Goal: Transaction & Acquisition: Purchase product/service

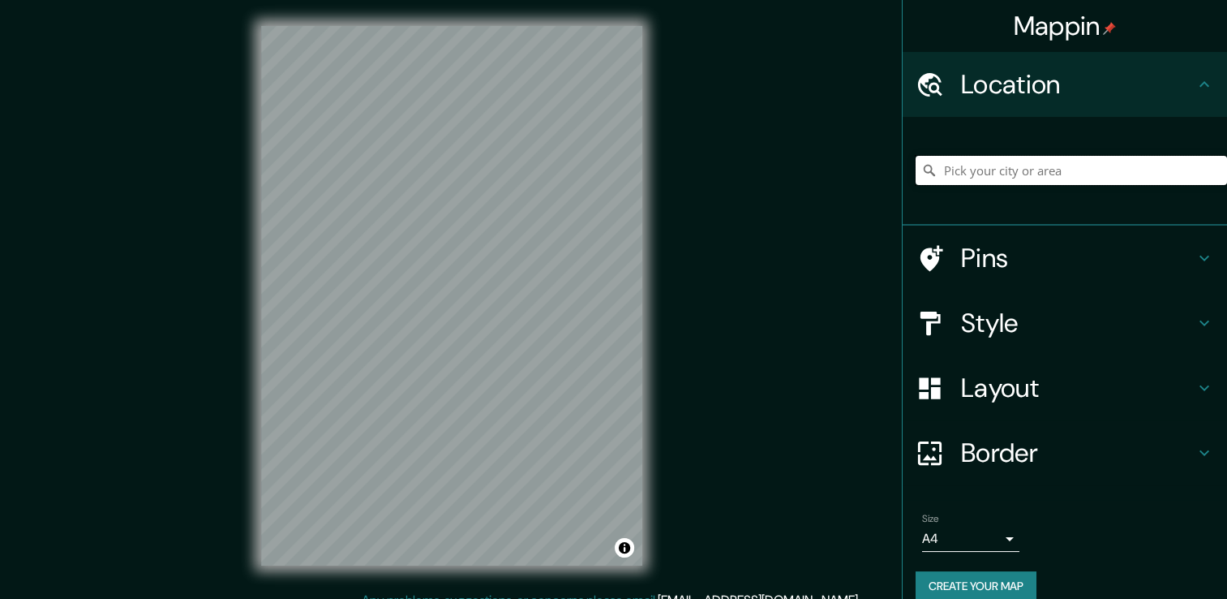
click at [1052, 178] on input "Pick your city or area" at bounding box center [1072, 170] width 312 height 29
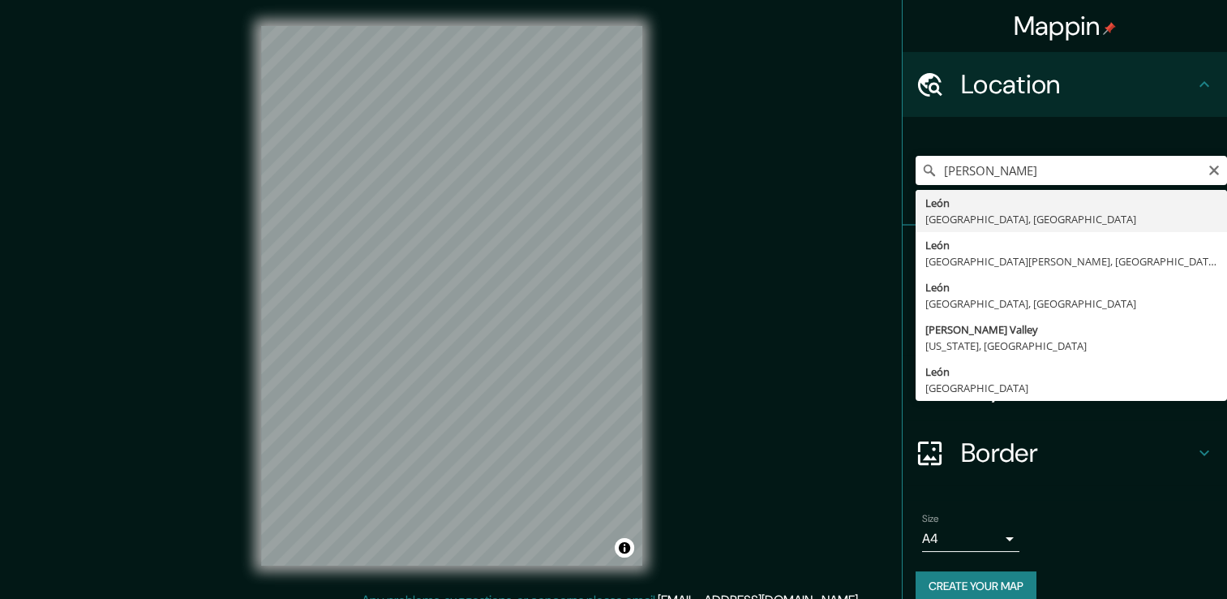
type input "León, Guanajuato, México"
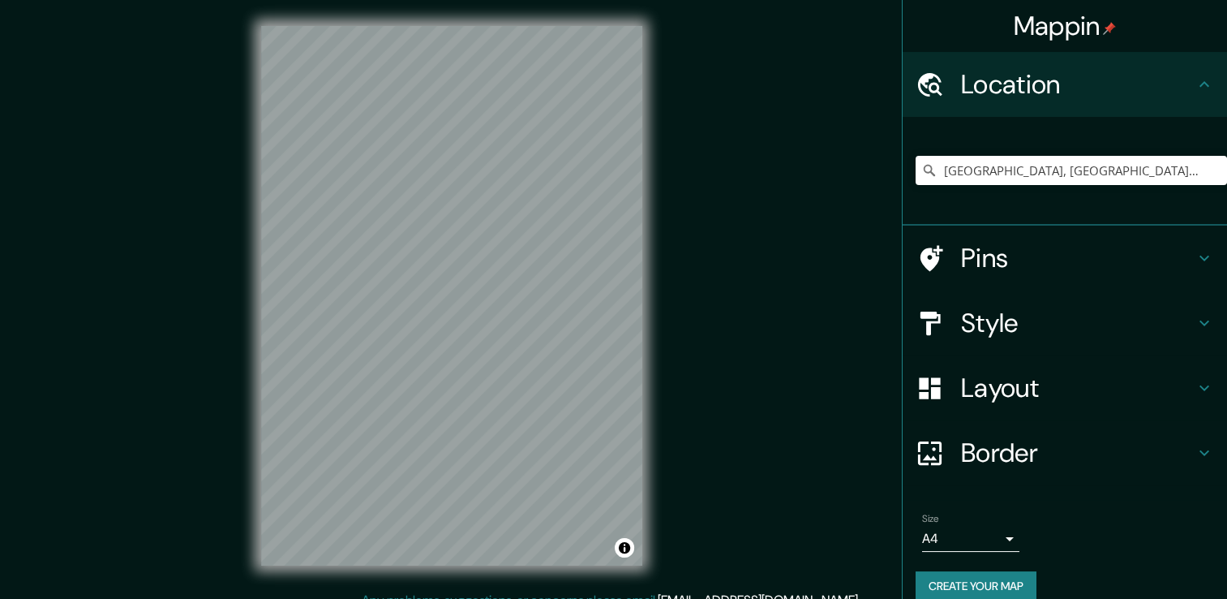
click at [1020, 264] on h4 "Pins" at bounding box center [1078, 258] width 234 height 32
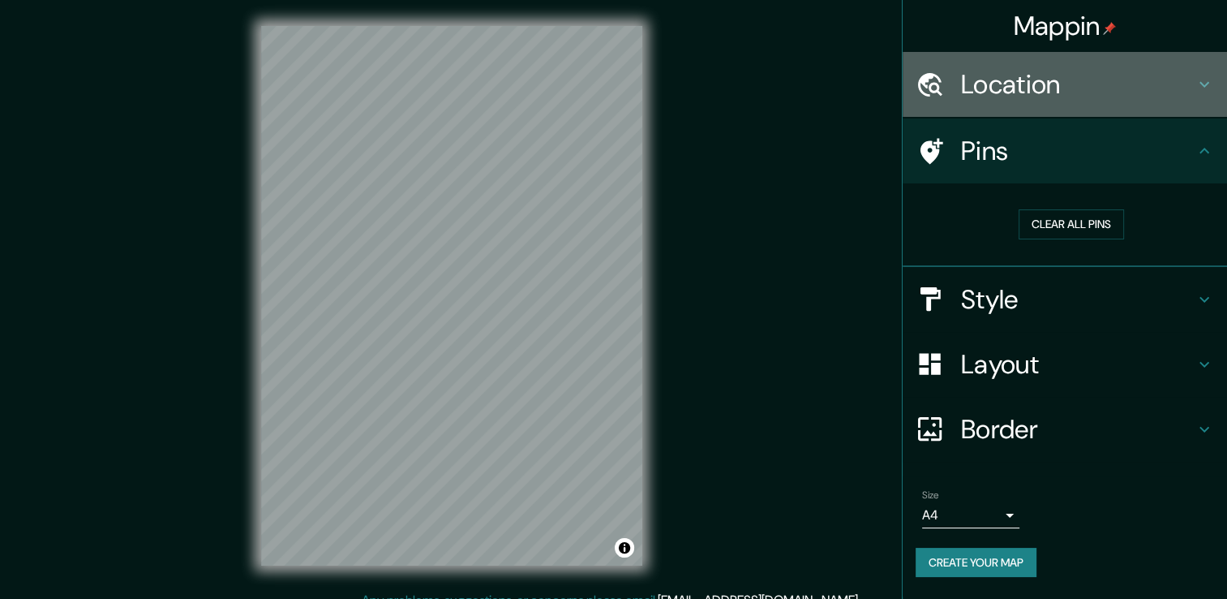
click at [1195, 92] on icon at bounding box center [1204, 84] width 19 height 19
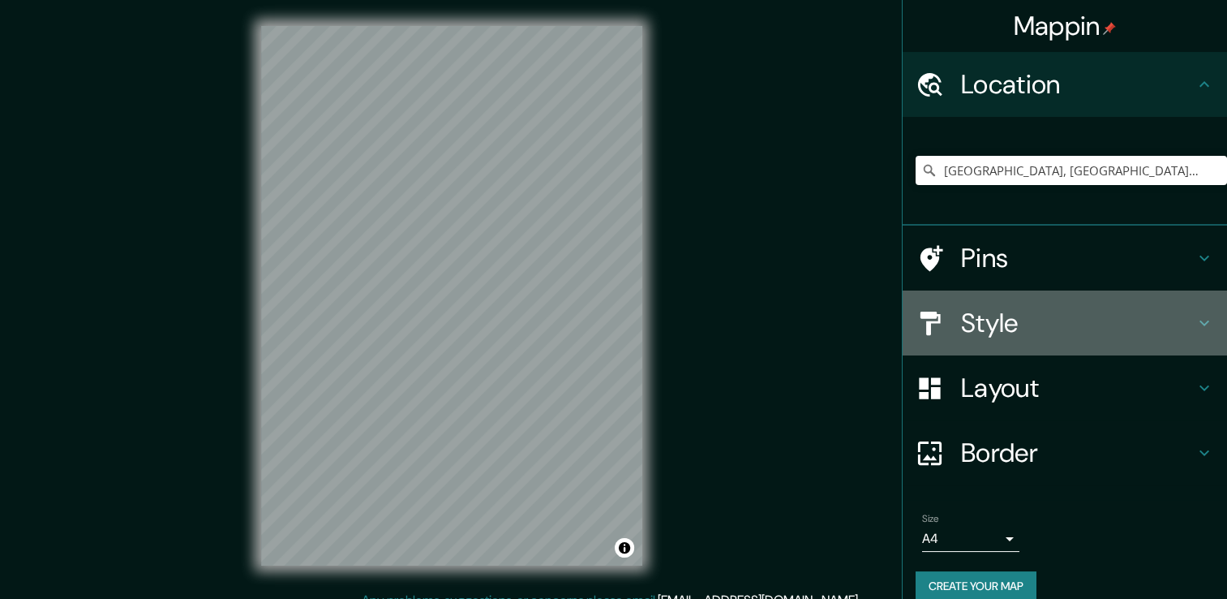
click at [1075, 325] on h4 "Style" at bounding box center [1078, 323] width 234 height 32
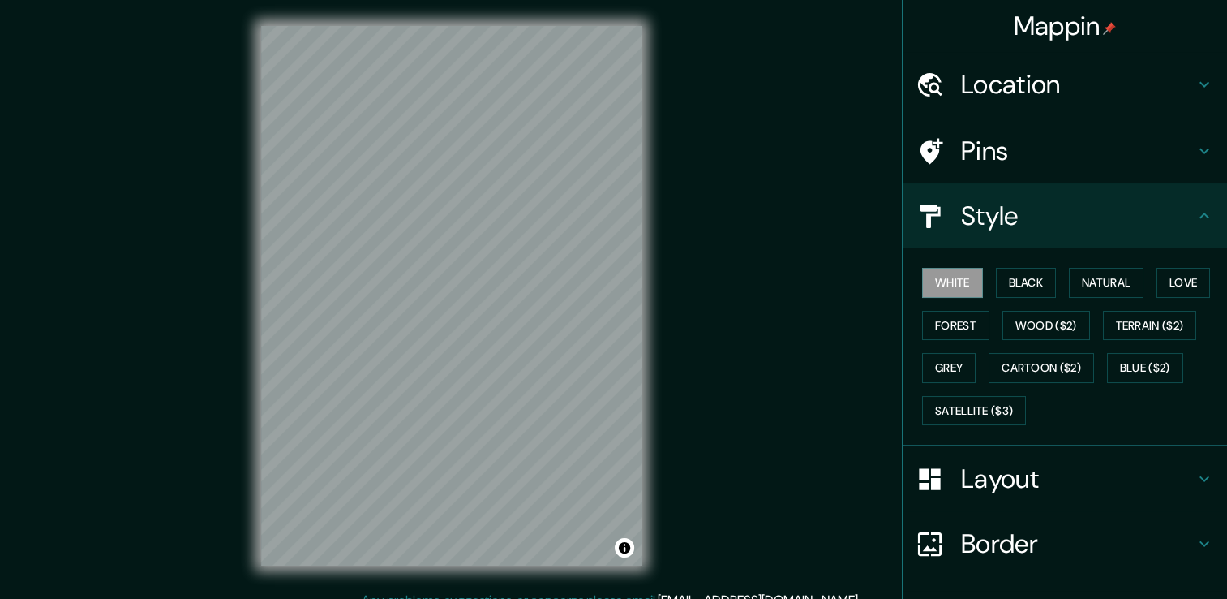
click at [1147, 105] on div "Location" at bounding box center [1065, 84] width 324 height 65
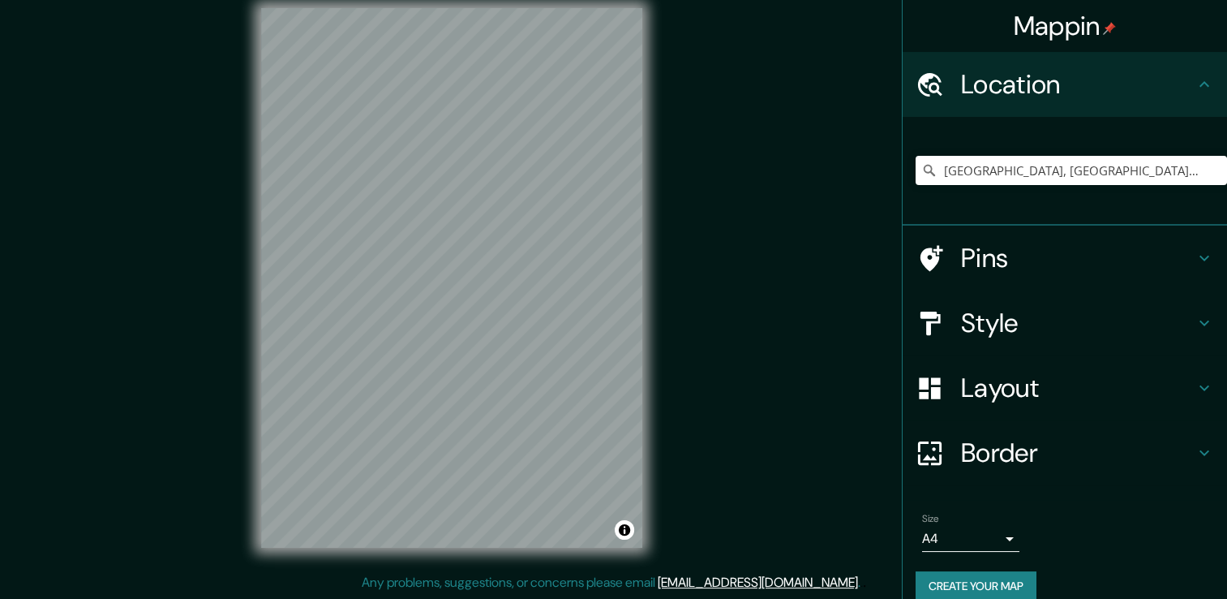
click at [983, 541] on body "Mappin Location León, Guanajuato, México Pins Style Layout Border Choose a bord…" at bounding box center [613, 281] width 1227 height 599
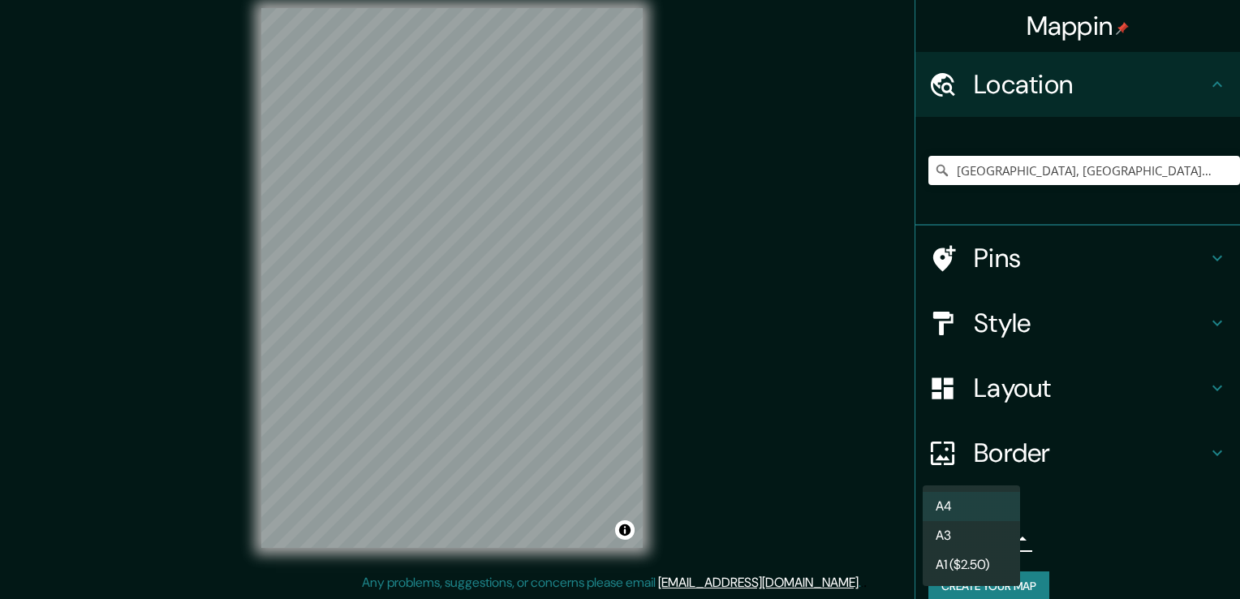
click at [1098, 542] on div at bounding box center [620, 299] width 1240 height 599
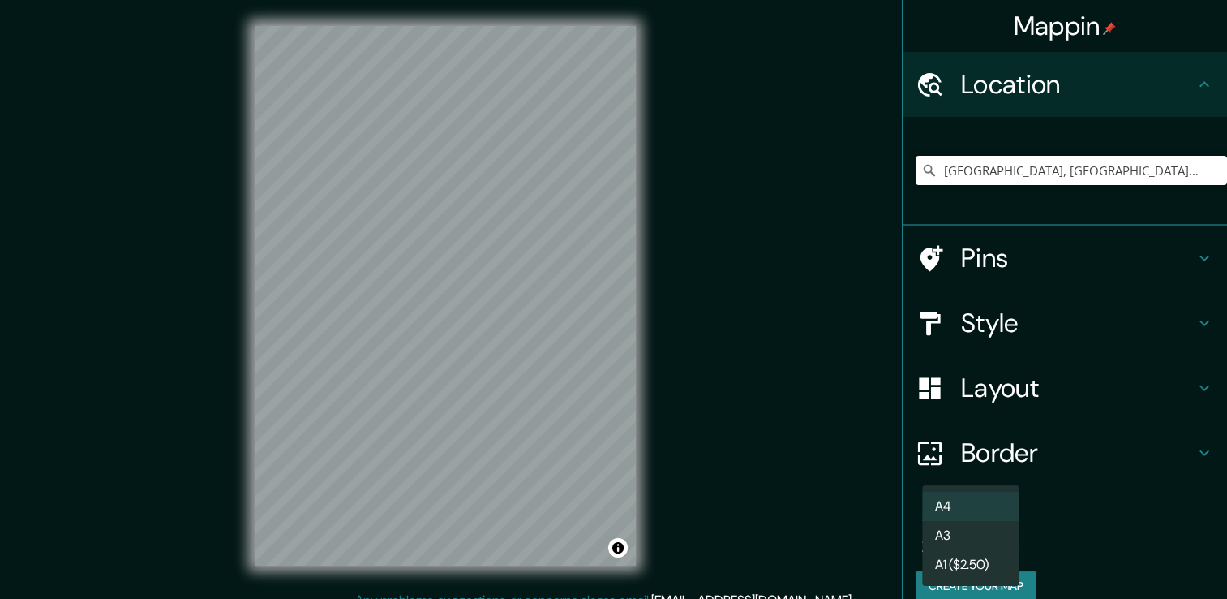
click at [994, 534] on body "Mappin Location León, Guanajuato, México Pins Style Layout Border Choose a bord…" at bounding box center [613, 299] width 1227 height 599
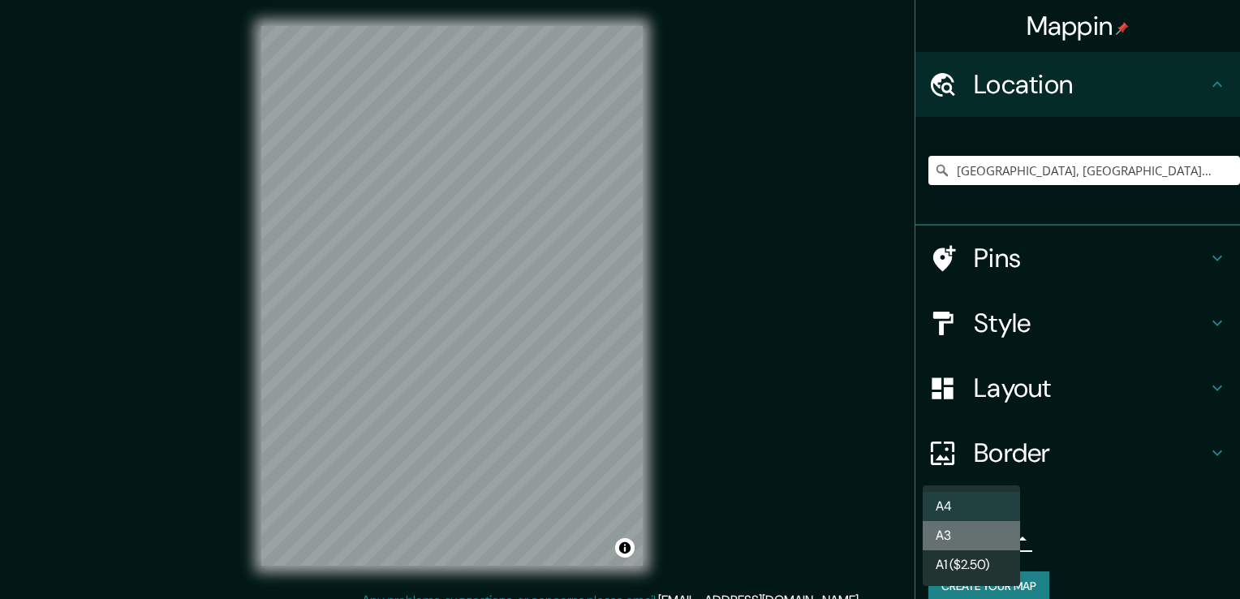
click at [963, 535] on li "A3" at bounding box center [970, 535] width 97 height 29
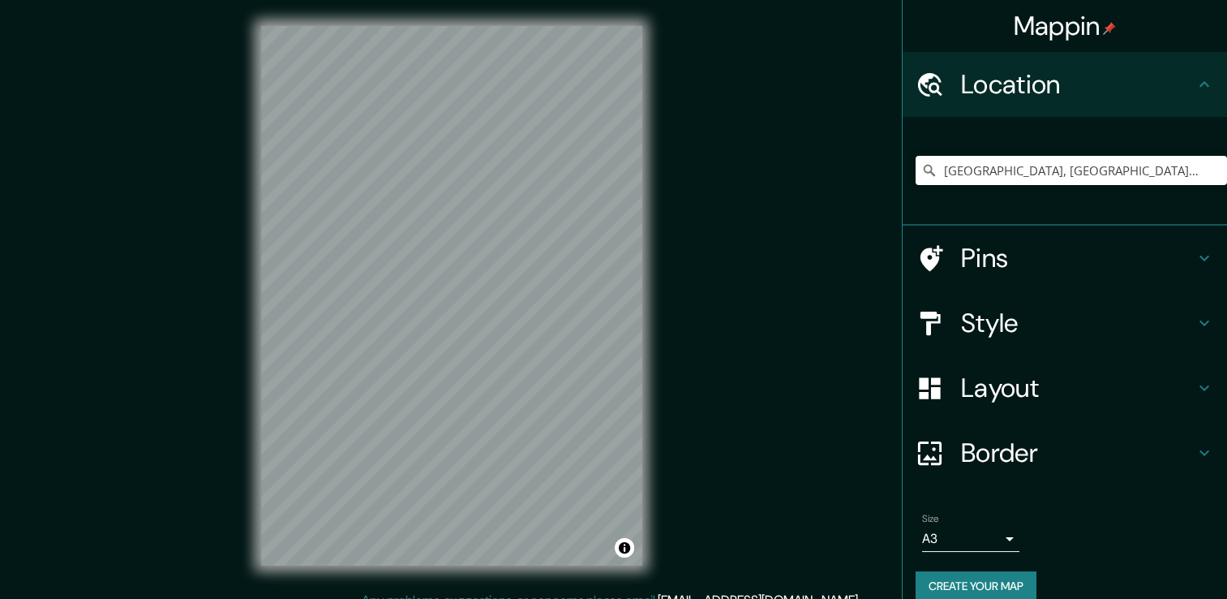
click at [1027, 333] on h4 "Style" at bounding box center [1078, 323] width 234 height 32
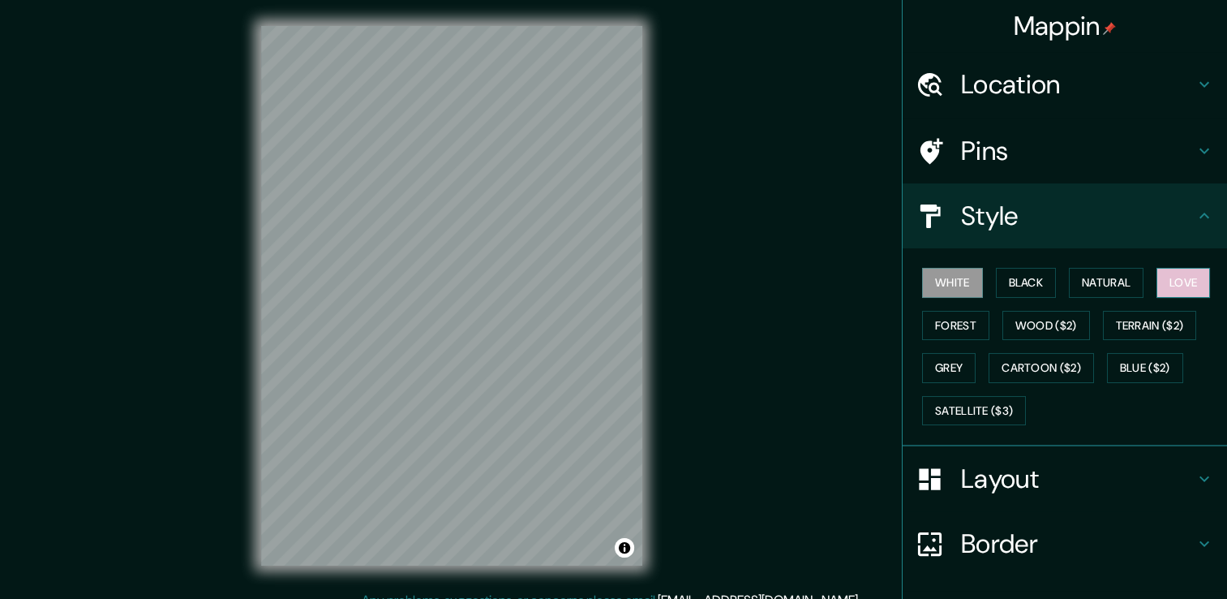
click at [1175, 284] on button "Love" at bounding box center [1184, 283] width 54 height 30
click at [945, 359] on button "Grey" at bounding box center [949, 368] width 54 height 30
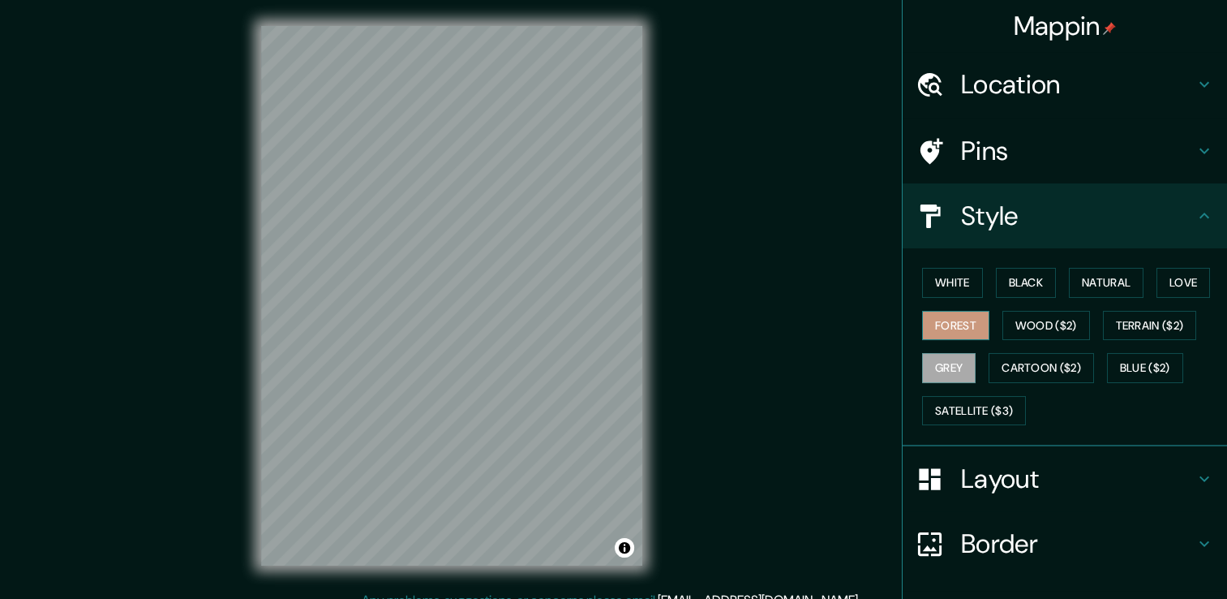
click at [943, 319] on button "Forest" at bounding box center [955, 326] width 67 height 30
click at [1041, 284] on button "Black" at bounding box center [1026, 283] width 61 height 30
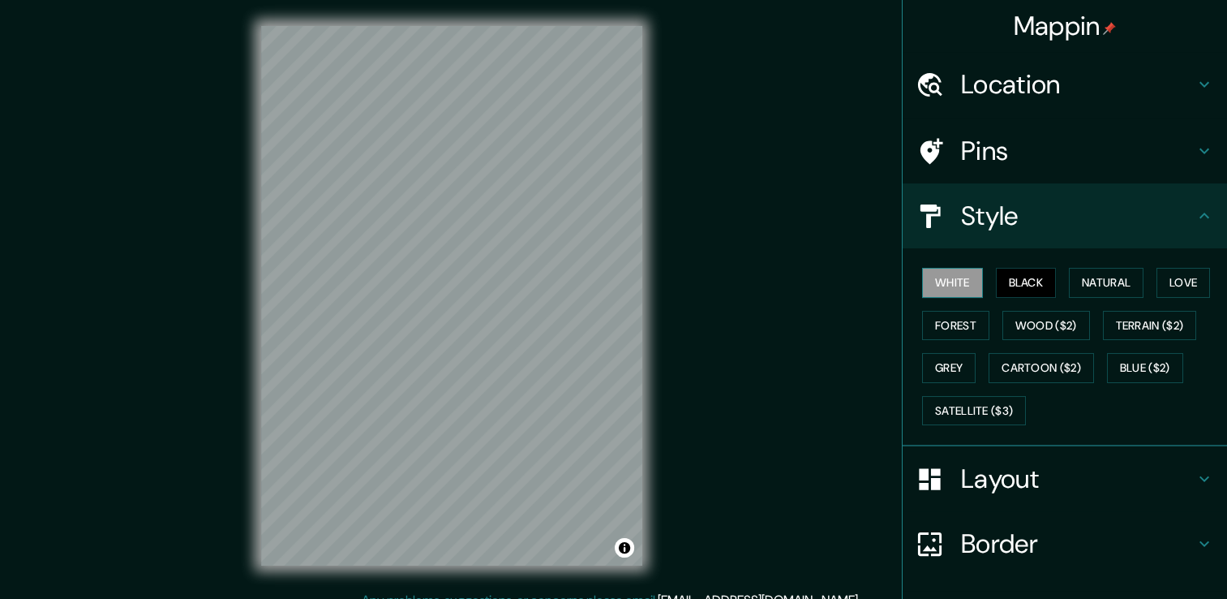
click at [948, 277] on button "White" at bounding box center [952, 283] width 61 height 30
click at [952, 333] on button "Forest" at bounding box center [955, 326] width 67 height 30
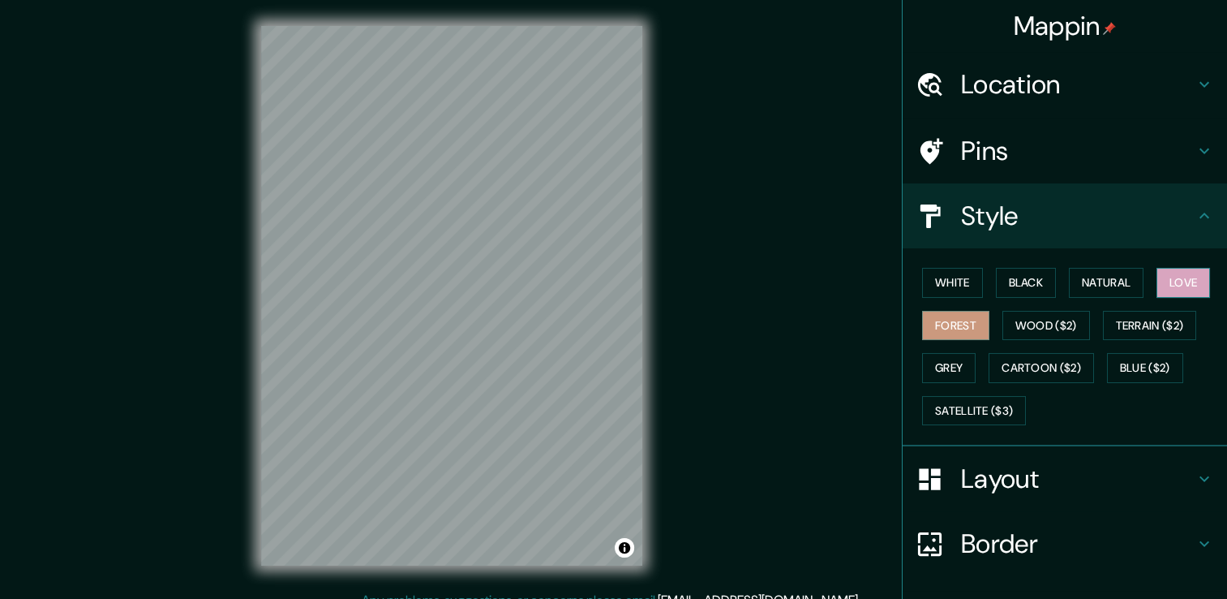
click at [1160, 281] on button "Love" at bounding box center [1184, 283] width 54 height 30
click at [1112, 278] on button "Natural" at bounding box center [1106, 283] width 75 height 30
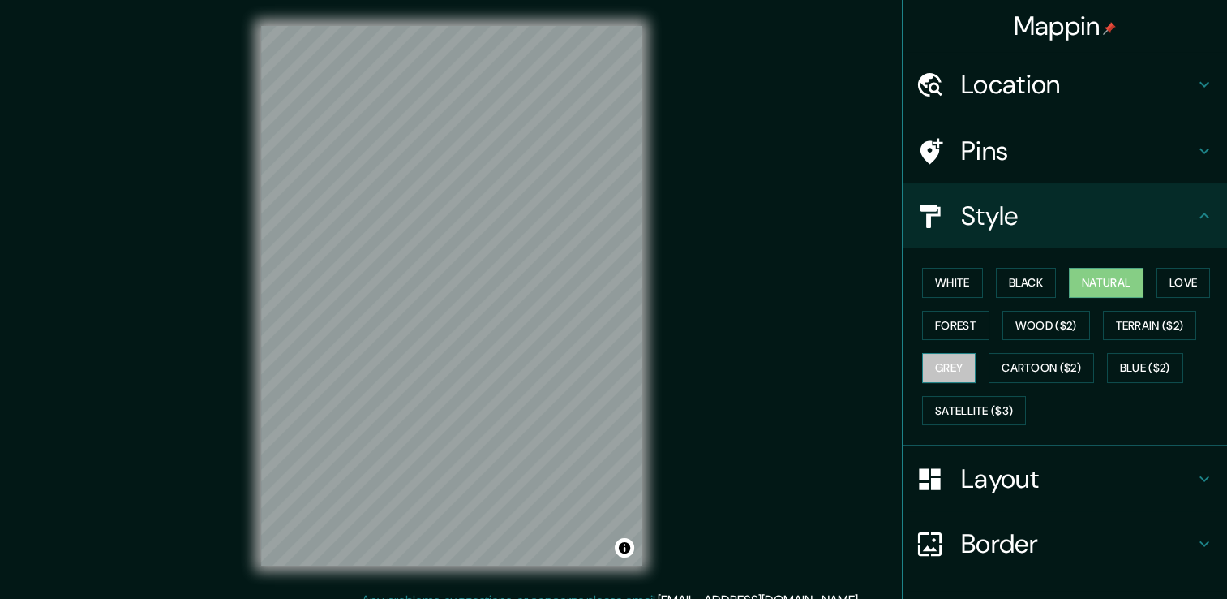
click at [939, 361] on button "Grey" at bounding box center [949, 368] width 54 height 30
click at [1149, 363] on button "Blue ($2)" at bounding box center [1145, 368] width 76 height 30
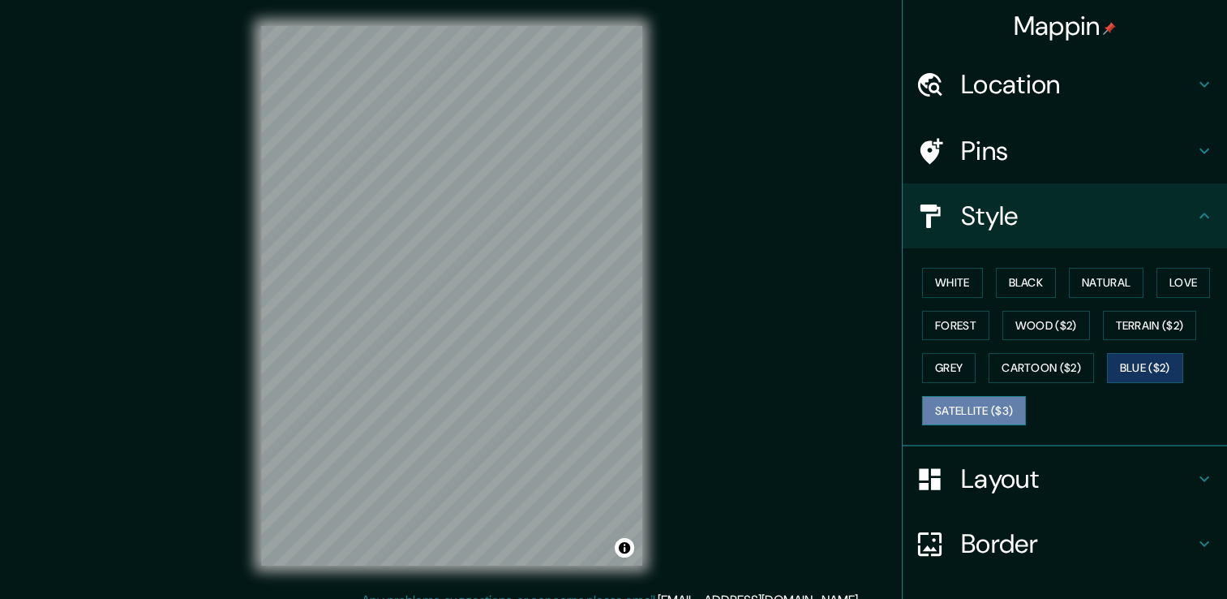
click at [990, 413] on button "Satellite ($3)" at bounding box center [974, 411] width 104 height 30
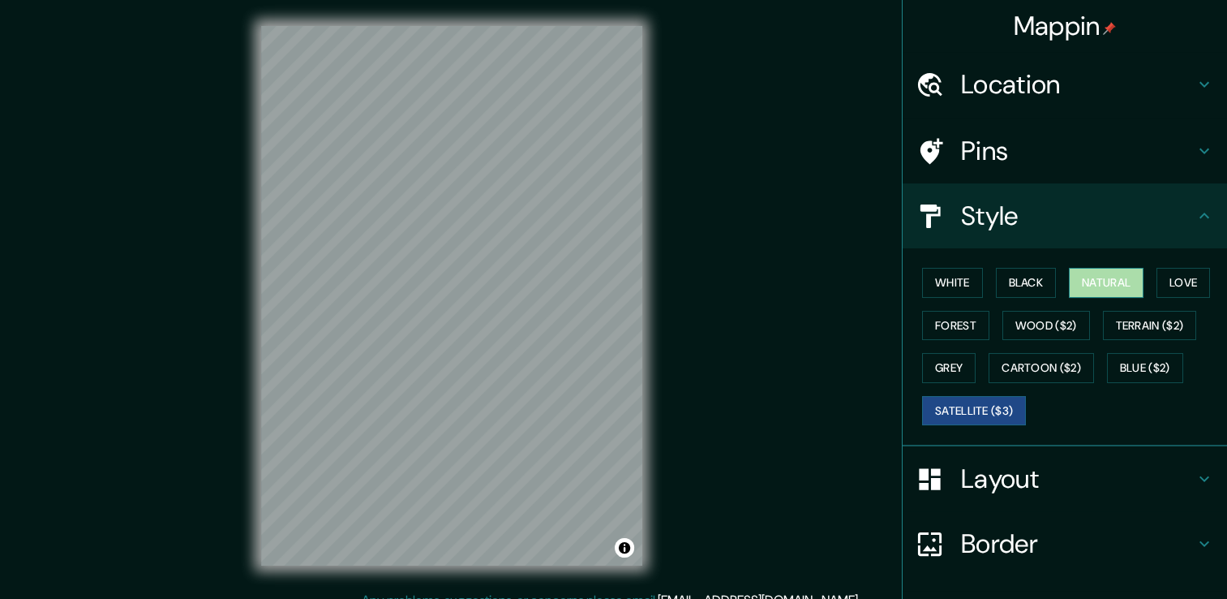
click at [1119, 281] on button "Natural" at bounding box center [1106, 283] width 75 height 30
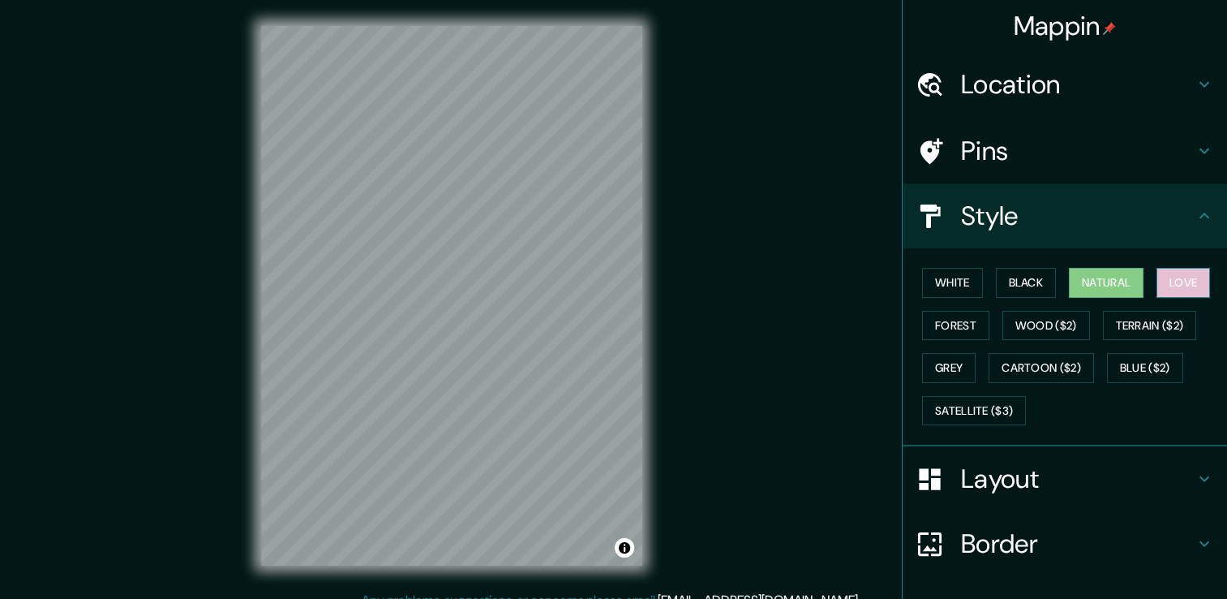
click at [1175, 283] on button "Love" at bounding box center [1184, 283] width 54 height 30
click at [1032, 471] on h4 "Layout" at bounding box center [1078, 478] width 234 height 32
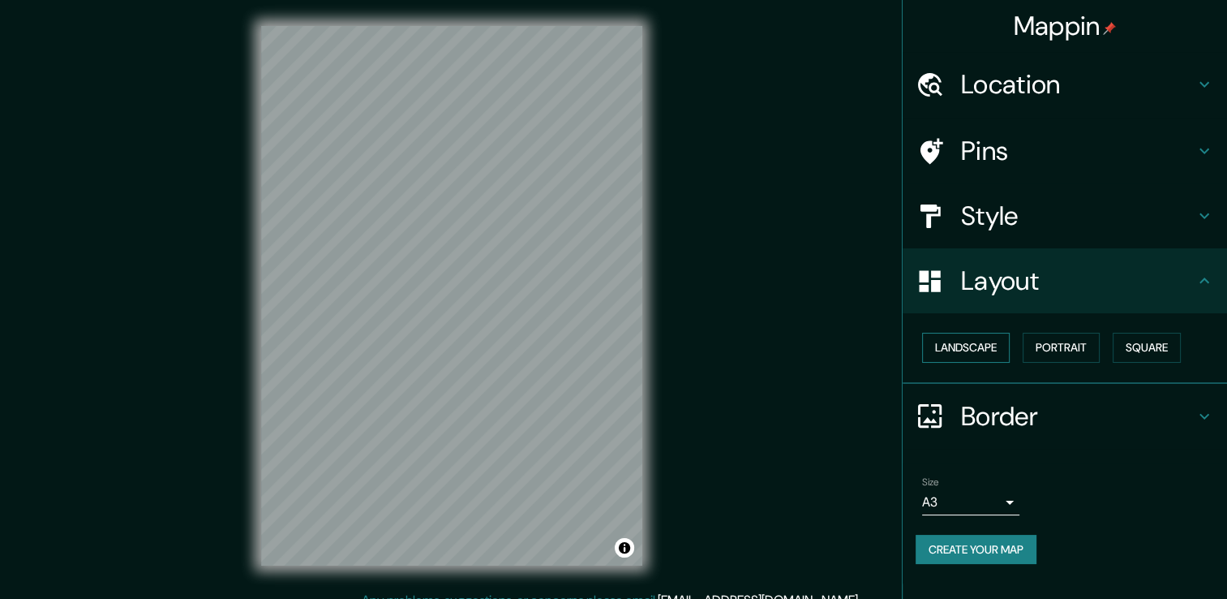
click at [983, 347] on button "Landscape" at bounding box center [966, 348] width 88 height 30
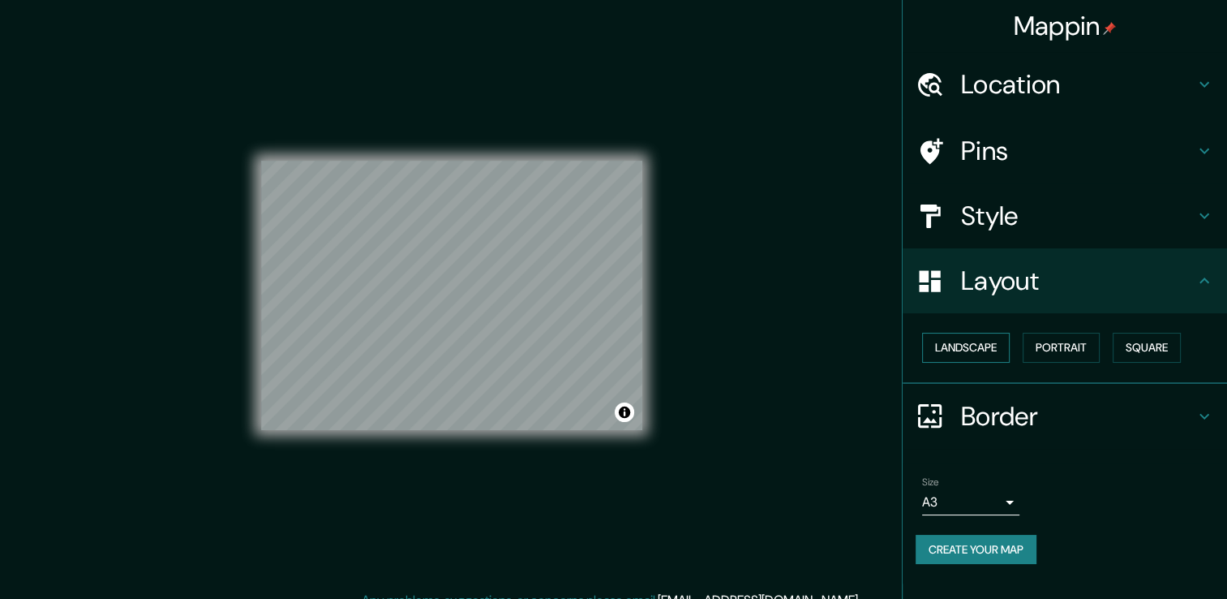
click at [986, 347] on button "Landscape" at bounding box center [966, 348] width 88 height 30
click at [1093, 354] on button "Portrait" at bounding box center [1061, 348] width 77 height 30
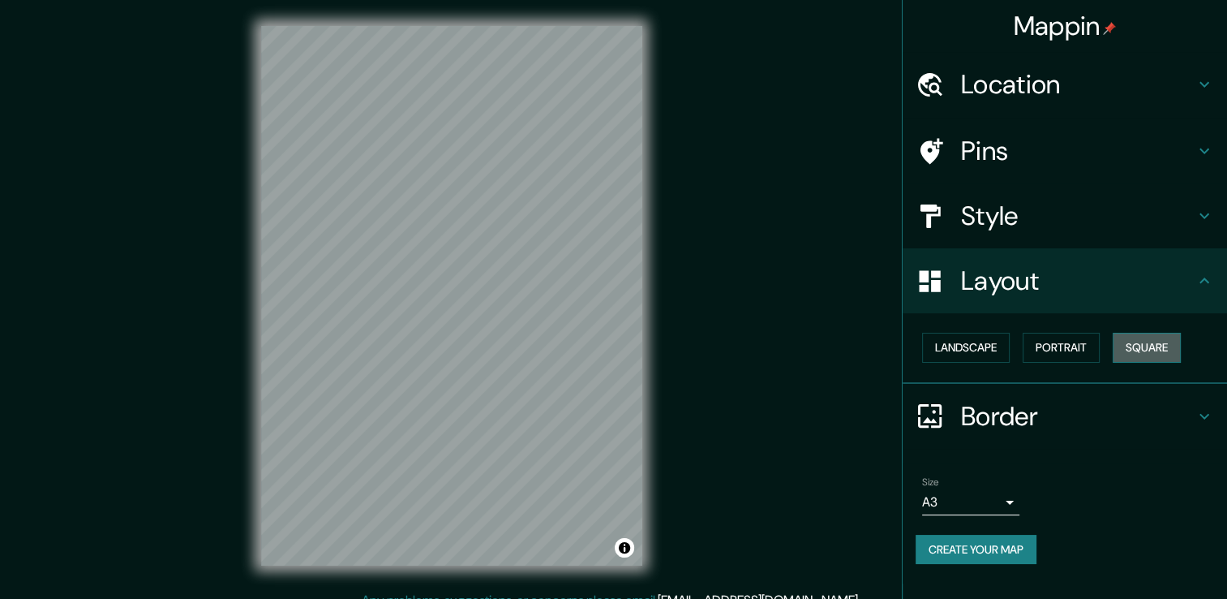
click at [1163, 349] on button "Square" at bounding box center [1147, 348] width 68 height 30
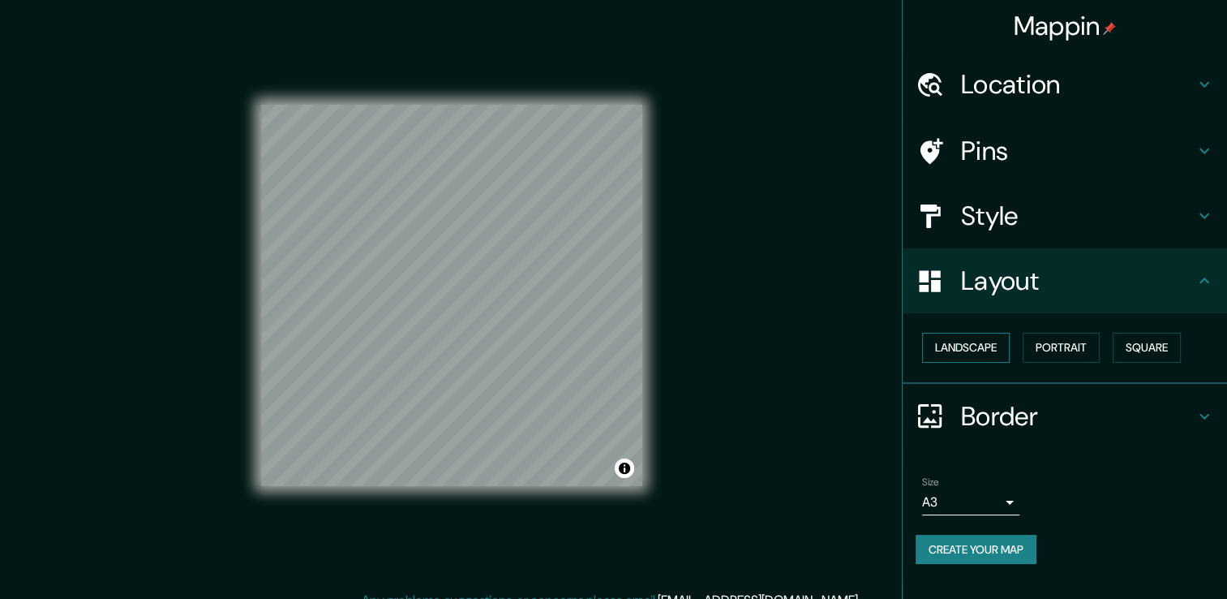
click at [982, 351] on button "Landscape" at bounding box center [966, 348] width 88 height 30
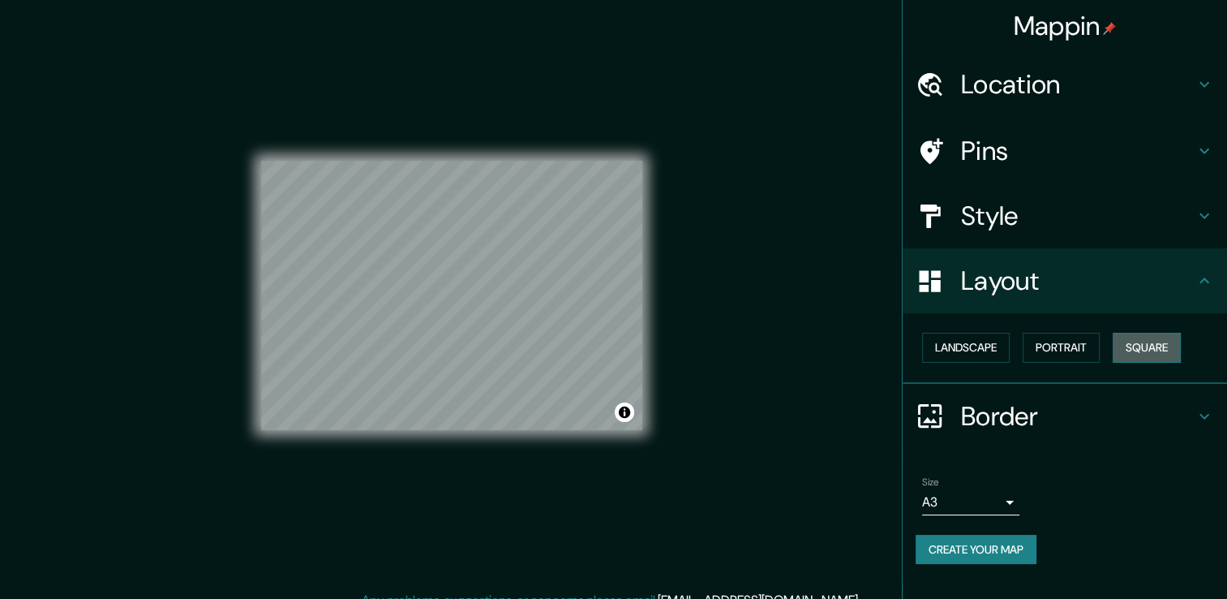
click at [1171, 346] on button "Square" at bounding box center [1147, 348] width 68 height 30
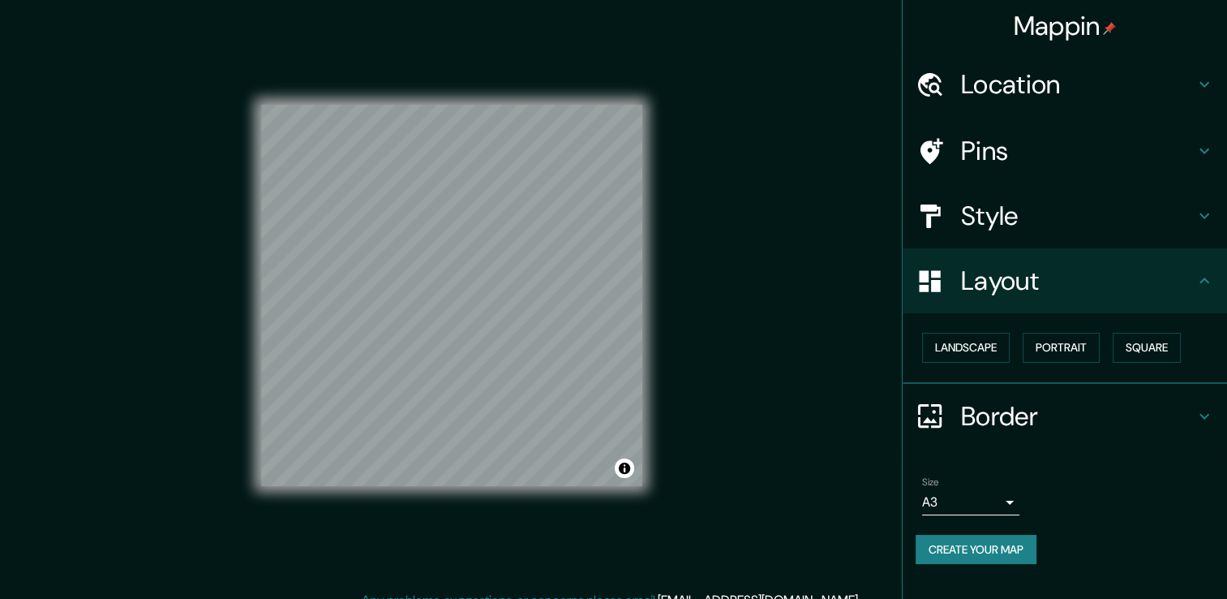
click at [1084, 403] on h4 "Border" at bounding box center [1078, 416] width 234 height 32
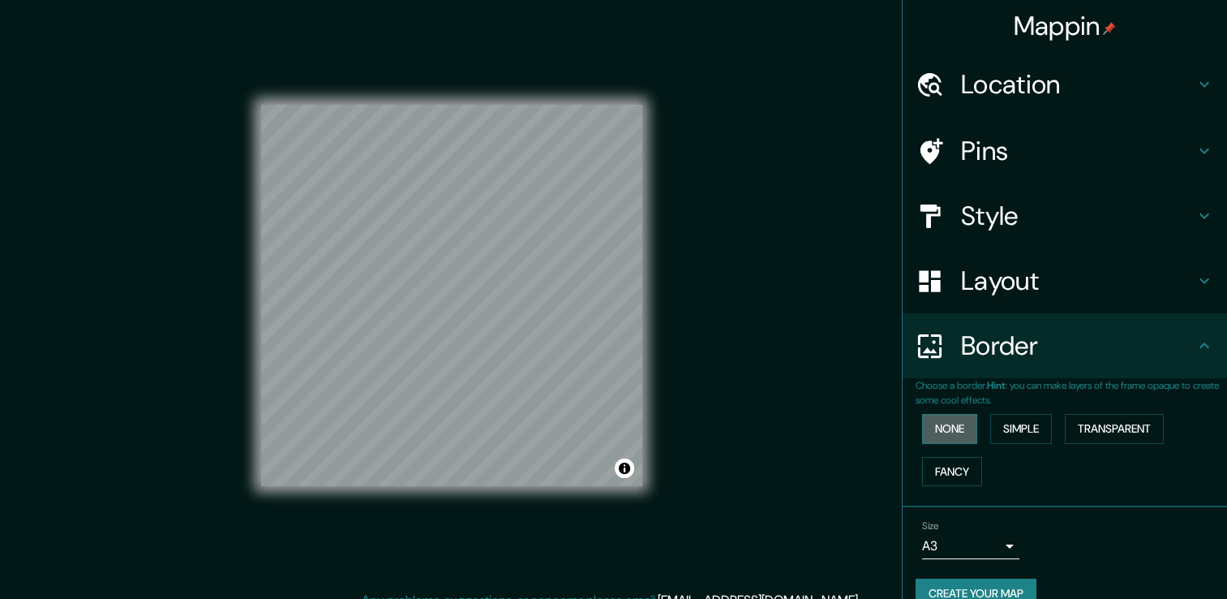
click at [948, 432] on button "None" at bounding box center [949, 429] width 55 height 30
click at [1022, 432] on button "Simple" at bounding box center [1021, 429] width 62 height 30
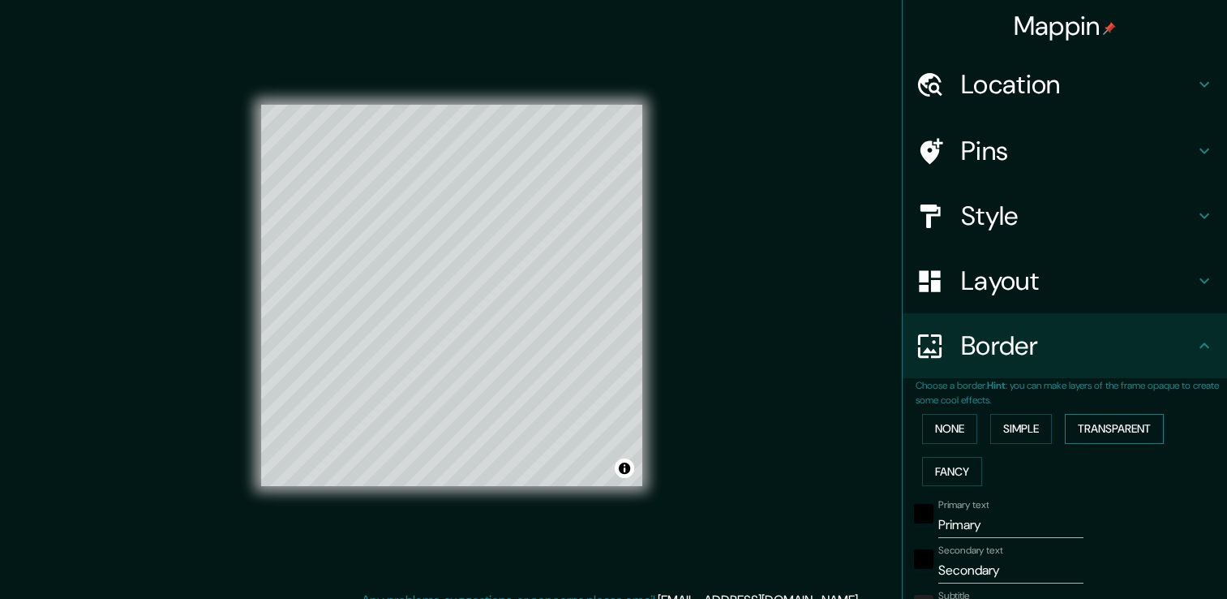
click at [1106, 426] on button "Transparent" at bounding box center [1114, 429] width 99 height 30
click at [960, 471] on button "Fancy" at bounding box center [952, 472] width 60 height 30
click at [1102, 426] on button "Transparent" at bounding box center [1114, 429] width 99 height 30
click at [942, 428] on button "None" at bounding box center [949, 429] width 55 height 30
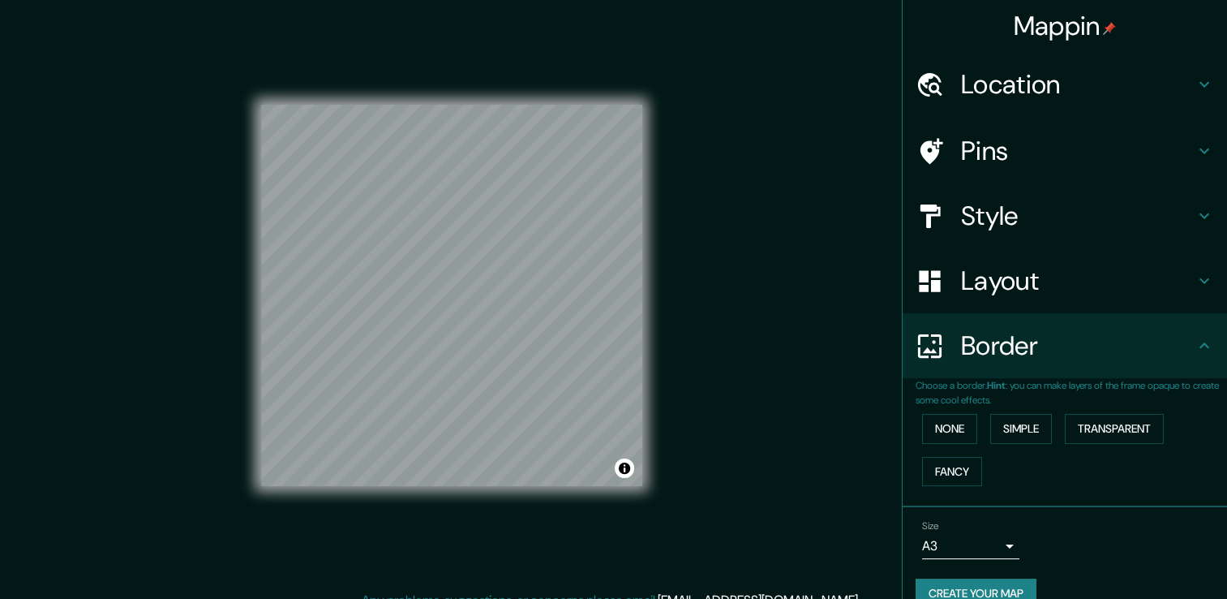
click at [1057, 91] on h4 "Location" at bounding box center [1078, 84] width 234 height 32
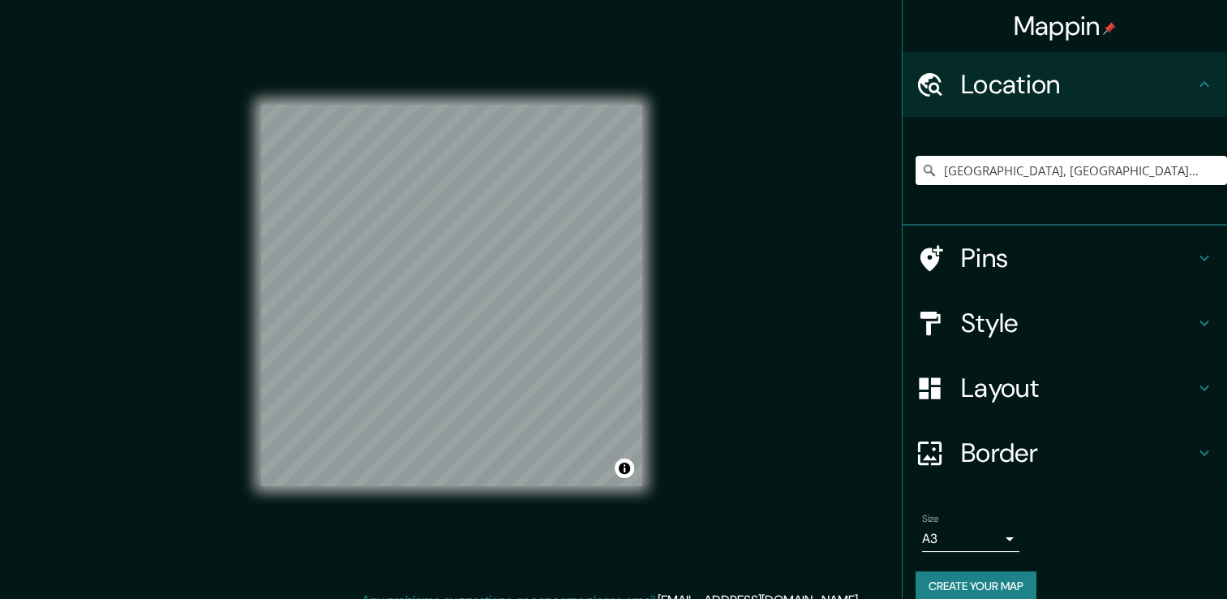
click at [1057, 91] on h4 "Location" at bounding box center [1078, 84] width 234 height 32
click at [1081, 250] on h4 "Pins" at bounding box center [1078, 258] width 234 height 32
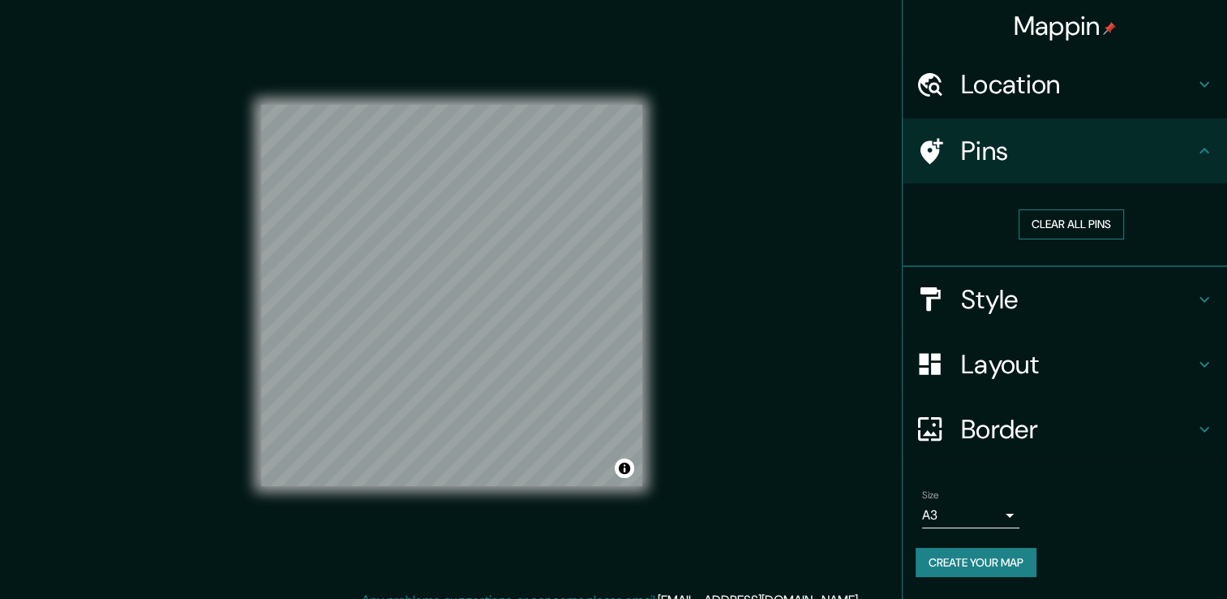
click at [1090, 213] on button "Clear all pins" at bounding box center [1071, 224] width 105 height 30
click at [1061, 226] on button "Clear all pins" at bounding box center [1071, 224] width 105 height 30
click at [943, 144] on icon at bounding box center [930, 151] width 28 height 28
click at [1047, 217] on button "Clear all pins" at bounding box center [1071, 224] width 105 height 30
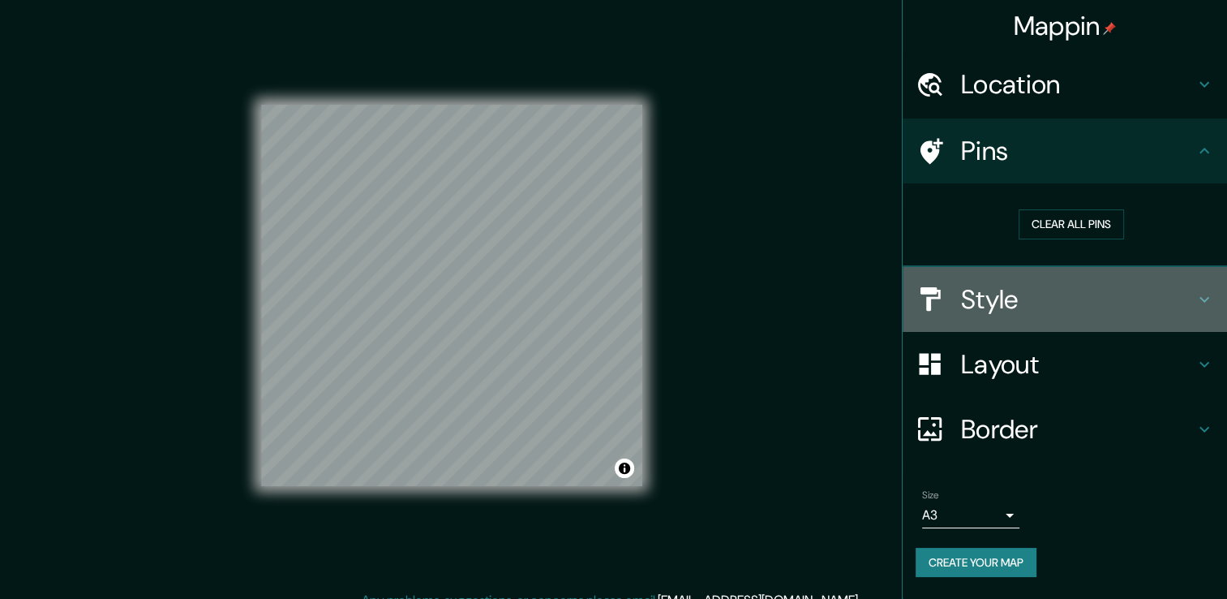
click at [1003, 298] on h4 "Style" at bounding box center [1078, 299] width 234 height 32
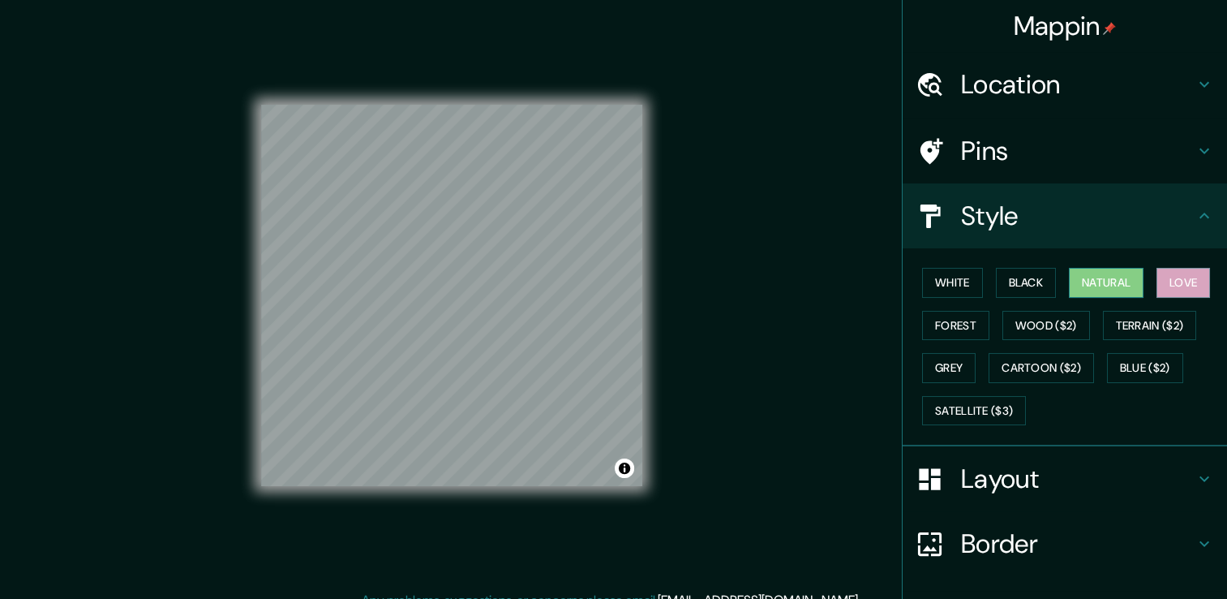
click at [1070, 288] on button "Natural" at bounding box center [1106, 283] width 75 height 30
click at [996, 280] on button "Black" at bounding box center [1026, 283] width 61 height 30
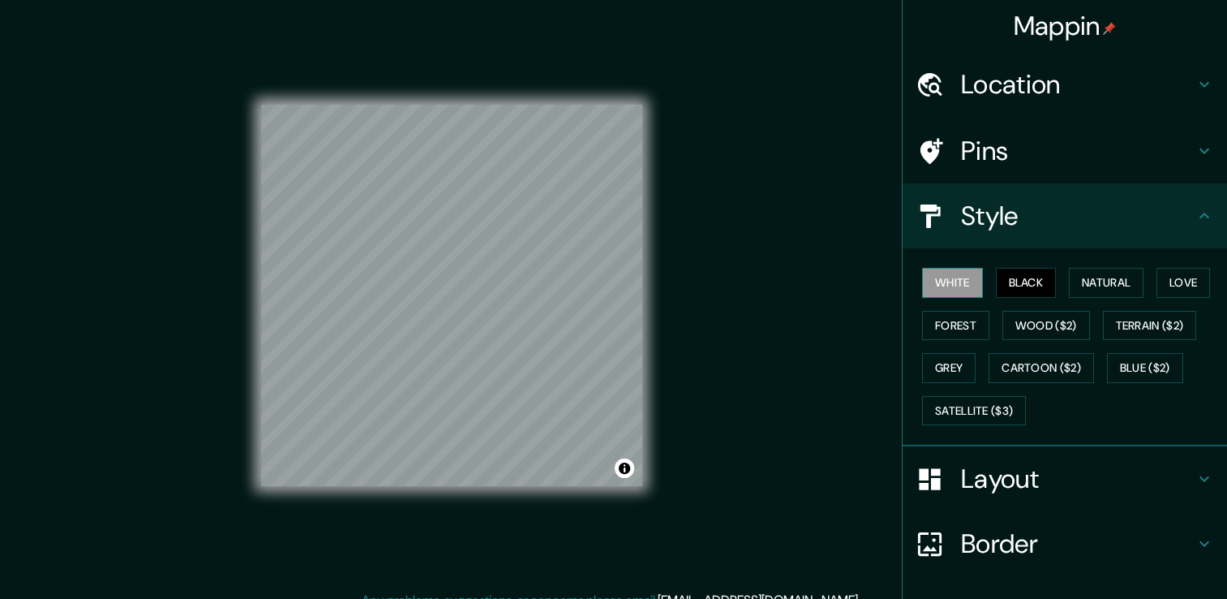
click at [930, 284] on button "White" at bounding box center [952, 283] width 61 height 30
click at [948, 319] on button "Forest" at bounding box center [955, 326] width 67 height 30
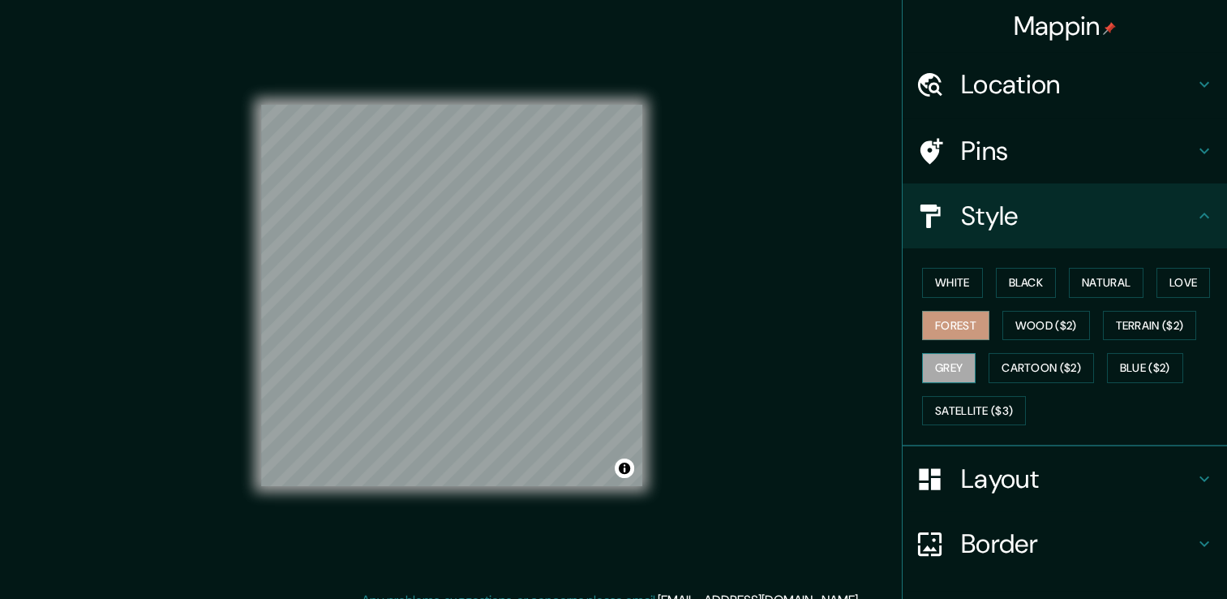
click at [951, 368] on button "Grey" at bounding box center [949, 368] width 54 height 30
click at [1032, 273] on button "Black" at bounding box center [1026, 283] width 61 height 30
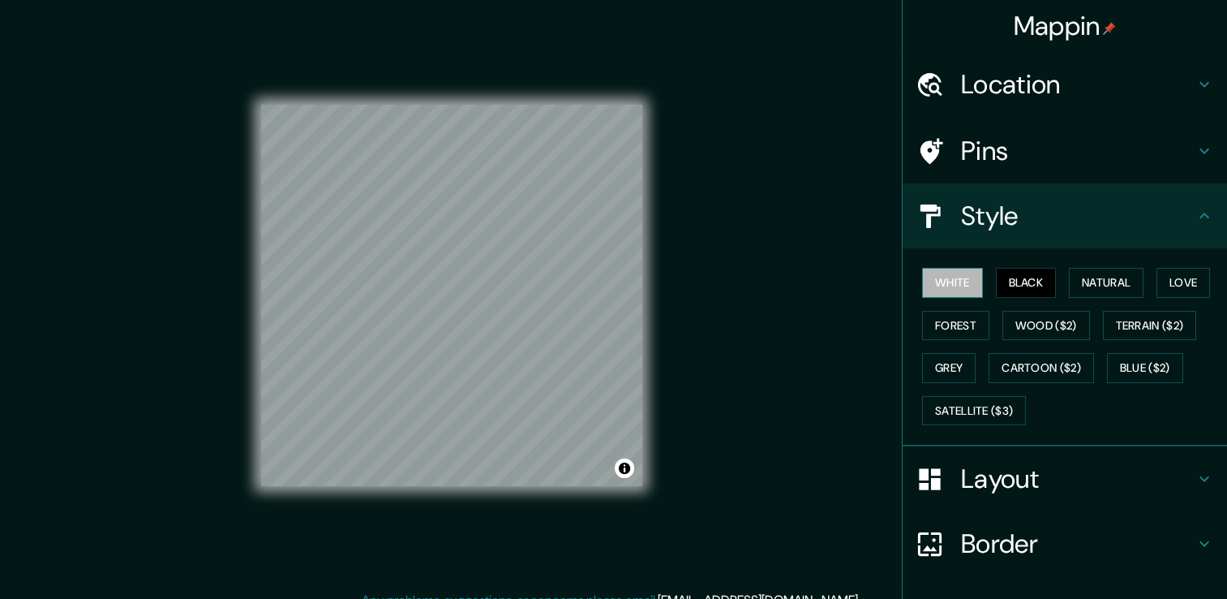
click at [961, 293] on button "White" at bounding box center [952, 283] width 61 height 30
click at [955, 316] on button "Forest" at bounding box center [955, 326] width 67 height 30
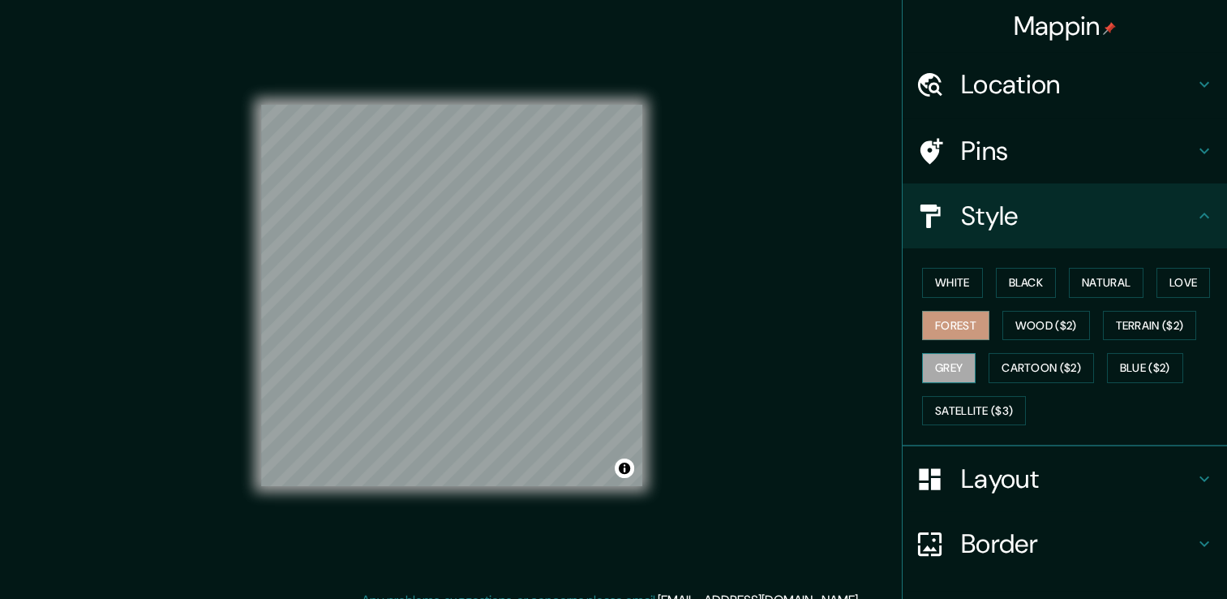
click at [928, 363] on button "Grey" at bounding box center [949, 368] width 54 height 30
click at [1036, 87] on h4 "Location" at bounding box center [1078, 84] width 234 height 32
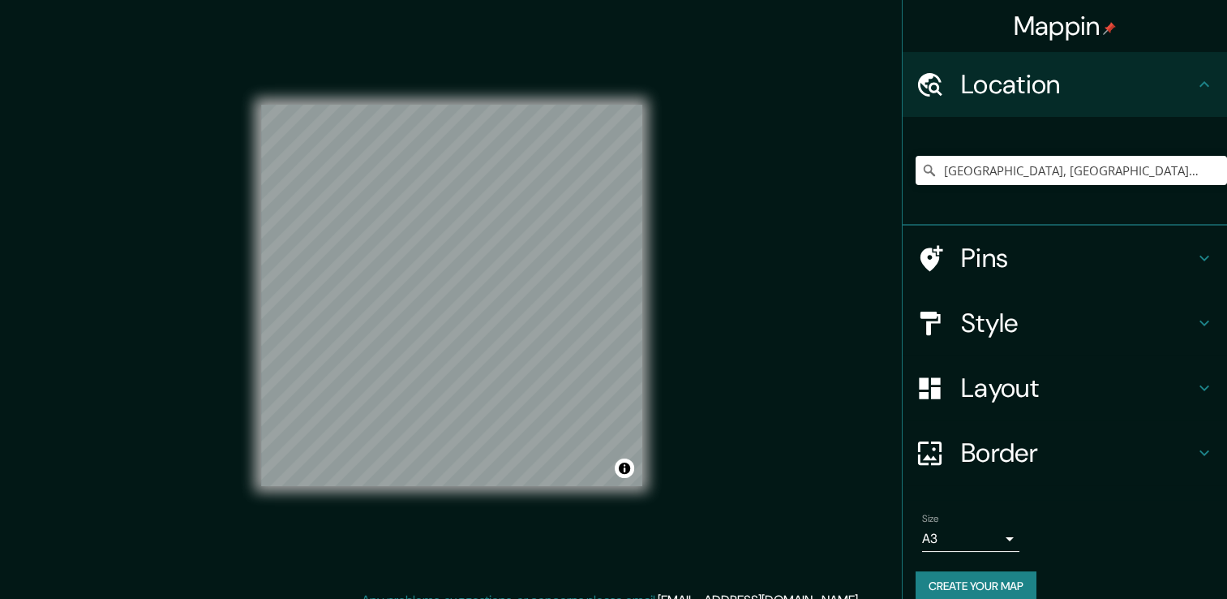
click at [986, 242] on h4 "Pins" at bounding box center [1078, 258] width 234 height 32
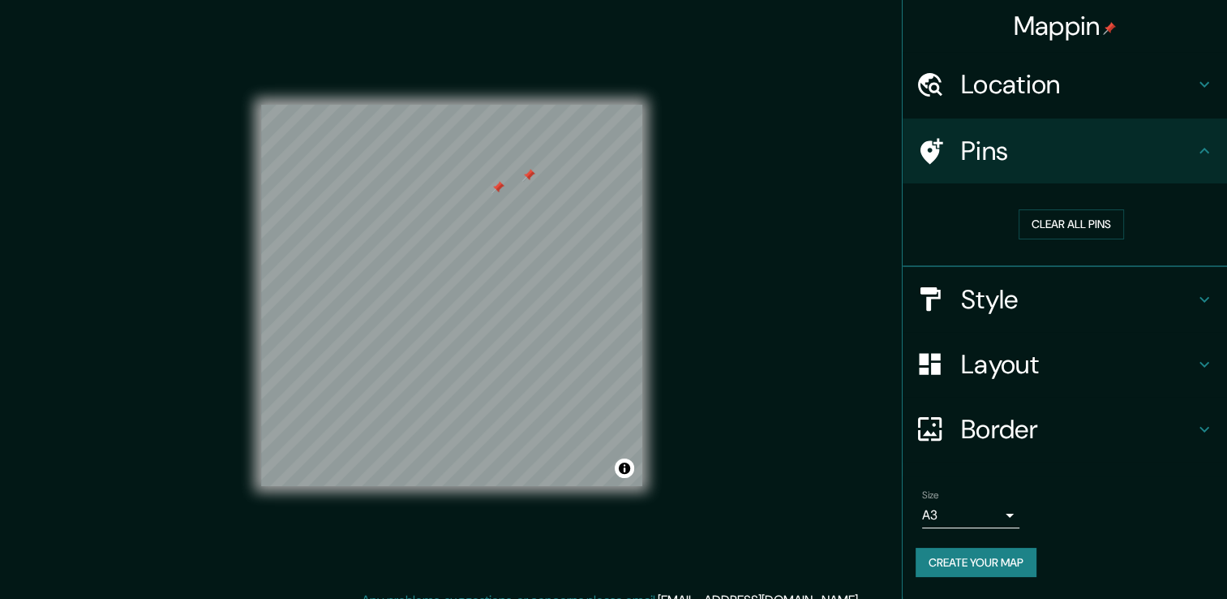
drag, startPoint x: 1084, startPoint y: 216, endPoint x: 939, endPoint y: 196, distance: 146.5
click at [1084, 216] on button "Clear all pins" at bounding box center [1071, 224] width 105 height 30
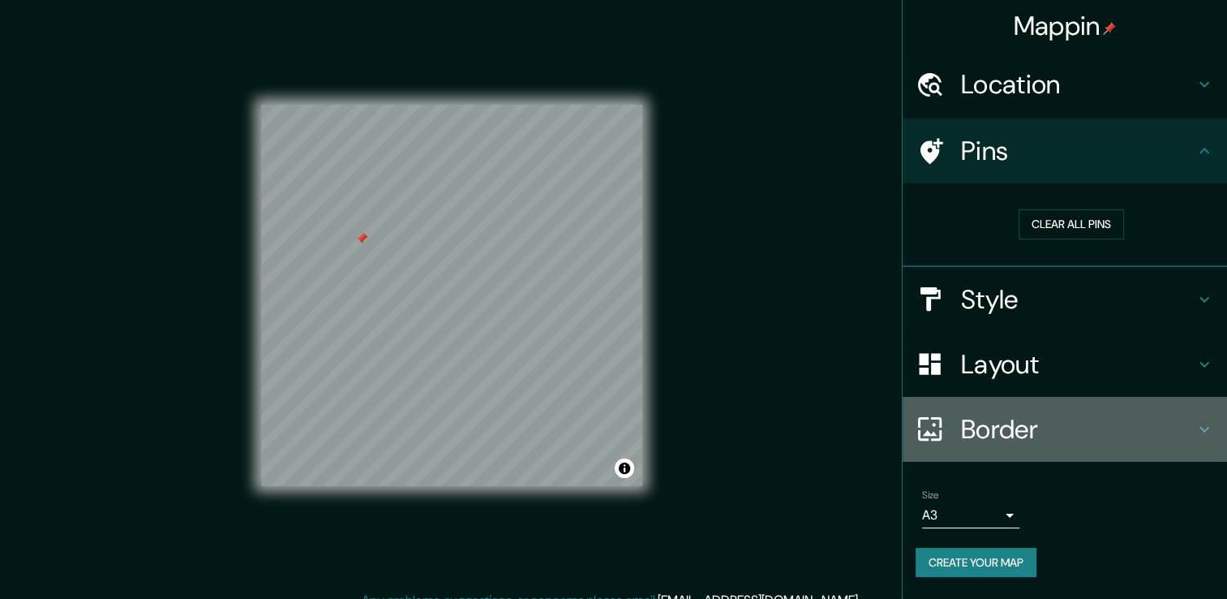
click at [1064, 423] on h4 "Border" at bounding box center [1078, 429] width 234 height 32
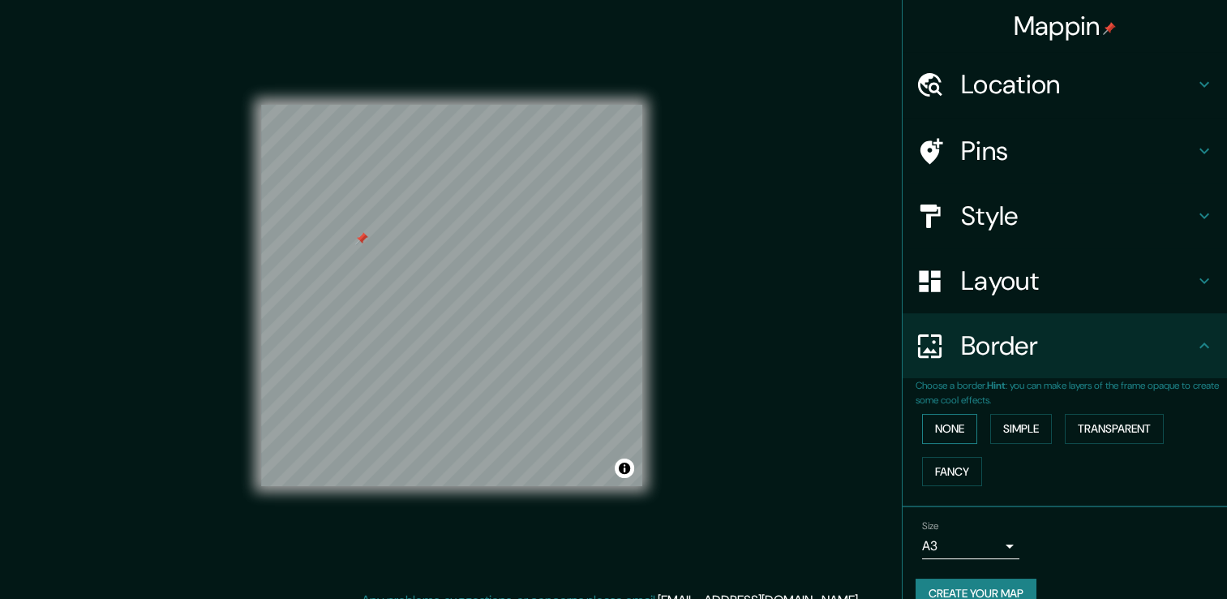
click at [957, 430] on button "None" at bounding box center [949, 429] width 55 height 30
click at [1009, 428] on button "Simple" at bounding box center [1021, 429] width 62 height 30
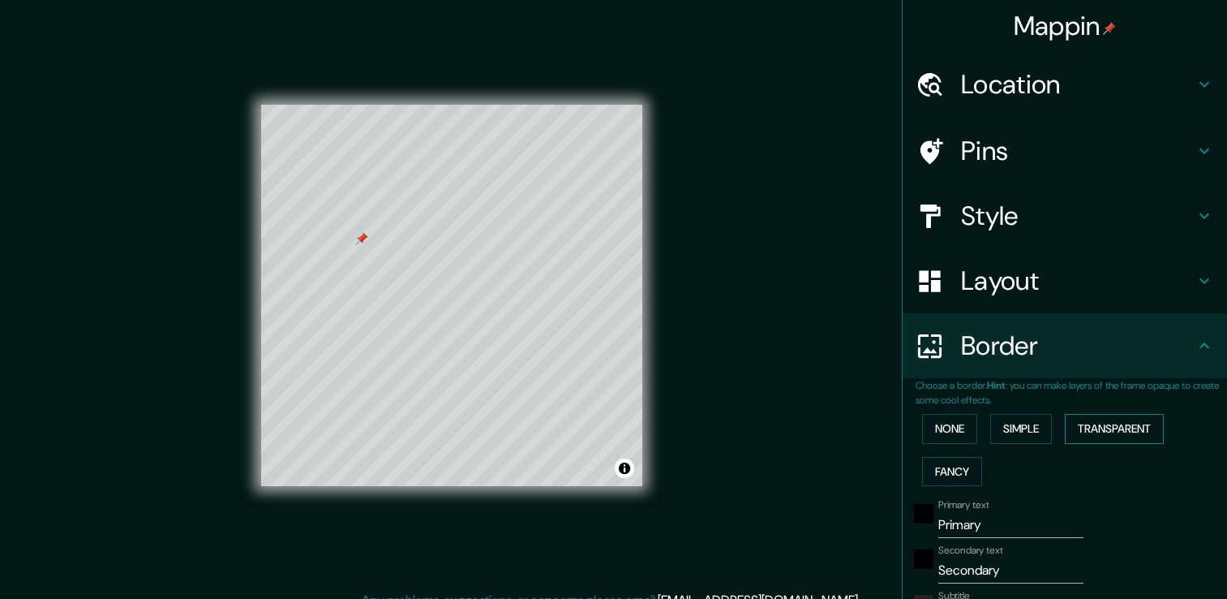
click at [1092, 420] on button "Transparent" at bounding box center [1114, 429] width 99 height 30
click at [922, 423] on button "None" at bounding box center [949, 429] width 55 height 30
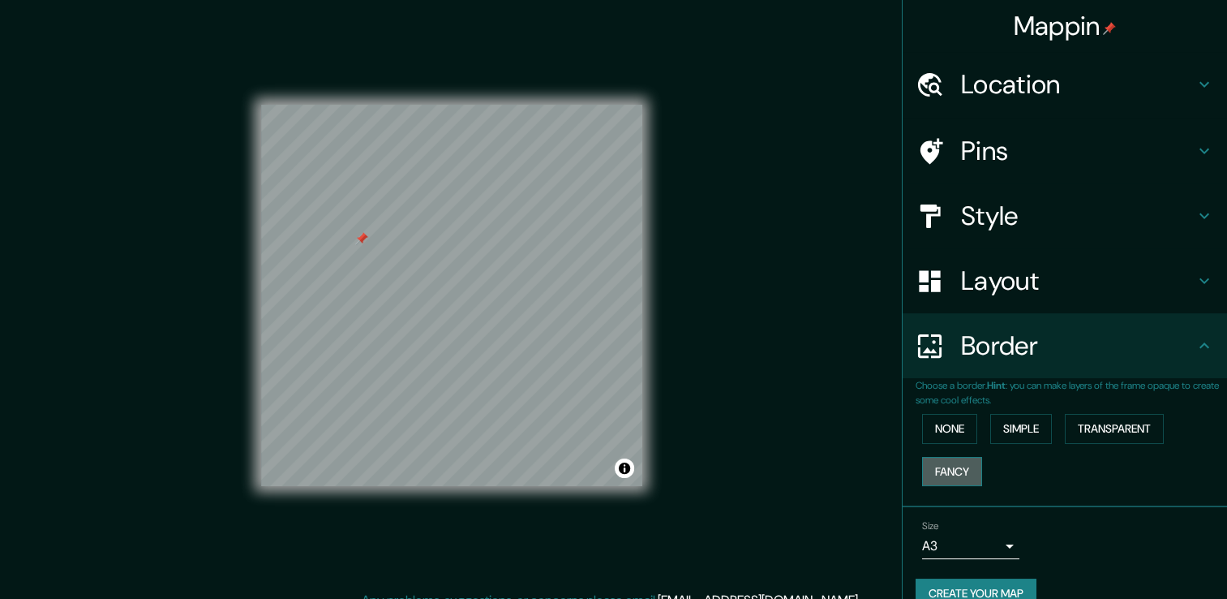
click at [934, 466] on button "Fancy" at bounding box center [952, 472] width 60 height 30
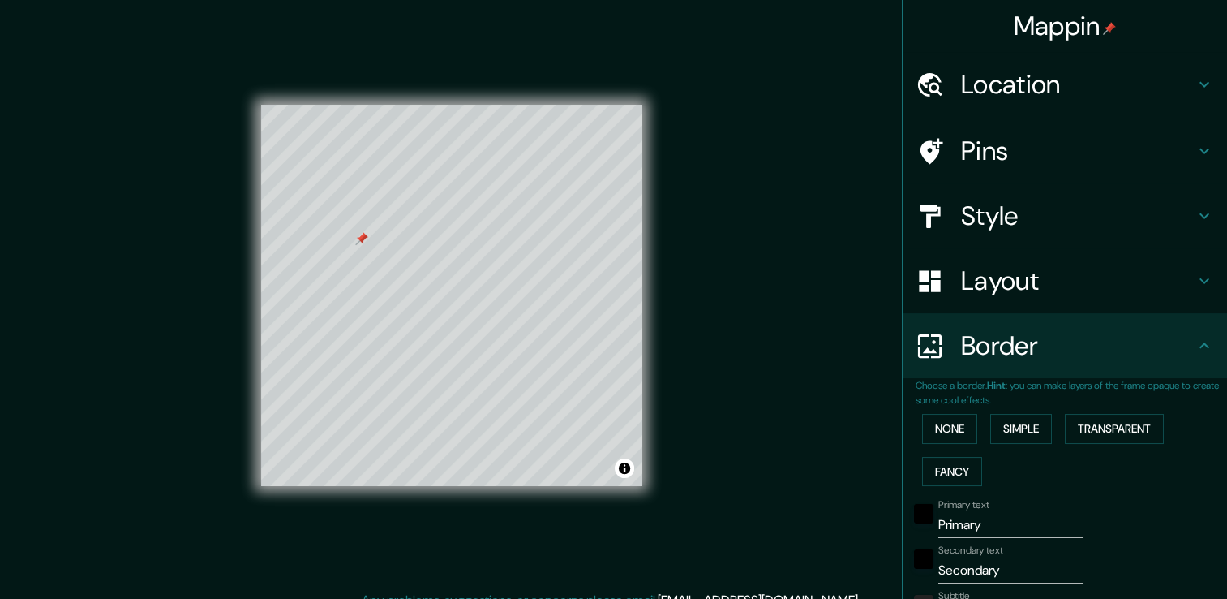
click at [1025, 397] on p "Choose a border. Hint : you can make layers of the frame opaque to create some …" at bounding box center [1072, 392] width 312 height 29
click at [1032, 418] on div "None Simple Transparent Fancy" at bounding box center [1072, 449] width 312 height 85
click at [999, 427] on button "Simple" at bounding box center [1021, 429] width 62 height 30
click at [1094, 432] on button "Transparent" at bounding box center [1114, 429] width 99 height 30
click at [1017, 427] on button "Simple" at bounding box center [1021, 429] width 62 height 30
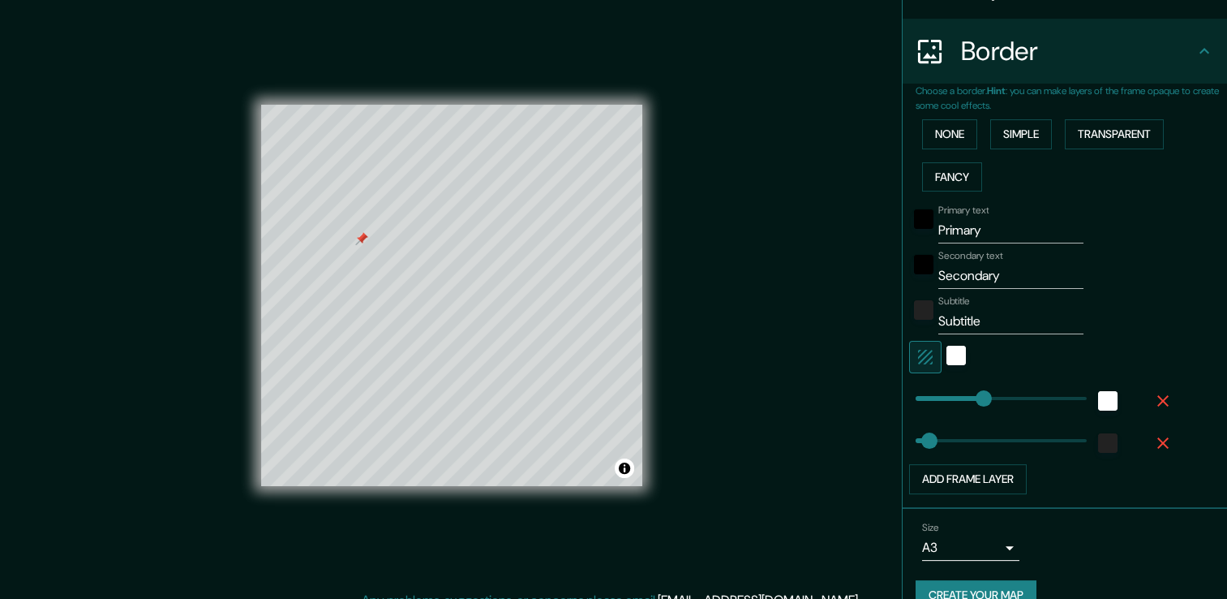
scroll to position [321, 0]
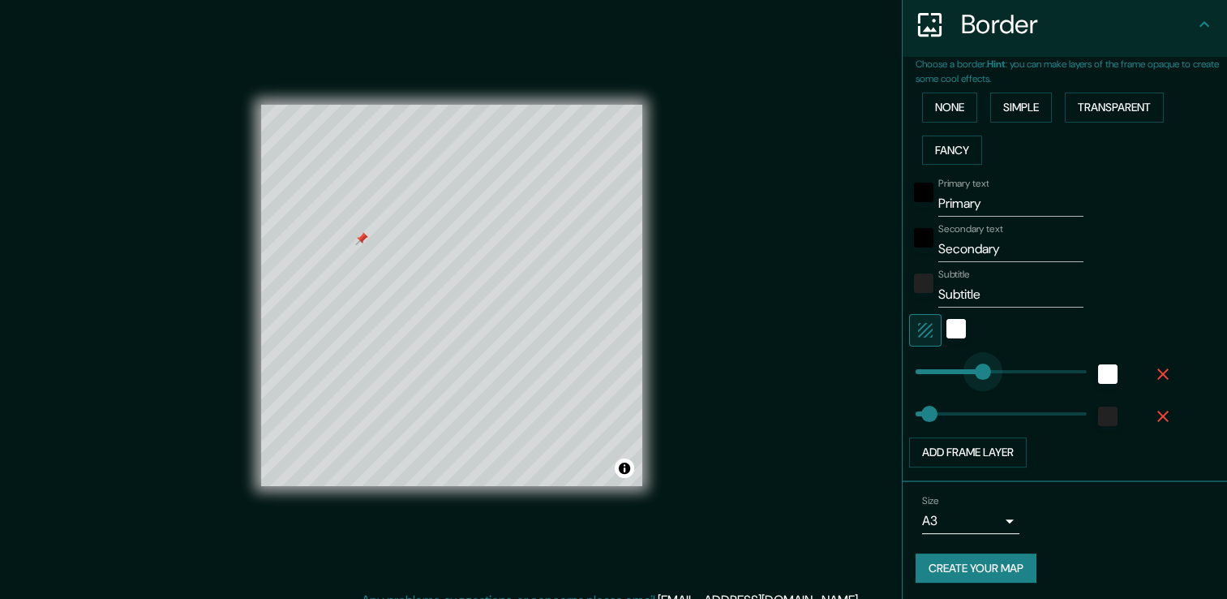
type input "34"
type input "38"
type input "5"
type input "38"
type input "0"
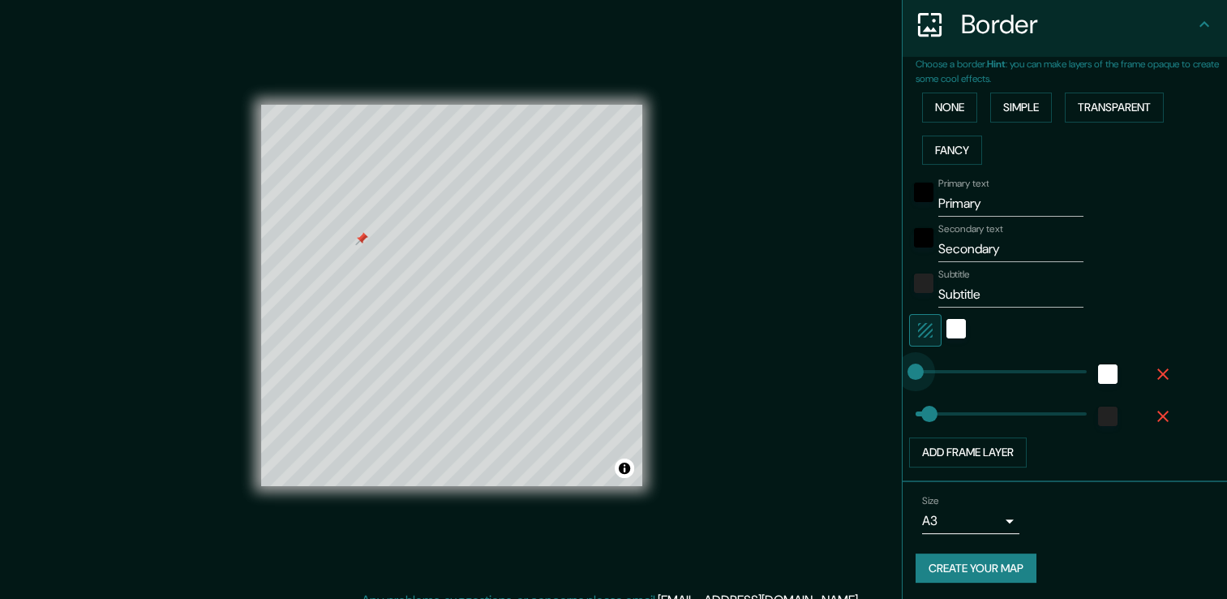
drag, startPoint x: 977, startPoint y: 368, endPoint x: 850, endPoint y: 403, distance: 131.3
type input "0"
drag, startPoint x: 916, startPoint y: 416, endPoint x: 810, endPoint y: 436, distance: 108.2
type input "14"
type input "0"
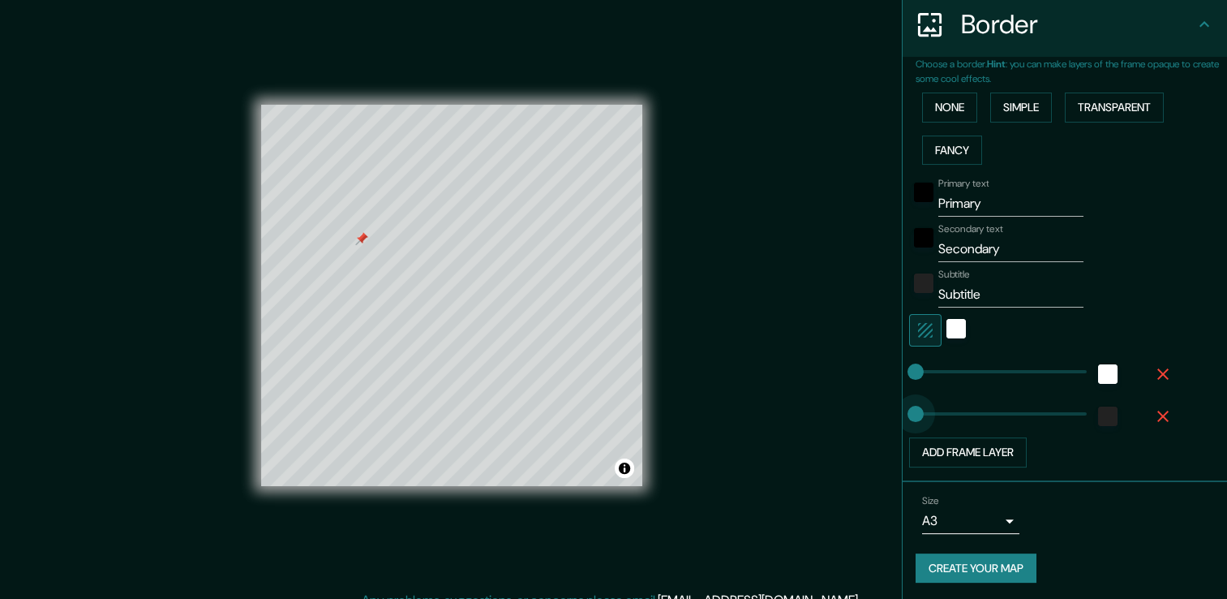
drag, startPoint x: 909, startPoint y: 415, endPoint x: 857, endPoint y: 428, distance: 53.3
click at [947, 327] on div "white" at bounding box center [956, 328] width 19 height 19
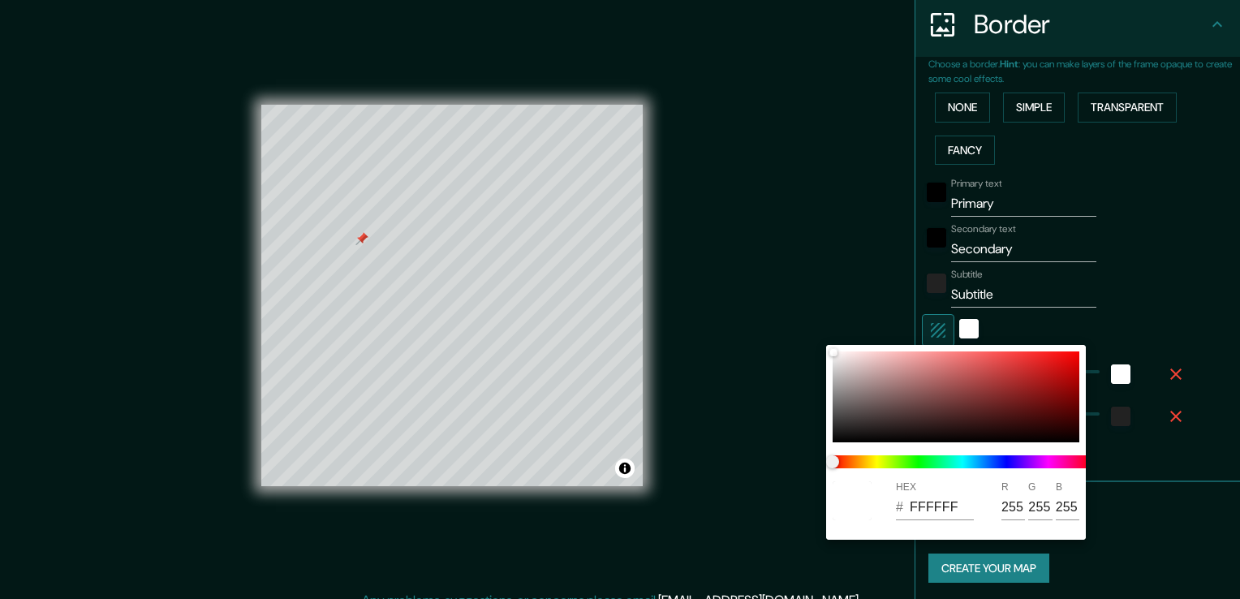
click at [1103, 333] on div at bounding box center [620, 299] width 1240 height 599
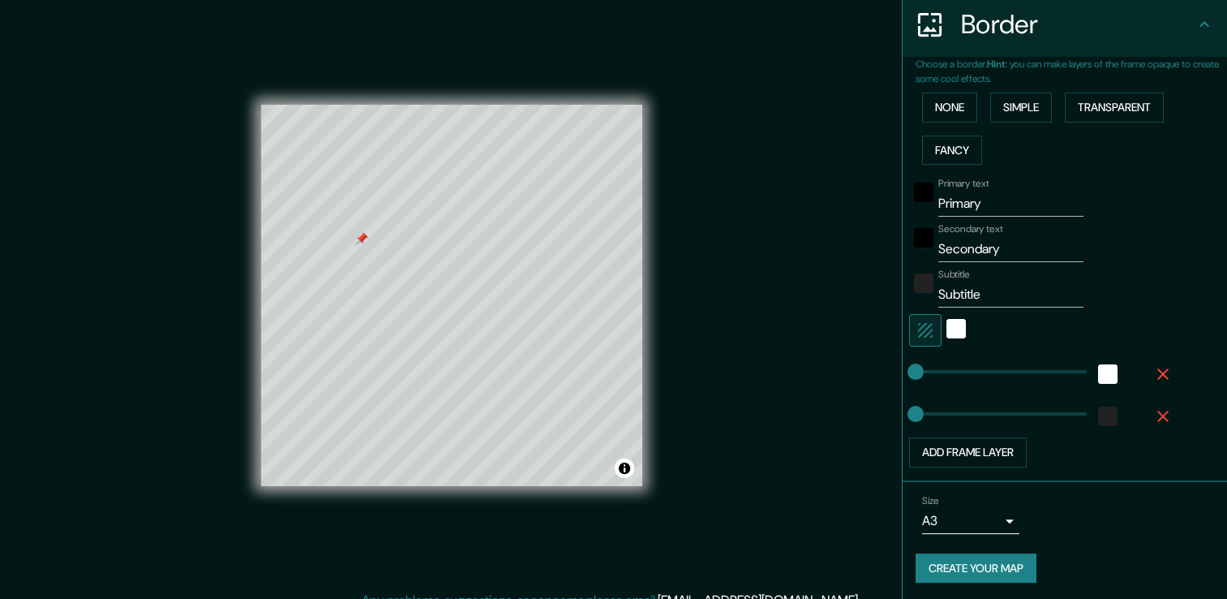
click at [1154, 374] on icon "button" at bounding box center [1163, 373] width 19 height 19
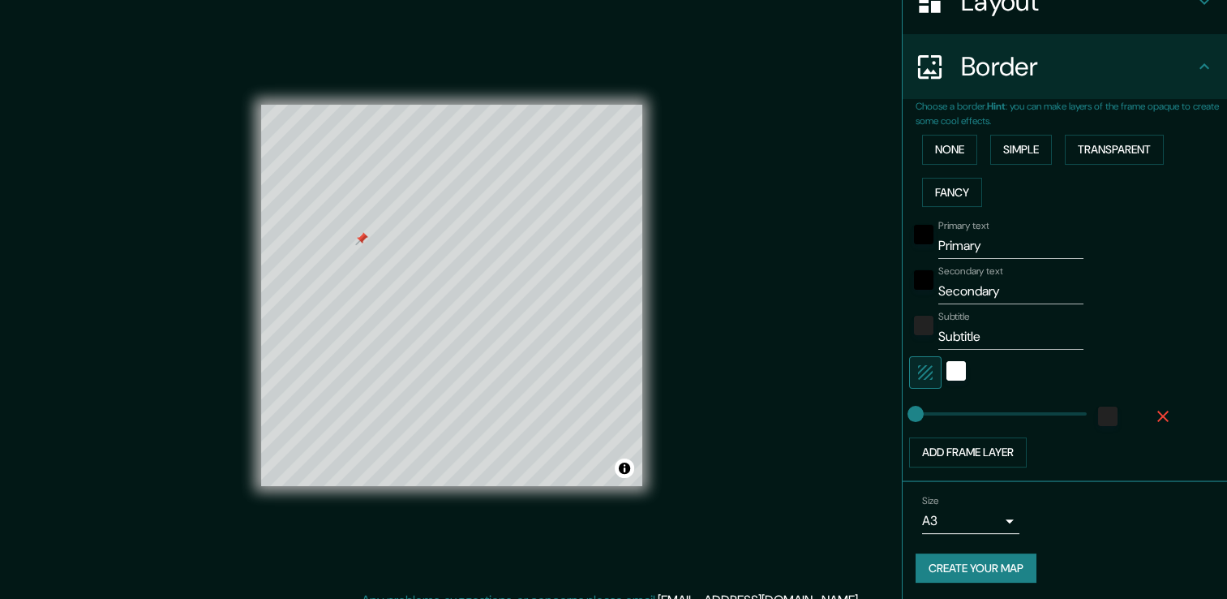
click at [1154, 416] on icon "button" at bounding box center [1163, 415] width 19 height 19
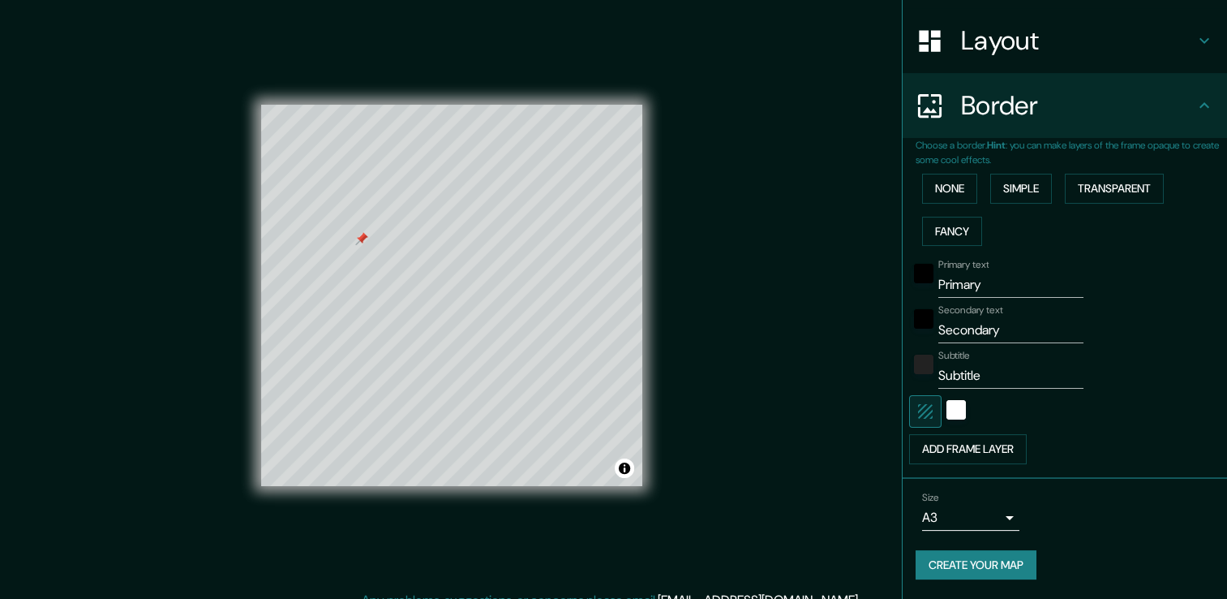
scroll to position [237, 0]
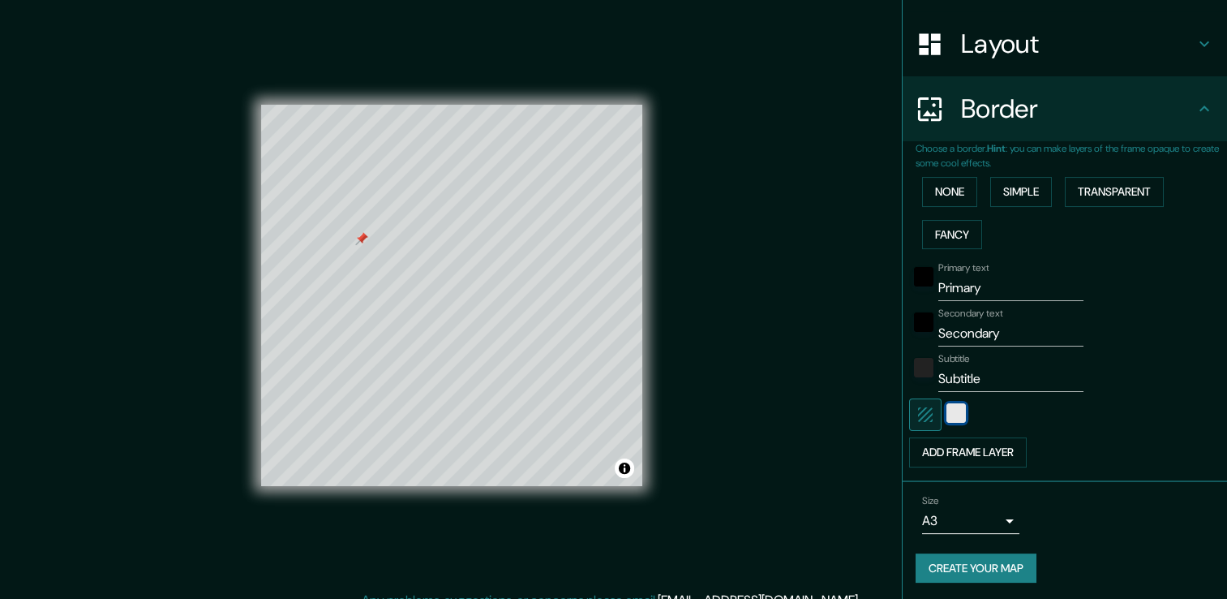
click at [947, 414] on div "white" at bounding box center [956, 412] width 19 height 19
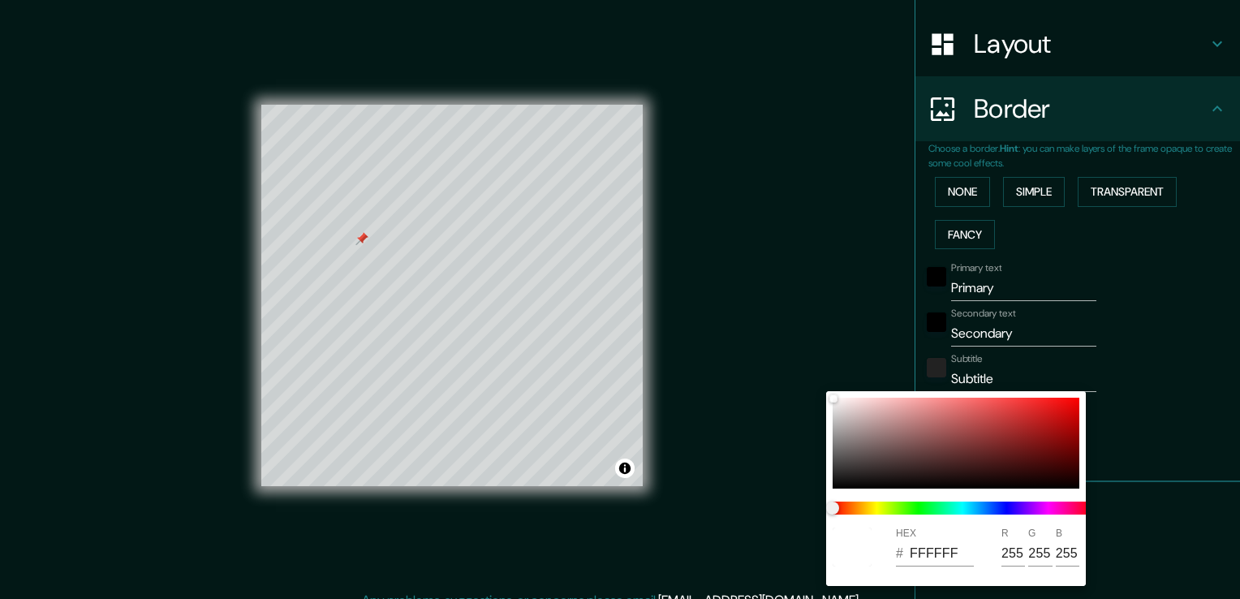
drag, startPoint x: 1239, startPoint y: 394, endPoint x: 1226, endPoint y: 396, distance: 13.1
click at [1227, 395] on html "Mappin Location León, Guanajuato, México Pins Style Layout Border Choose a bord…" at bounding box center [620, 299] width 1240 height 599
click at [1166, 401] on div at bounding box center [620, 299] width 1240 height 599
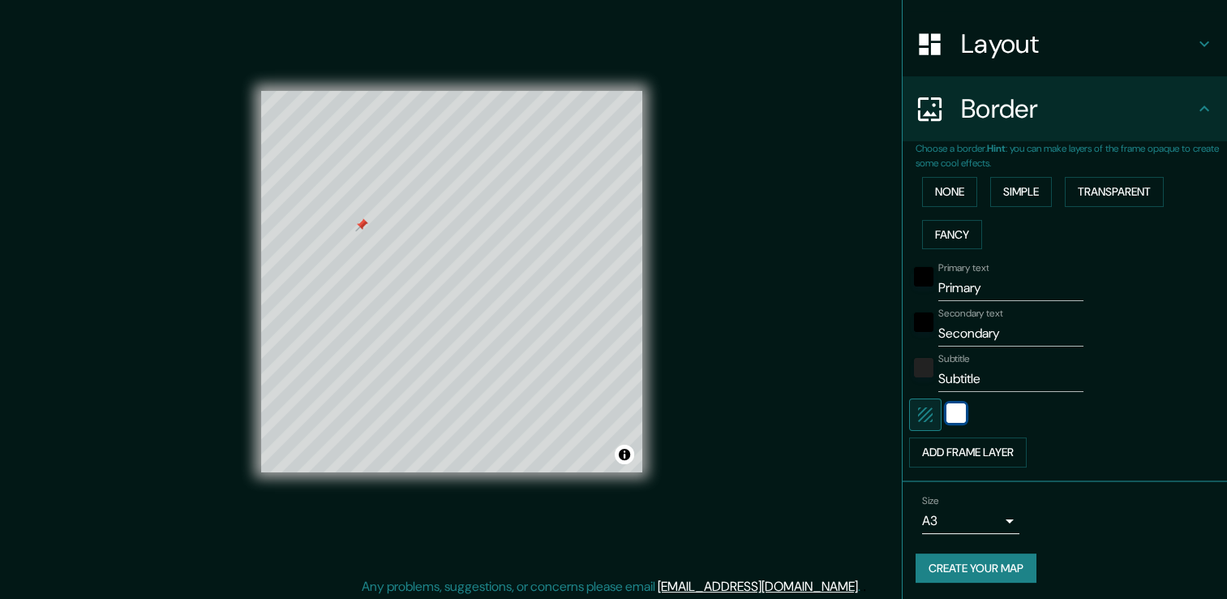
scroll to position [18, 0]
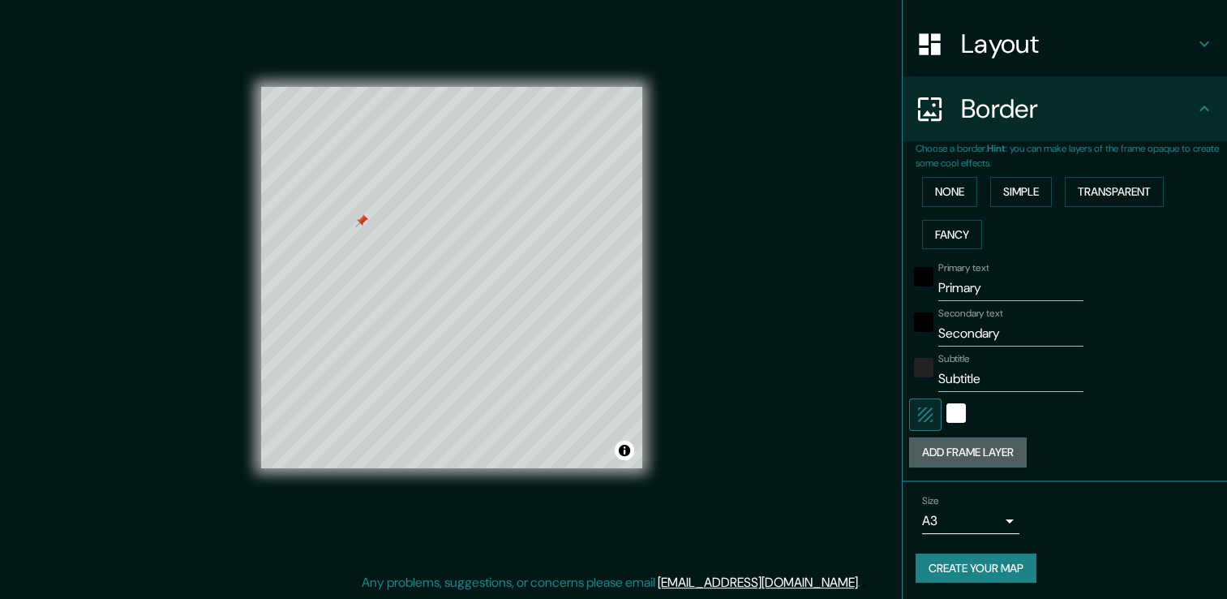
click at [972, 456] on button "Add frame layer" at bounding box center [968, 452] width 118 height 30
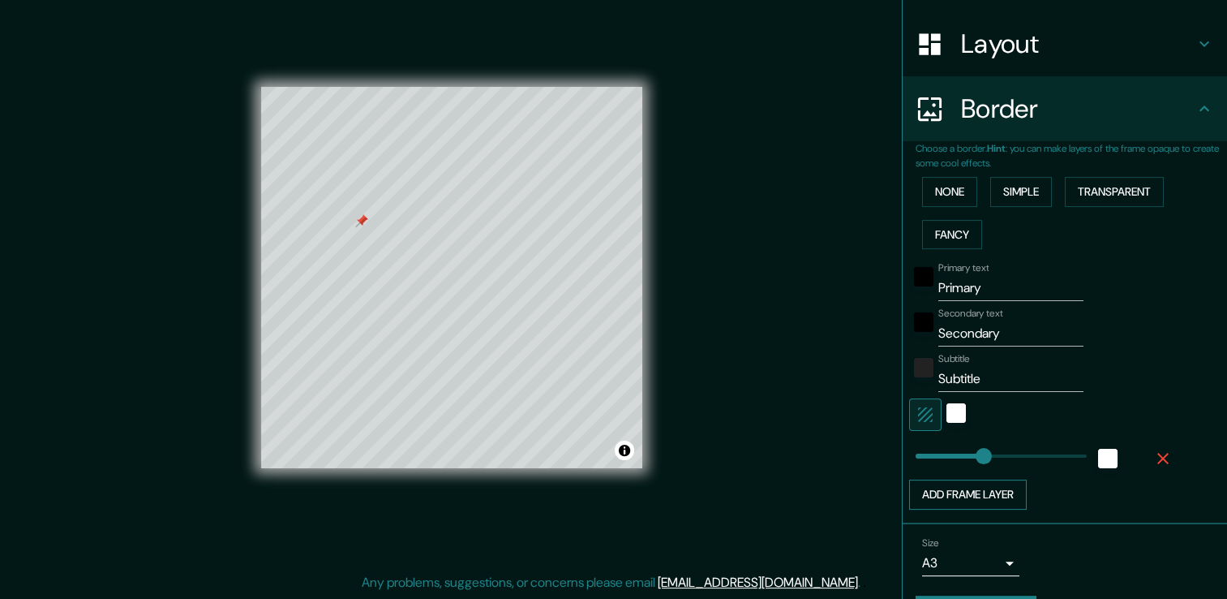
click at [973, 489] on button "Add frame layer" at bounding box center [968, 494] width 118 height 30
type input "0"
drag, startPoint x: 966, startPoint y: 493, endPoint x: 868, endPoint y: 485, distance: 98.5
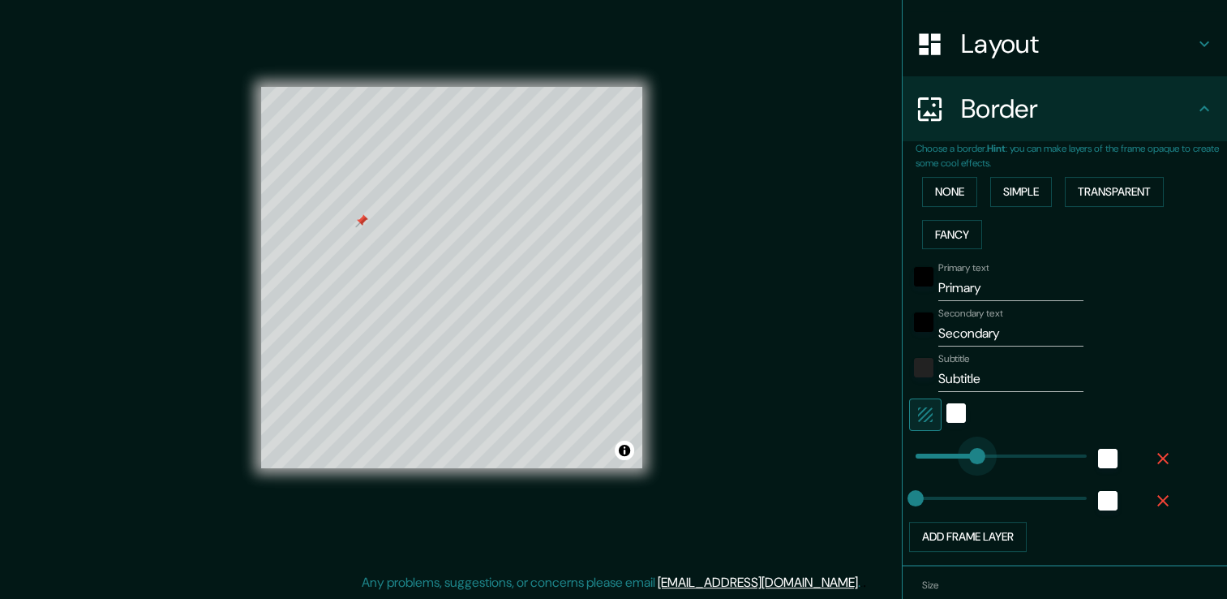
type input "0"
drag, startPoint x: 970, startPoint y: 456, endPoint x: 813, endPoint y: 454, distance: 157.4
click at [1154, 497] on icon "button" at bounding box center [1163, 500] width 19 height 19
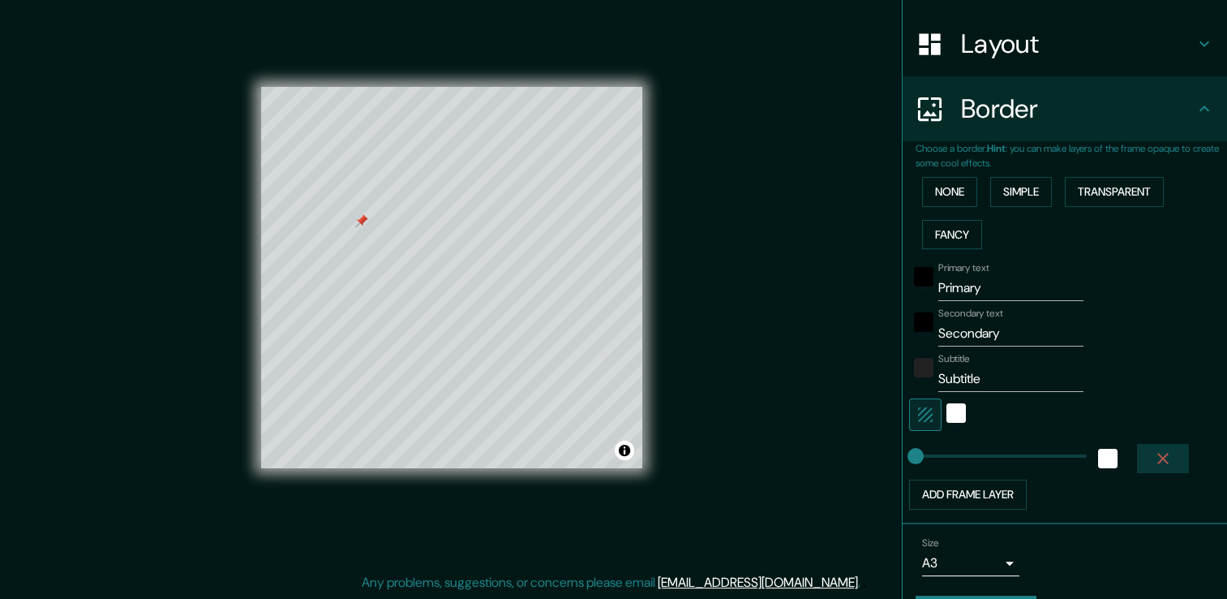
click at [1154, 462] on icon "button" at bounding box center [1163, 458] width 19 height 19
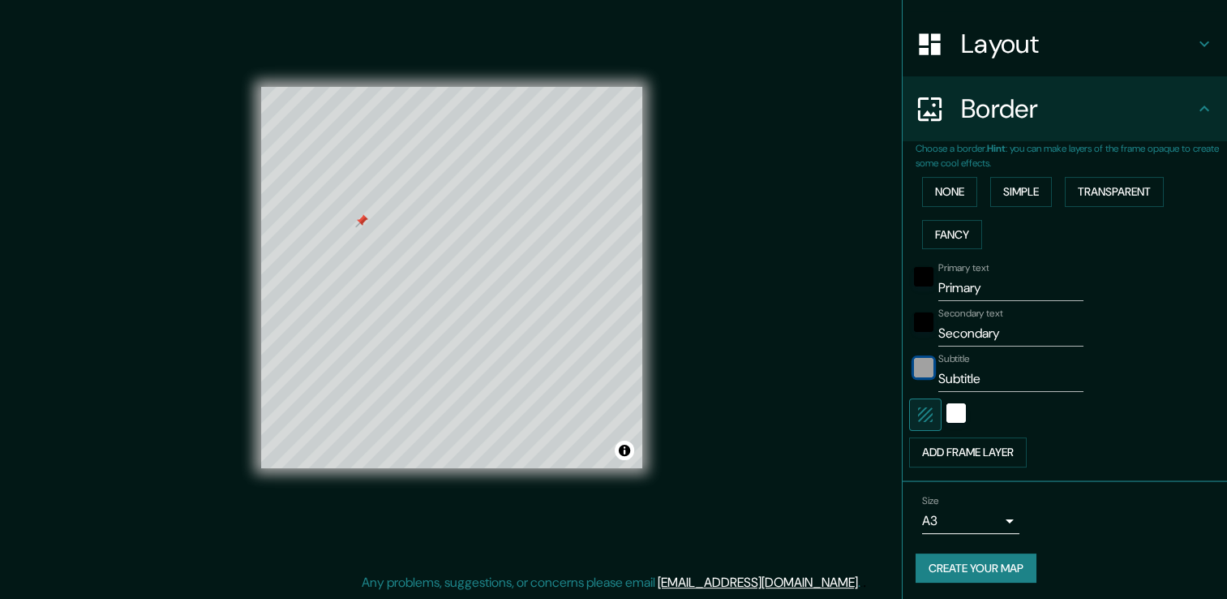
click at [917, 366] on div "color-222222" at bounding box center [923, 367] width 19 height 19
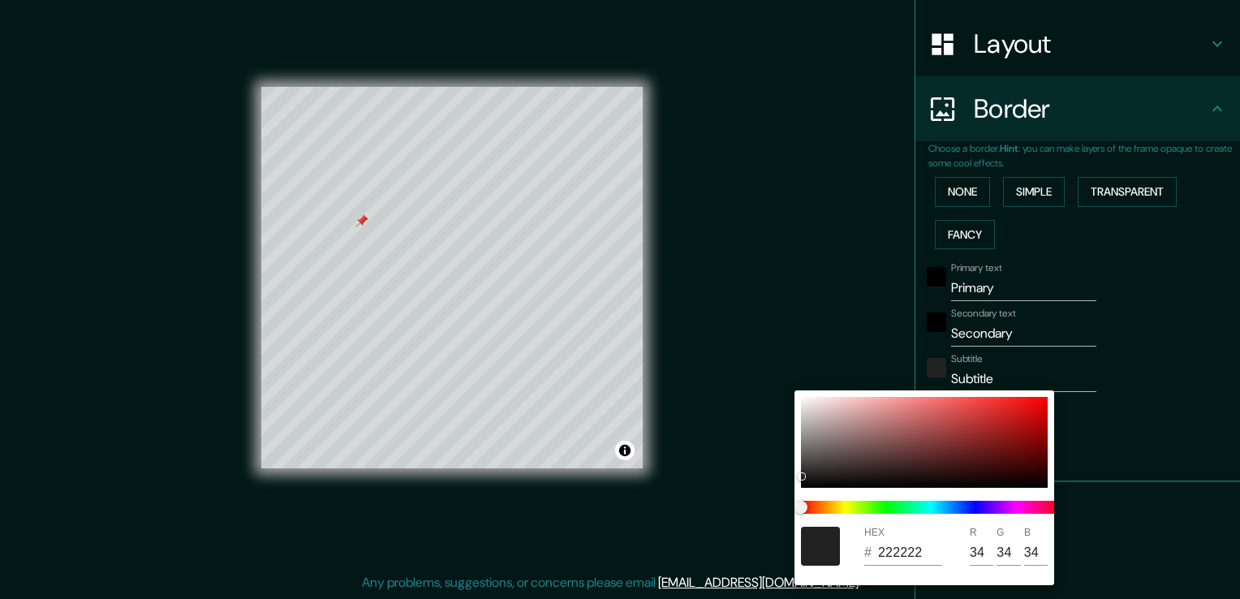
click at [922, 326] on div at bounding box center [620, 299] width 1240 height 599
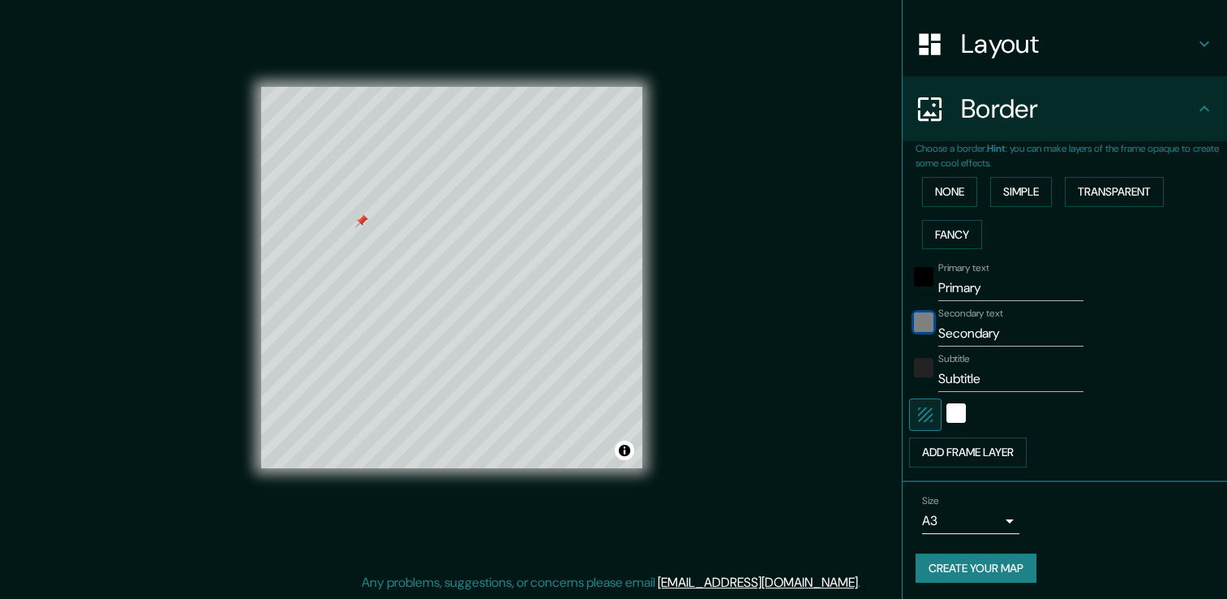
click at [918, 320] on div "black" at bounding box center [923, 321] width 19 height 19
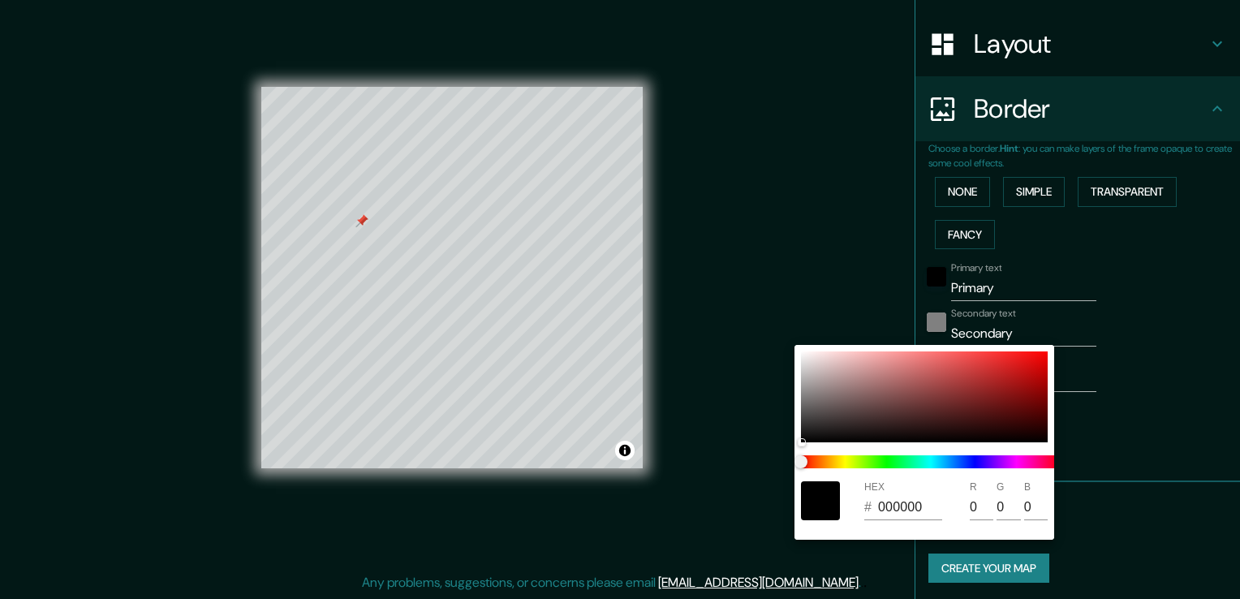
click at [918, 320] on div at bounding box center [620, 299] width 1240 height 599
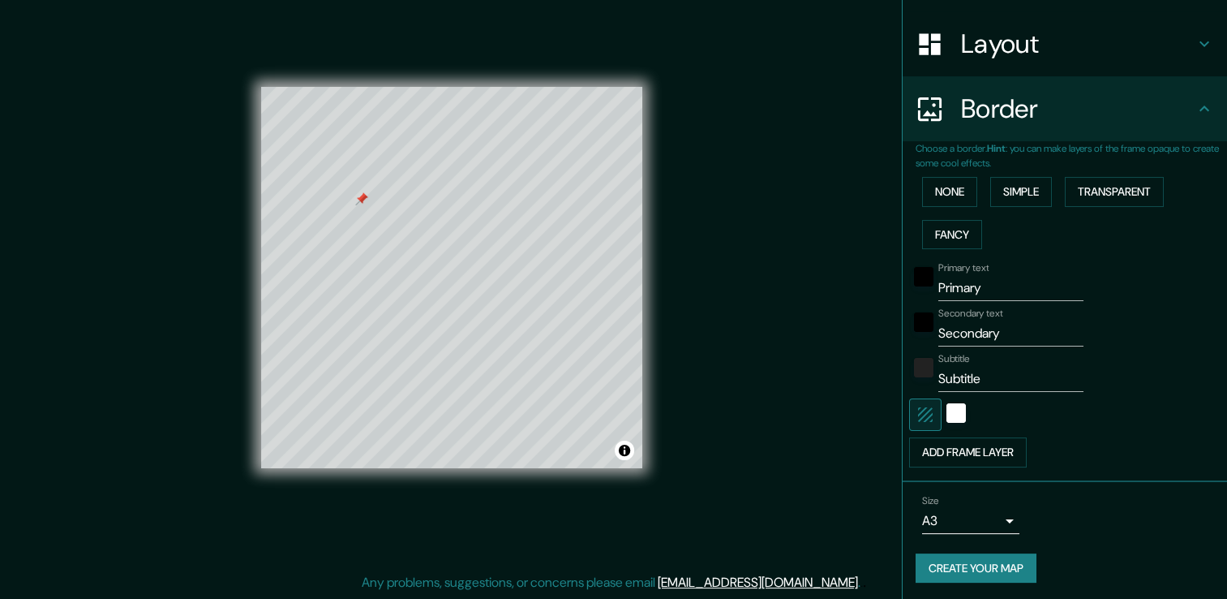
click at [990, 285] on input "Primary" at bounding box center [1011, 288] width 145 height 26
click at [983, 290] on input "Primary" at bounding box center [1011, 288] width 145 height 26
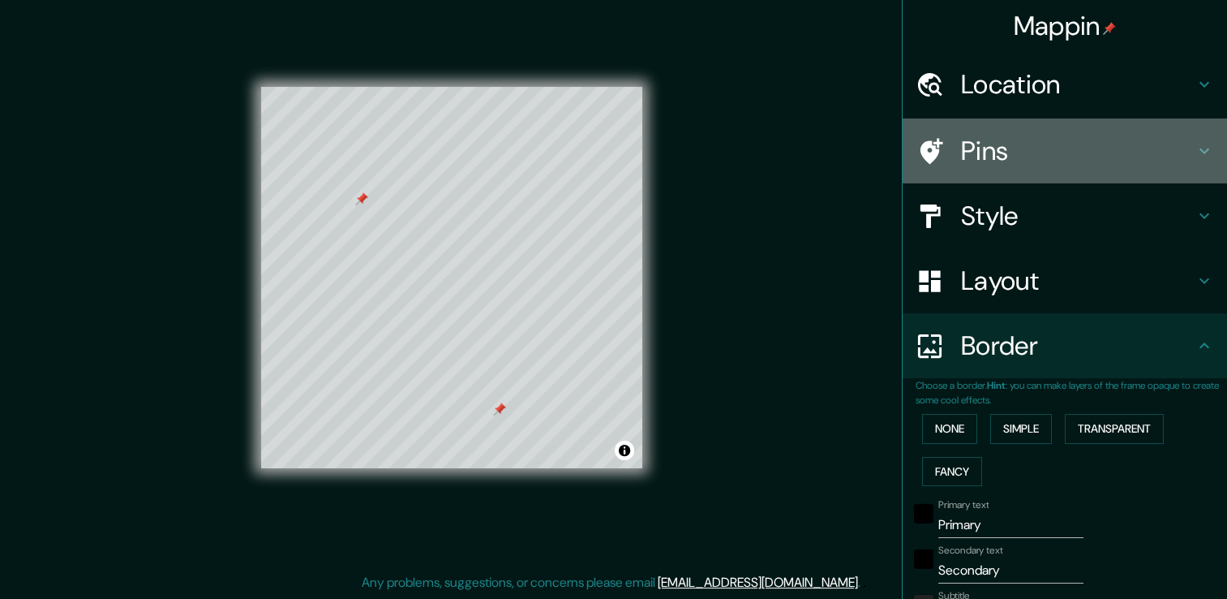
click at [986, 144] on h4 "Pins" at bounding box center [1078, 151] width 234 height 32
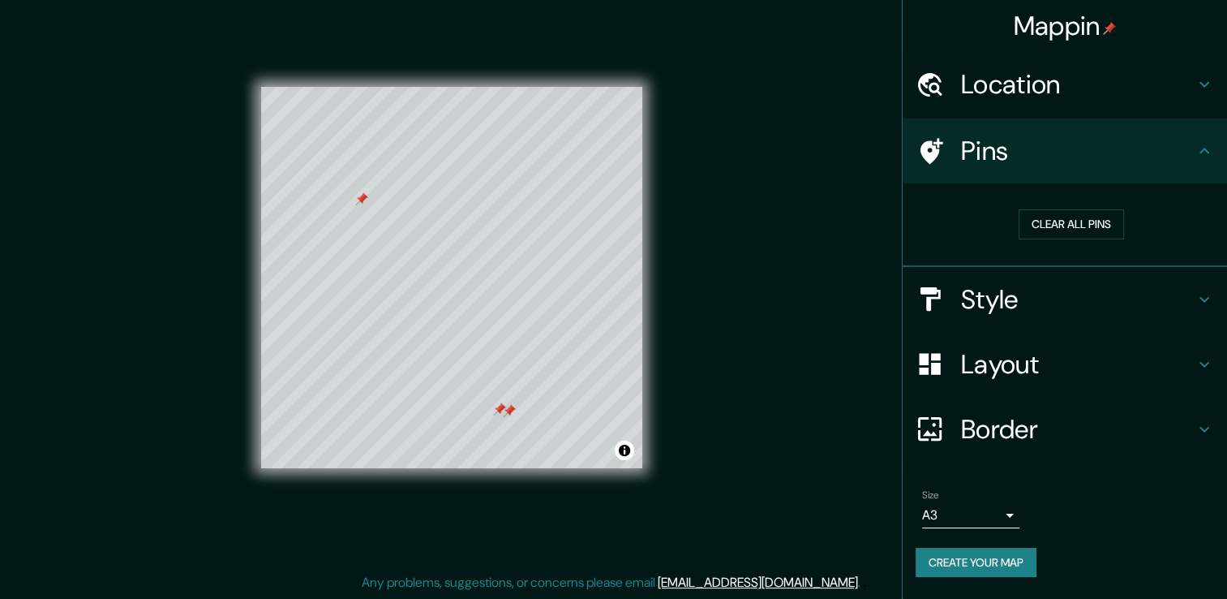
click at [499, 409] on div at bounding box center [499, 408] width 13 height 13
click at [509, 410] on div at bounding box center [509, 410] width 13 height 13
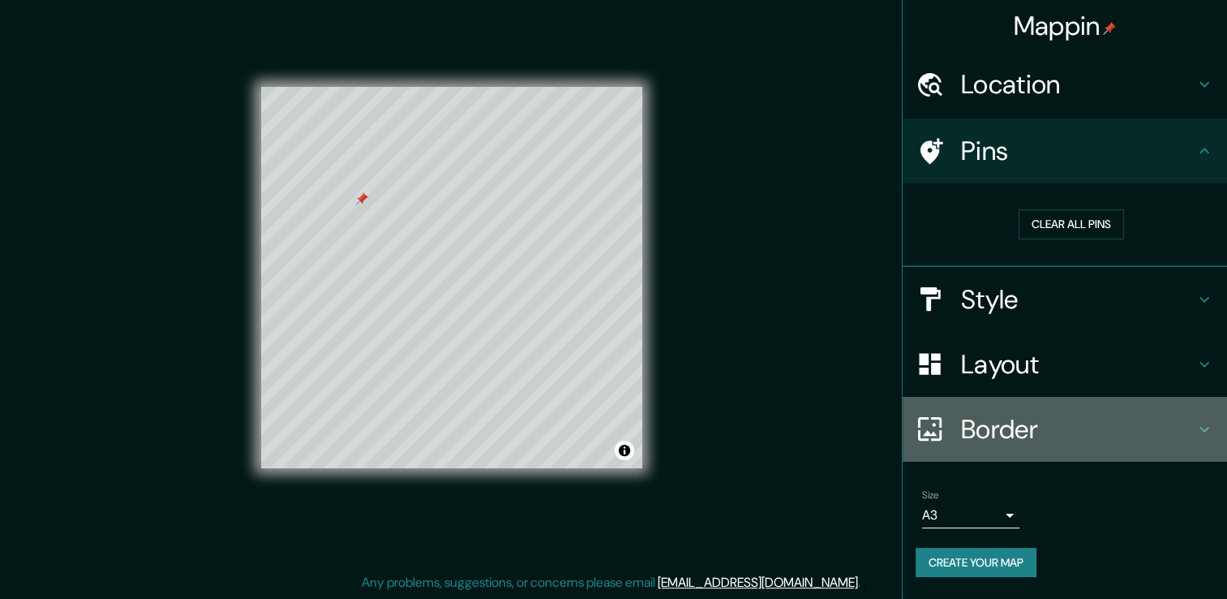
click at [1006, 431] on h4 "Border" at bounding box center [1078, 429] width 234 height 32
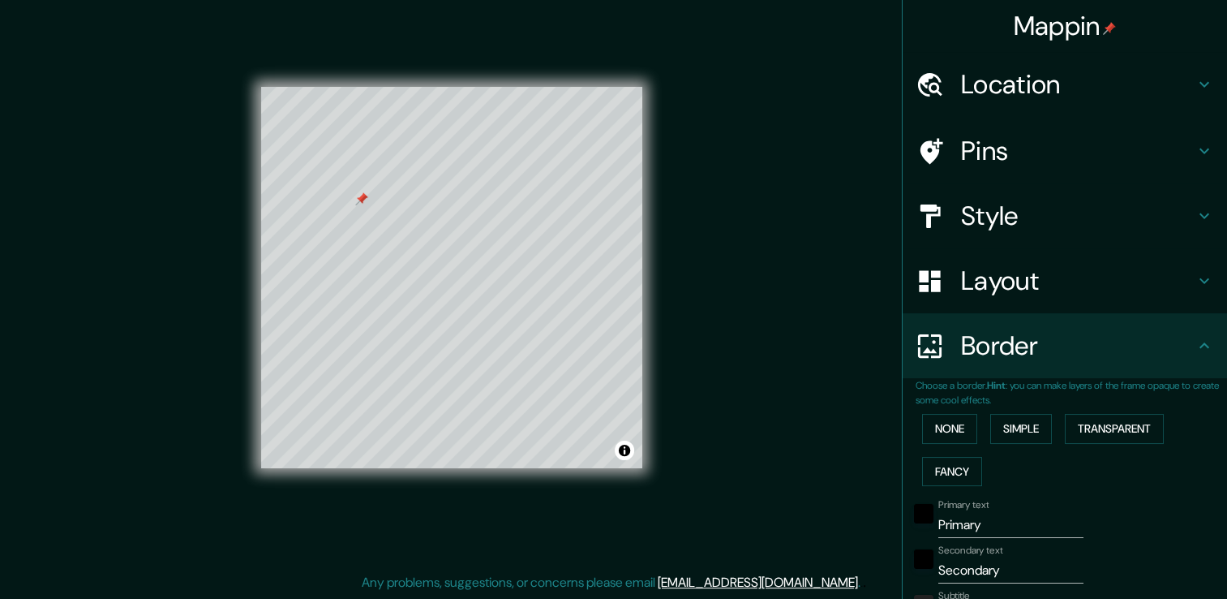
click at [993, 515] on input "Primary" at bounding box center [1011, 525] width 145 height 26
type input "León"
click at [490, 441] on div at bounding box center [490, 439] width 13 height 13
click at [1013, 576] on input "Secondary" at bounding box center [1011, 570] width 145 height 26
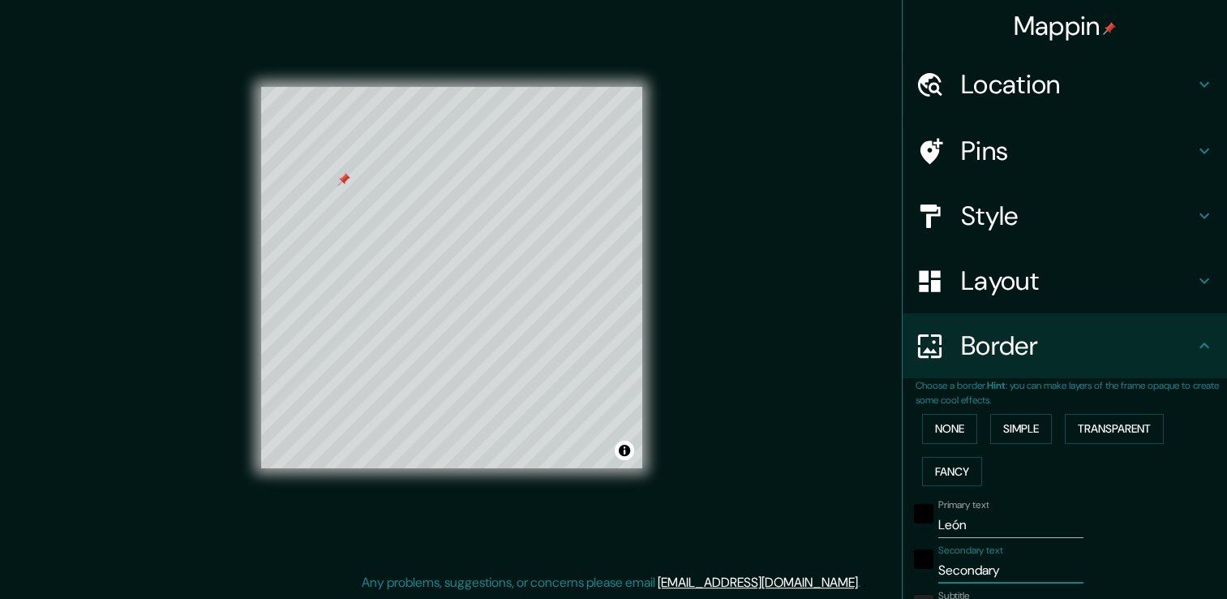
click at [1016, 574] on input "Secondary" at bounding box center [1011, 570] width 145 height 26
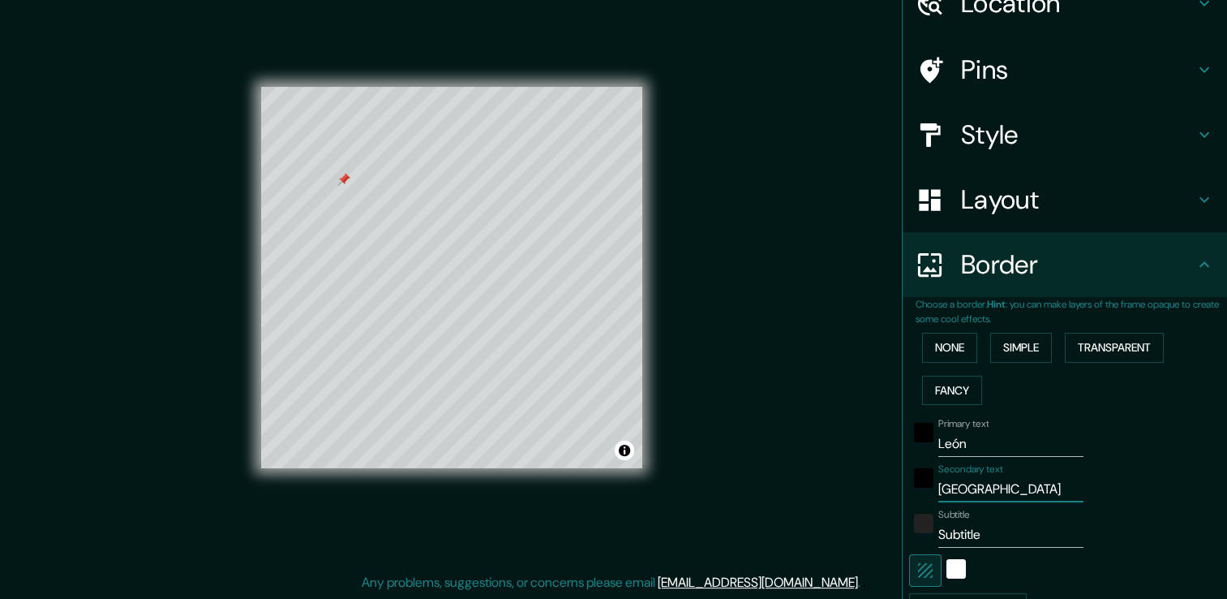
type input "Guanajuato"
click at [980, 535] on input "Subtitle" at bounding box center [1011, 535] width 145 height 26
type input "Ubicación del predio"
click at [986, 450] on input "León" at bounding box center [1011, 444] width 145 height 26
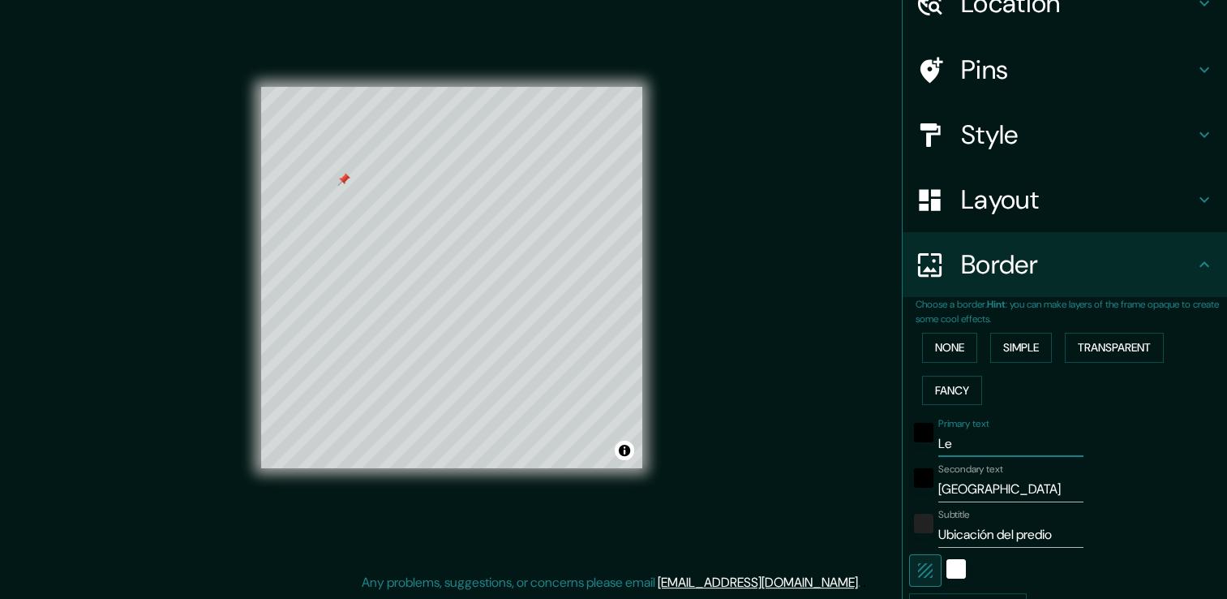
type input "L"
click at [627, 452] on button "Toggle attribution" at bounding box center [624, 449] width 19 height 19
click at [1024, 436] on input "Primary text" at bounding box center [1011, 444] width 145 height 26
click at [1016, 436] on input "Primary text" at bounding box center [1011, 444] width 145 height 26
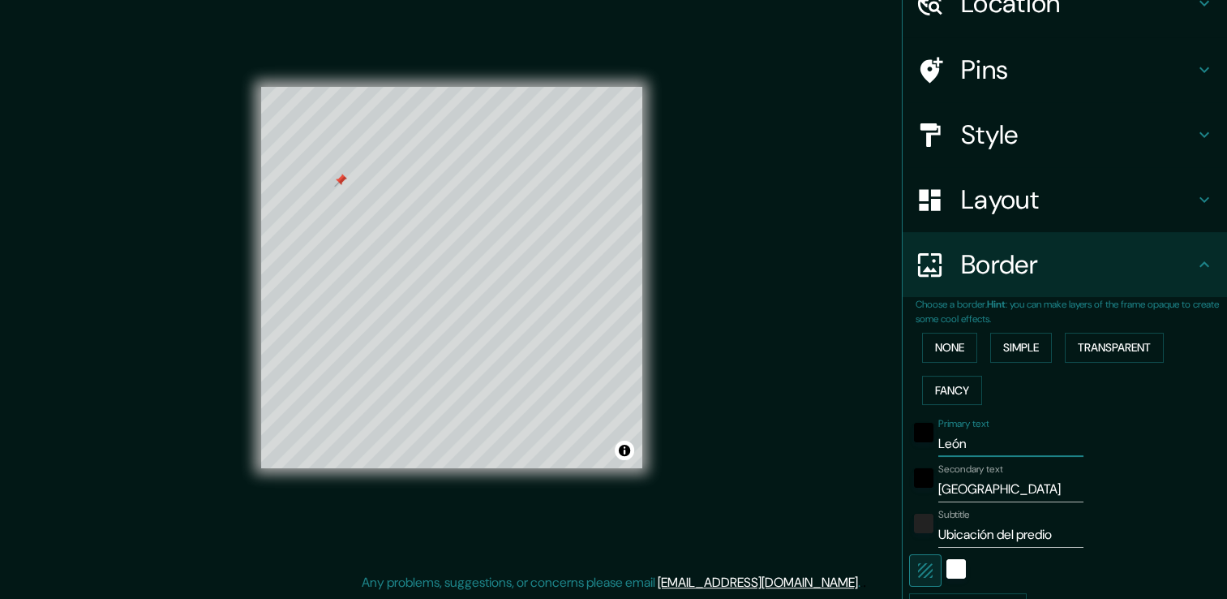
type input "León"
click at [776, 320] on div "Mappin Location León, Guanajuato, México Pins Style Layout Border Choose a bord…" at bounding box center [613, 290] width 1227 height 617
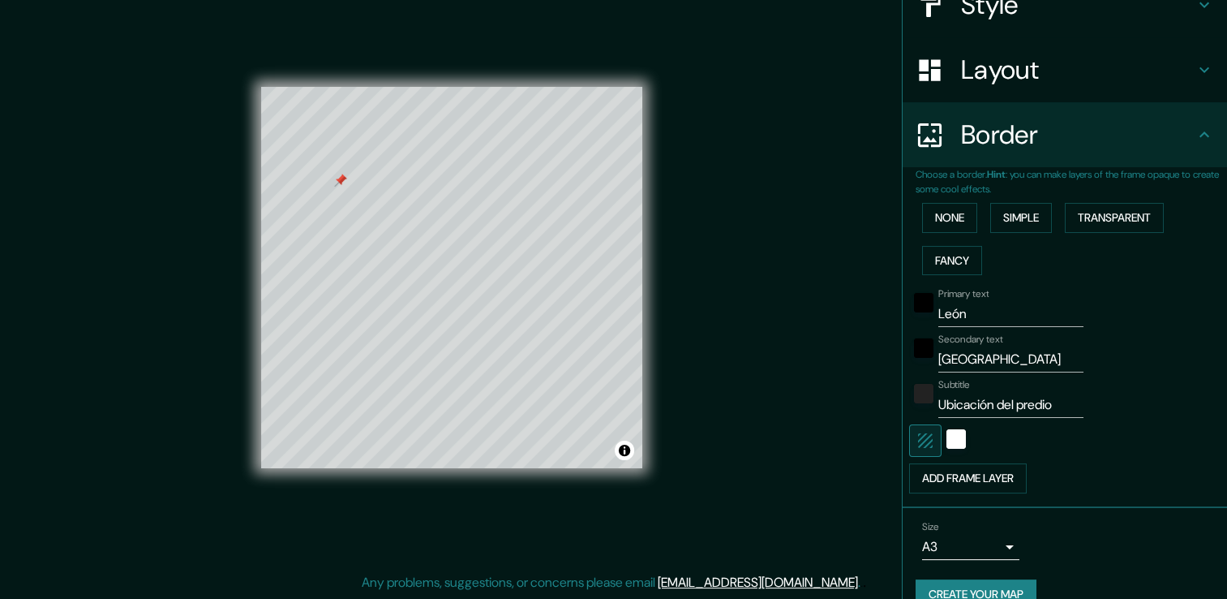
scroll to position [237, 0]
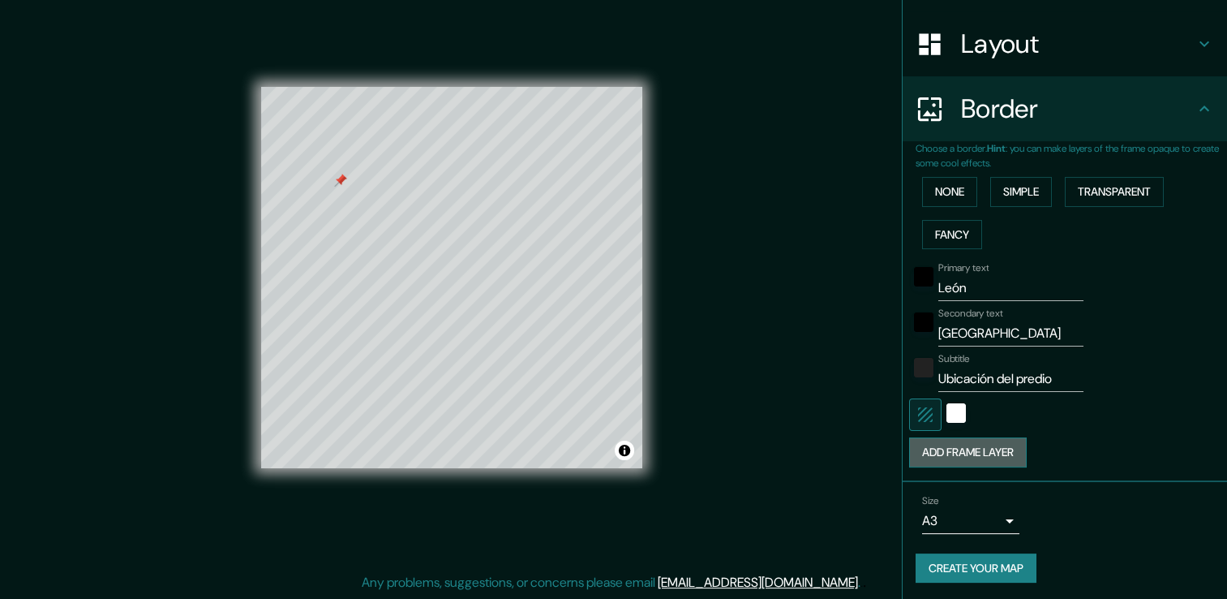
click at [970, 452] on button "Add frame layer" at bounding box center [968, 452] width 118 height 30
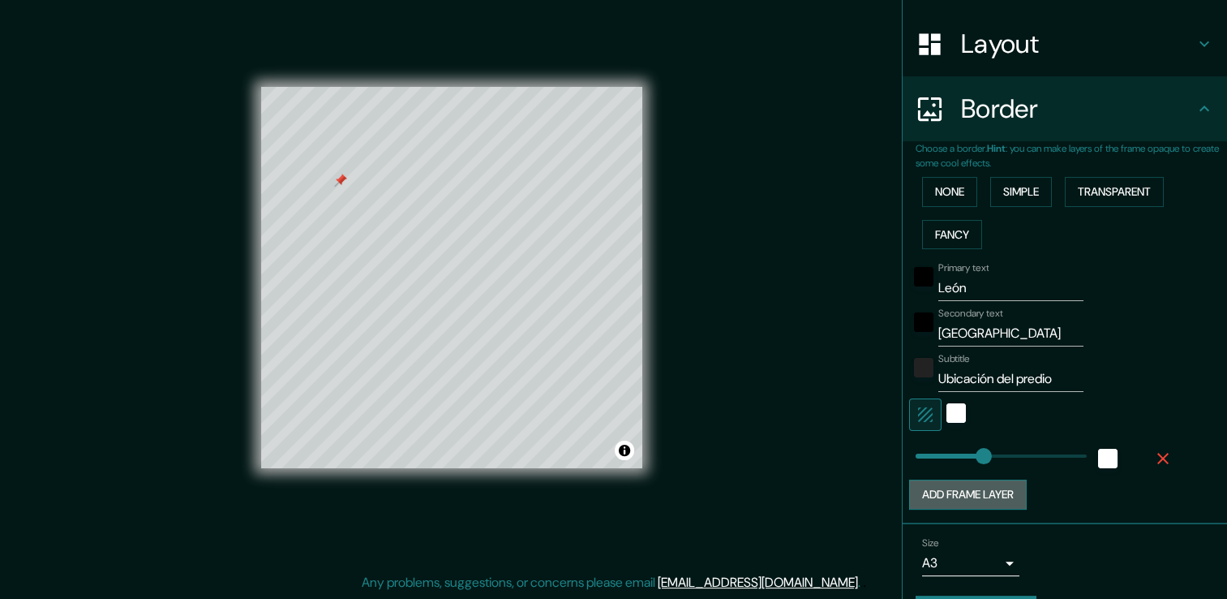
click at [978, 488] on button "Add frame layer" at bounding box center [968, 494] width 118 height 30
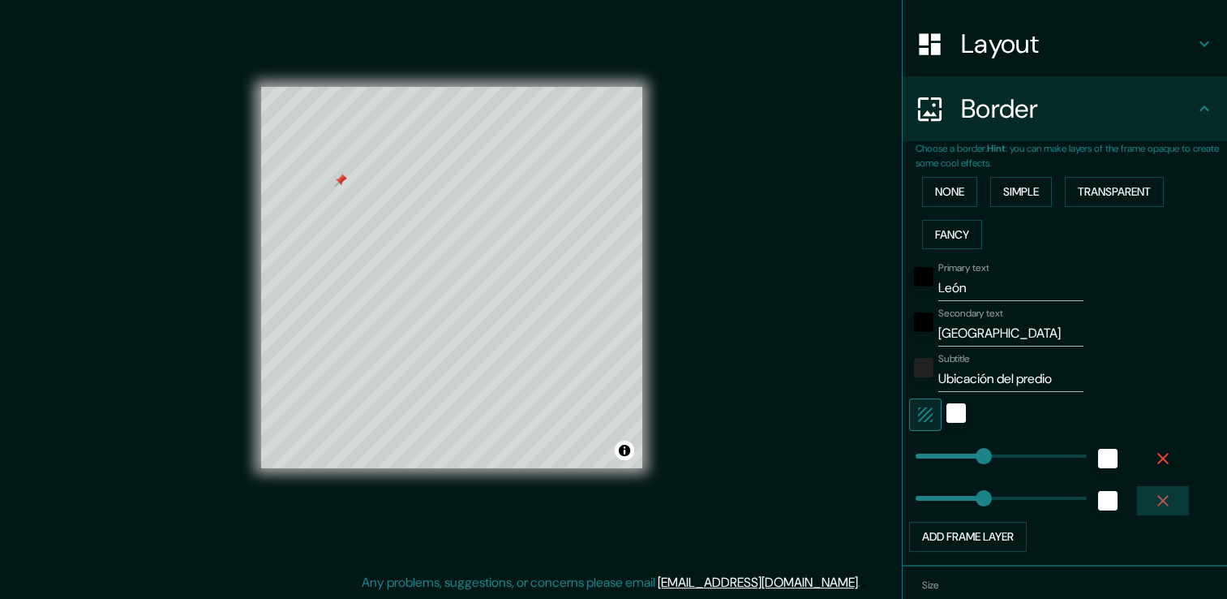
click at [1154, 505] on icon "button" at bounding box center [1163, 500] width 19 height 19
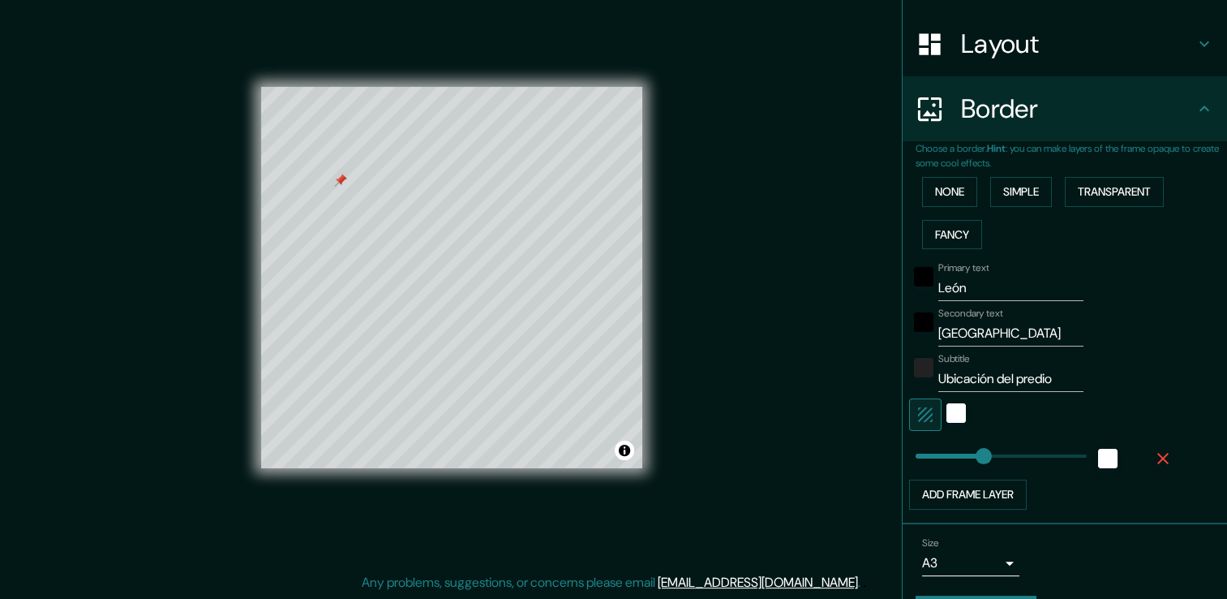
click at [1154, 455] on icon "button" at bounding box center [1163, 458] width 19 height 19
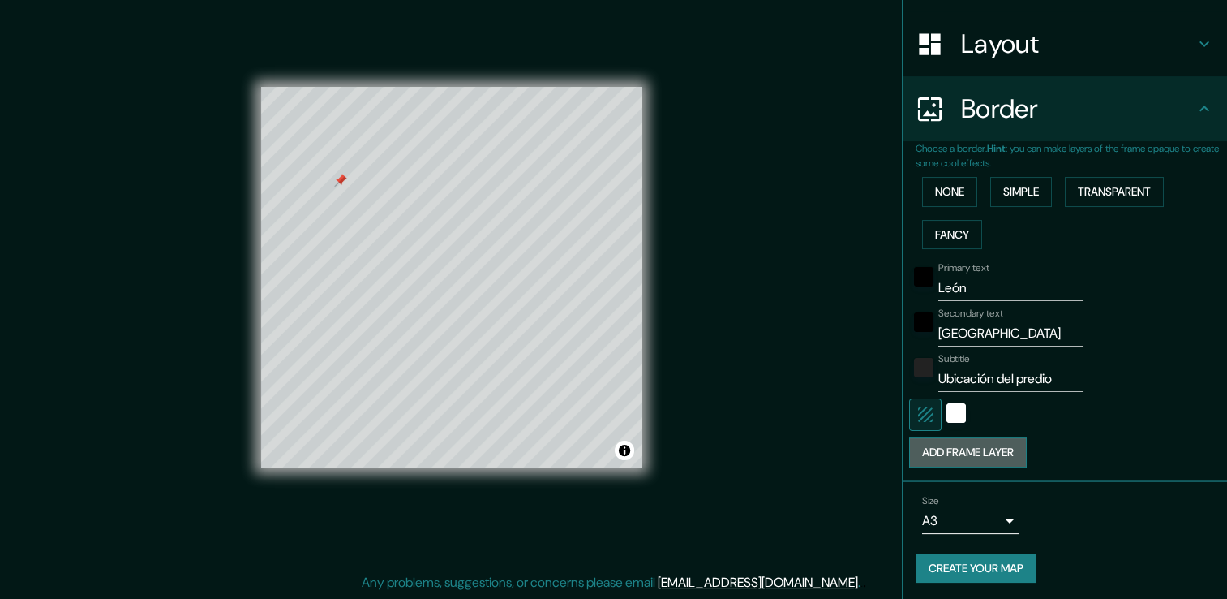
click at [967, 443] on button "Add frame layer" at bounding box center [968, 452] width 118 height 30
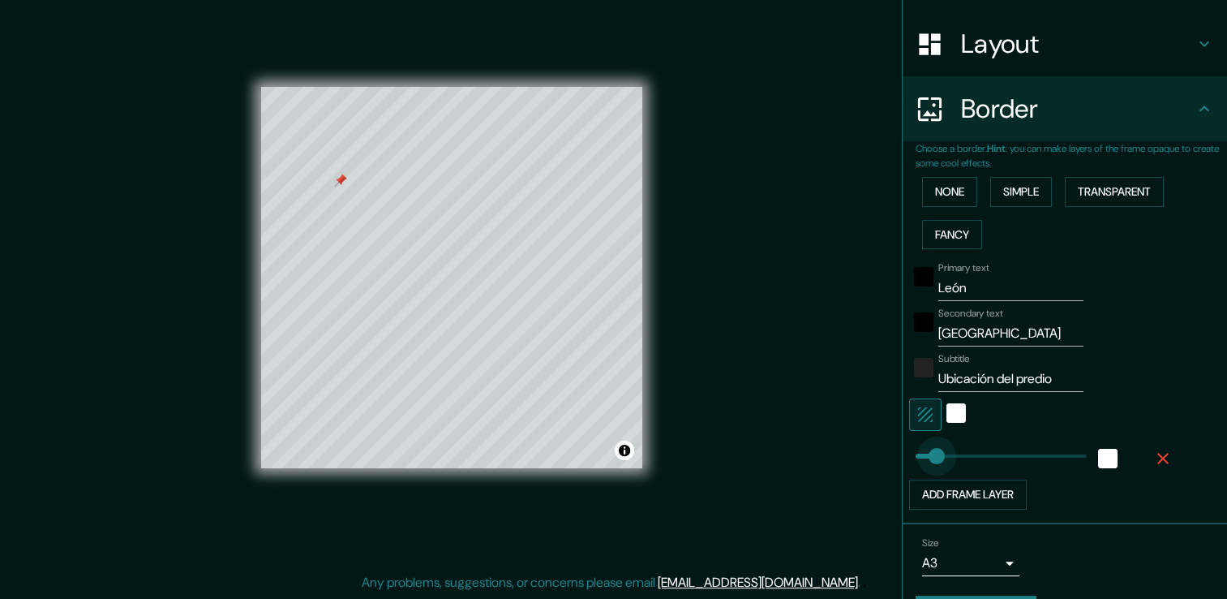
type input "30"
drag, startPoint x: 960, startPoint y: 455, endPoint x: 914, endPoint y: 462, distance: 46.7
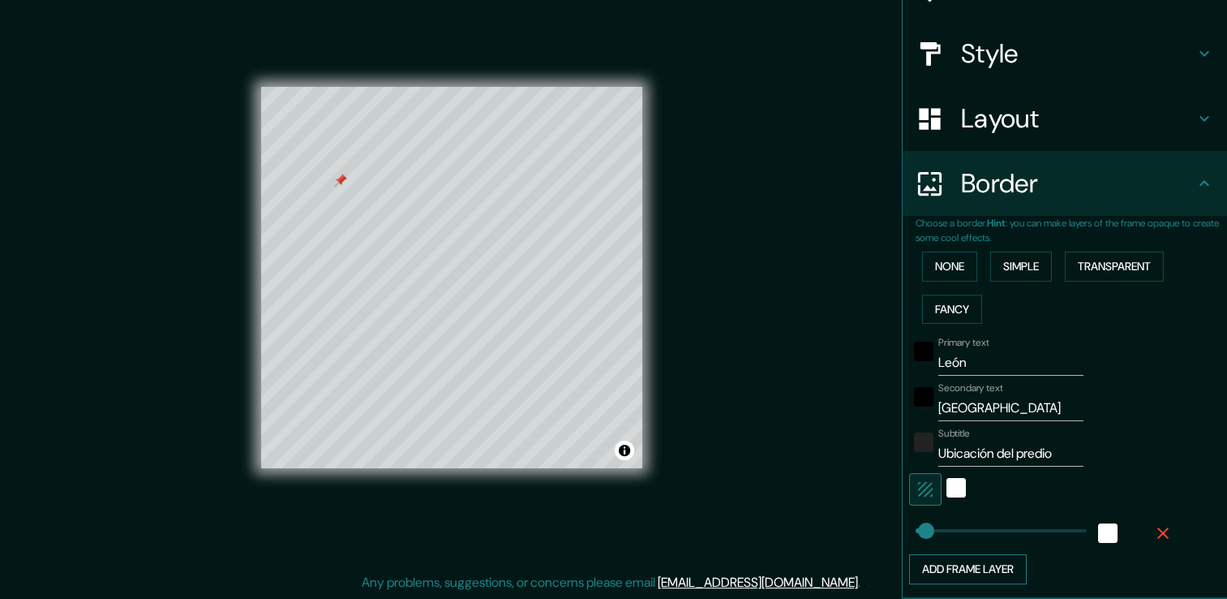
scroll to position [243, 0]
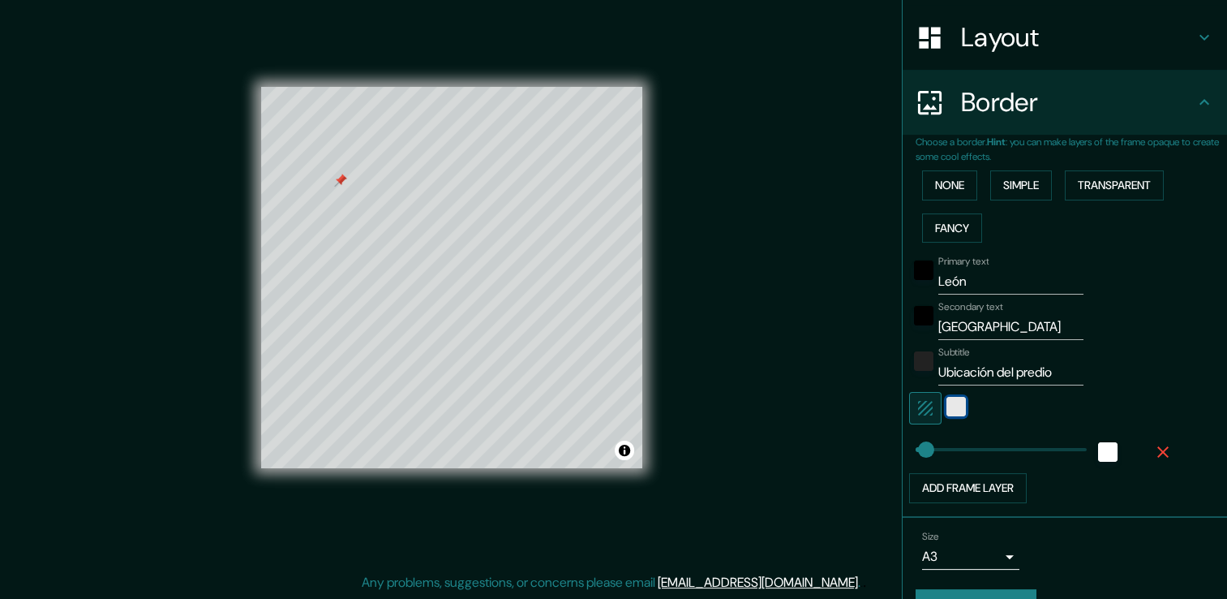
click at [947, 414] on div "white" at bounding box center [956, 406] width 19 height 19
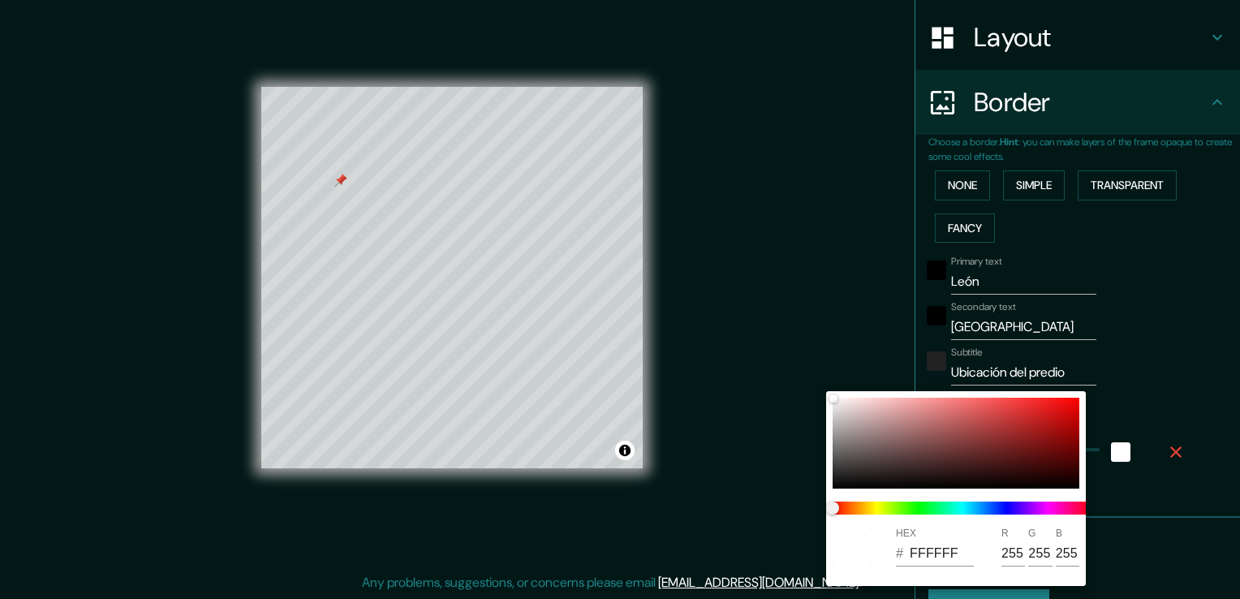
click at [1128, 392] on div at bounding box center [620, 299] width 1240 height 599
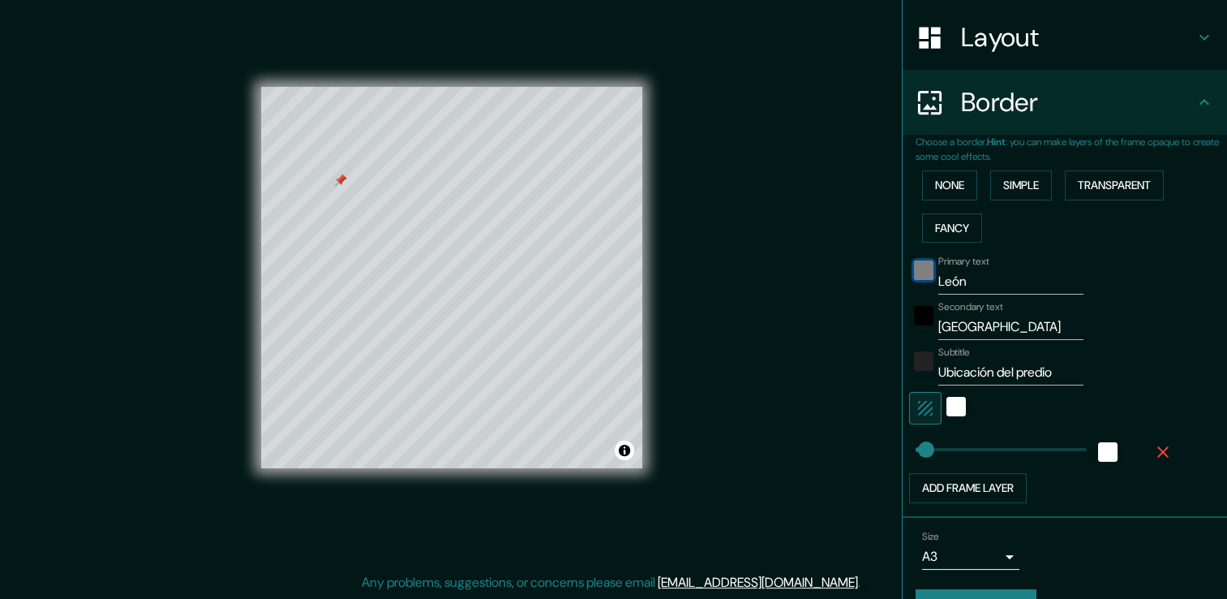
click at [918, 274] on div "black" at bounding box center [923, 269] width 19 height 19
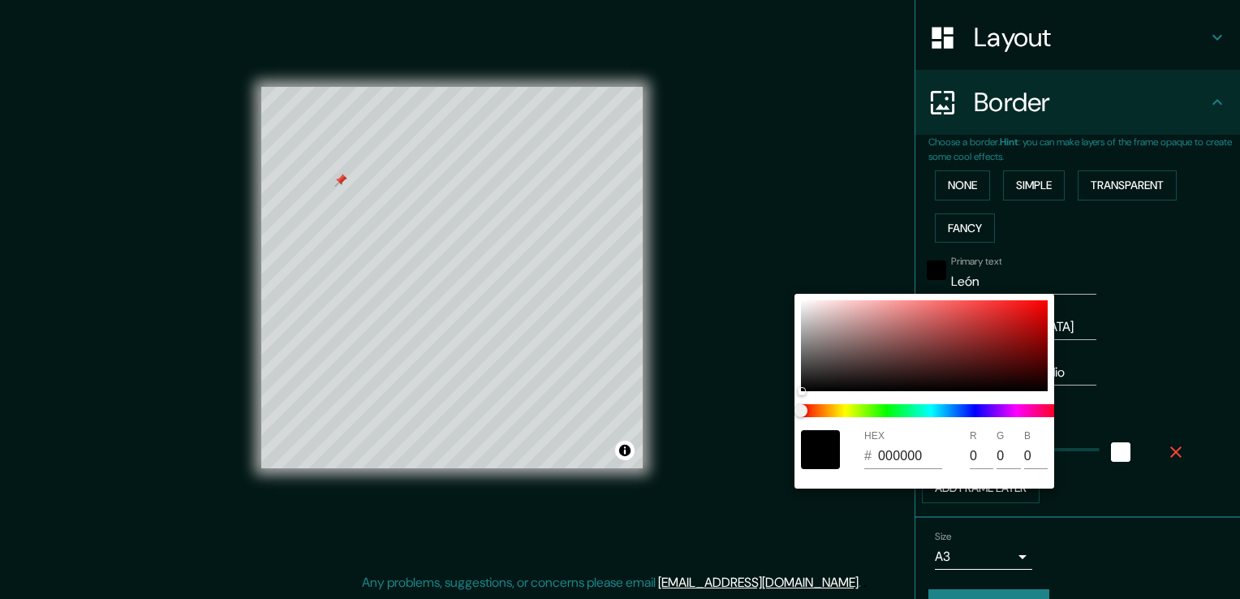
click at [1168, 307] on div at bounding box center [620, 299] width 1240 height 599
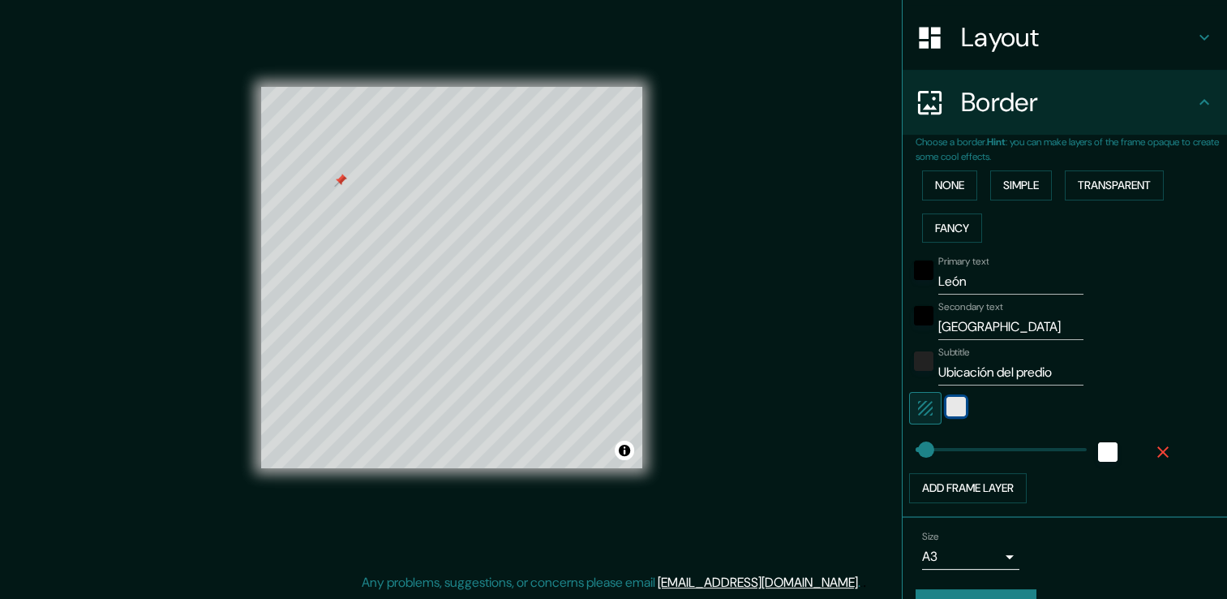
click at [947, 402] on div "white" at bounding box center [956, 406] width 19 height 19
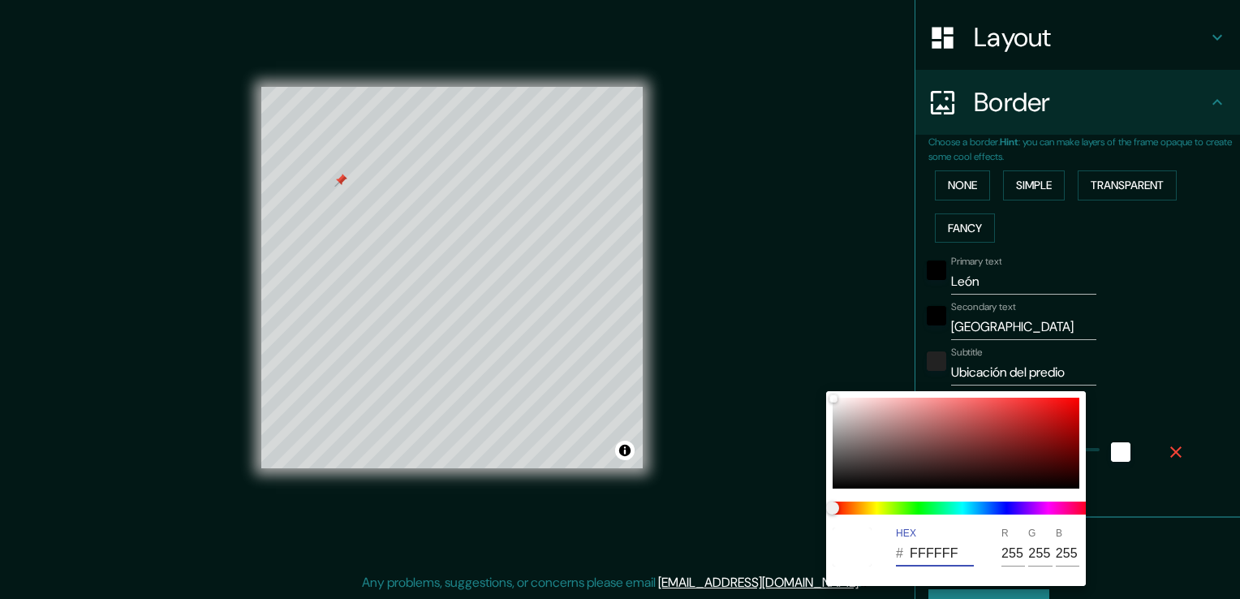
click at [934, 548] on input "FFFFFF" at bounding box center [941, 553] width 64 height 26
paste input "4F9E9"
type input "30"
type input "F4F9E9"
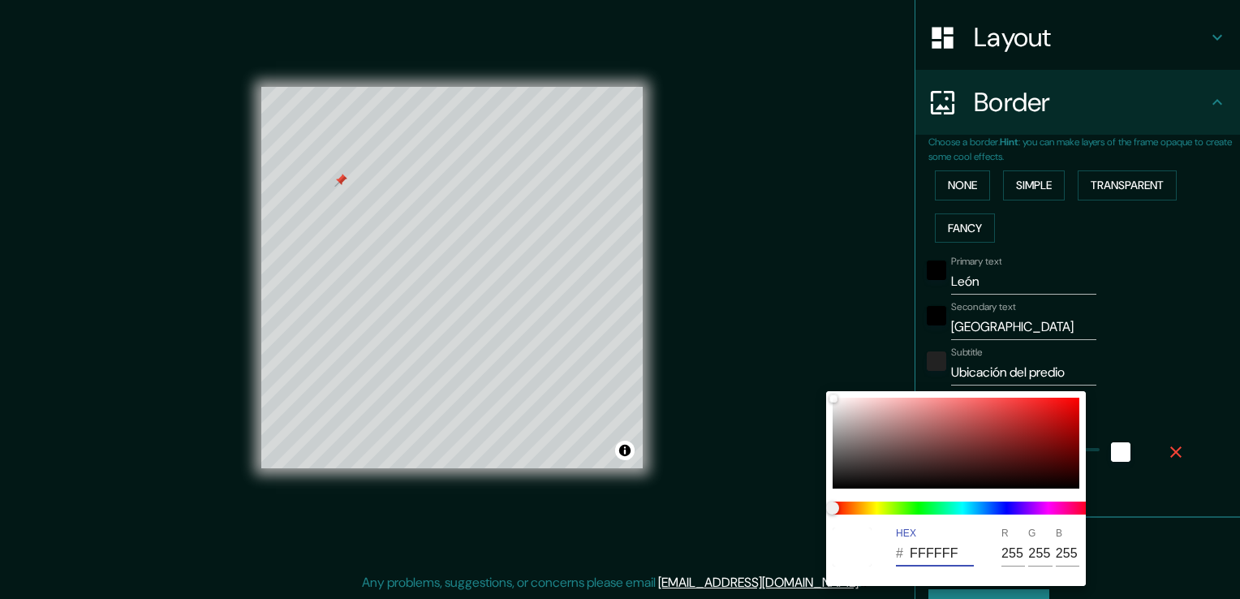
type input "244"
type input "249"
type input "233"
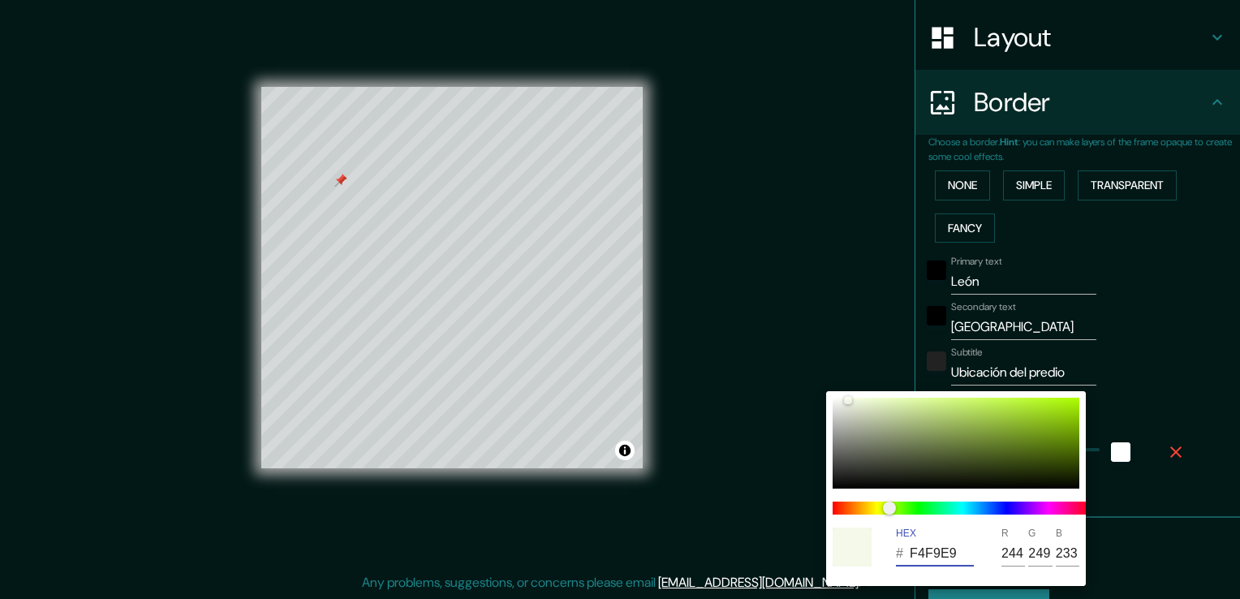
type input "F4F9E9"
click at [1095, 545] on div at bounding box center [620, 299] width 1240 height 599
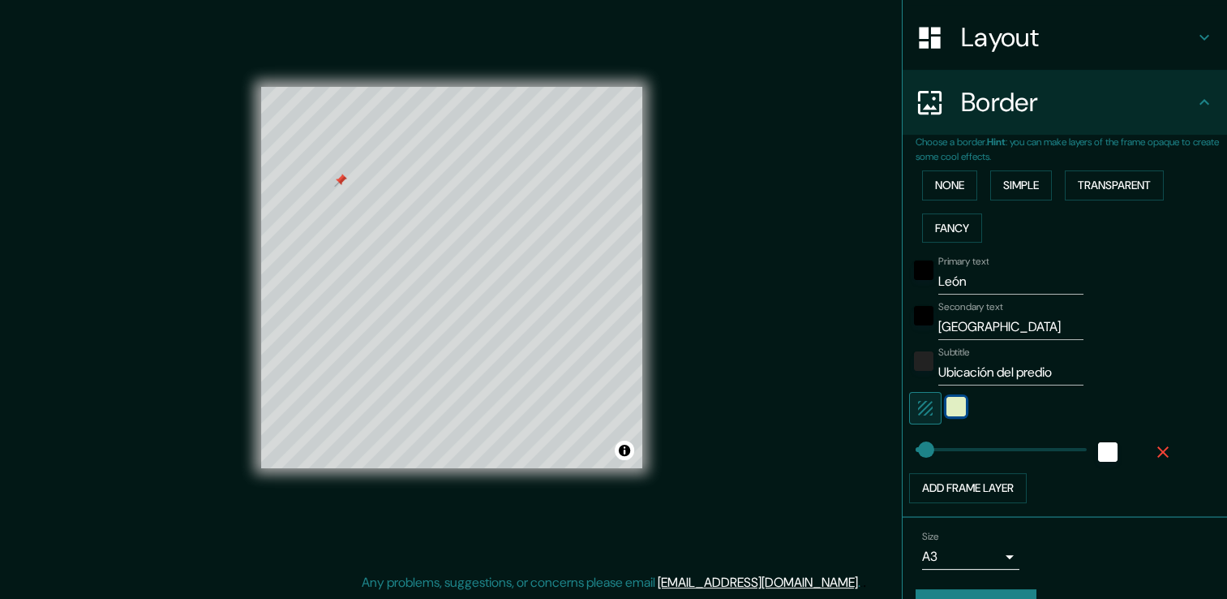
click at [947, 406] on div "color-F4F9E9" at bounding box center [956, 406] width 19 height 19
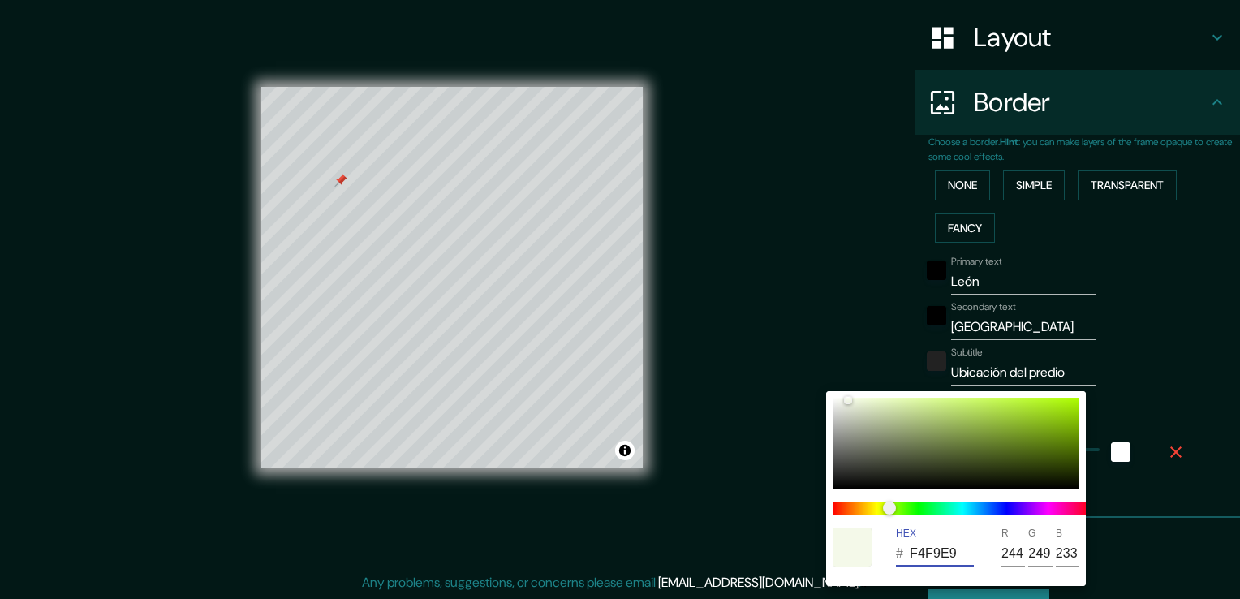
click at [959, 558] on input "F4F9E9" at bounding box center [941, 553] width 64 height 26
click at [1005, 547] on input "244" at bounding box center [1013, 553] width 24 height 26
click at [1156, 505] on div at bounding box center [620, 299] width 1240 height 599
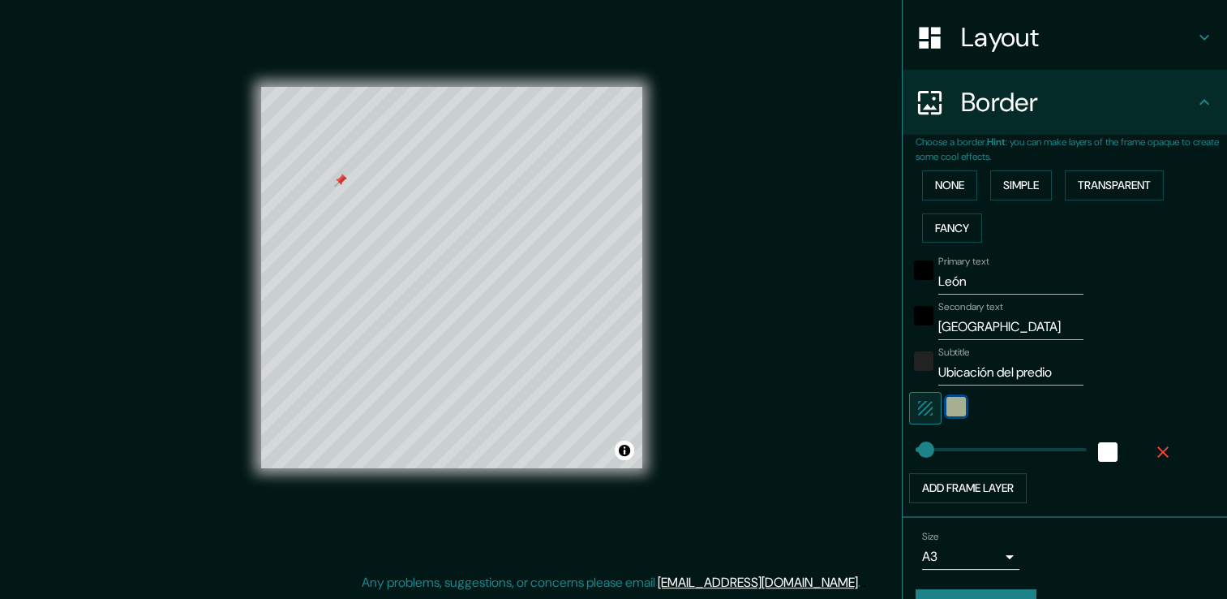
click at [947, 409] on div "color-F4F9E9" at bounding box center [956, 406] width 19 height 19
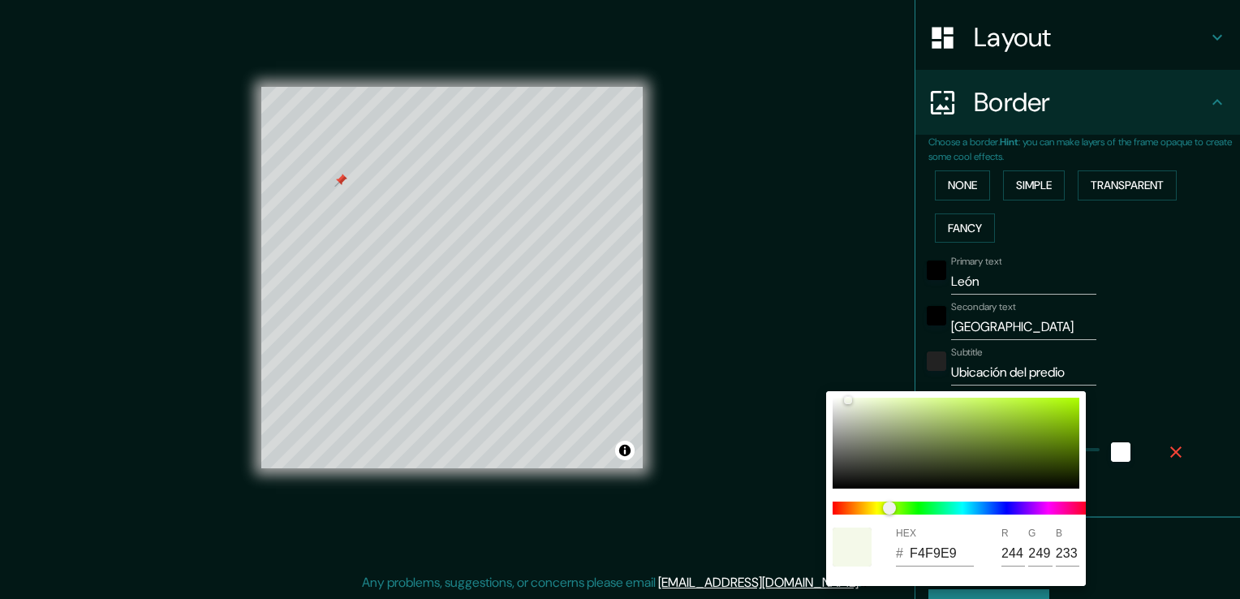
click at [960, 552] on input "F4F9E9" at bounding box center [941, 553] width 64 height 26
click at [925, 554] on input "F4F9E9" at bounding box center [941, 553] width 64 height 26
paste input "284B63"
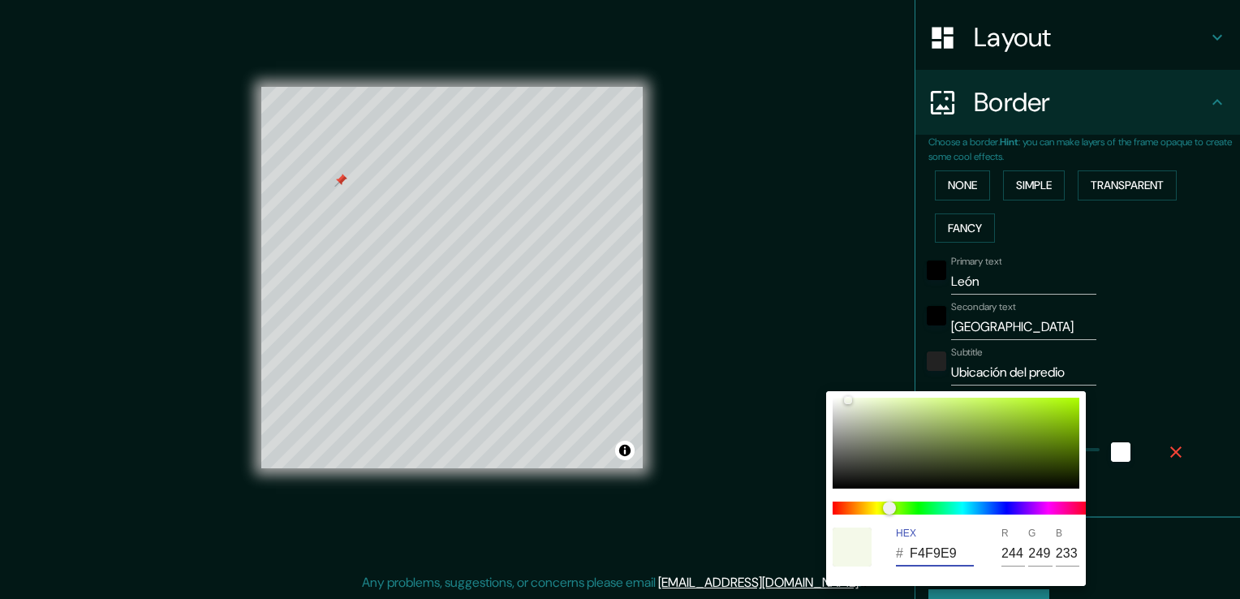
type input "30"
type input "284B63"
type input "40"
type input "75"
type input "99"
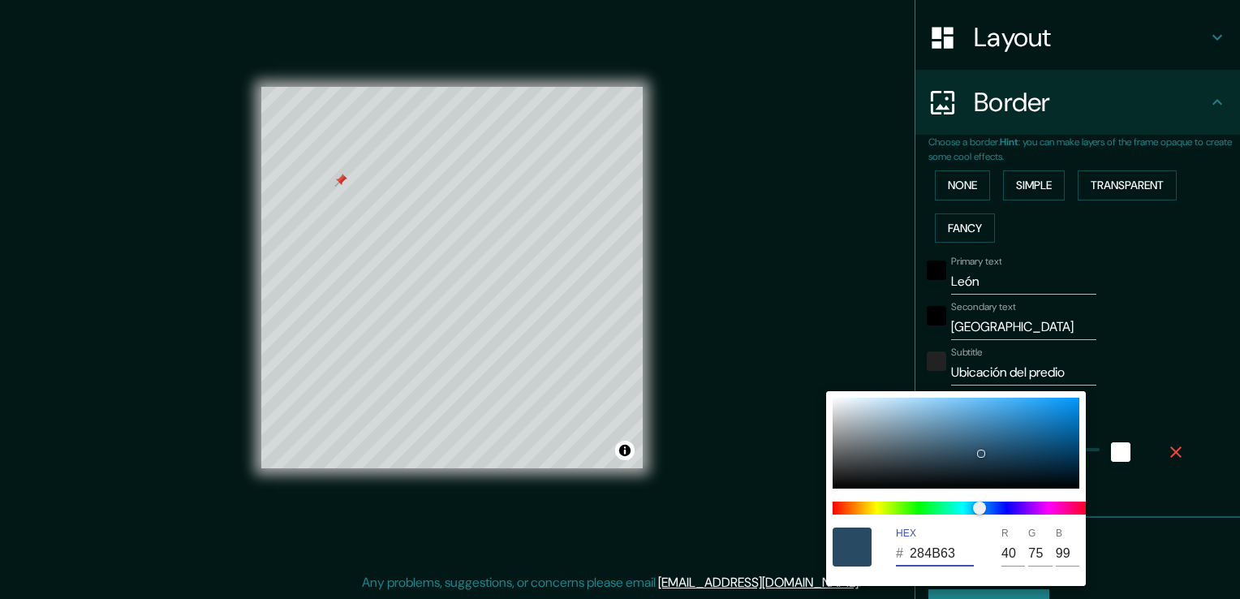
type input "284B63"
click at [1128, 539] on div at bounding box center [620, 299] width 1240 height 599
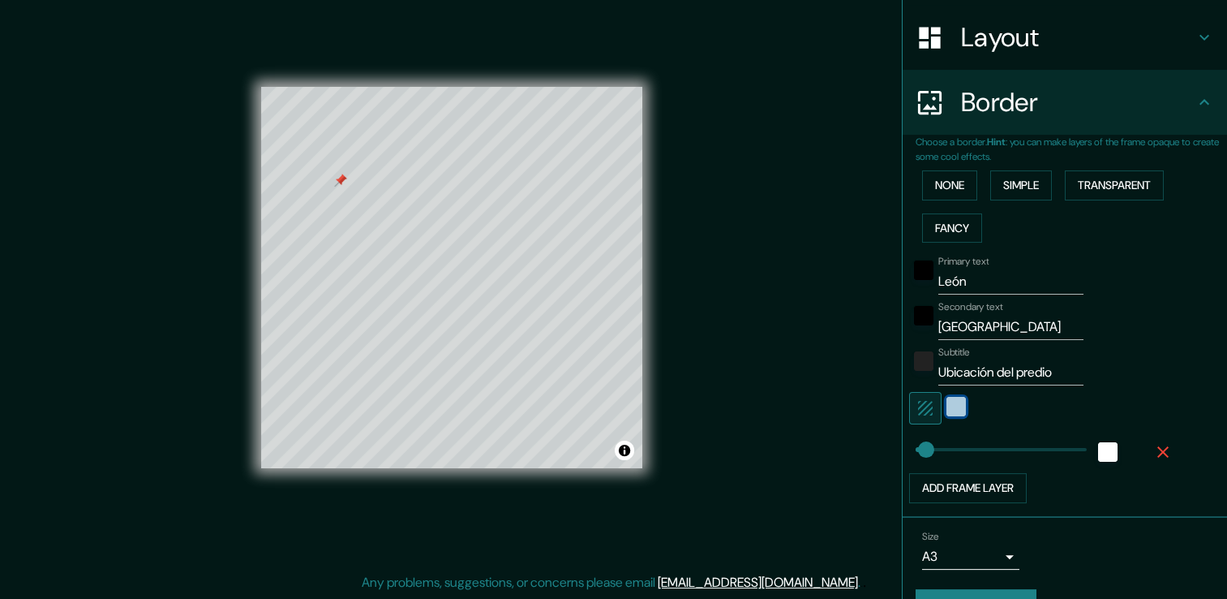
click at [951, 410] on div "color-284B63" at bounding box center [956, 406] width 19 height 19
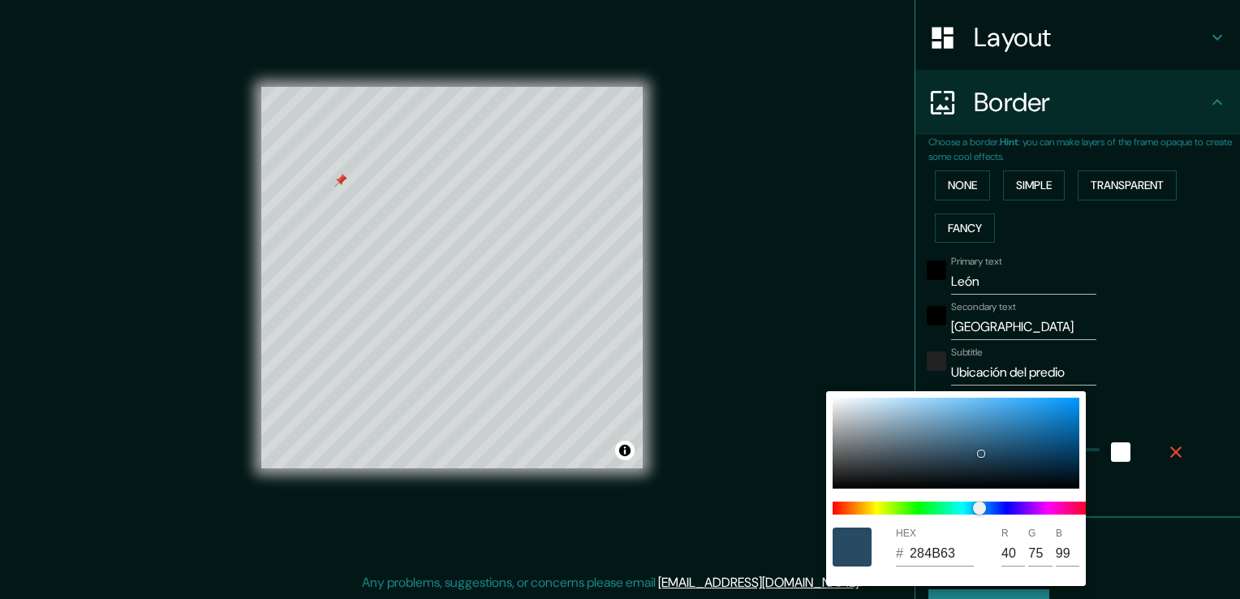
click at [952, 547] on input "284B63" at bounding box center [941, 553] width 64 height 26
paste input "EEF0EB"
type input "30"
type input "EEF0EB"
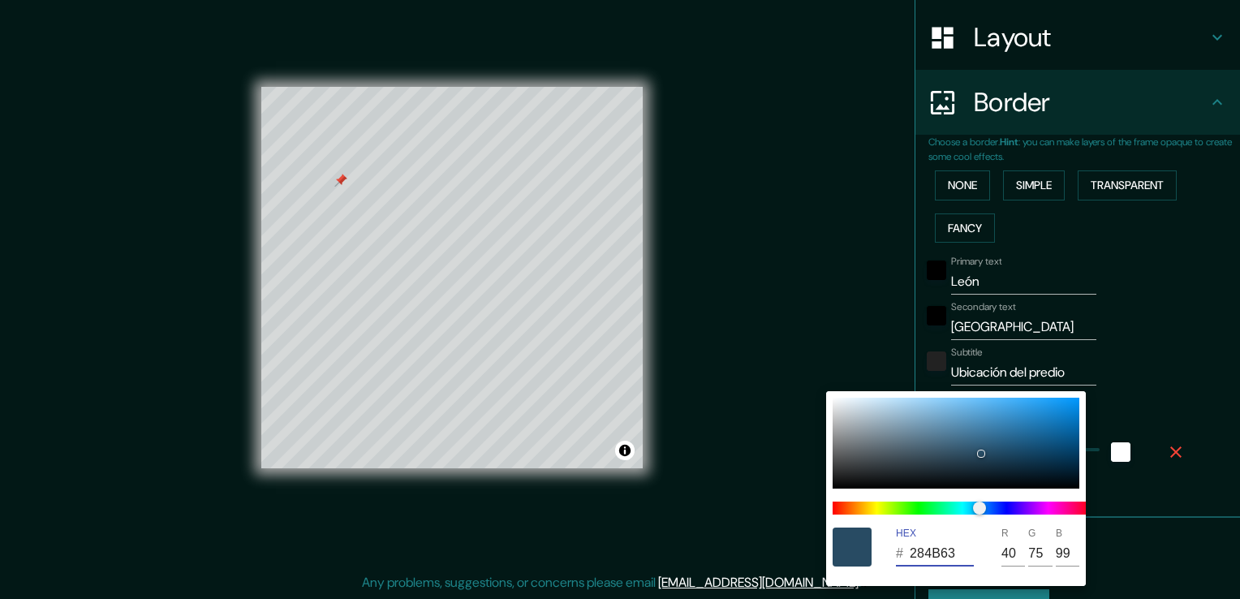
type input "238"
type input "240"
type input "235"
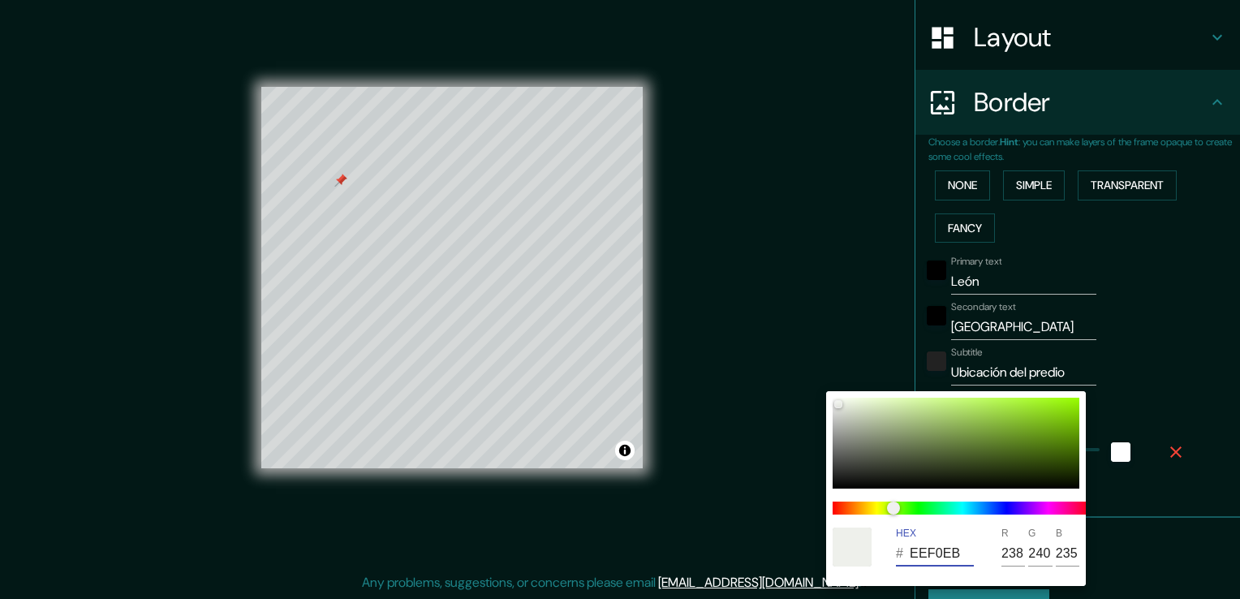
type input "EEF0EB"
click at [1139, 514] on div at bounding box center [620, 299] width 1240 height 599
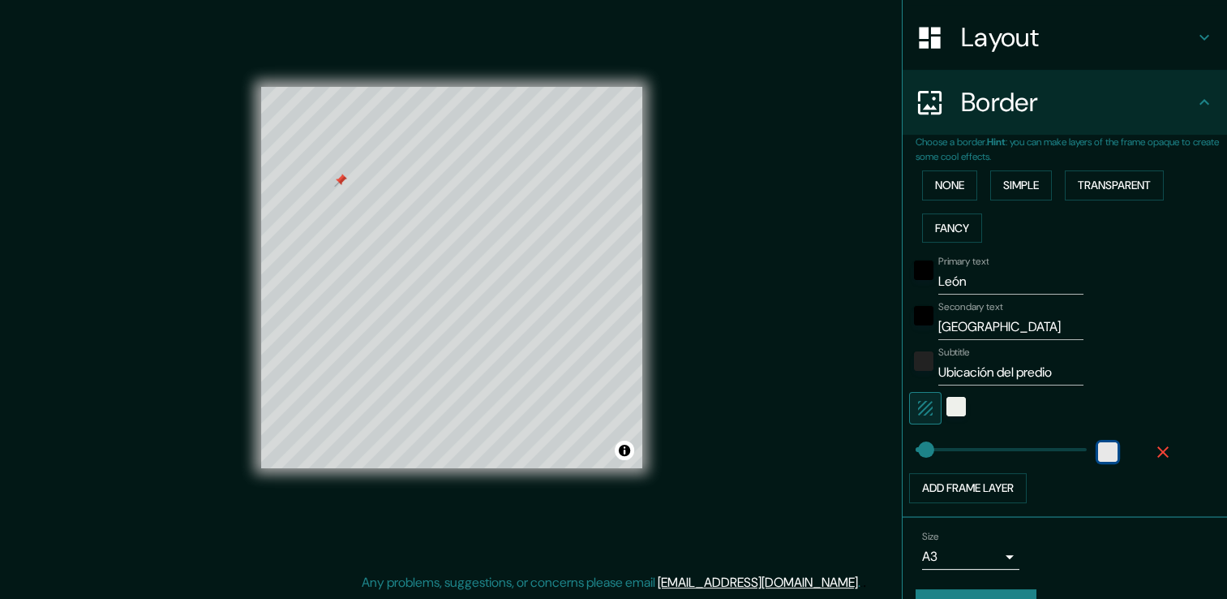
click at [1098, 444] on div "white" at bounding box center [1107, 451] width 19 height 19
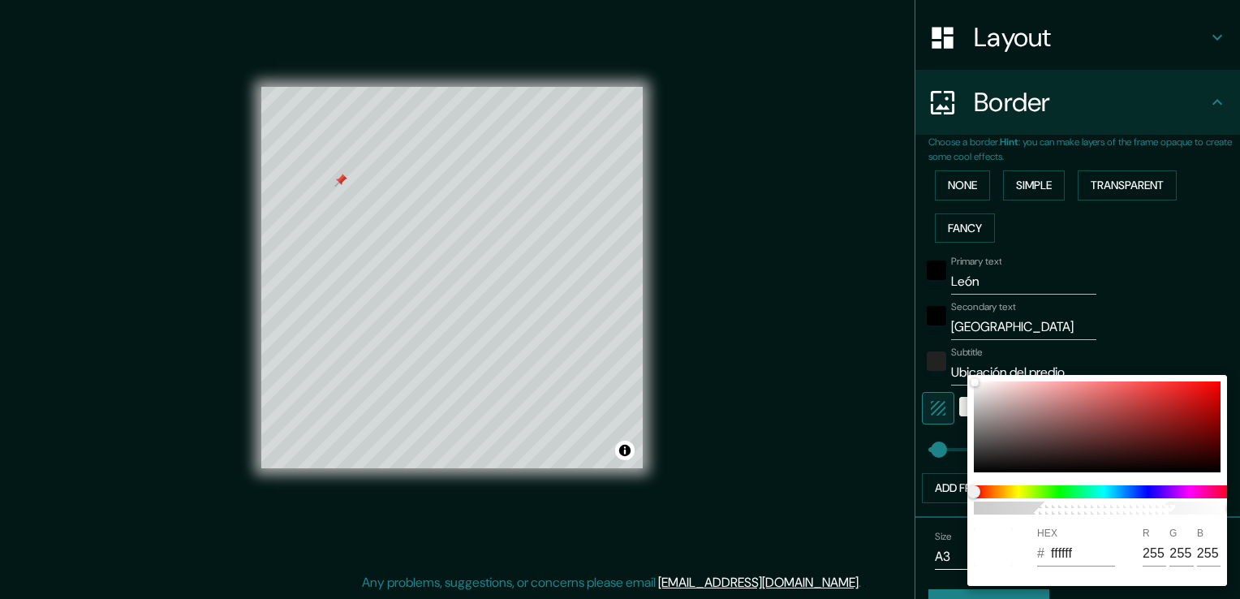
click at [1088, 548] on input "ffffff" at bounding box center [1083, 553] width 64 height 26
paste input "EEF0EB"
type input "30"
type input "EEF0EB"
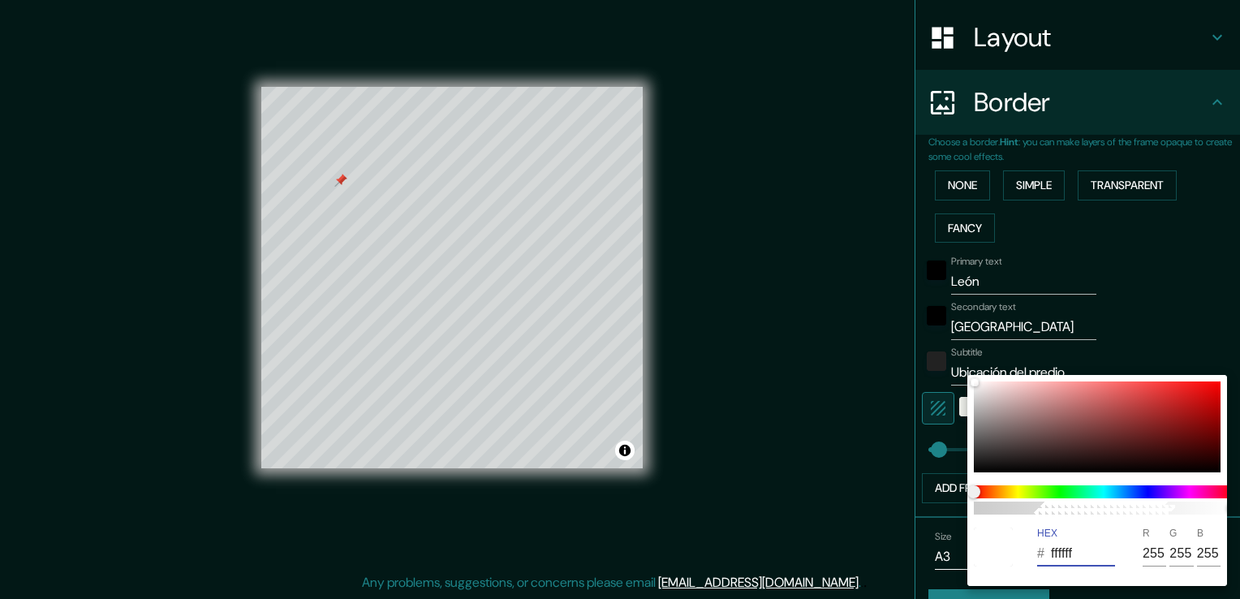
type input "238"
type input "240"
type input "235"
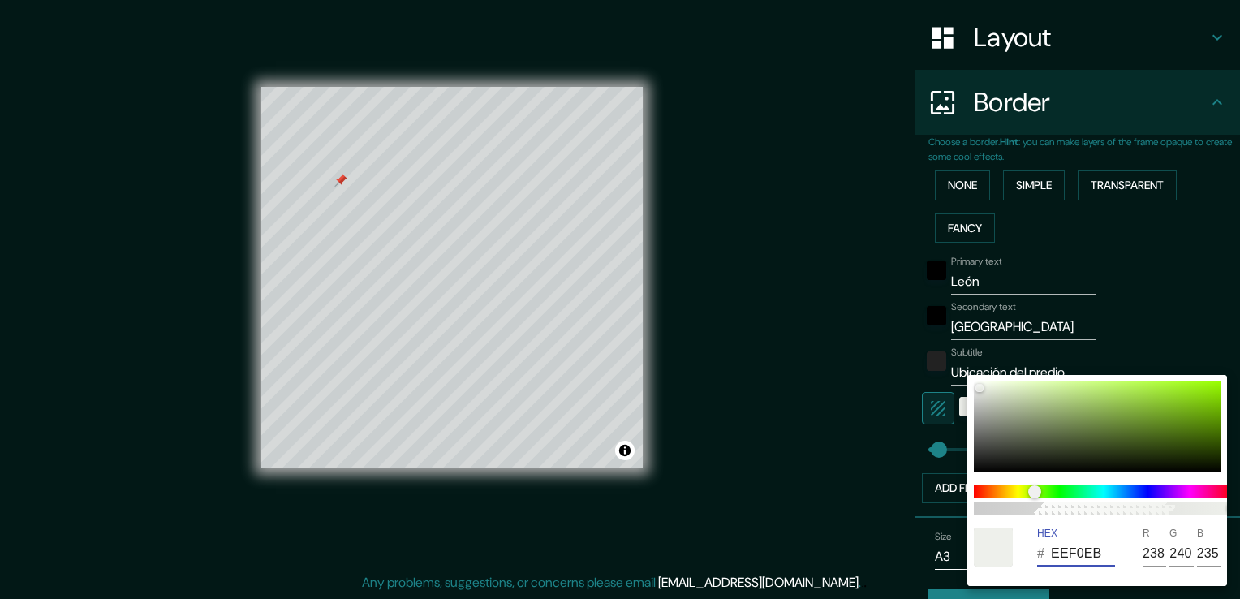
type input "EEF0EB"
click at [1151, 329] on div at bounding box center [620, 299] width 1240 height 599
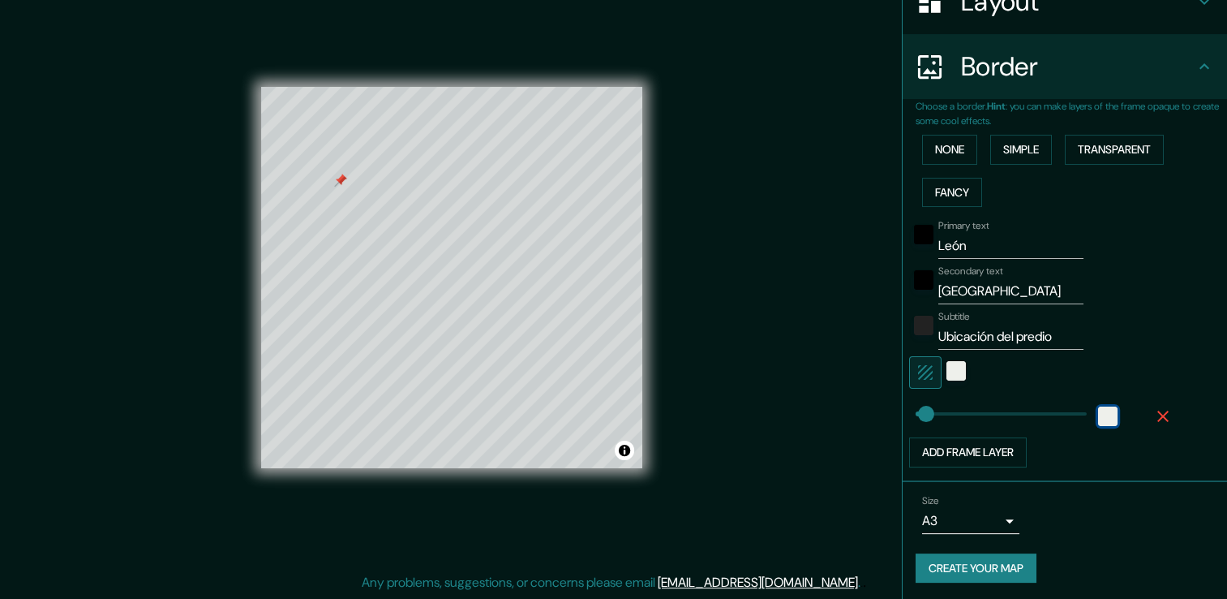
scroll to position [117, 0]
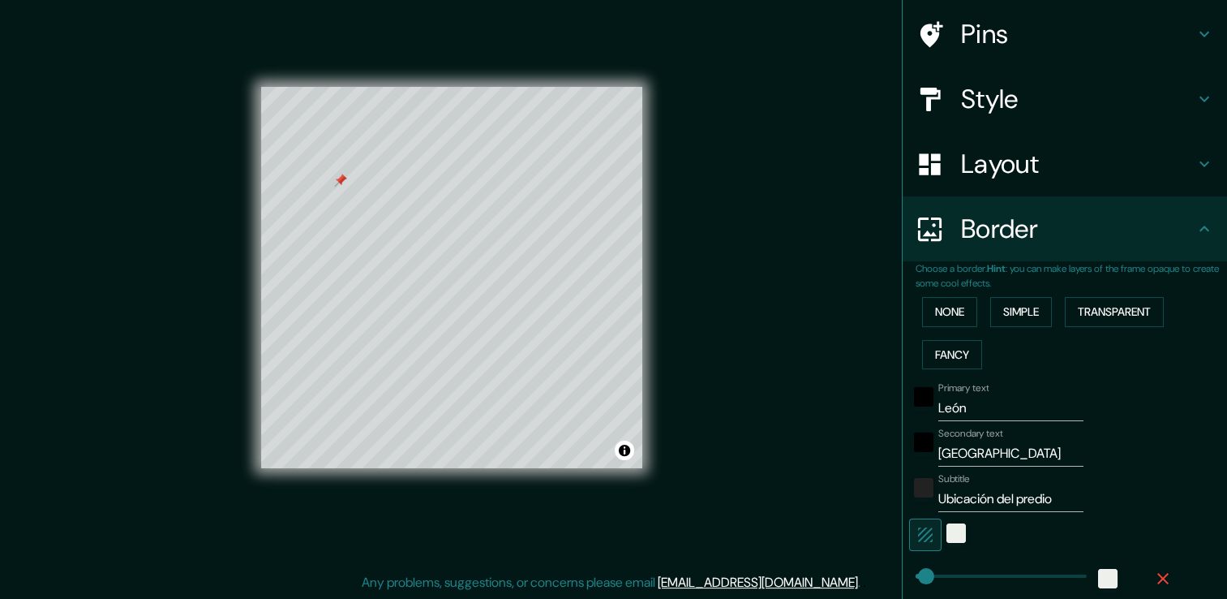
click at [1037, 41] on h4 "Pins" at bounding box center [1078, 34] width 234 height 32
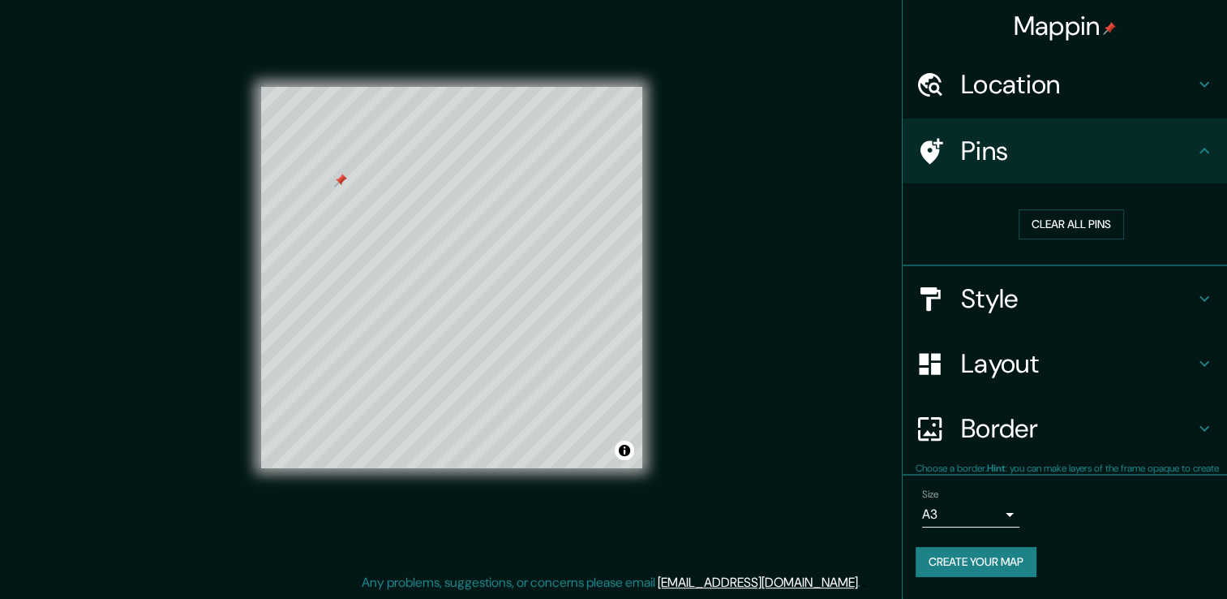
scroll to position [0, 0]
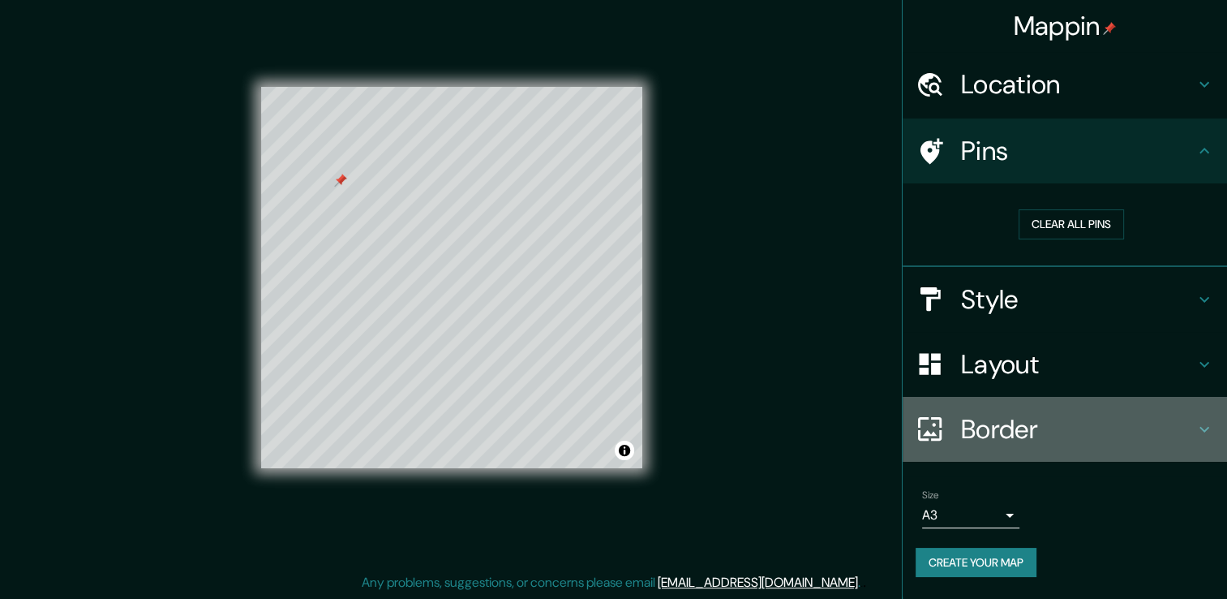
click at [1019, 420] on h4 "Border" at bounding box center [1078, 429] width 234 height 32
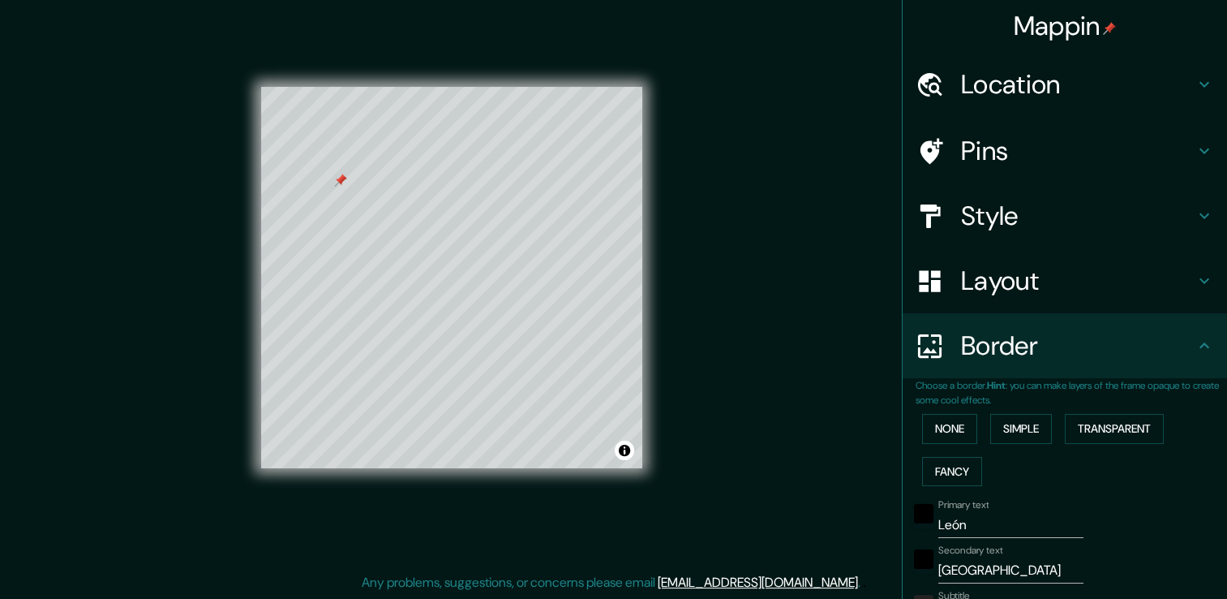
click at [1080, 321] on div "Border" at bounding box center [1065, 345] width 324 height 65
click at [1100, 281] on h4 "Layout" at bounding box center [1078, 280] width 234 height 32
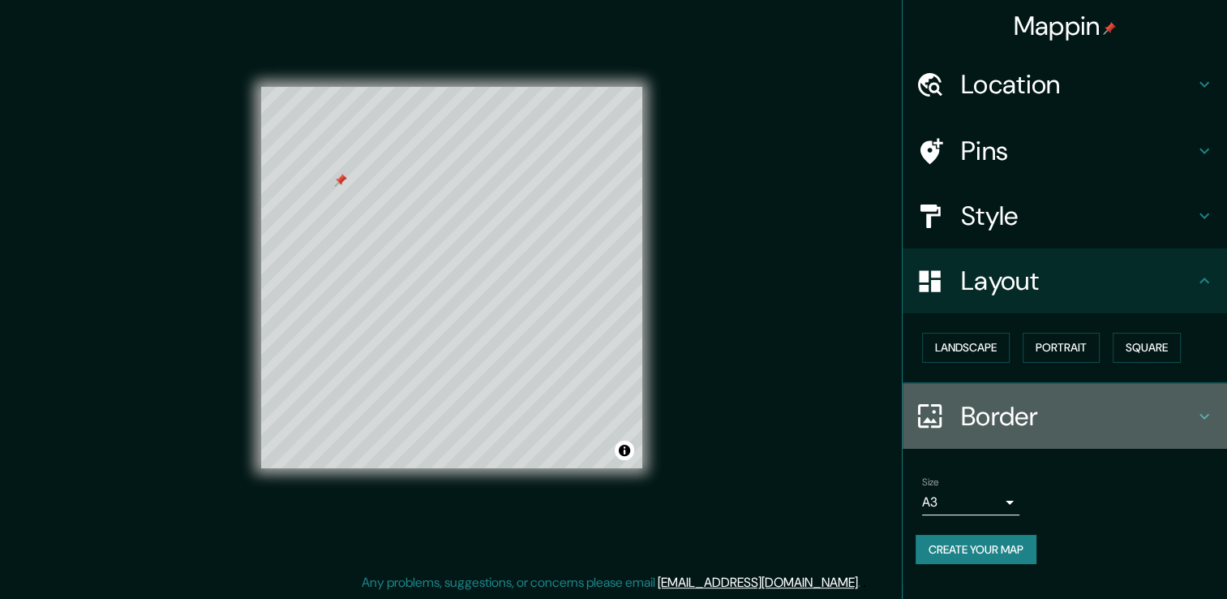
click at [1072, 391] on div "Border" at bounding box center [1065, 416] width 324 height 65
type input "30"
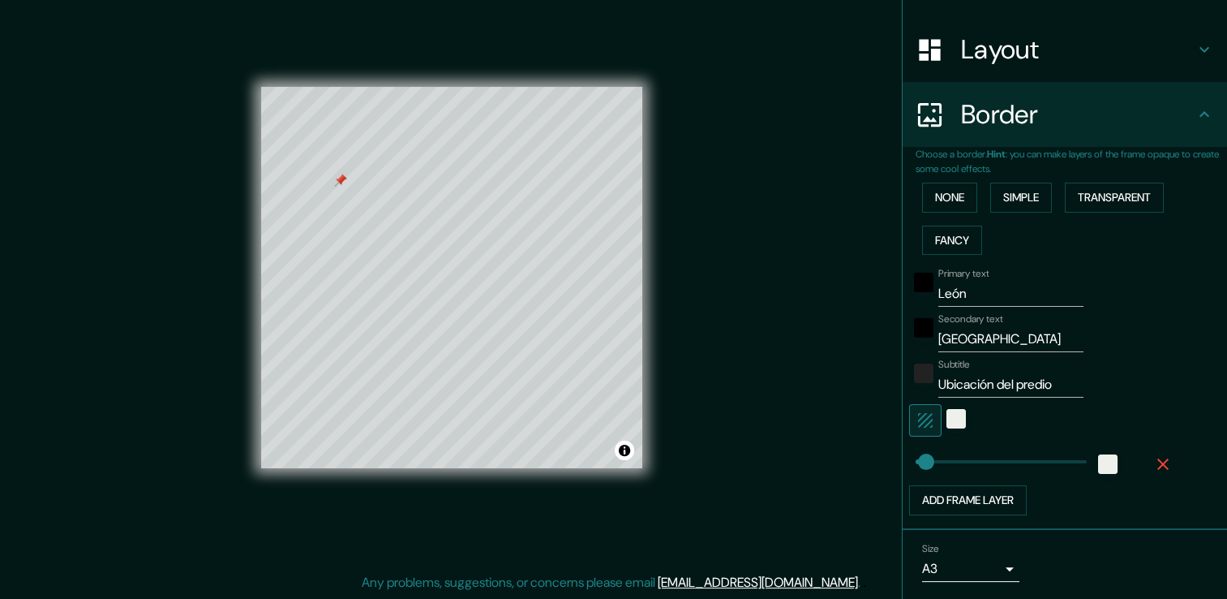
scroll to position [279, 0]
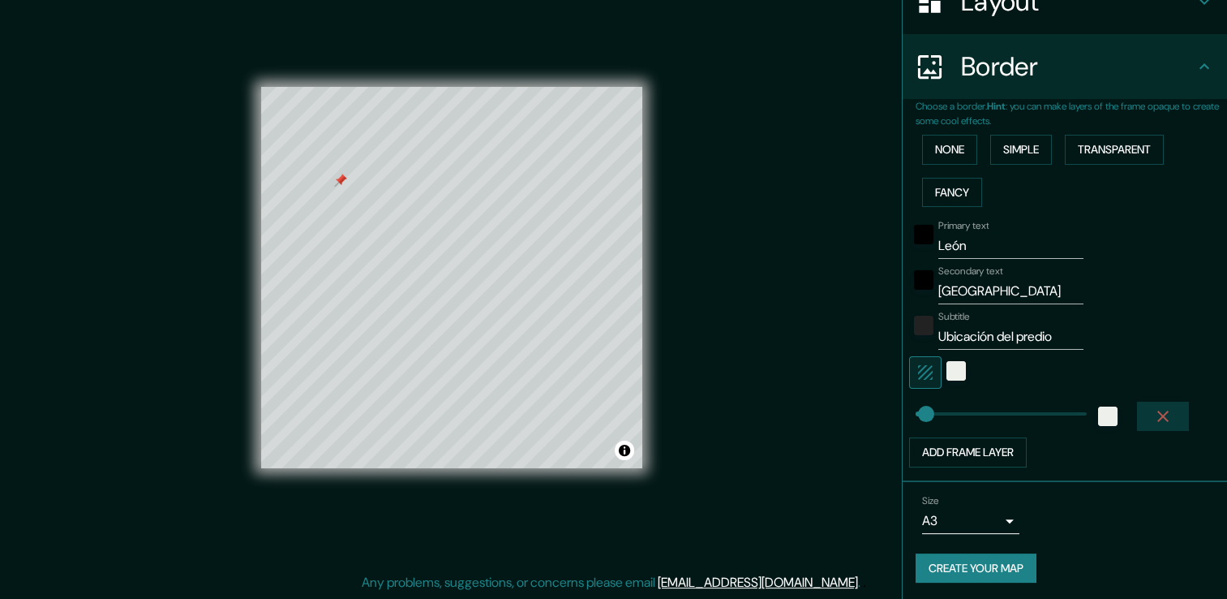
click at [1158, 410] on icon "button" at bounding box center [1163, 415] width 11 height 11
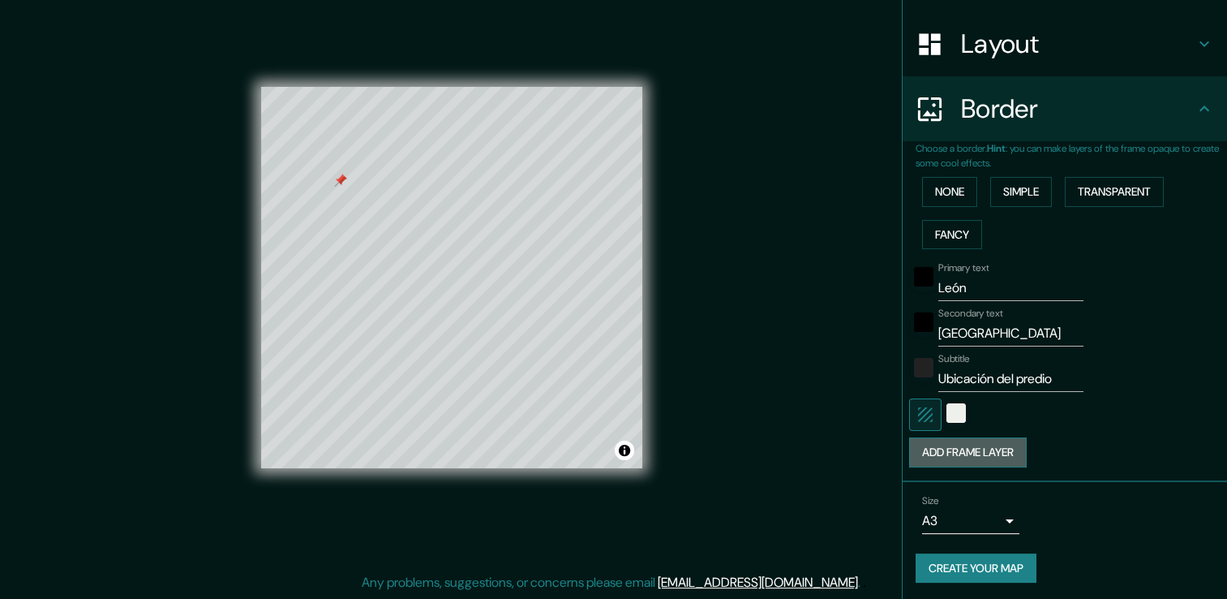
click at [948, 445] on button "Add frame layer" at bounding box center [968, 452] width 118 height 30
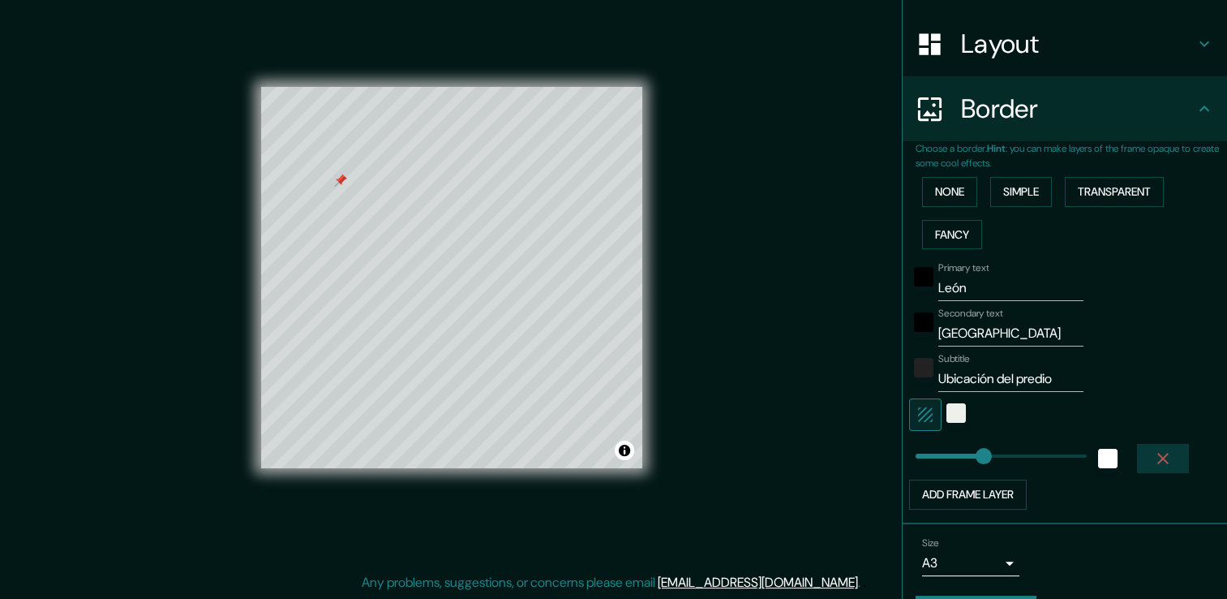
click at [1137, 455] on button "button" at bounding box center [1163, 458] width 52 height 29
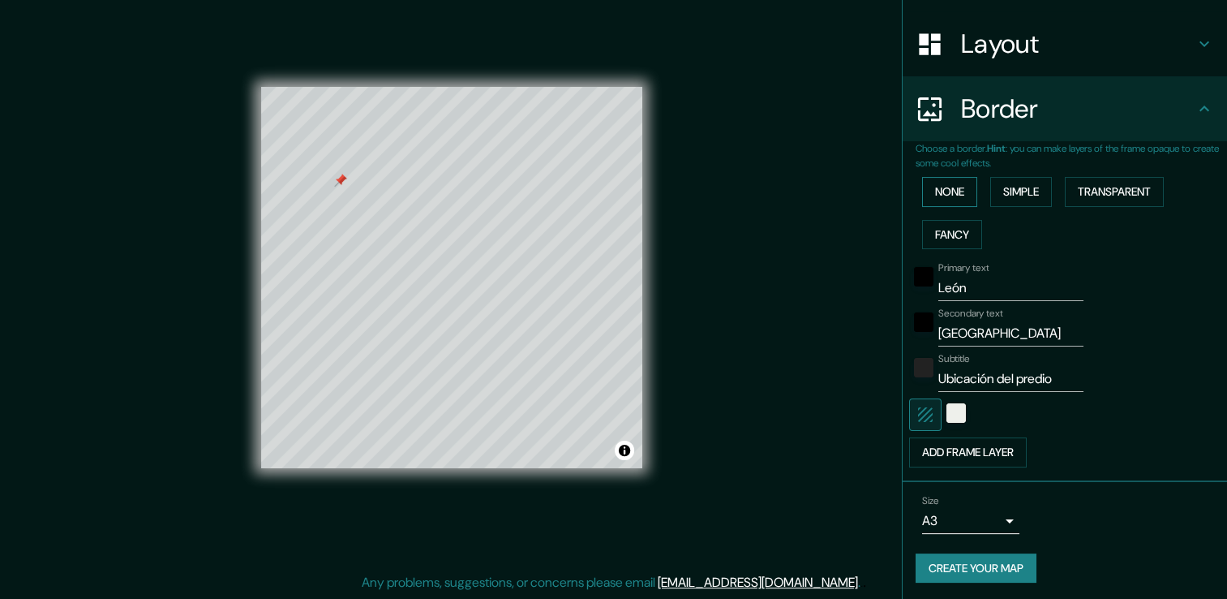
click at [952, 189] on button "None" at bounding box center [949, 192] width 55 height 30
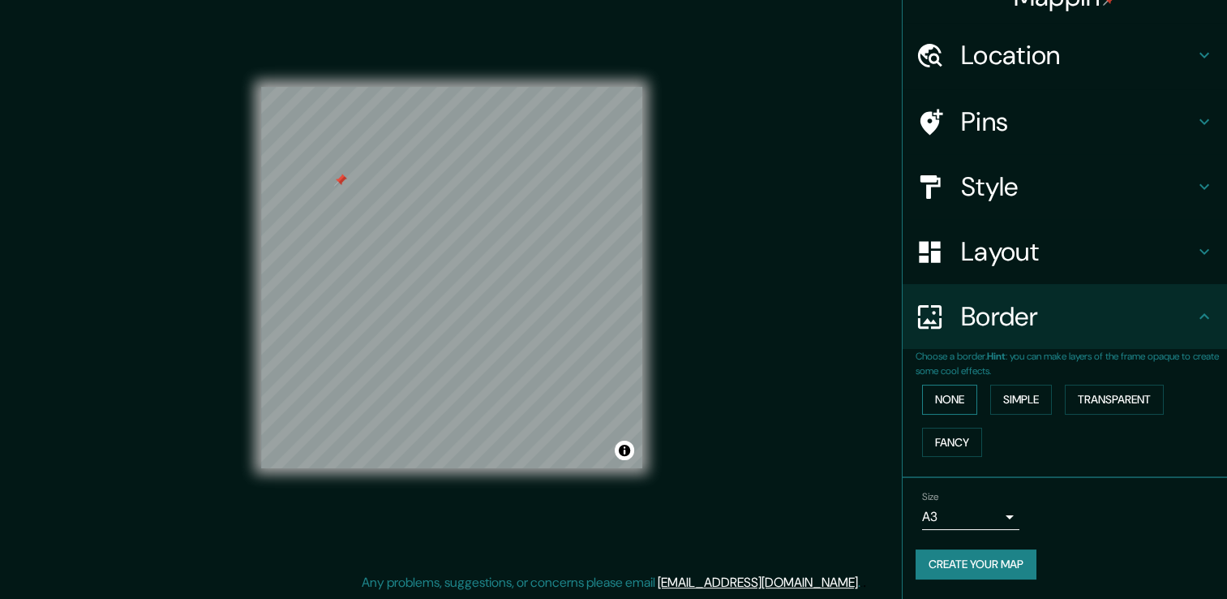
scroll to position [27, 0]
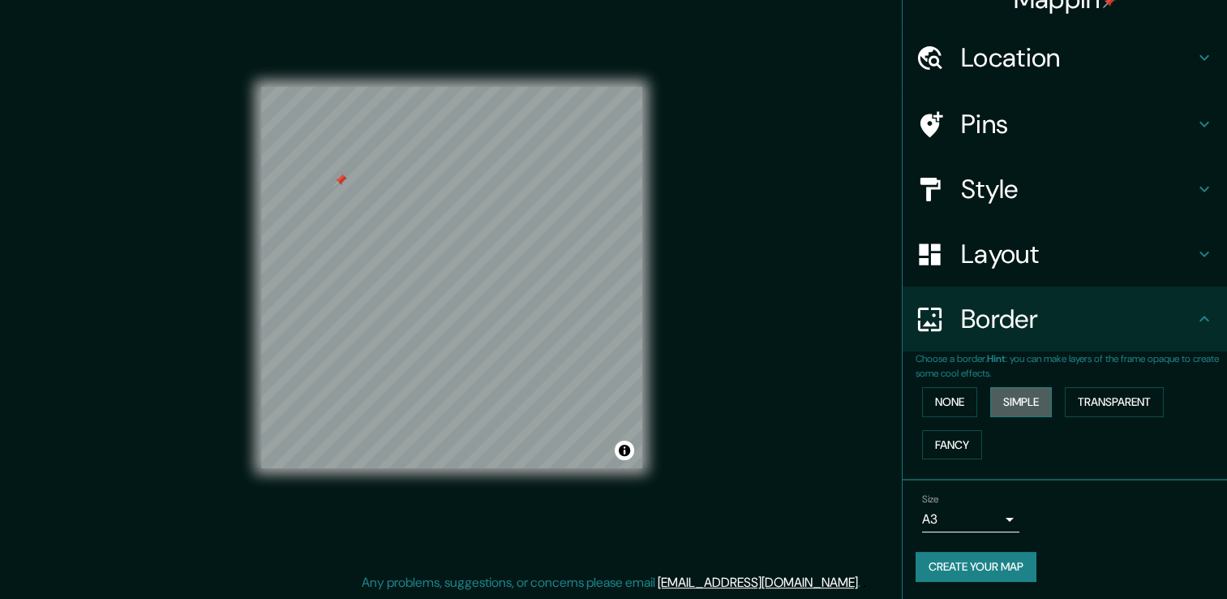
click at [1012, 396] on button "Simple" at bounding box center [1021, 402] width 62 height 30
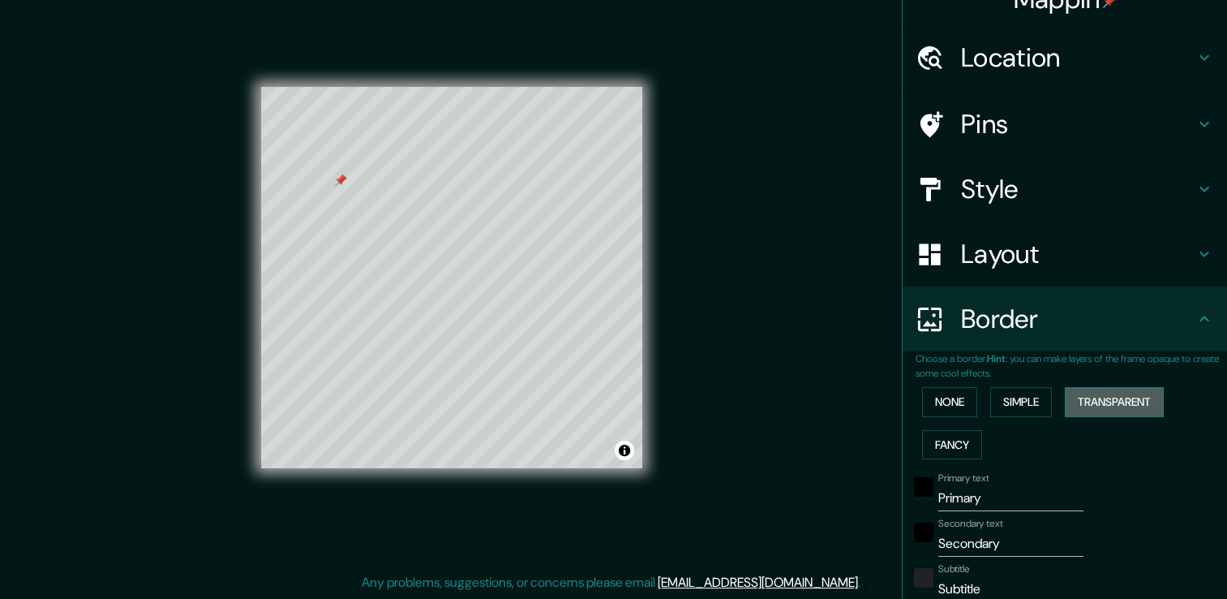
click at [1114, 394] on button "Transparent" at bounding box center [1114, 402] width 99 height 30
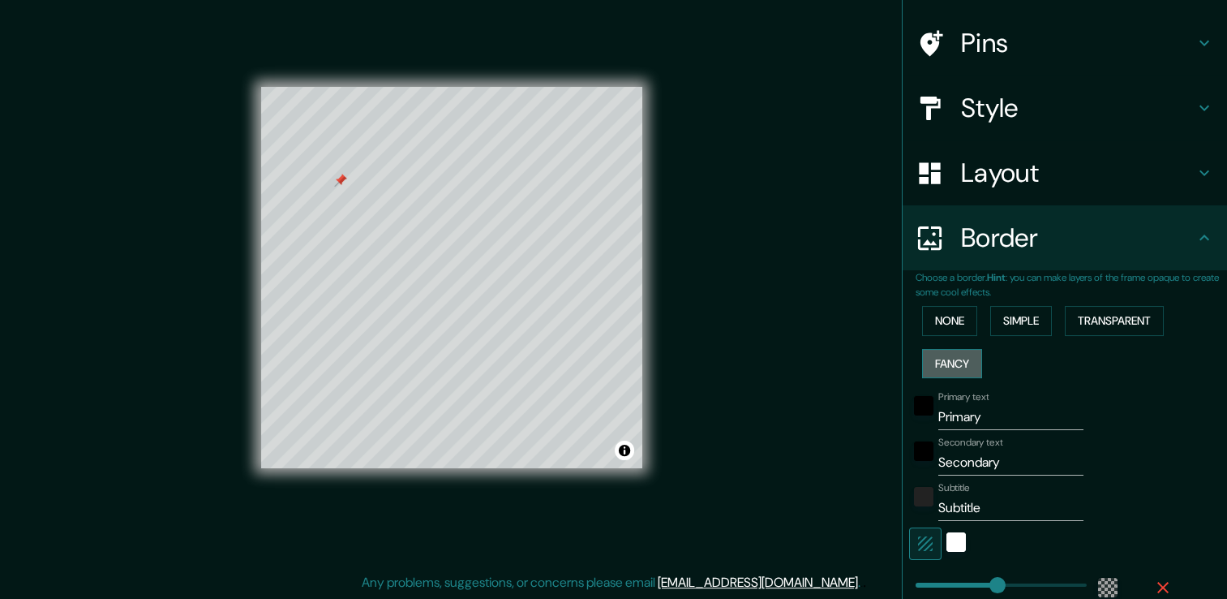
click at [952, 359] on button "Fancy" at bounding box center [952, 364] width 60 height 30
drag, startPoint x: 1116, startPoint y: 318, endPoint x: 1104, endPoint y: 320, distance: 12.4
click at [1112, 317] on button "Transparent" at bounding box center [1114, 321] width 99 height 30
click at [945, 326] on button "None" at bounding box center [949, 321] width 55 height 30
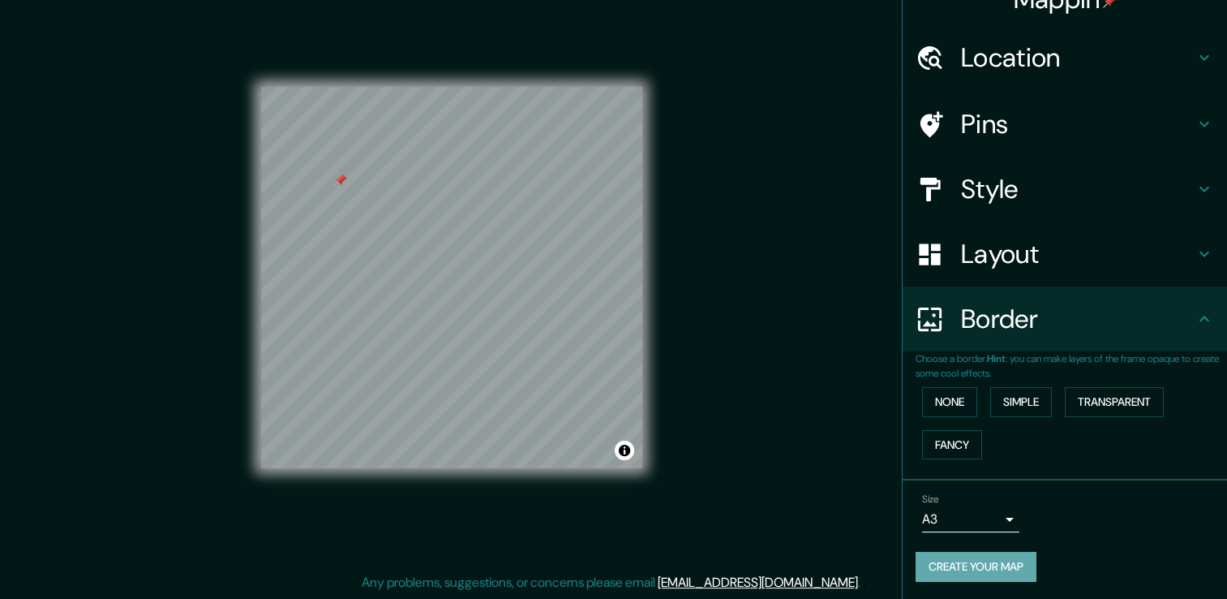
click at [985, 565] on button "Create your map" at bounding box center [976, 567] width 121 height 30
click at [973, 558] on div "Create your map" at bounding box center [1065, 567] width 299 height 30
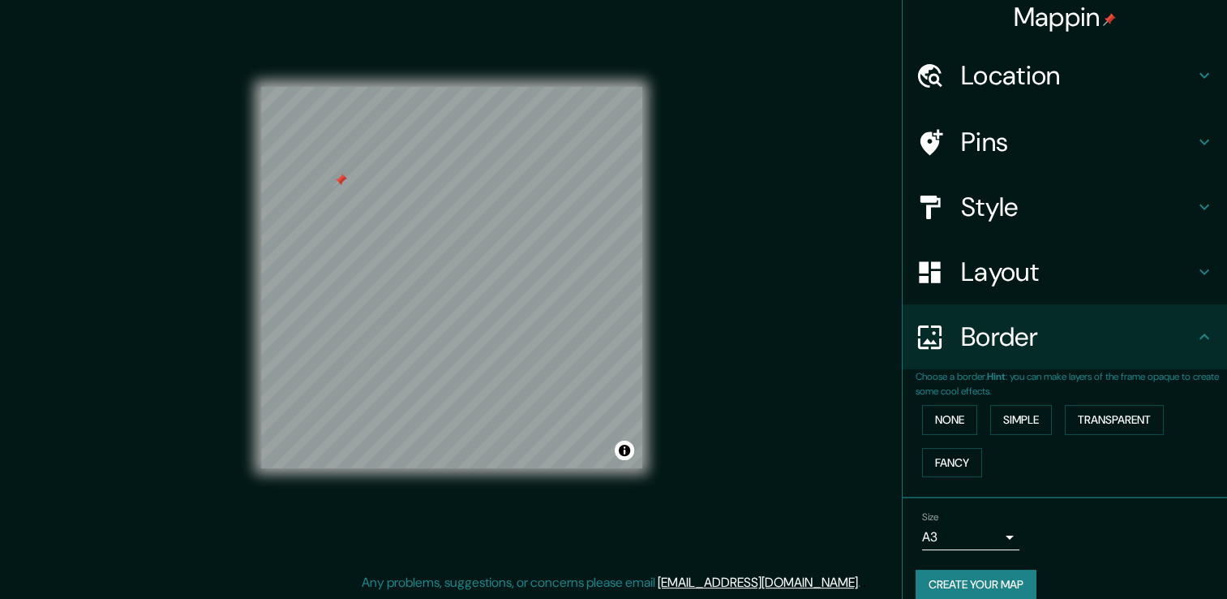
scroll to position [0, 0]
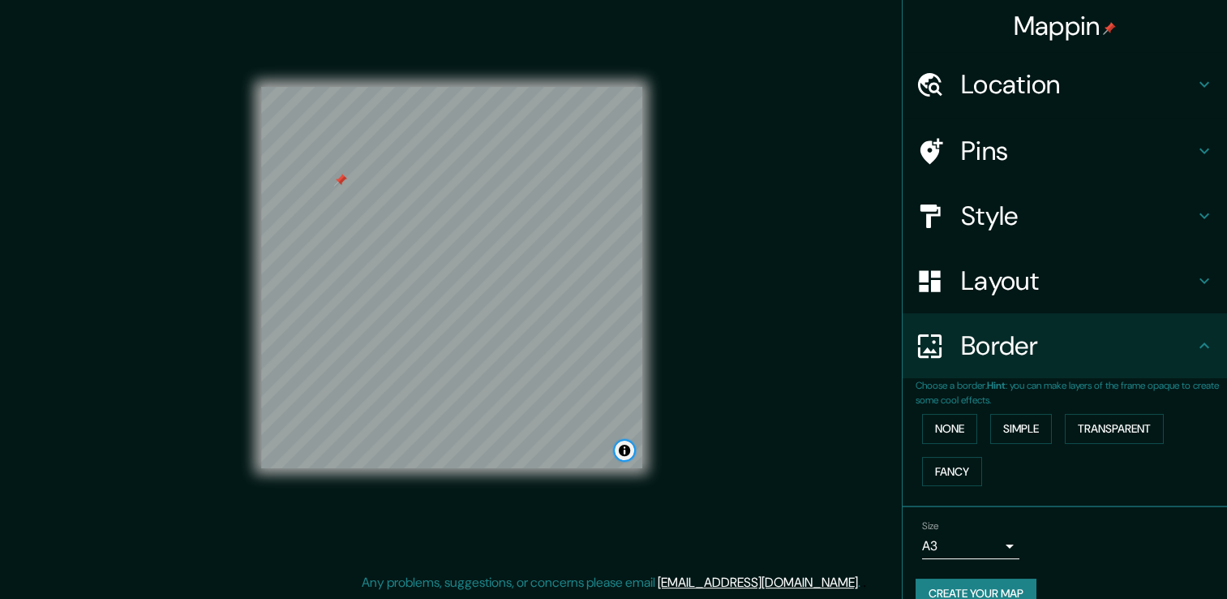
click at [621, 456] on button "Toggle attribution" at bounding box center [624, 449] width 19 height 19
click at [805, 389] on div "Mappin Location León, Guanajuato, México Pins Style Layout Border Choose a bord…" at bounding box center [613, 290] width 1227 height 617
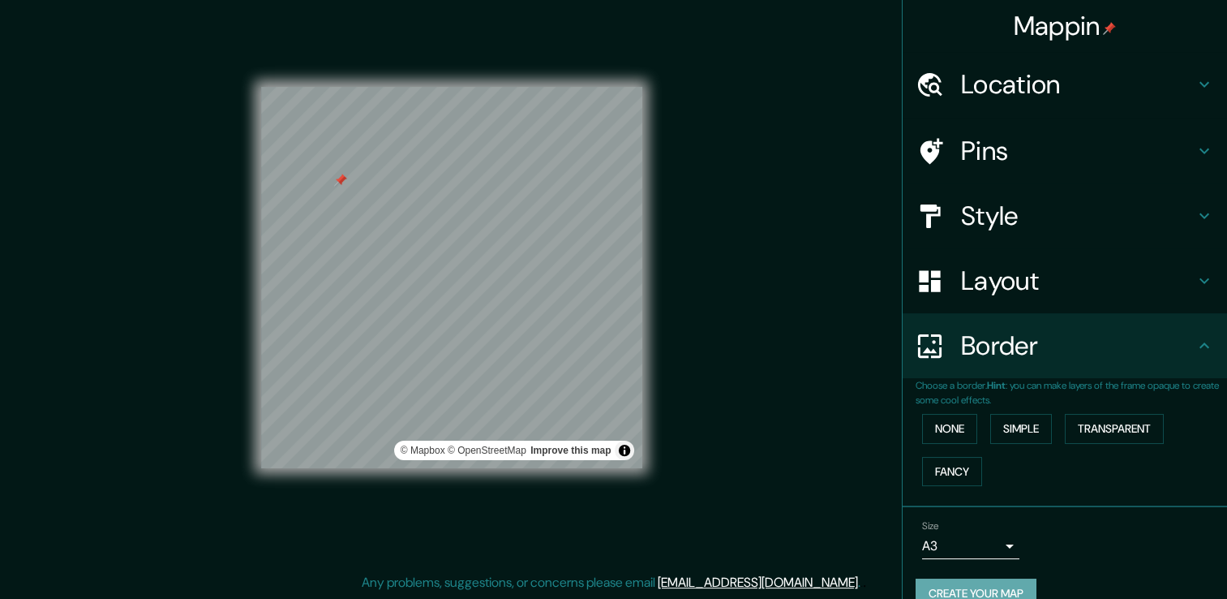
click at [999, 586] on button "Create your map" at bounding box center [976, 593] width 121 height 30
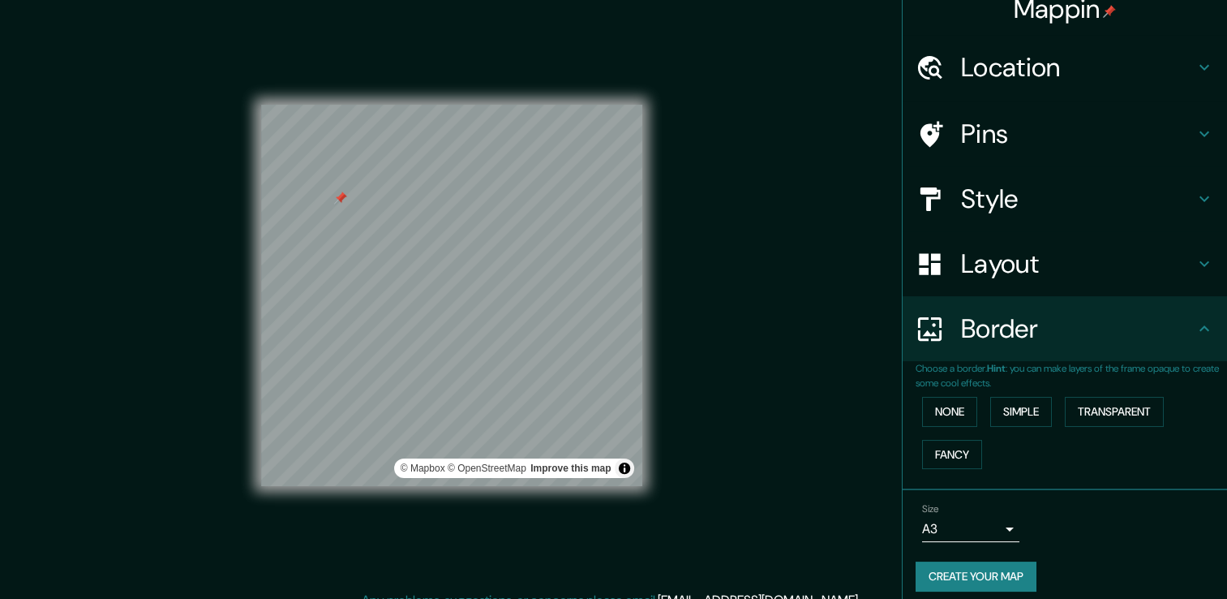
scroll to position [27, 0]
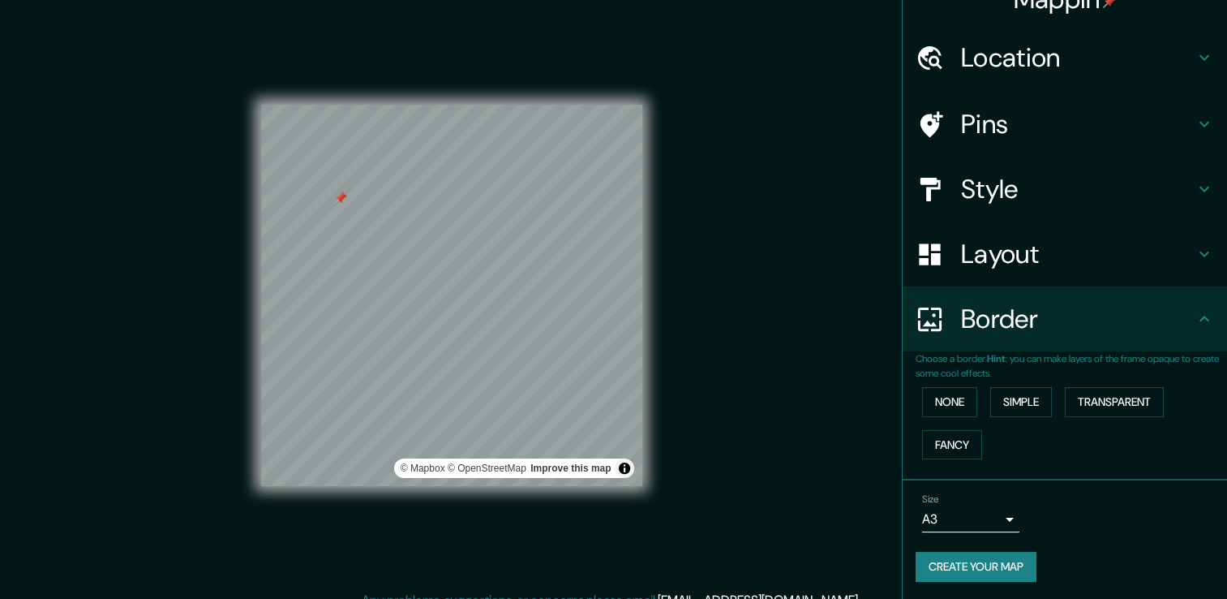
click at [1003, 547] on div "Size A3 single Create your map" at bounding box center [1065, 541] width 299 height 108
click at [1003, 563] on button "Create your map" at bounding box center [976, 567] width 121 height 30
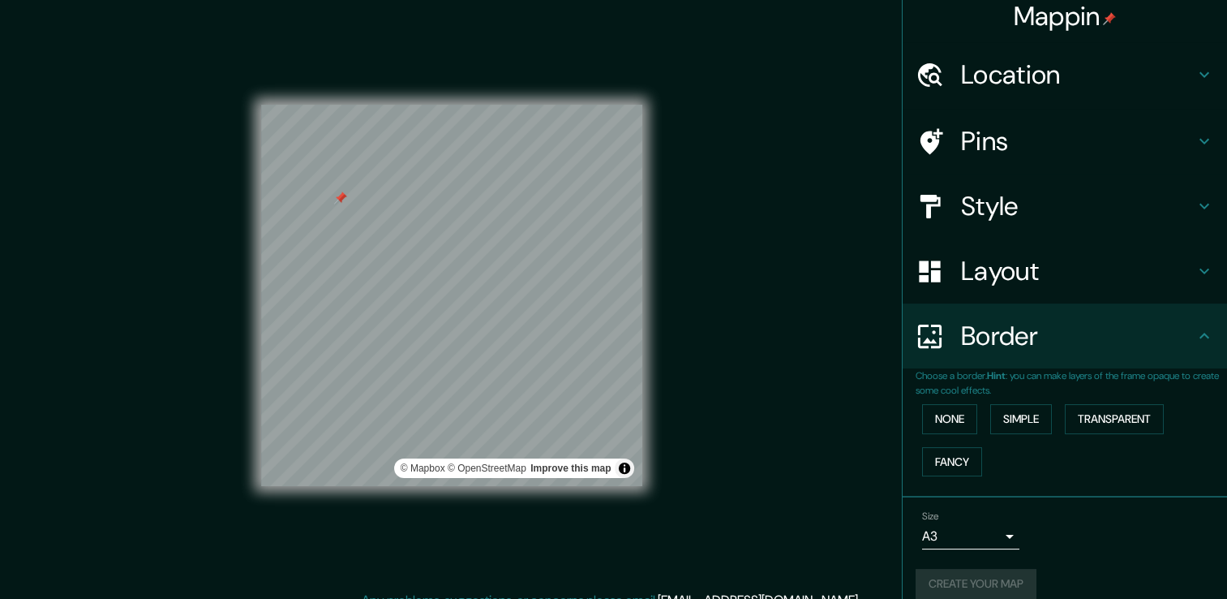
scroll to position [0, 0]
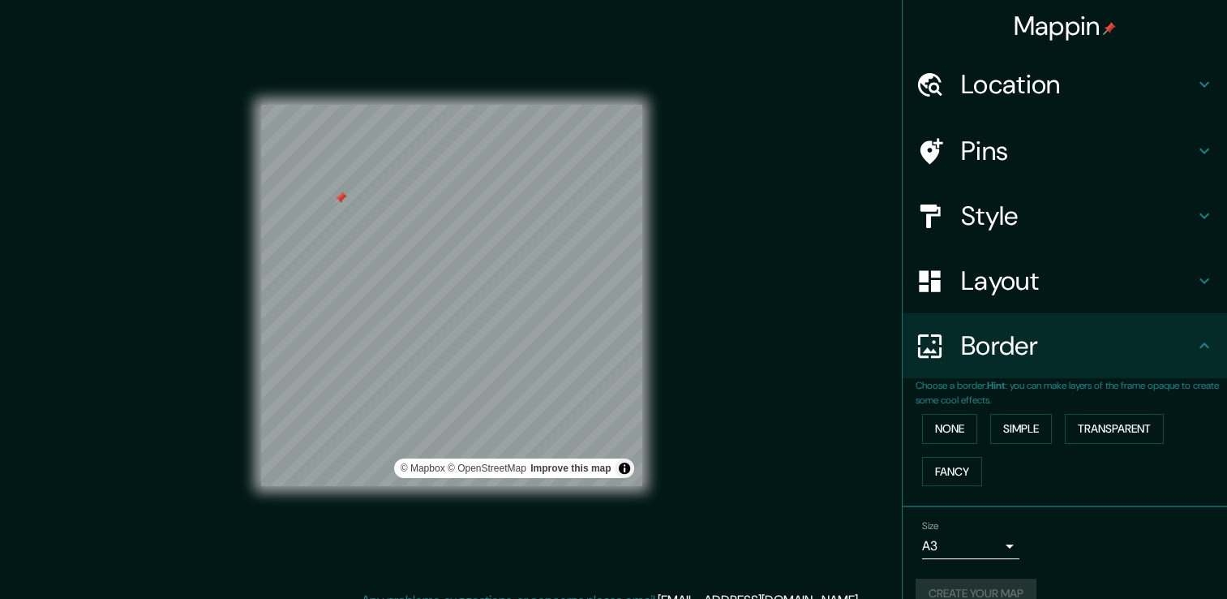
click at [1046, 83] on h4 "Location" at bounding box center [1078, 84] width 234 height 32
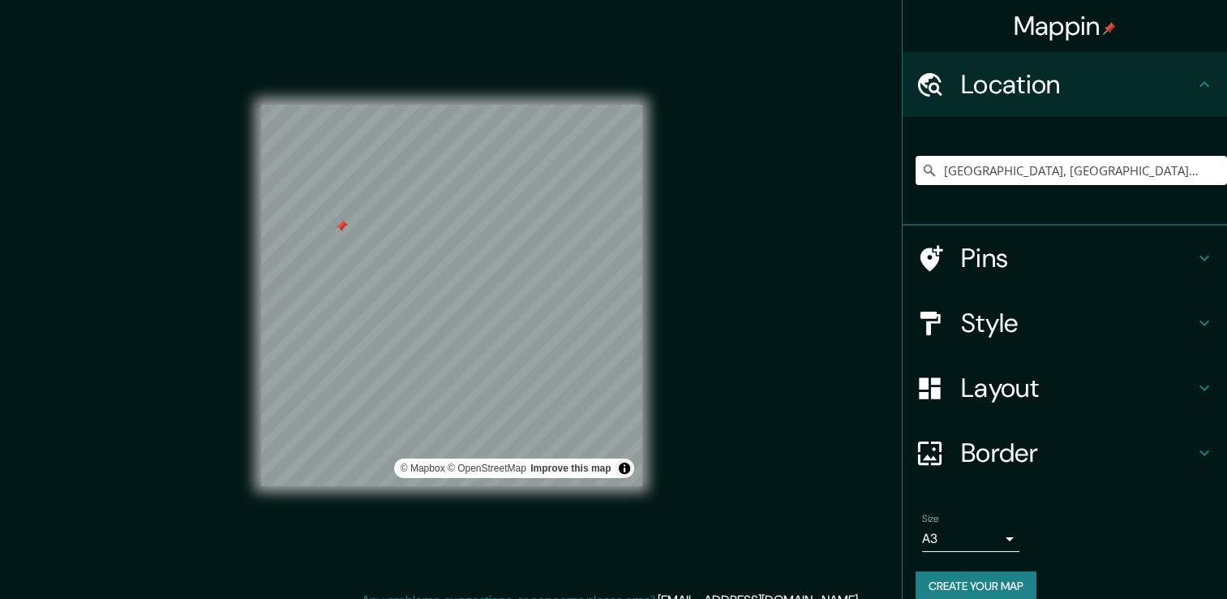
click at [745, 406] on div "Mappin Location León, Guanajuato, México Pins Style Layout Border Choose a bord…" at bounding box center [613, 308] width 1227 height 617
click at [999, 574] on button "Create your map" at bounding box center [976, 586] width 121 height 30
click at [999, 574] on div "Create your map" at bounding box center [1065, 586] width 299 height 30
click at [999, 575] on div "Create your map" at bounding box center [1065, 586] width 299 height 30
click at [1000, 576] on div "Create your map" at bounding box center [1065, 586] width 299 height 30
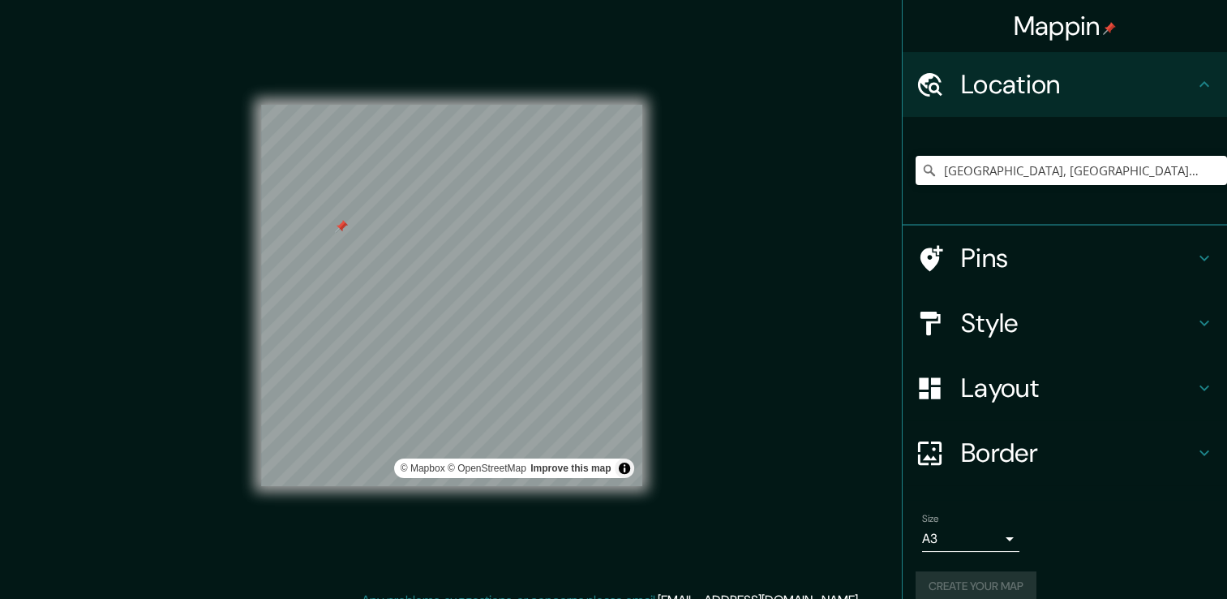
click at [999, 577] on div "Create your map" at bounding box center [1065, 586] width 299 height 30
drag, startPoint x: 999, startPoint y: 577, endPoint x: 909, endPoint y: 488, distance: 127.3
click at [985, 573] on div "Create your map" at bounding box center [1065, 586] width 299 height 30
click at [626, 471] on button "Toggle attribution" at bounding box center [624, 467] width 19 height 19
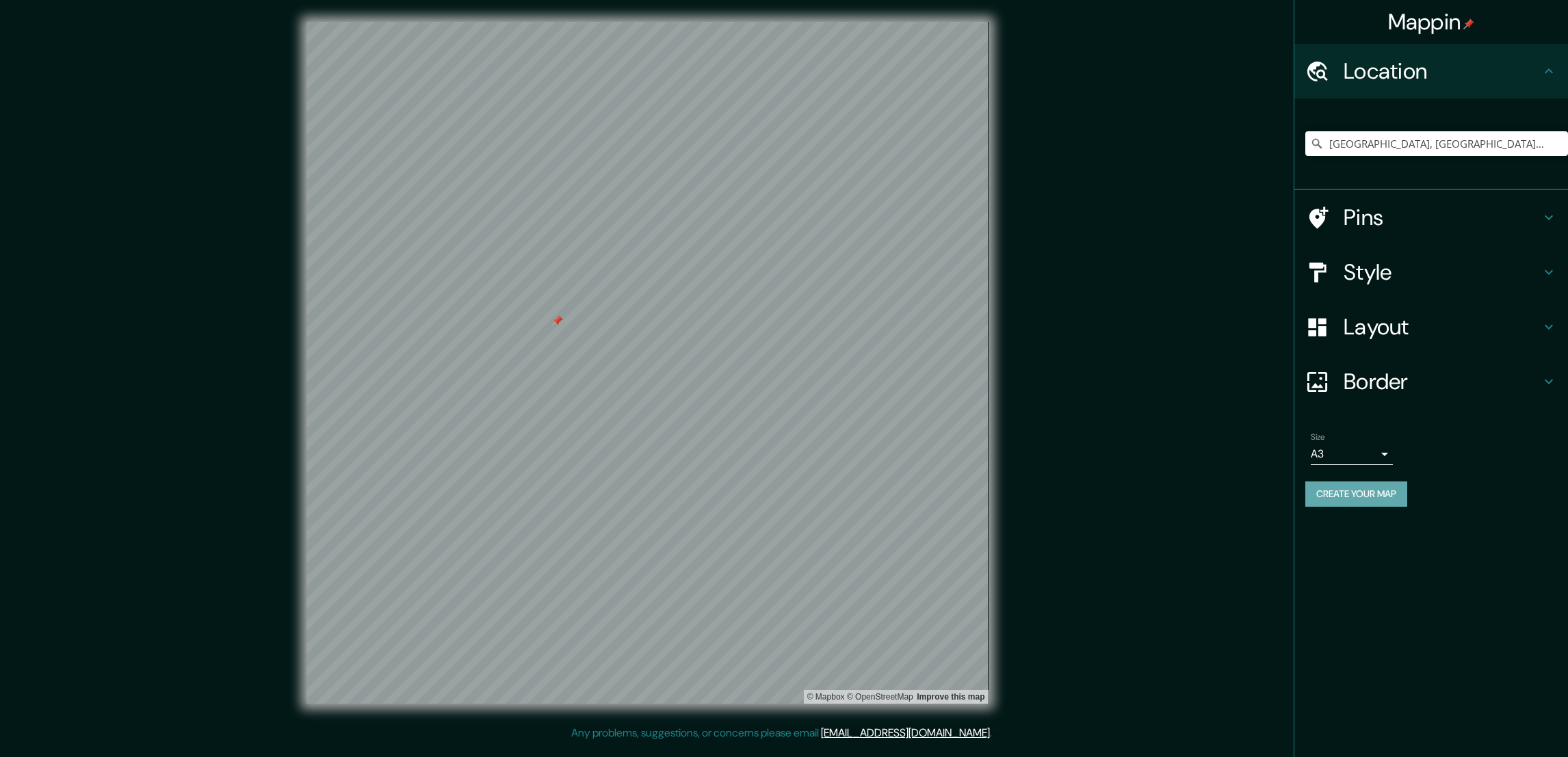
click at [1035, 483] on button "Create your map" at bounding box center [1356, 494] width 102 height 25
click at [1035, 481] on div "Create your map" at bounding box center [1431, 494] width 252 height 25
click at [1035, 442] on body "Mappin Location León, Guanajuato, México Pins Style Layout Border Choose a bord…" at bounding box center [784, 378] width 1568 height 757
click at [1035, 488] on li "A4" at bounding box center [1351, 481] width 82 height 24
click at [1035, 491] on button "Create your map" at bounding box center [1356, 494] width 102 height 25
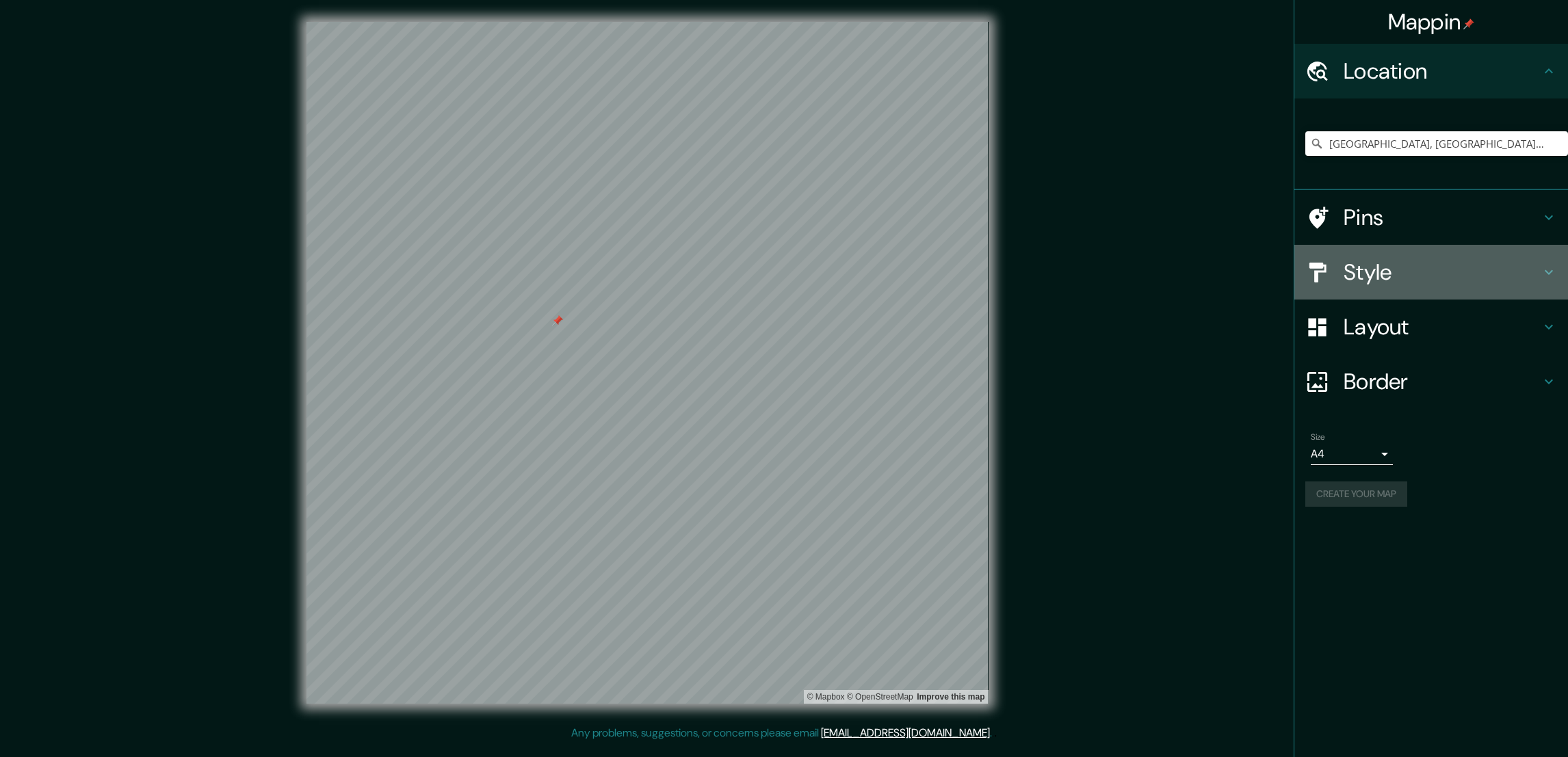
click at [1035, 267] on h4 "Style" at bounding box center [1442, 272] width 197 height 27
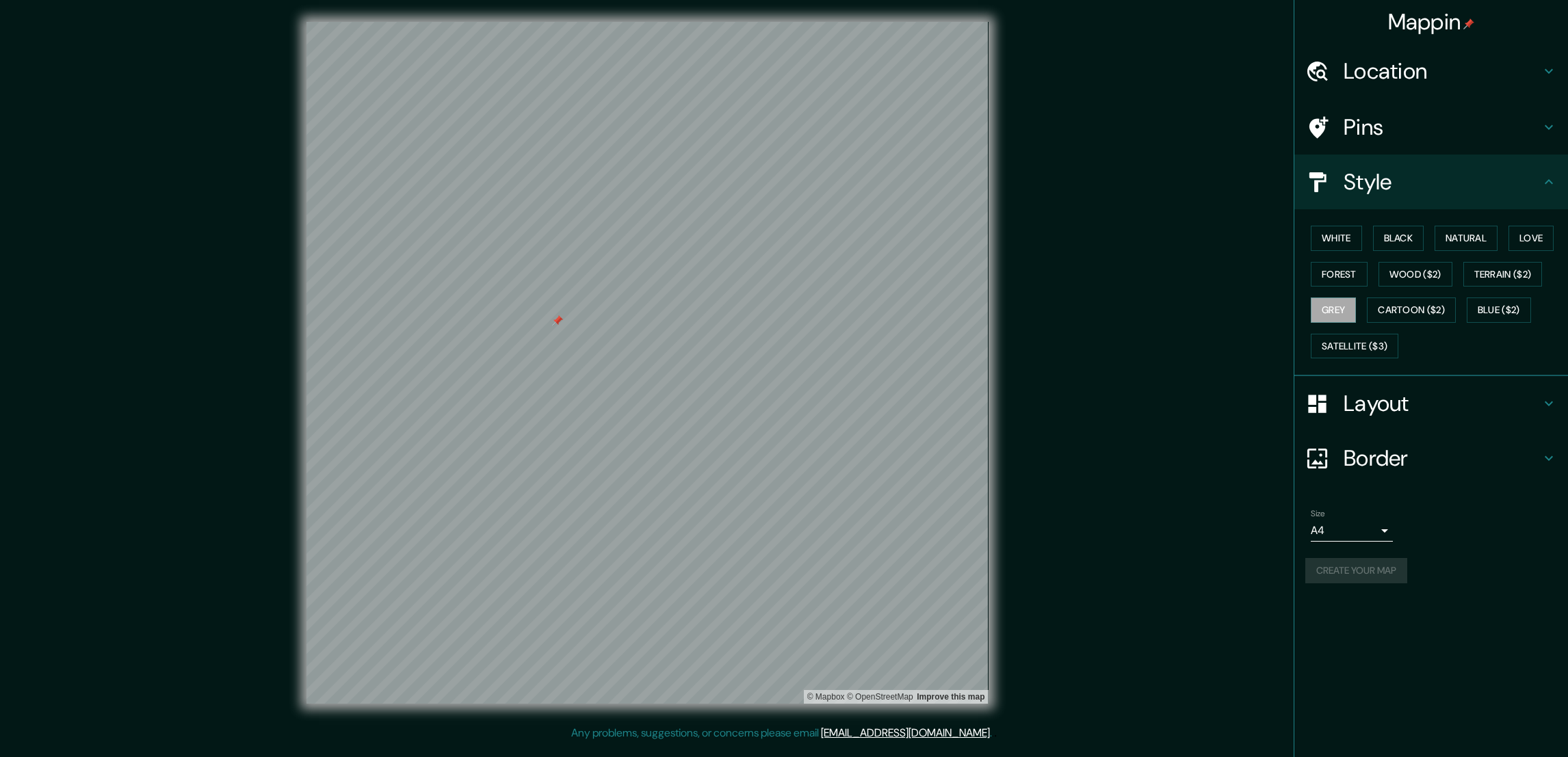
click at [1035, 406] on h4 "Layout" at bounding box center [1442, 403] width 197 height 27
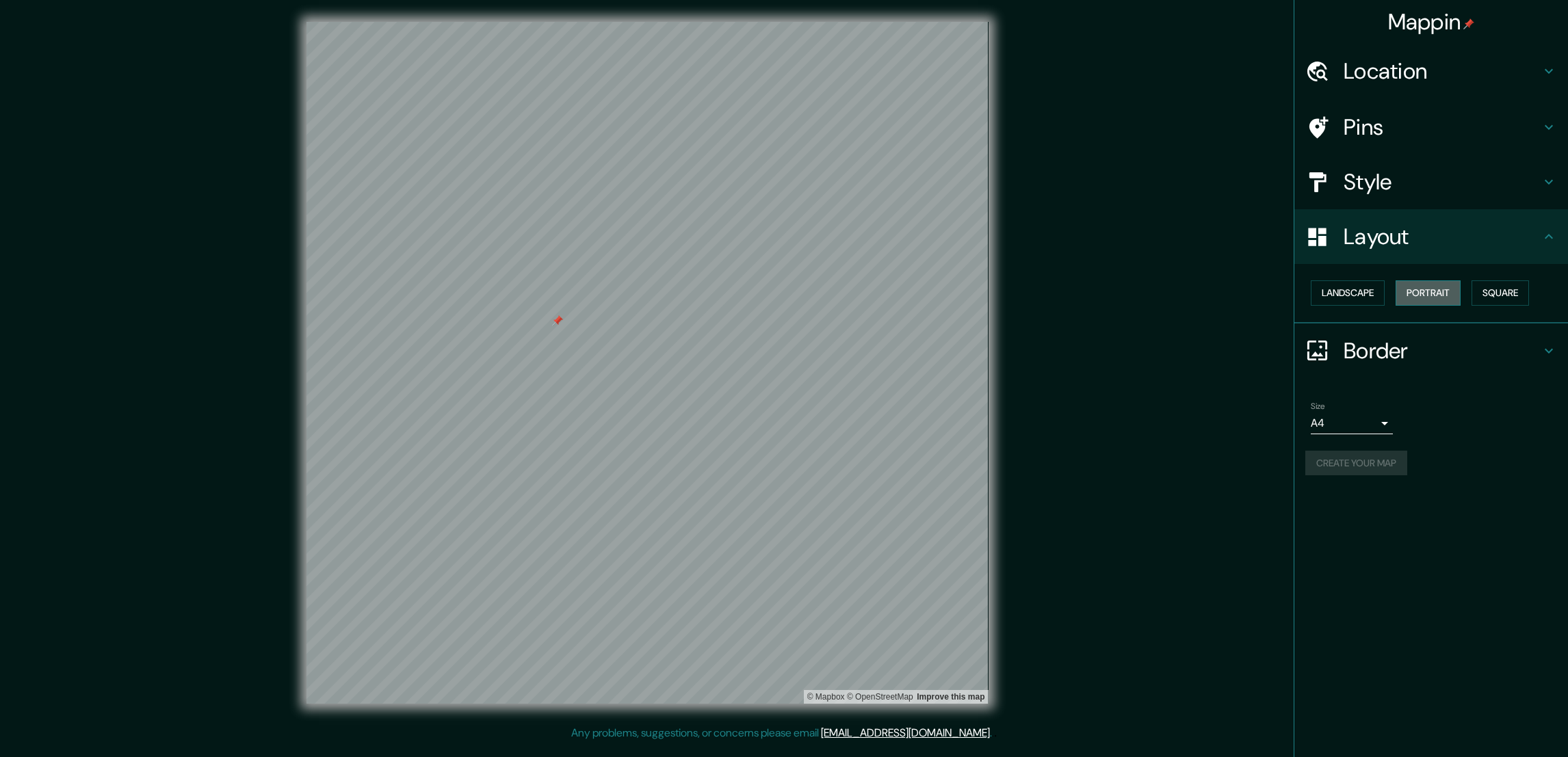
click at [1035, 291] on button "Portrait" at bounding box center [1428, 293] width 65 height 25
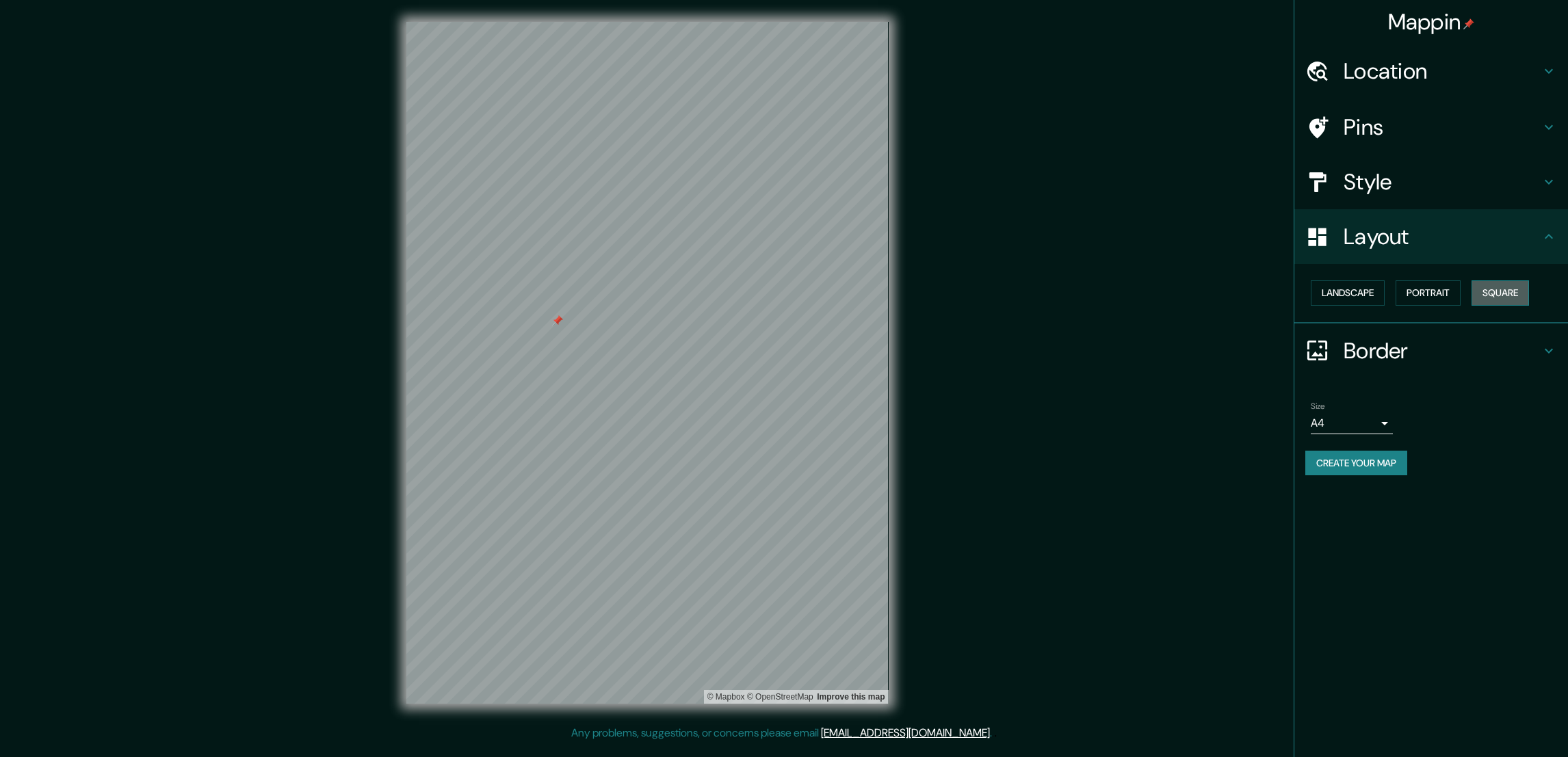
click at [1035, 284] on button "Square" at bounding box center [1501, 293] width 57 height 25
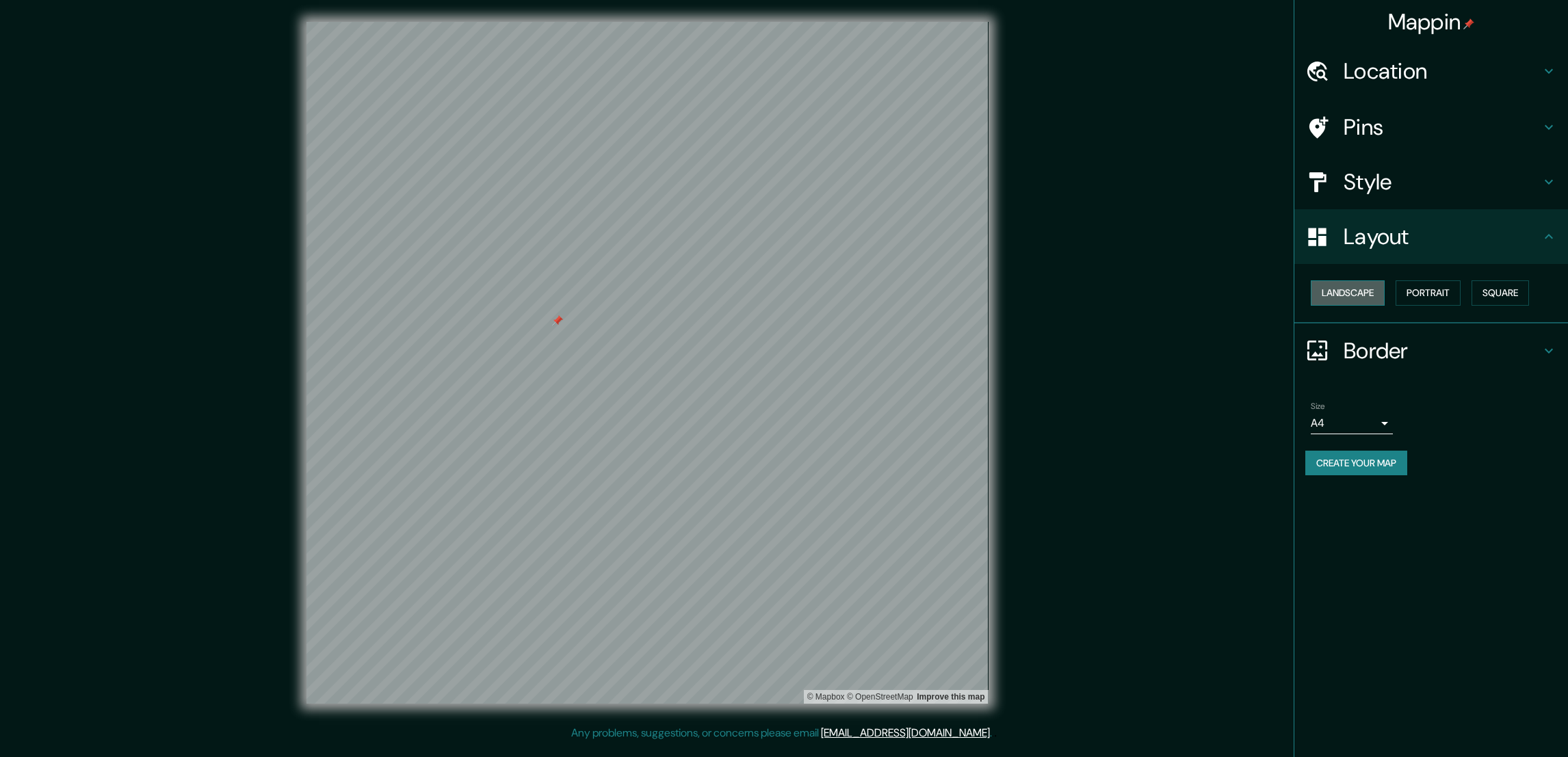
click at [1035, 290] on button "Landscape" at bounding box center [1348, 293] width 74 height 25
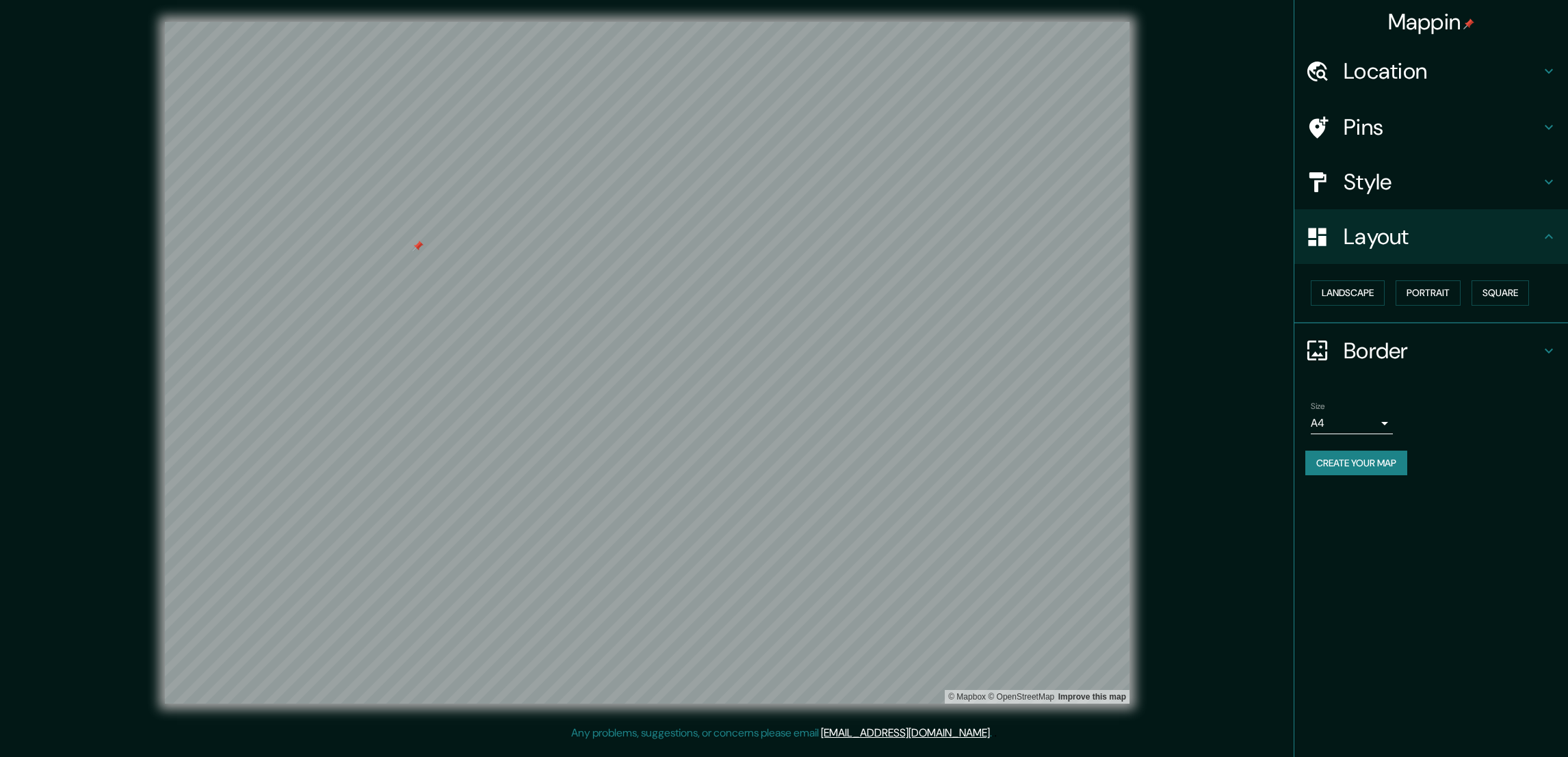
click at [1035, 427] on body "Mappin Location León, Guanajuato, México Pins Style Layout Landscape Portrait S…" at bounding box center [784, 378] width 1568 height 757
click at [1035, 469] on li "A3" at bounding box center [1351, 474] width 82 height 24
click at [1035, 411] on body "Mappin Location León, Guanajuato, México Pins Style Layout Landscape Portrait S…" at bounding box center [784, 378] width 1568 height 757
click at [1035, 446] on li "A4" at bounding box center [1351, 449] width 82 height 24
click at [1035, 454] on button "Create your map" at bounding box center [1356, 464] width 102 height 25
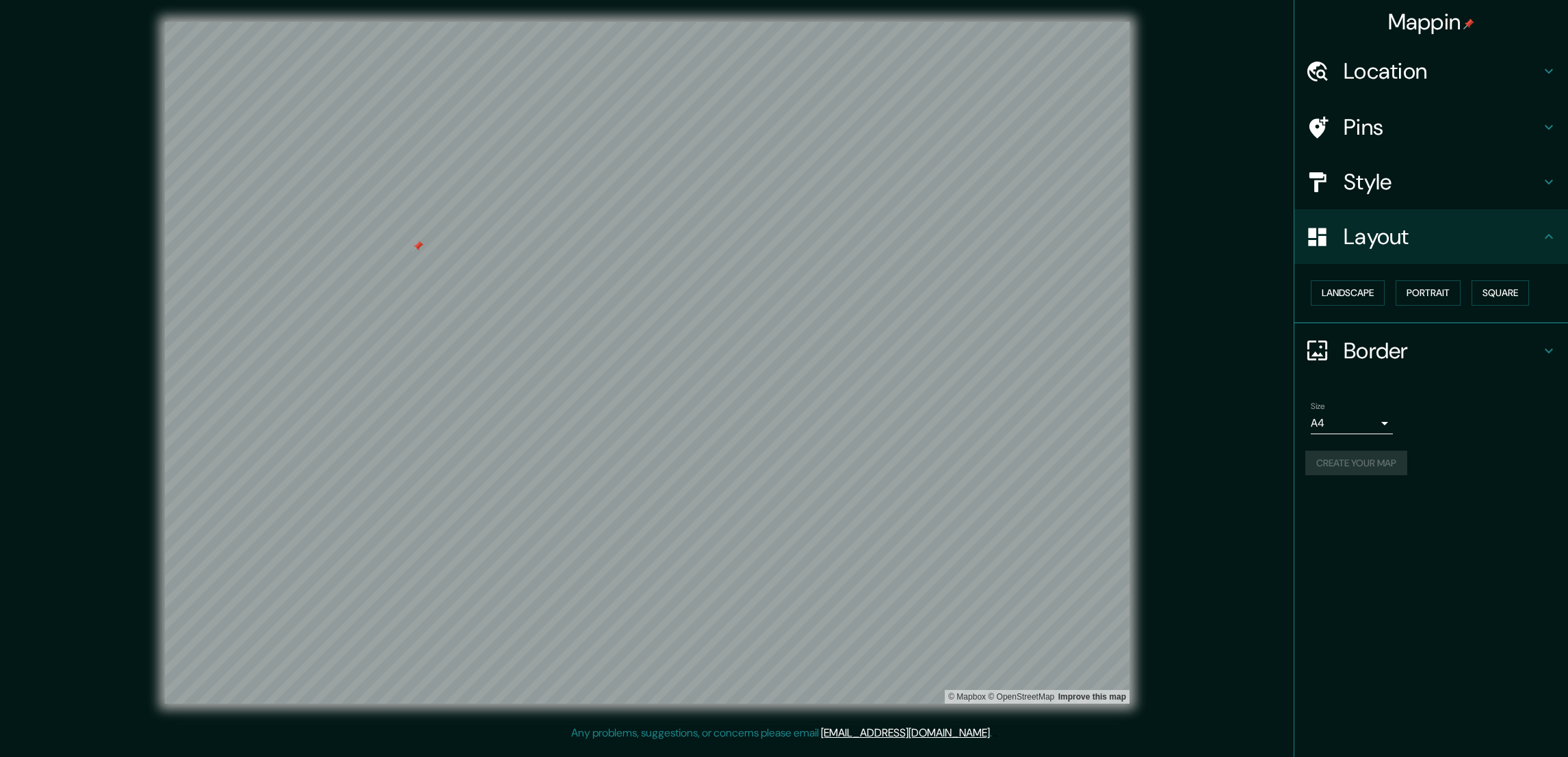
click at [1035, 459] on div "Create your map" at bounding box center [1431, 464] width 252 height 25
click at [1035, 461] on div "Create your map" at bounding box center [1431, 464] width 252 height 25
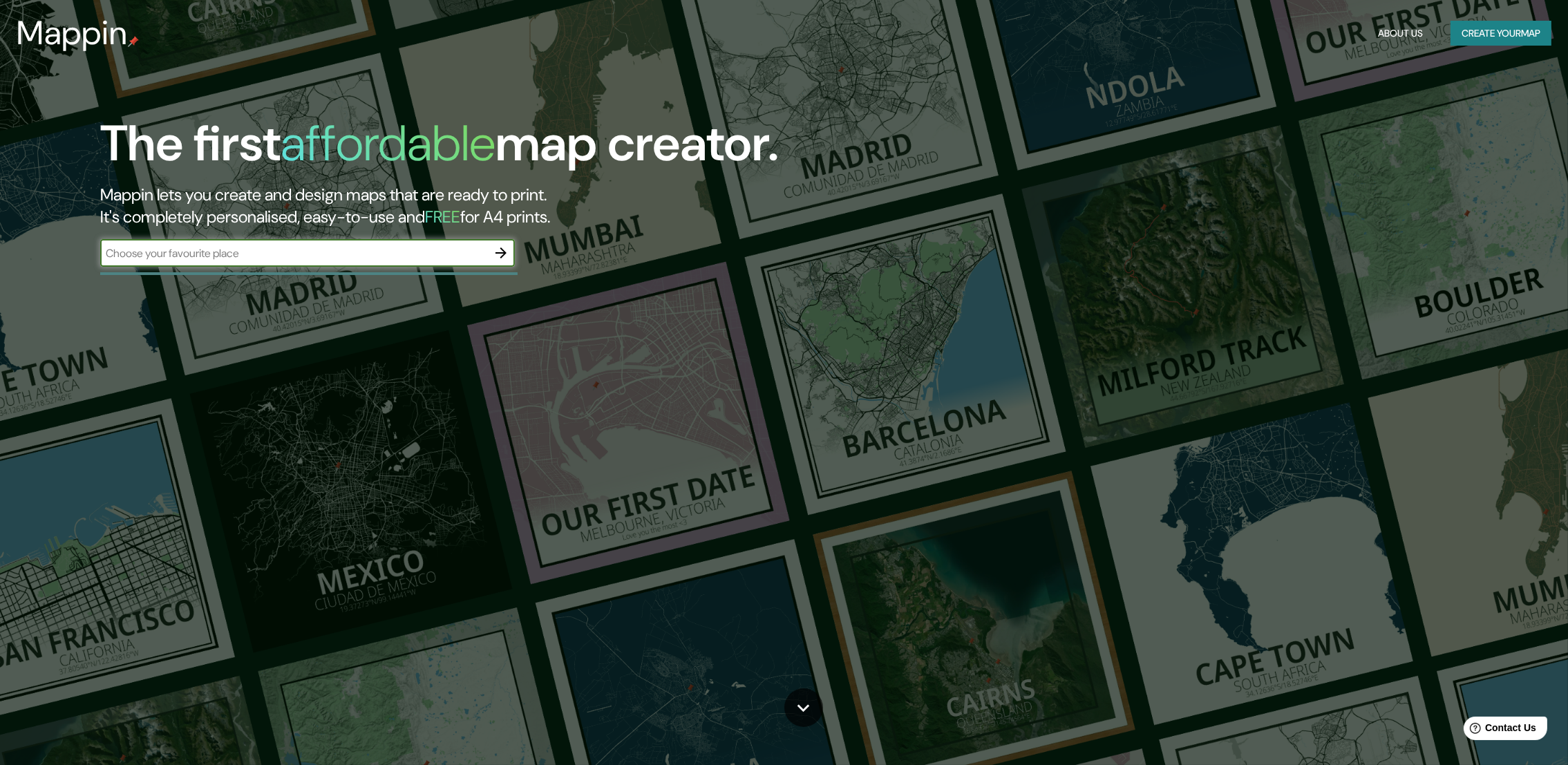
click at [433, 260] on input "text" at bounding box center [294, 253] width 387 height 16
type input "México"
click at [500, 265] on button "button" at bounding box center [501, 253] width 27 height 27
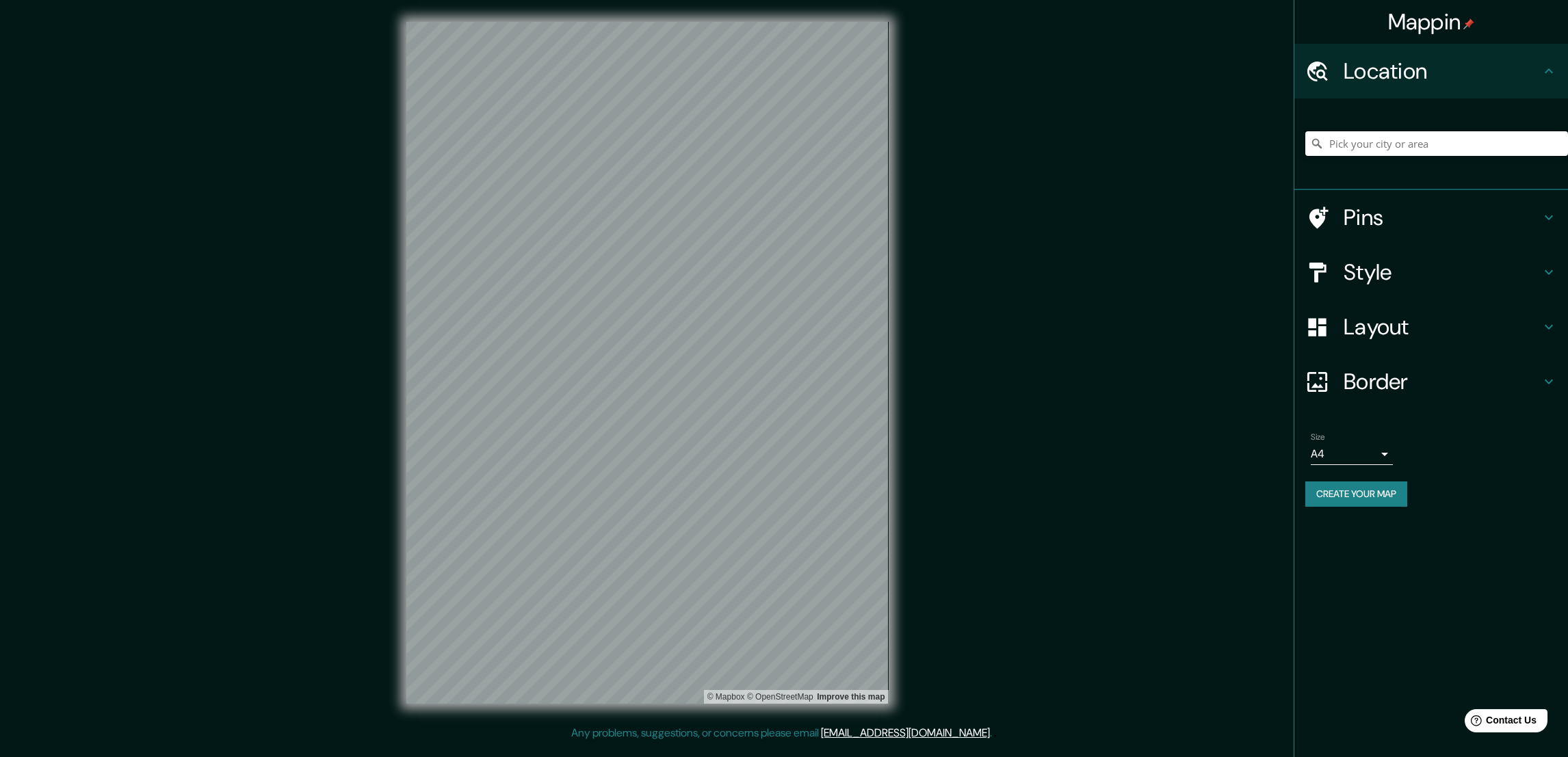
click at [1450, 143] on input "Pick your city or area" at bounding box center [1437, 143] width 263 height 24
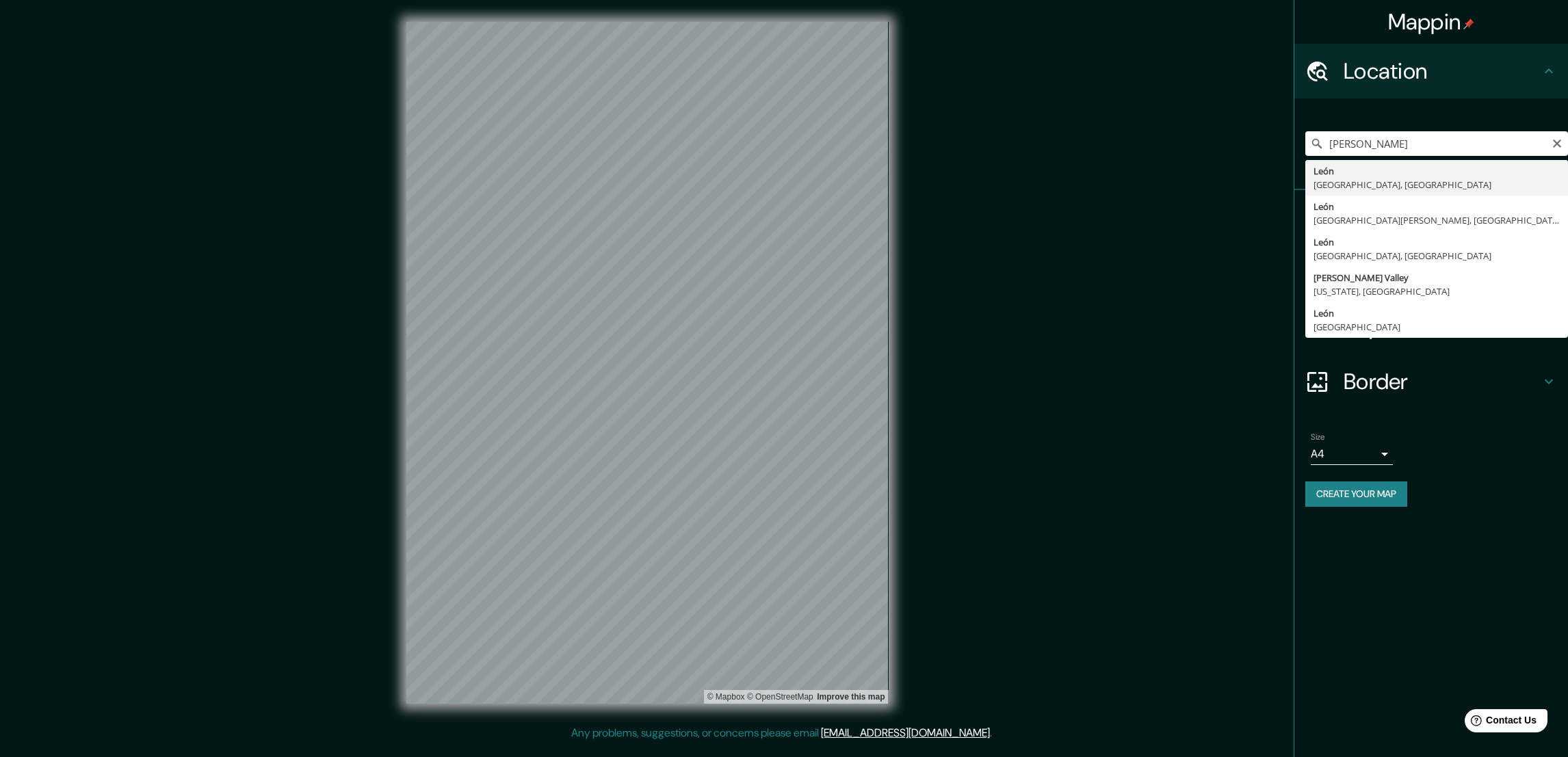
type input "León, Guanajuato, México"
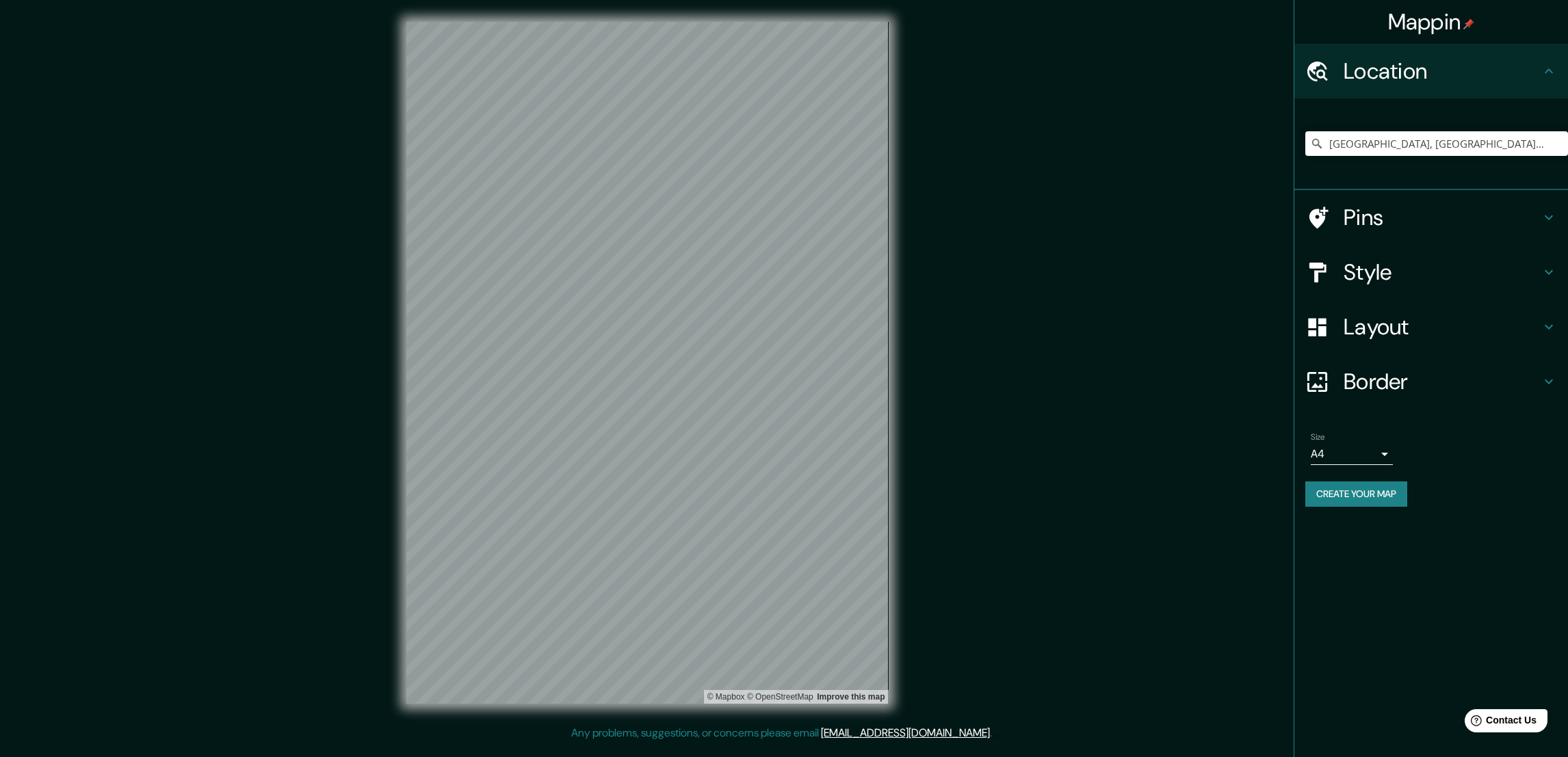
click at [1369, 495] on button "Create your map" at bounding box center [1356, 494] width 102 height 25
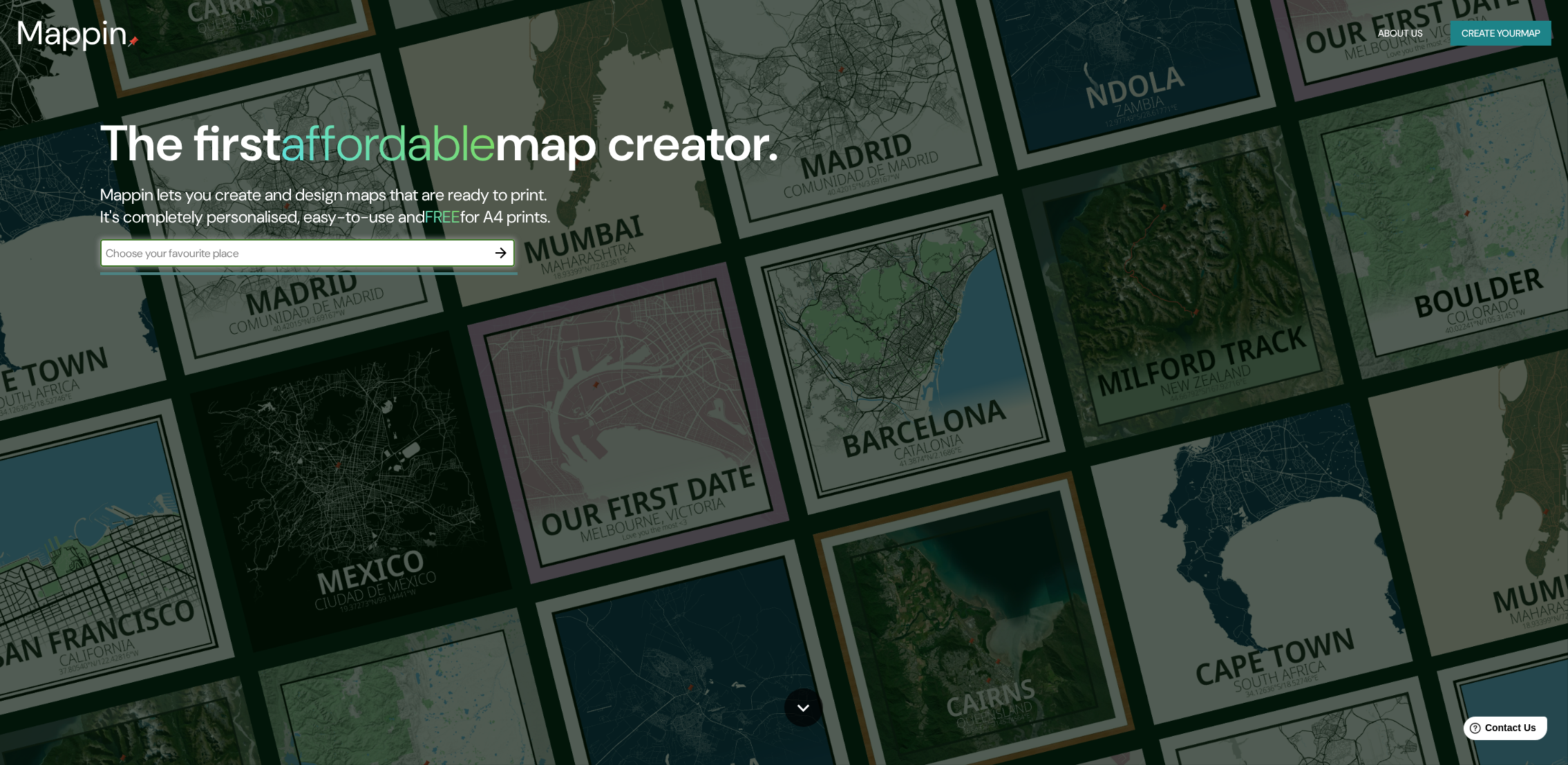
click at [384, 239] on div "​" at bounding box center [307, 253] width 415 height 27
click at [440, 245] on input "text" at bounding box center [294, 253] width 387 height 16
type input "México"
click at [501, 253] on icon "button" at bounding box center [501, 252] width 11 height 11
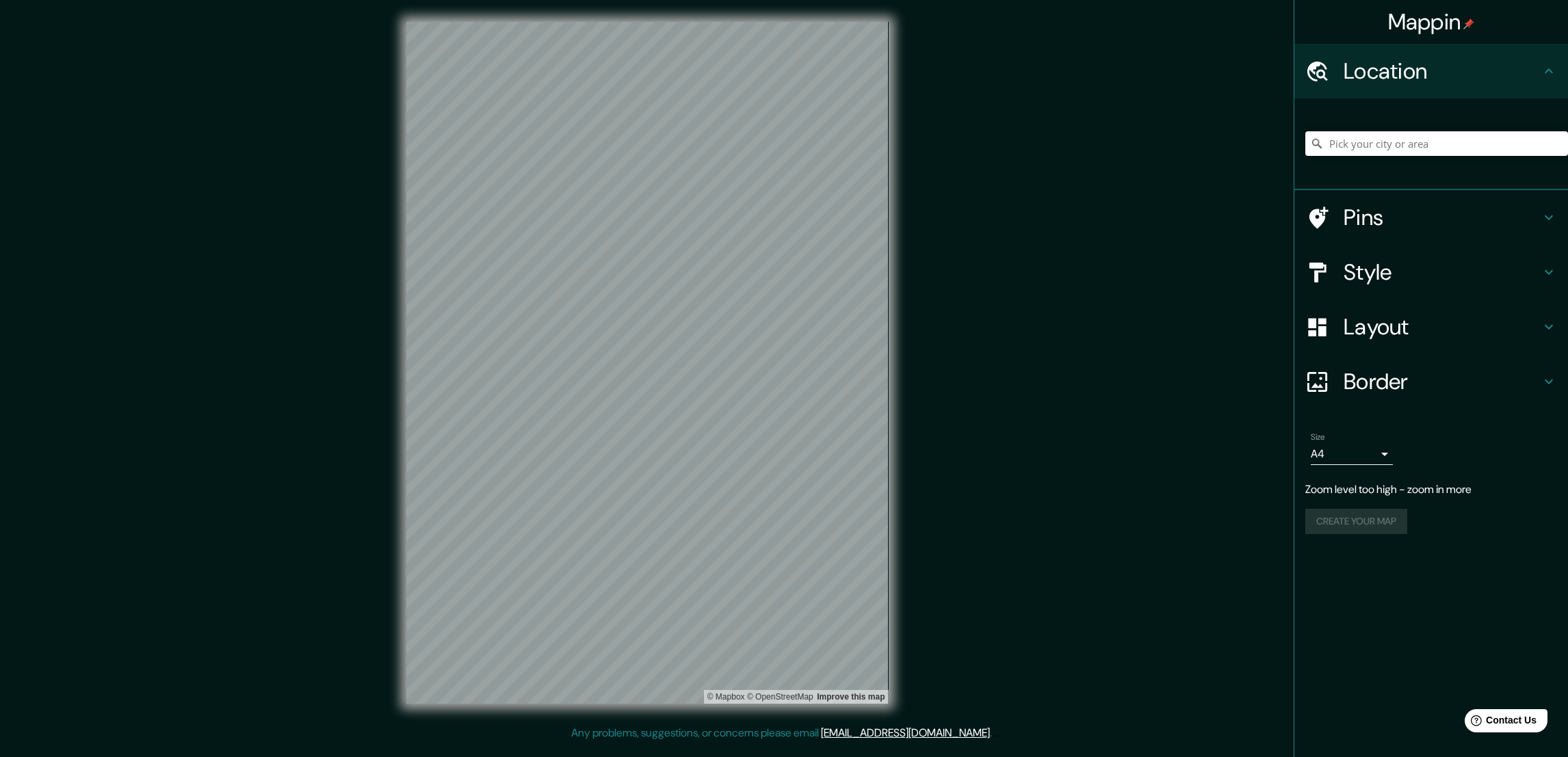
click at [1512, 145] on input "Pick your city or area" at bounding box center [1437, 143] width 263 height 24
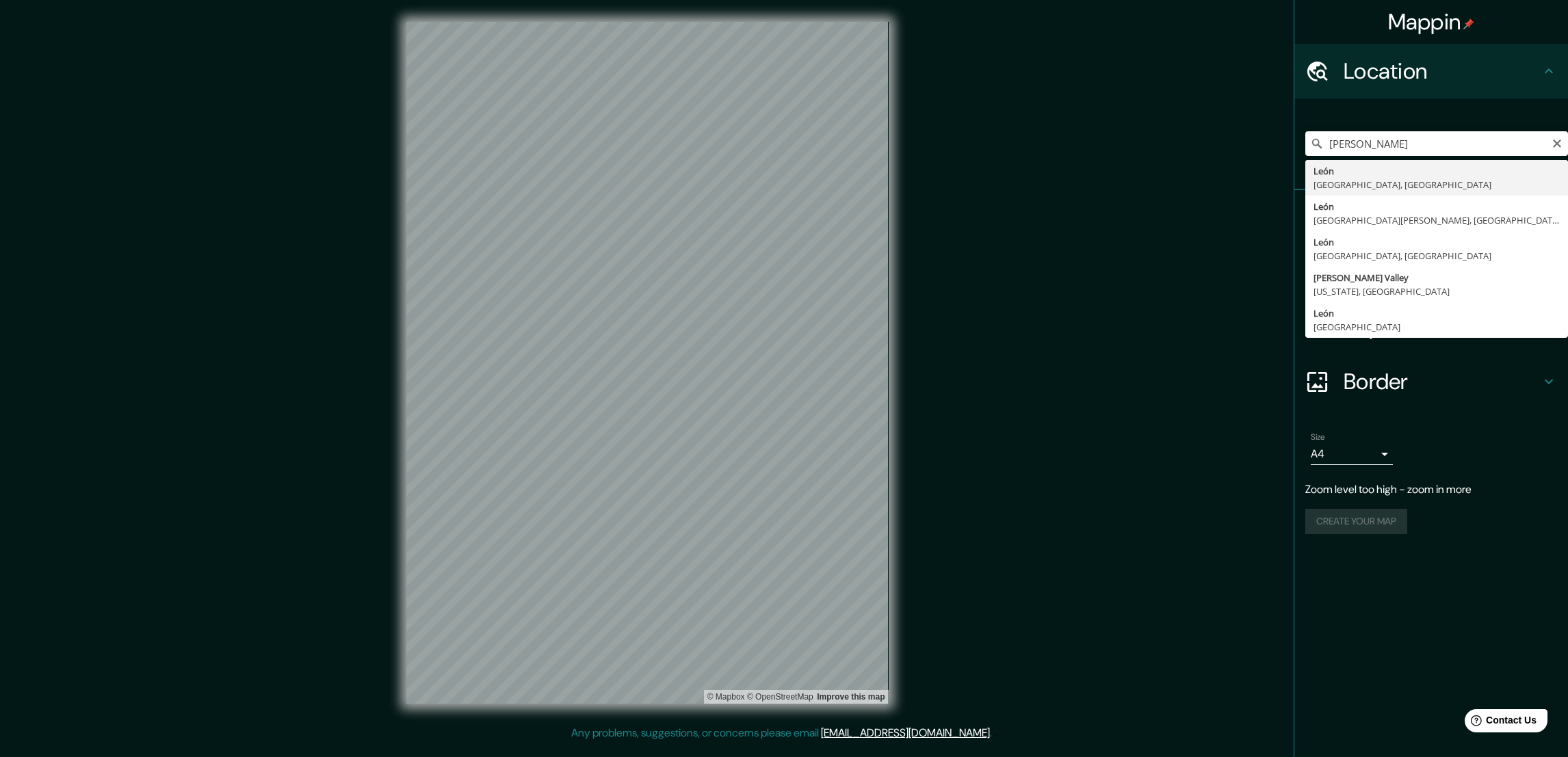
type input "[GEOGRAPHIC_DATA], [GEOGRAPHIC_DATA], [GEOGRAPHIC_DATA]"
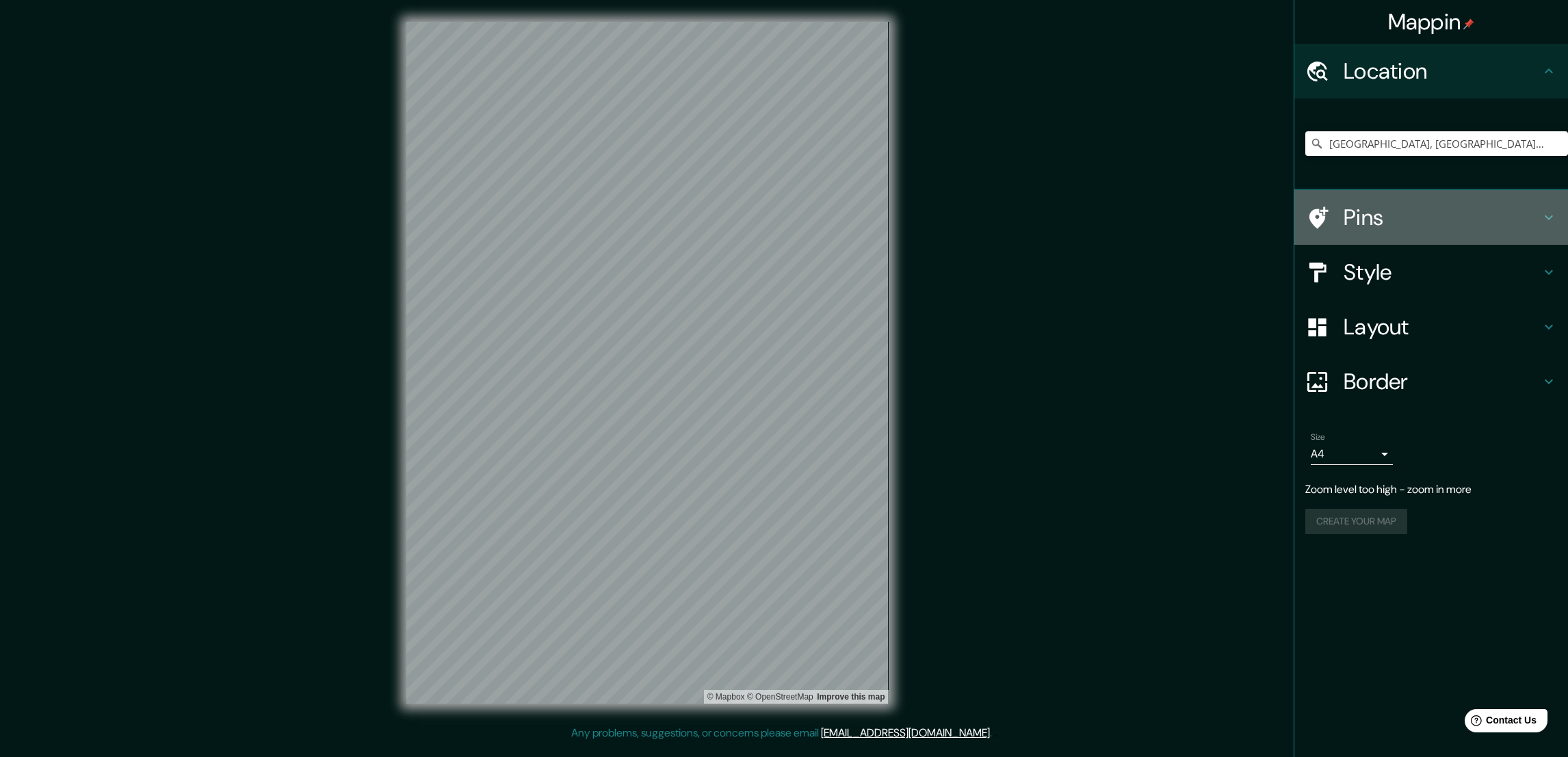
click at [1425, 216] on h4 "Pins" at bounding box center [1442, 217] width 197 height 27
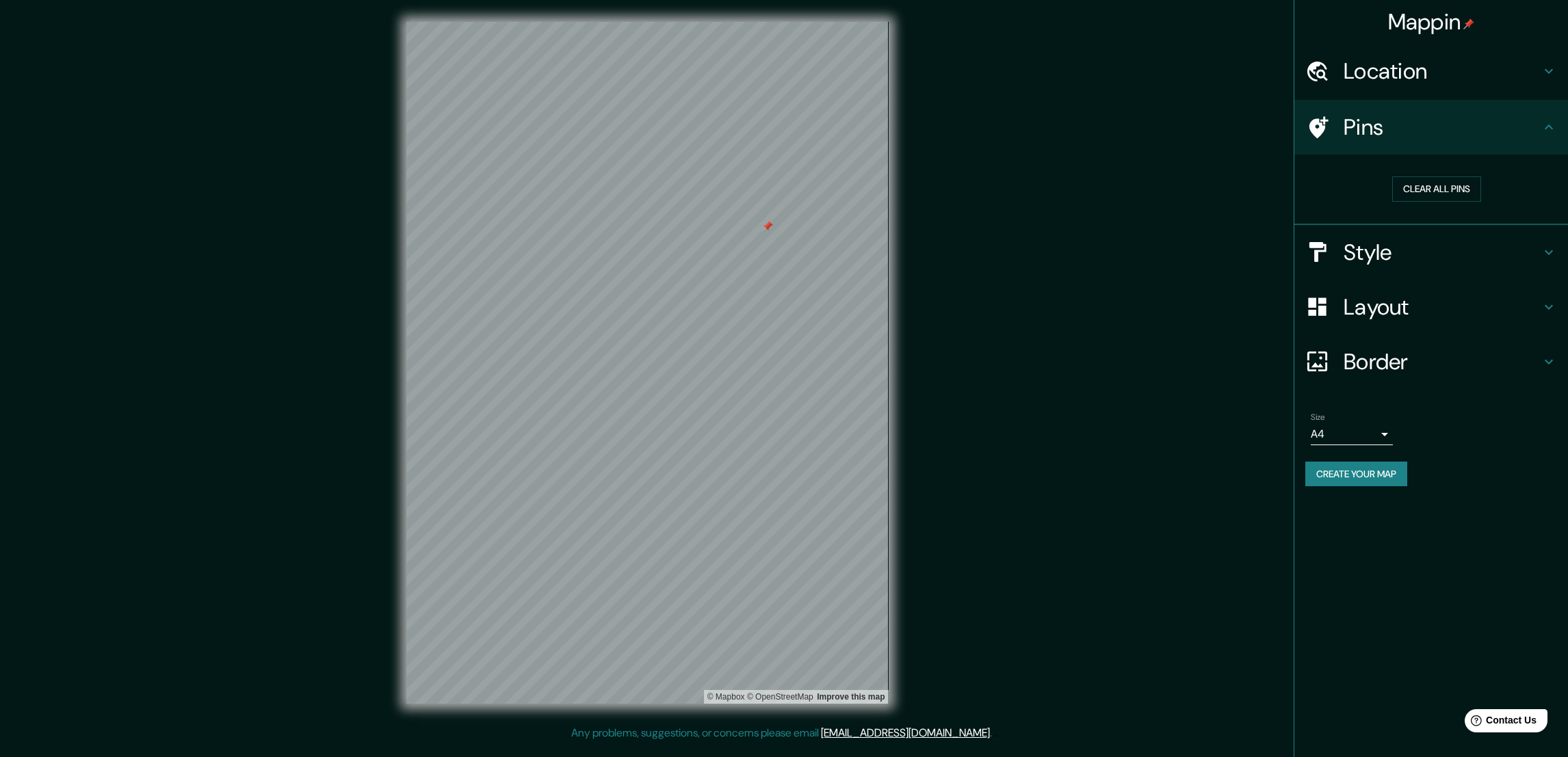
click at [1427, 259] on h4 "Style" at bounding box center [1442, 252] width 197 height 27
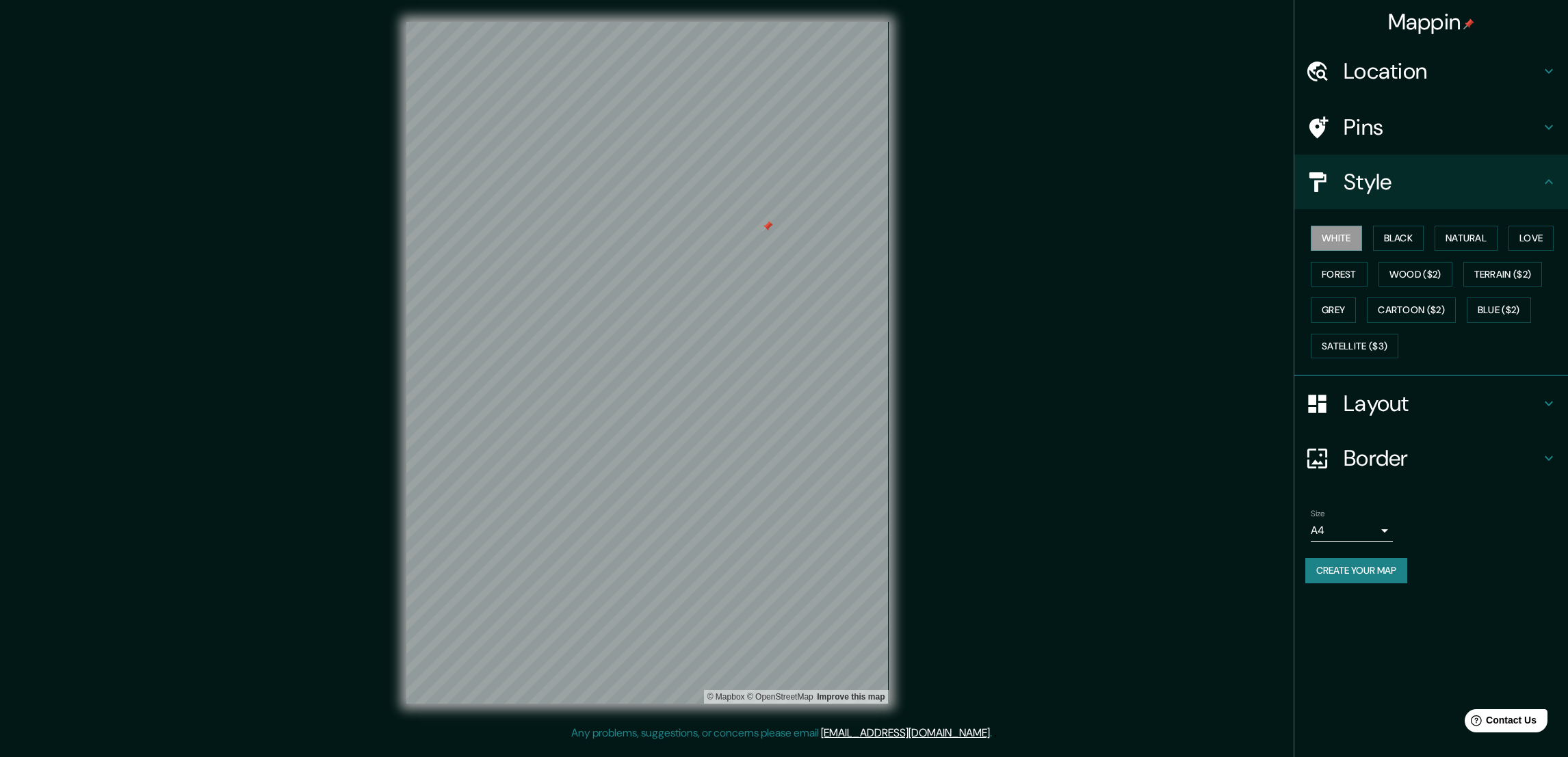
click at [1341, 295] on div "White Black Natural Love Forest Wood ($2) Terrain ($2) Grey Cartoon ($2) Blue (…" at bounding box center [1437, 292] width 263 height 143
click at [1338, 304] on button "Grey" at bounding box center [1334, 310] width 46 height 25
click at [1415, 395] on h4 "Layout" at bounding box center [1442, 403] width 197 height 27
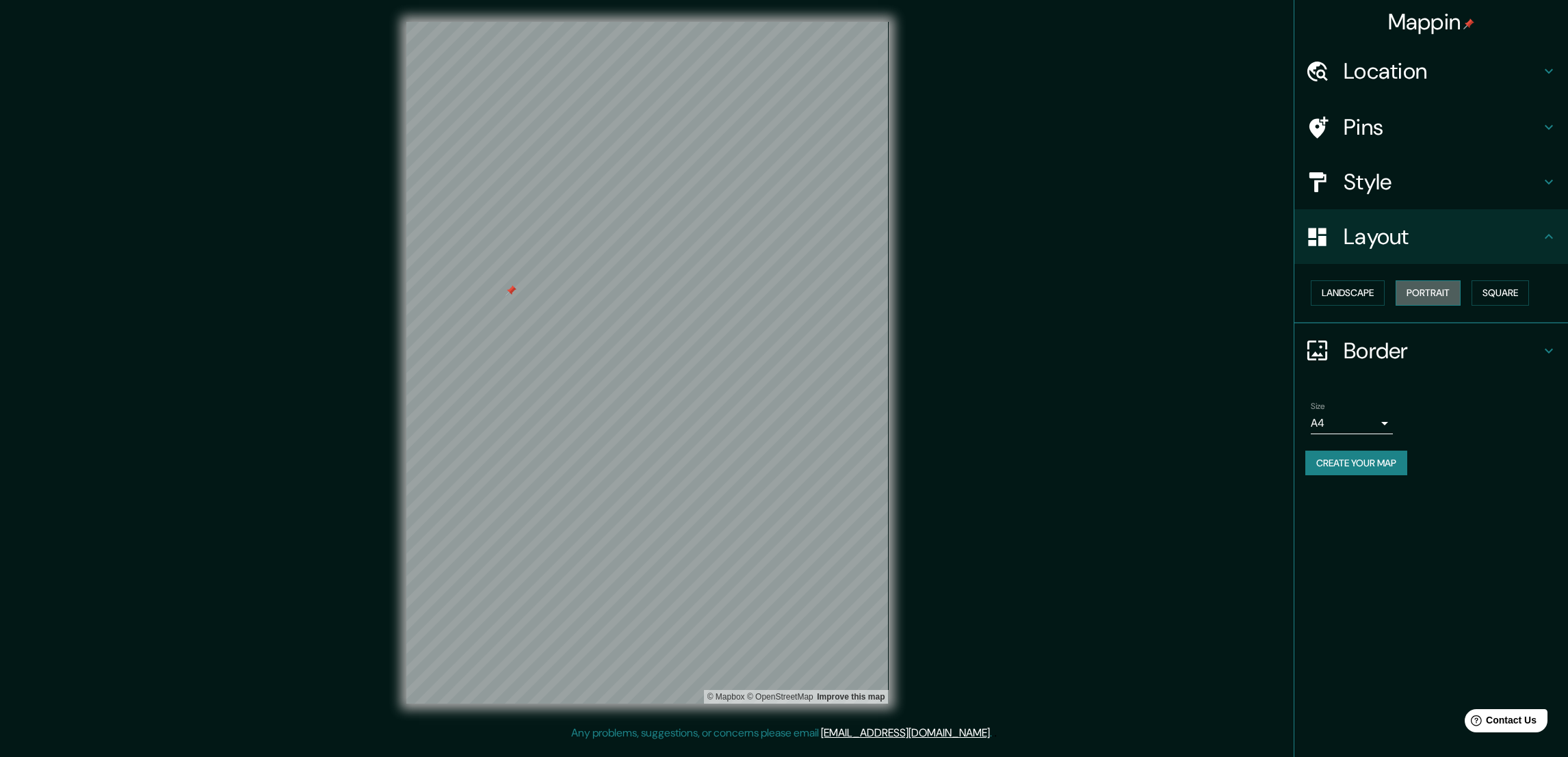
click at [1417, 287] on button "Portrait" at bounding box center [1428, 293] width 65 height 25
click at [1361, 291] on button "Landscape" at bounding box center [1348, 293] width 74 height 25
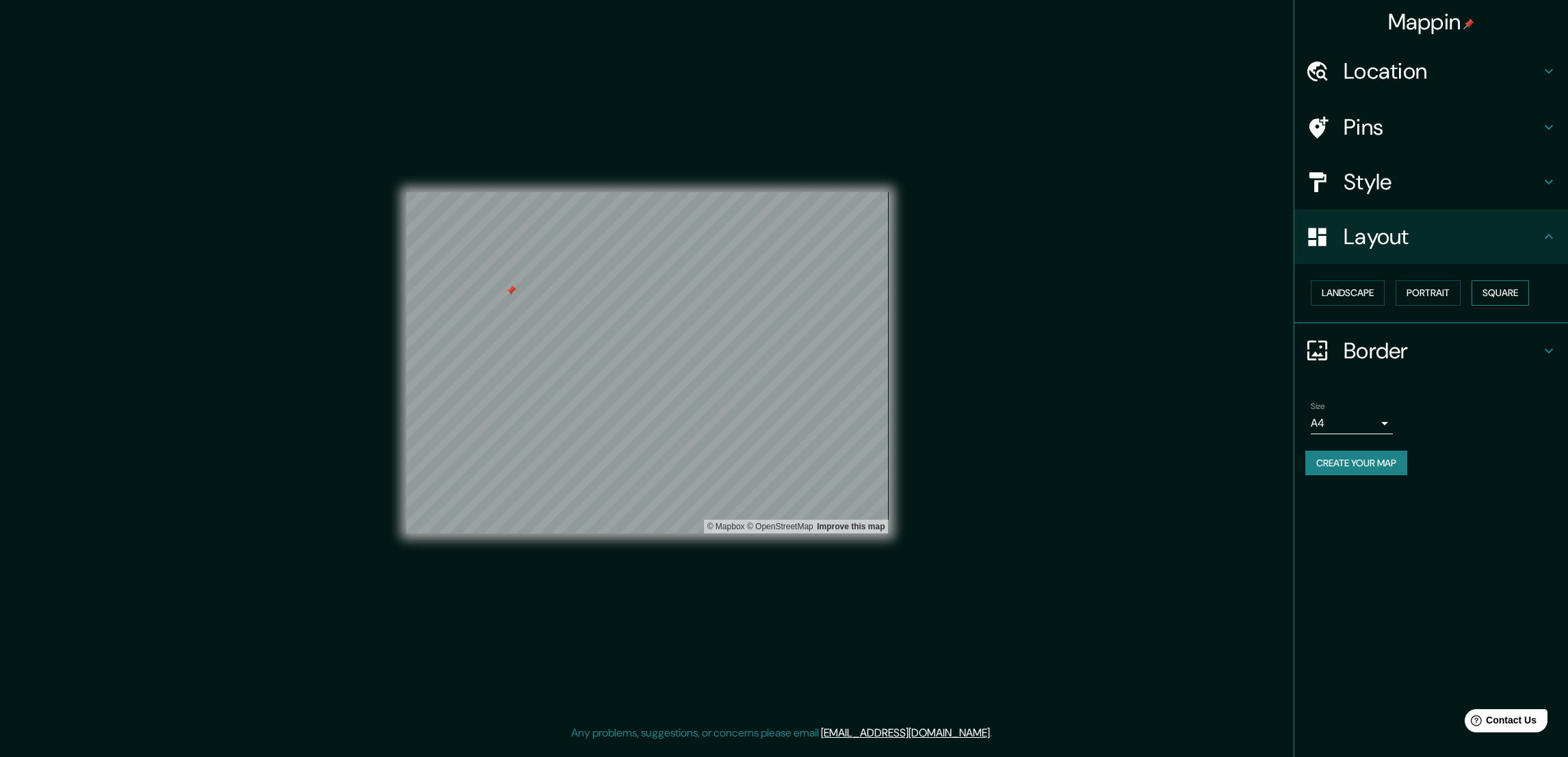
click at [1517, 288] on button "Square" at bounding box center [1501, 293] width 57 height 25
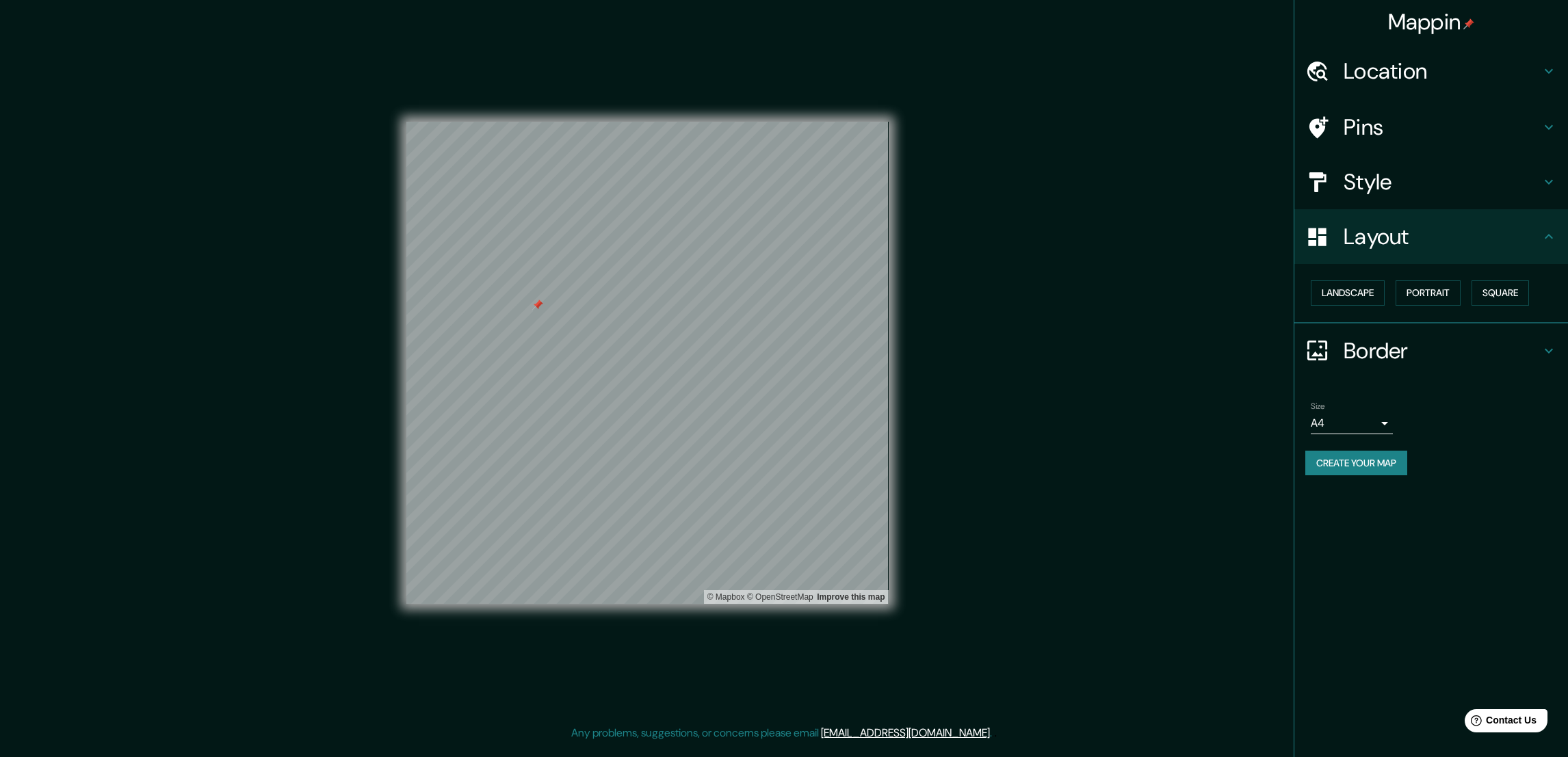
click at [1390, 184] on h4 "Style" at bounding box center [1442, 182] width 197 height 27
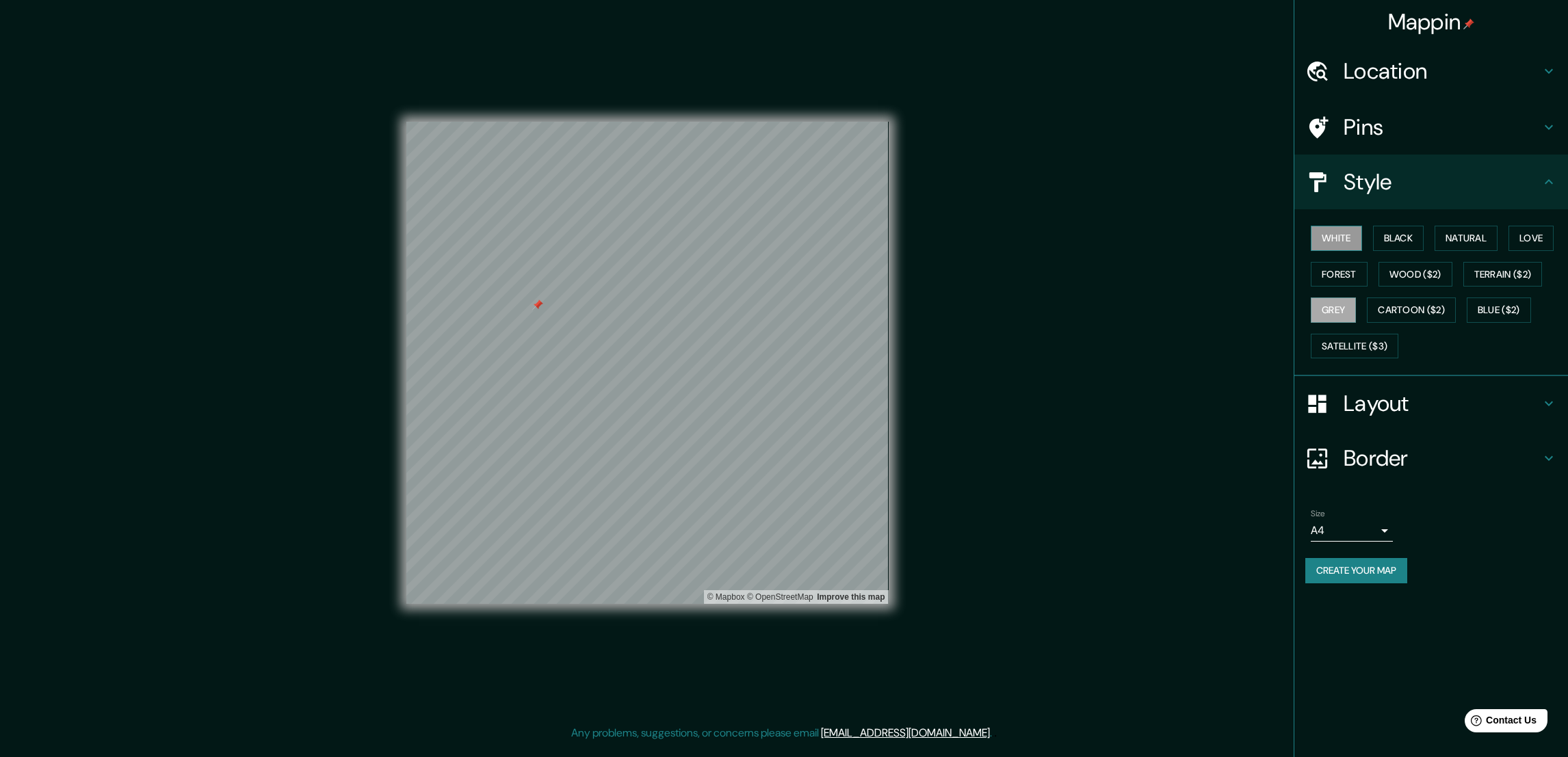
click at [1342, 238] on button "White" at bounding box center [1336, 239] width 51 height 25
click at [1376, 228] on button "Black" at bounding box center [1398, 239] width 51 height 25
click at [1441, 234] on button "Natural" at bounding box center [1466, 239] width 63 height 25
click at [1510, 239] on div "White Black Natural Love Forest Wood ($2) Terrain ($2) Grey Cartoon ($2) Blue (…" at bounding box center [1437, 292] width 263 height 143
click at [1532, 234] on button "Love" at bounding box center [1532, 239] width 46 height 25
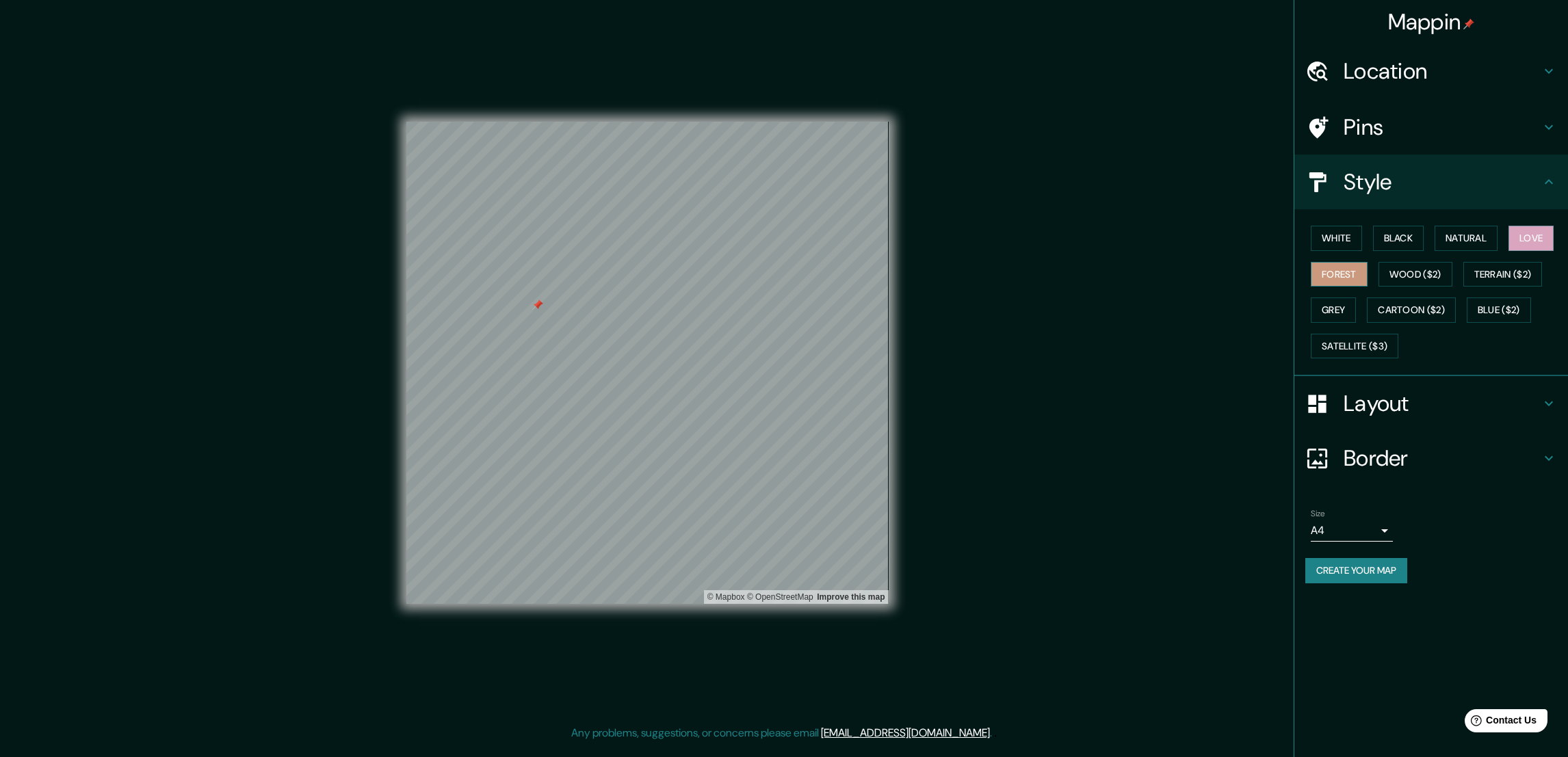
click at [1349, 263] on button "Forest" at bounding box center [1339, 275] width 57 height 25
click at [1513, 266] on button "Terrain ($2)" at bounding box center [1503, 275] width 79 height 25
click at [1402, 271] on button "Wood ($2)" at bounding box center [1416, 275] width 74 height 25
click at [1415, 313] on button "Cartoon ($2)" at bounding box center [1411, 310] width 89 height 25
click at [1506, 310] on button "Blue ($2)" at bounding box center [1499, 310] width 64 height 25
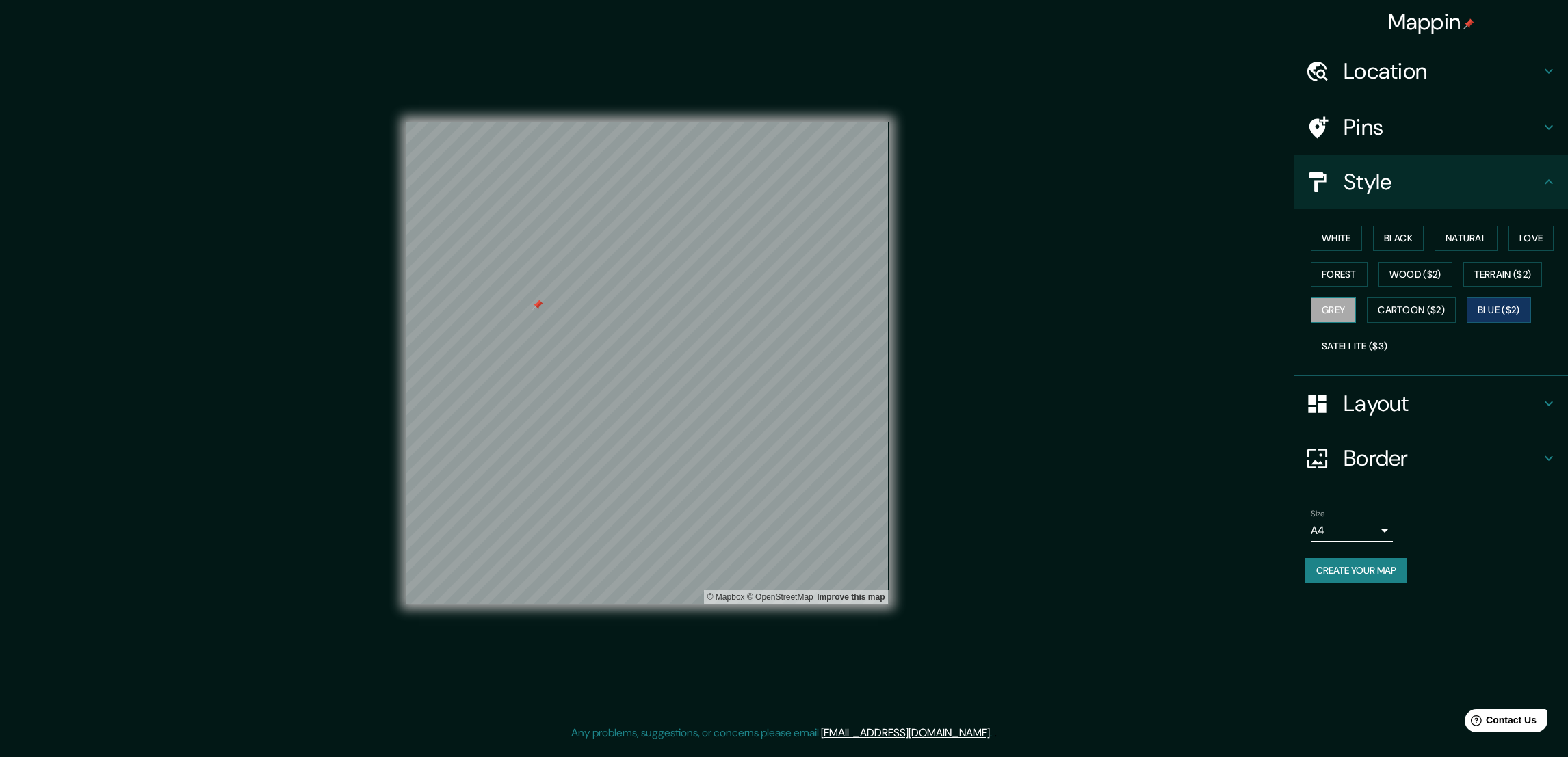
click at [1350, 310] on button "Grey" at bounding box center [1334, 310] width 46 height 25
click at [1517, 229] on button "Love" at bounding box center [1532, 239] width 46 height 25
click at [1319, 314] on button "Grey" at bounding box center [1334, 310] width 46 height 25
click at [1369, 577] on button "Create your map" at bounding box center [1356, 571] width 102 height 25
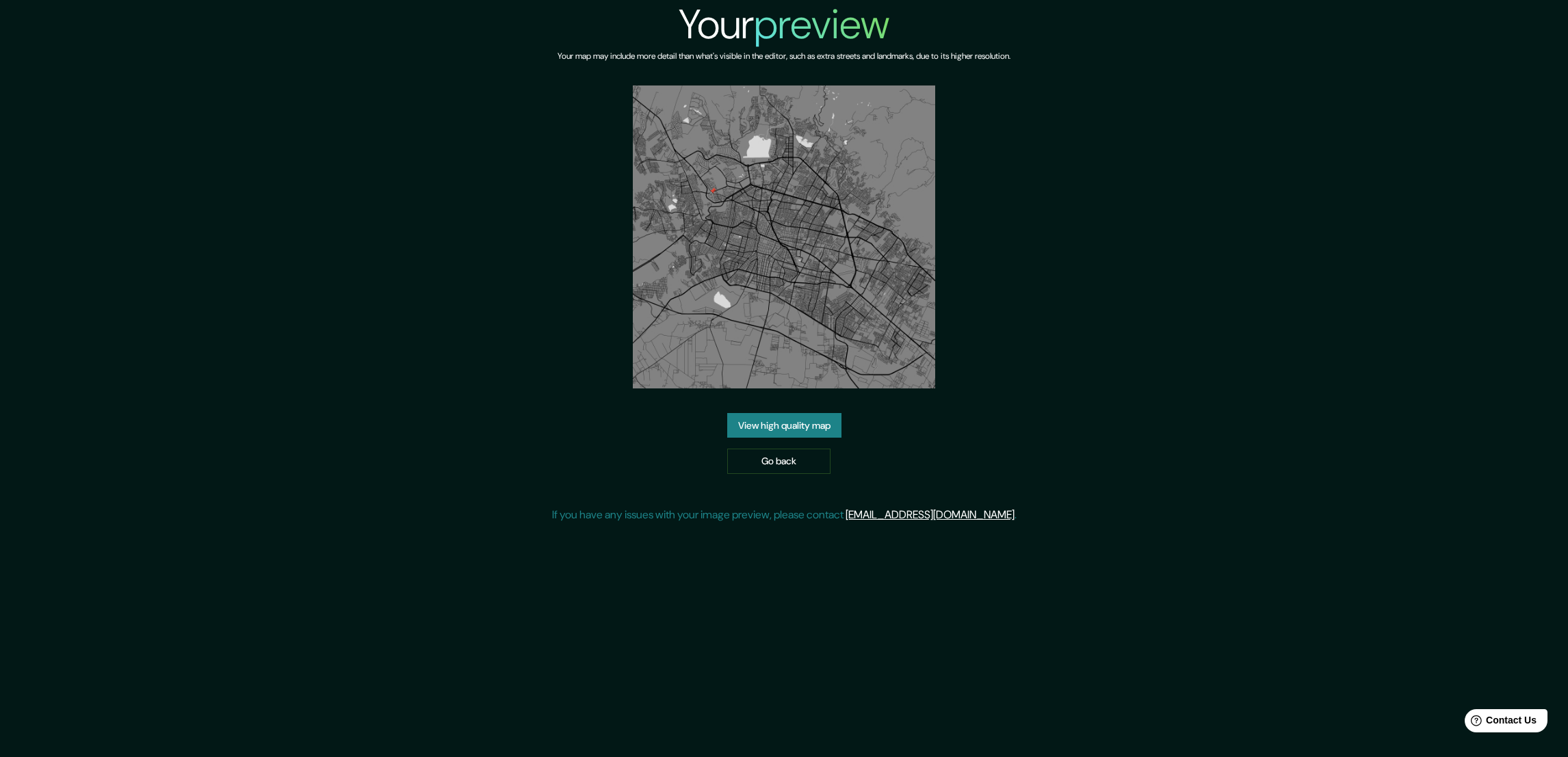
click at [822, 426] on link "View high quality map" at bounding box center [784, 426] width 114 height 25
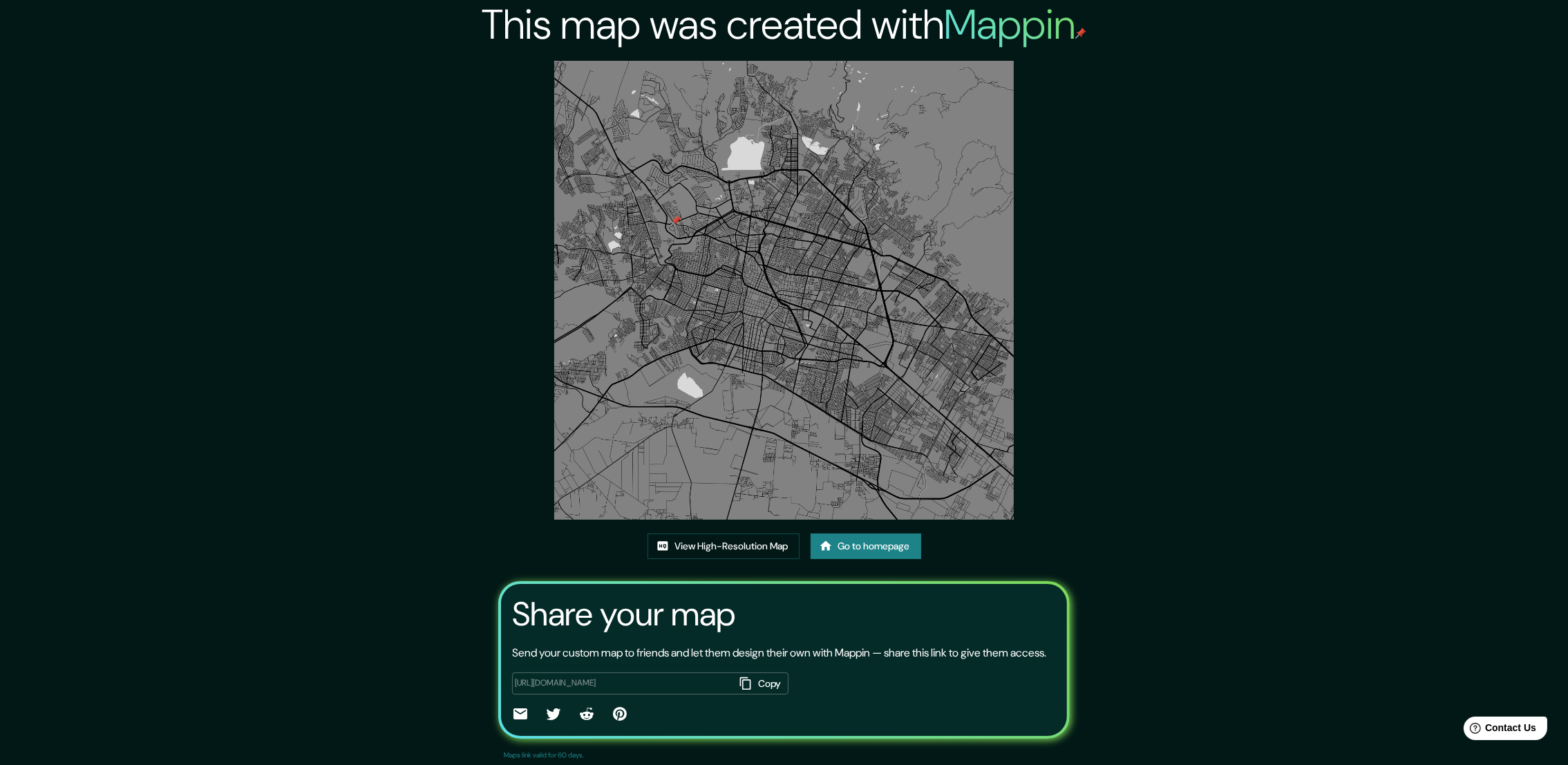
click at [822, 154] on img at bounding box center [784, 290] width 459 height 459
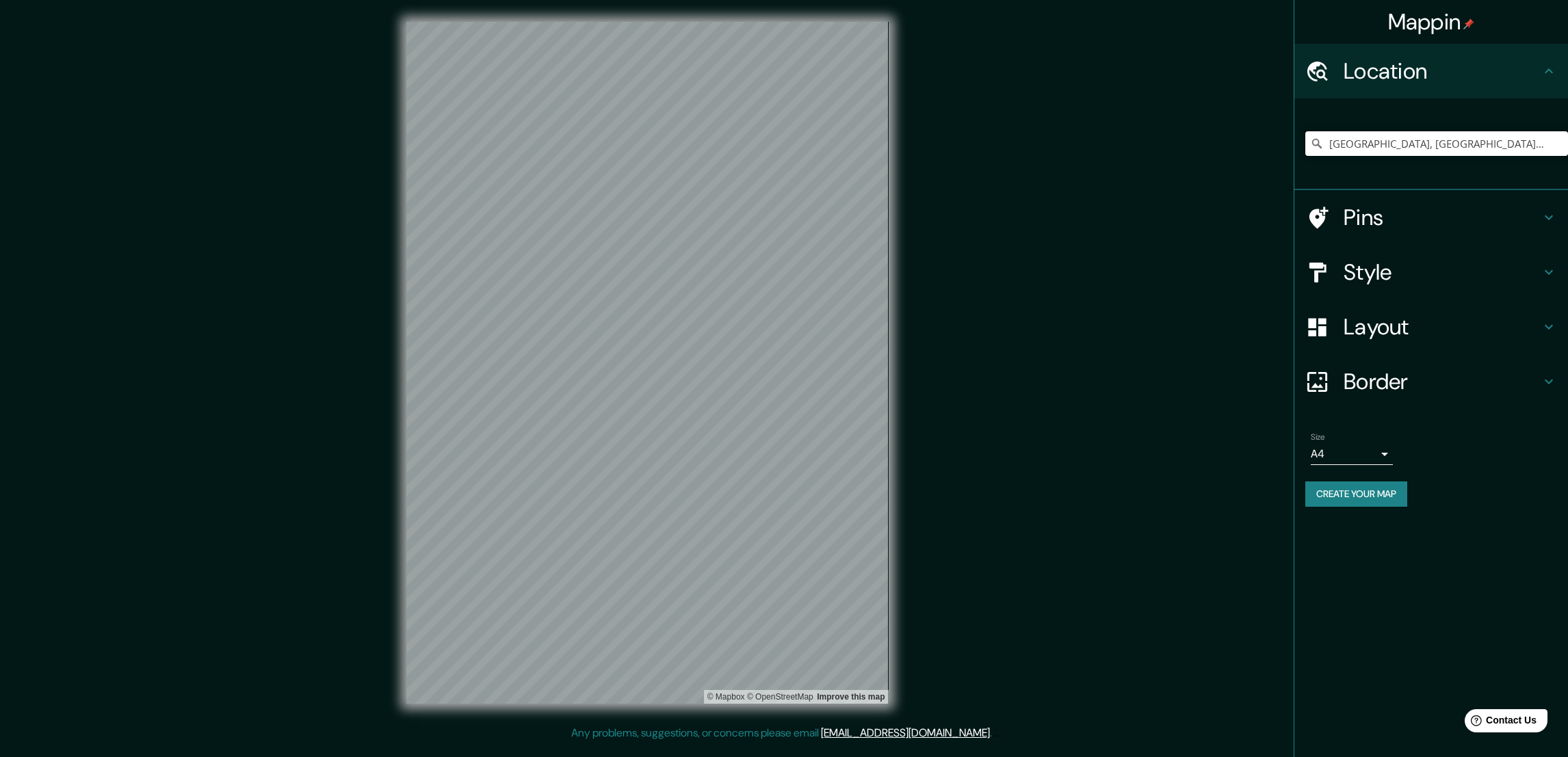
click at [1501, 143] on input "[GEOGRAPHIC_DATA], [GEOGRAPHIC_DATA], [GEOGRAPHIC_DATA]" at bounding box center [1437, 143] width 263 height 24
click at [1495, 136] on input "[GEOGRAPHIC_DATA], [GEOGRAPHIC_DATA], [GEOGRAPHIC_DATA]" at bounding box center [1437, 143] width 263 height 24
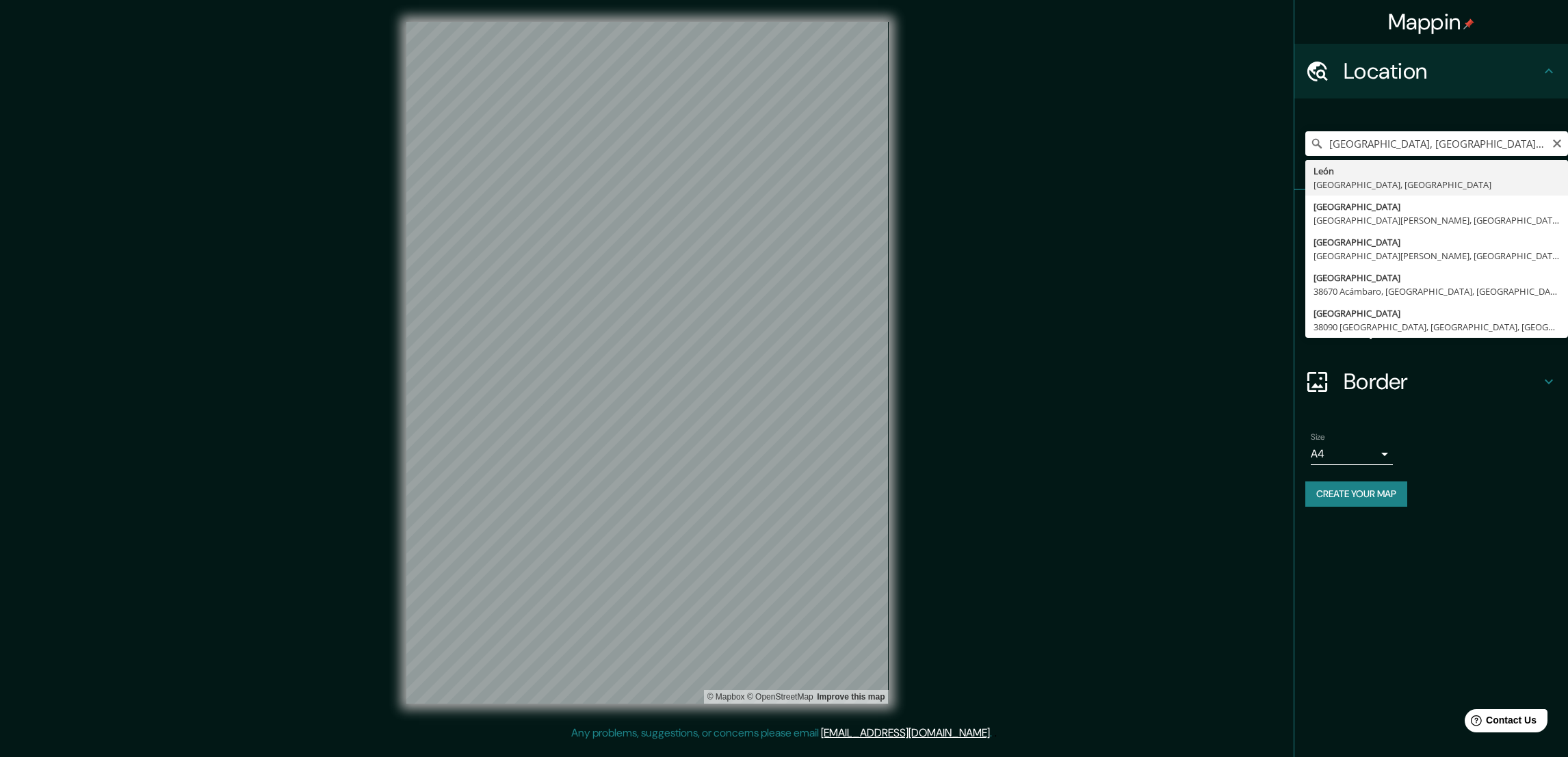
type input "[GEOGRAPHIC_DATA], [GEOGRAPHIC_DATA], [GEOGRAPHIC_DATA]"
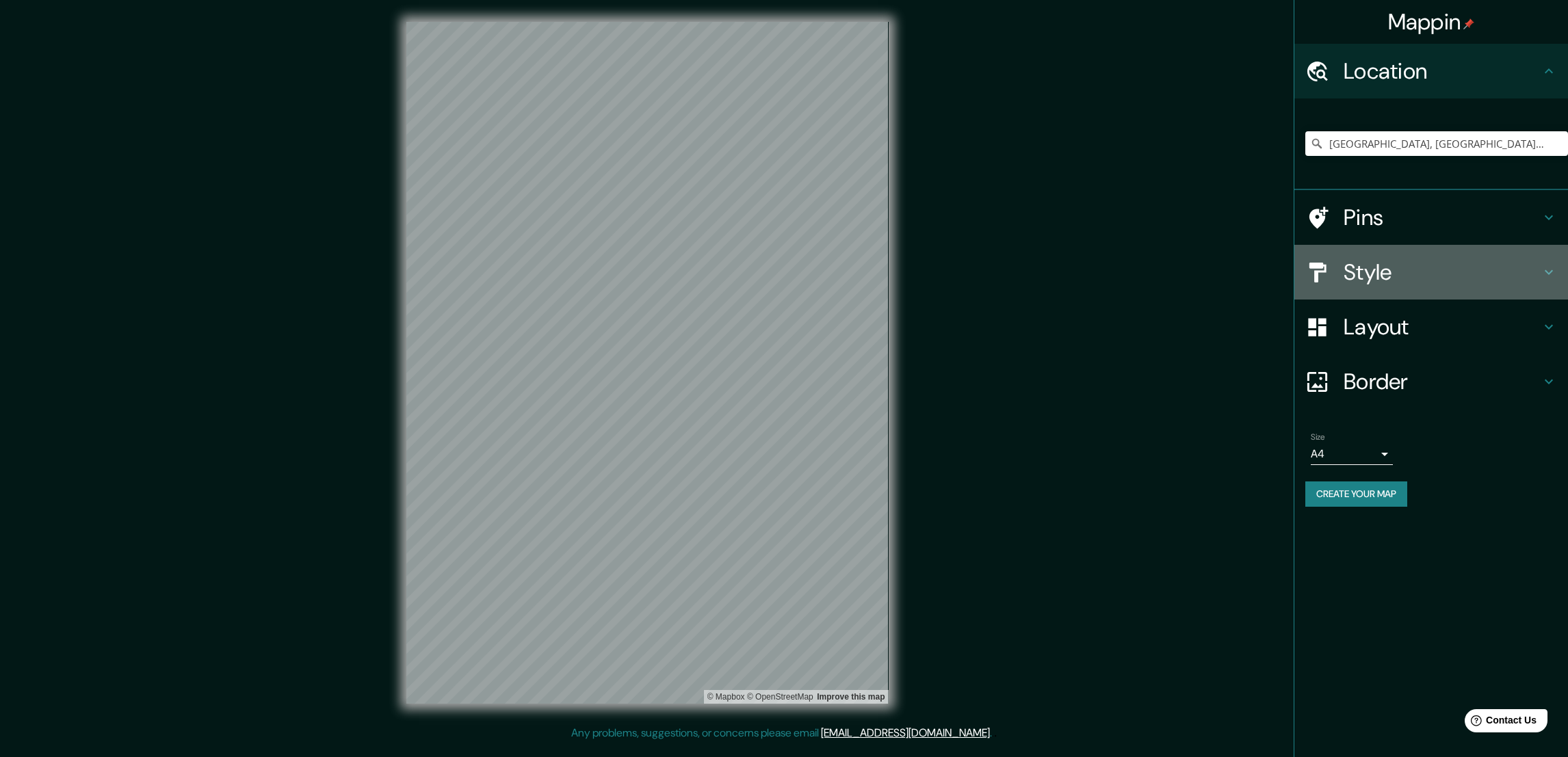
click at [1474, 276] on h4 "Style" at bounding box center [1442, 272] width 197 height 27
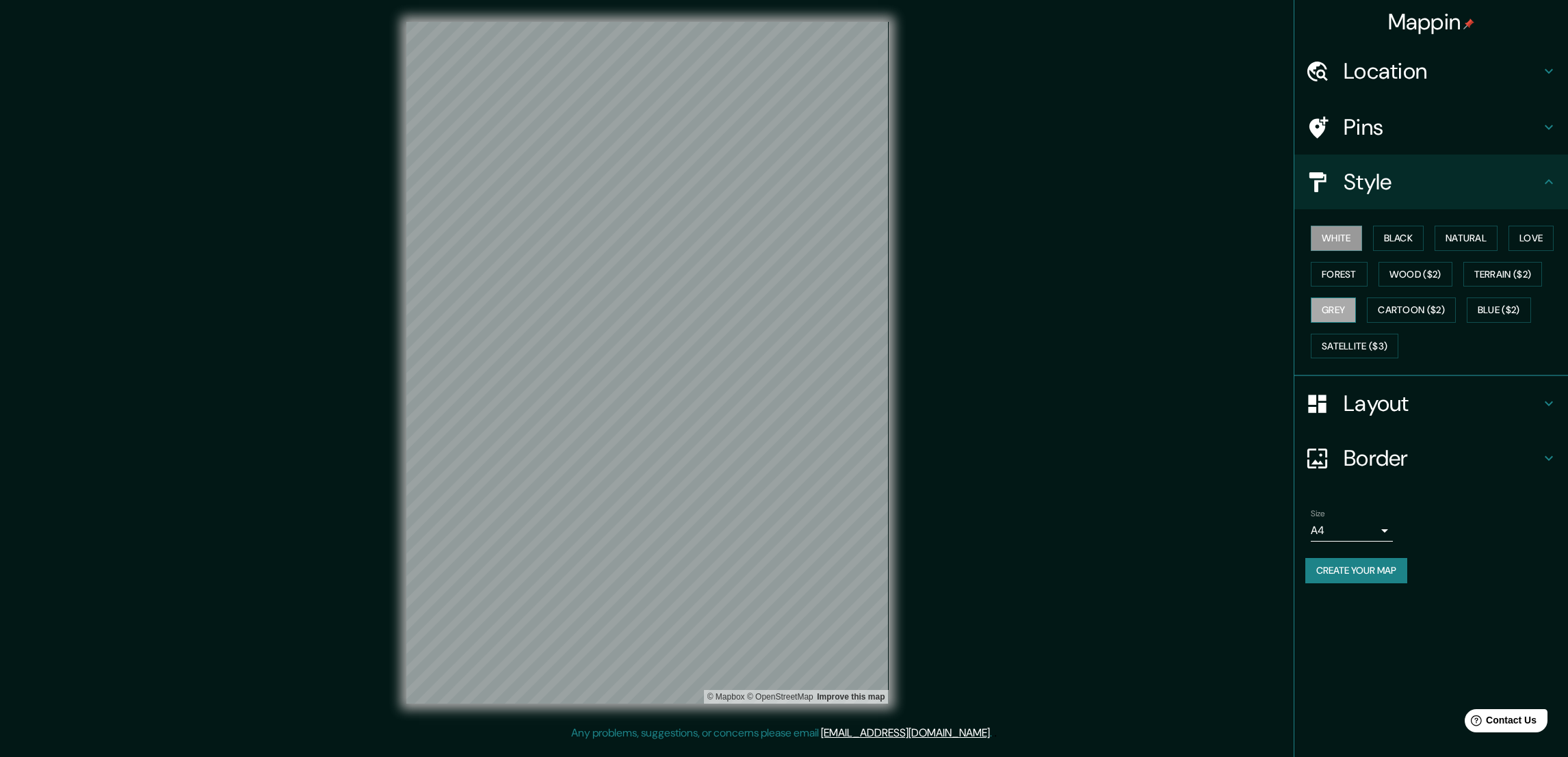
click at [1353, 303] on button "Grey" at bounding box center [1334, 310] width 46 height 25
click at [800, 384] on div at bounding box center [800, 384] width 11 height 11
click at [1401, 414] on h4 "Layout" at bounding box center [1442, 403] width 197 height 27
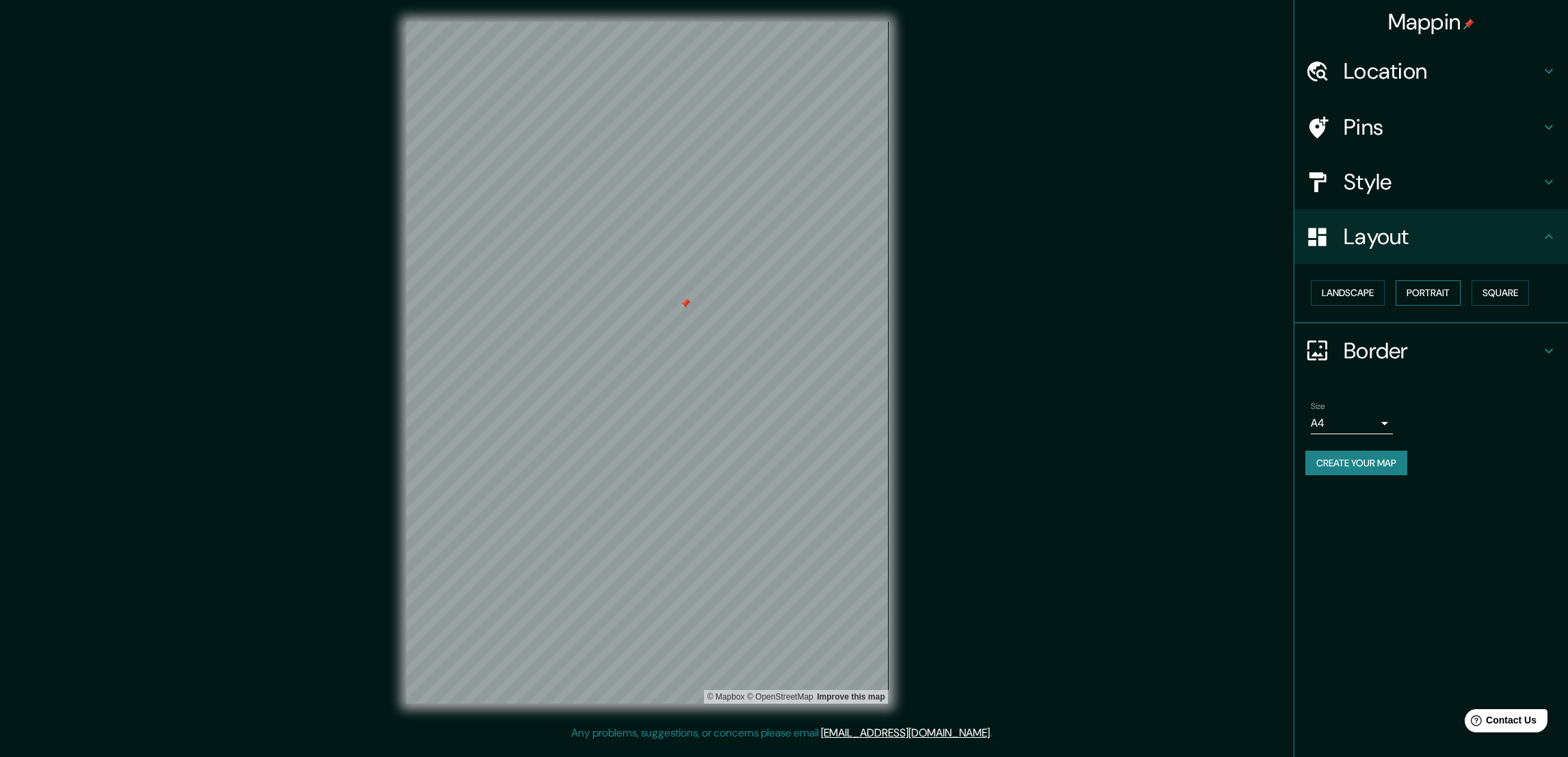
click at [1426, 292] on button "Portrait" at bounding box center [1428, 293] width 65 height 25
click at [1502, 290] on button "Square" at bounding box center [1501, 293] width 57 height 25
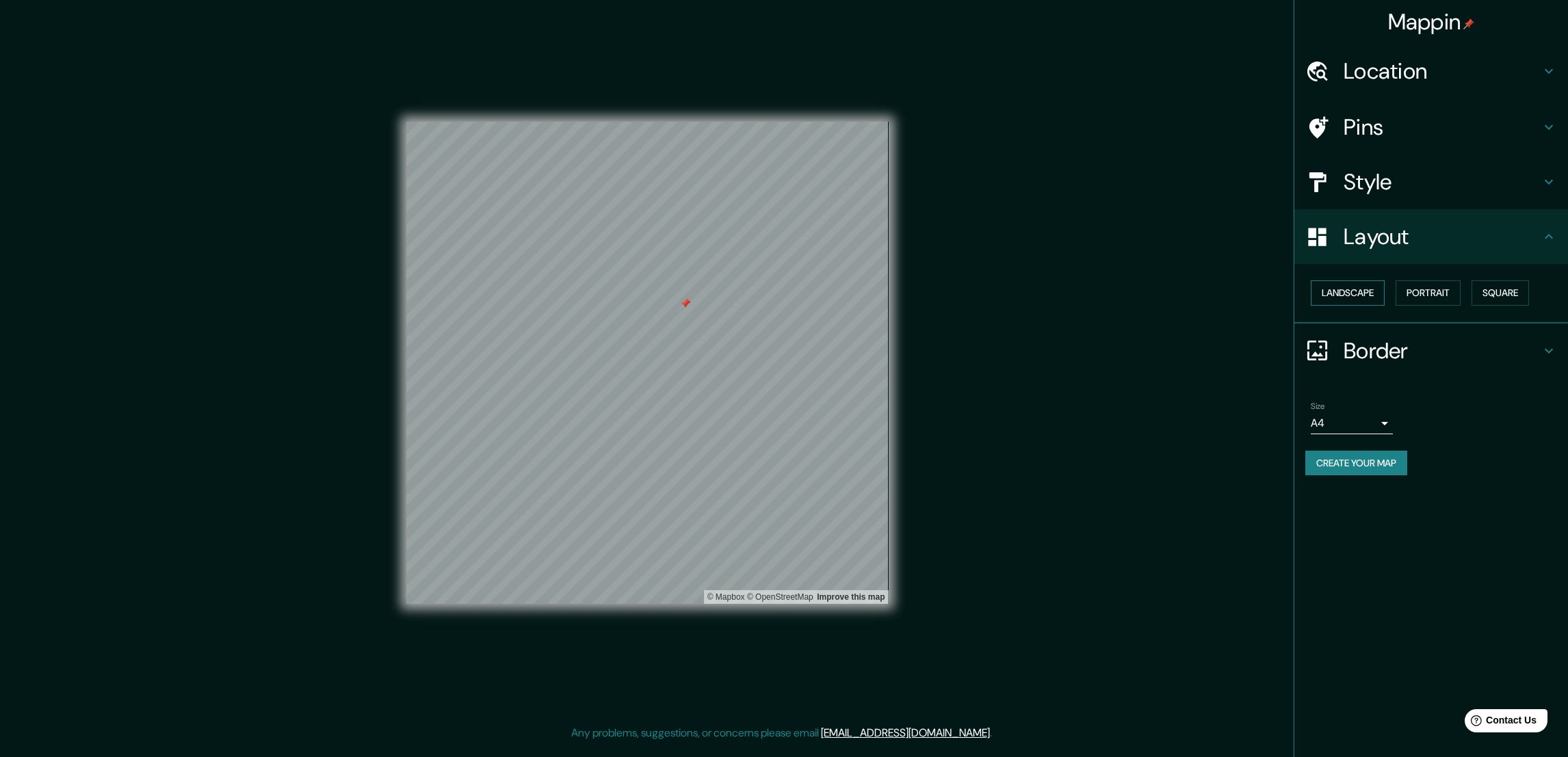
click at [1356, 298] on button "Landscape" at bounding box center [1348, 293] width 74 height 25
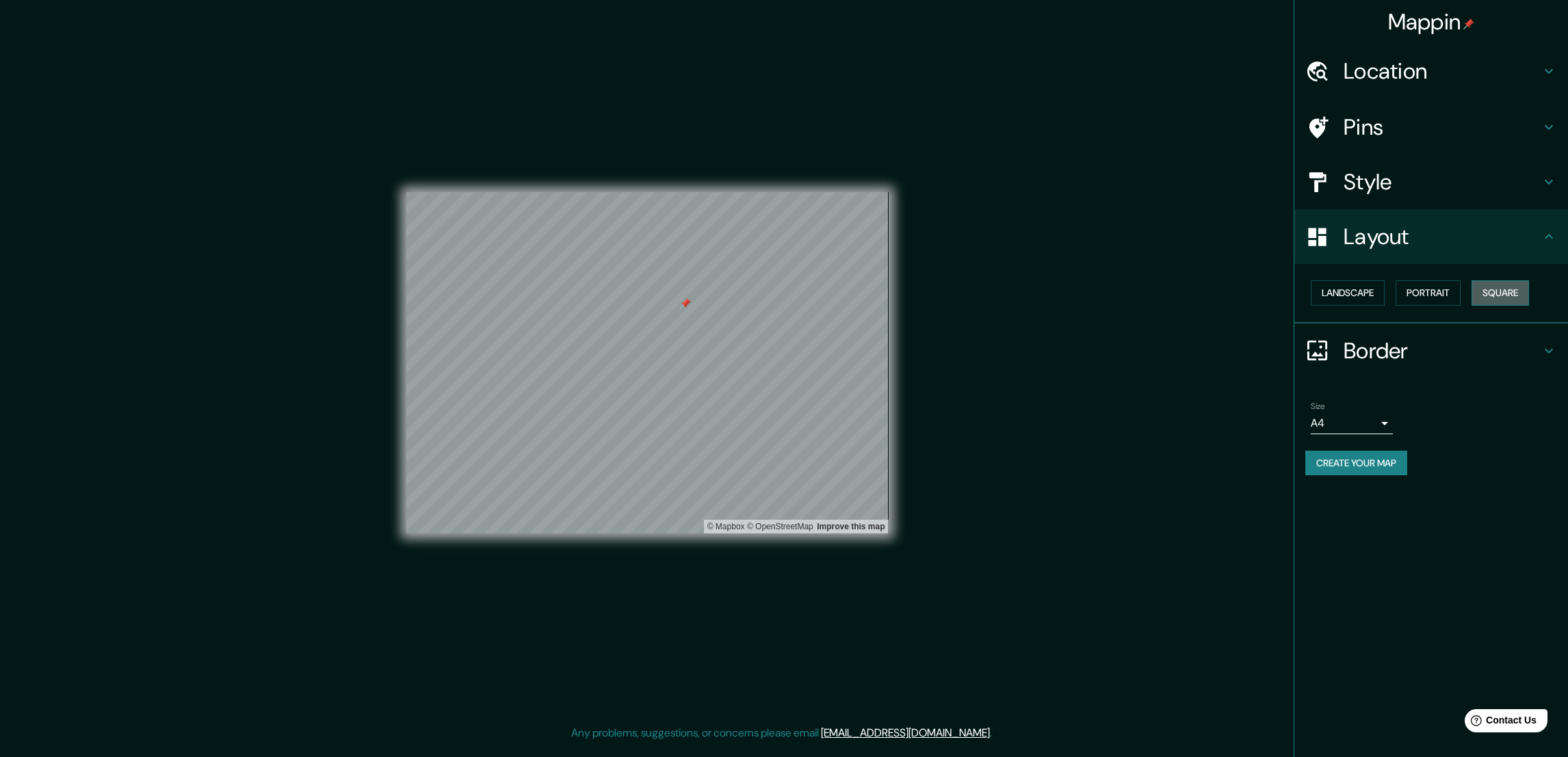
click at [1509, 288] on button "Square" at bounding box center [1501, 293] width 57 height 25
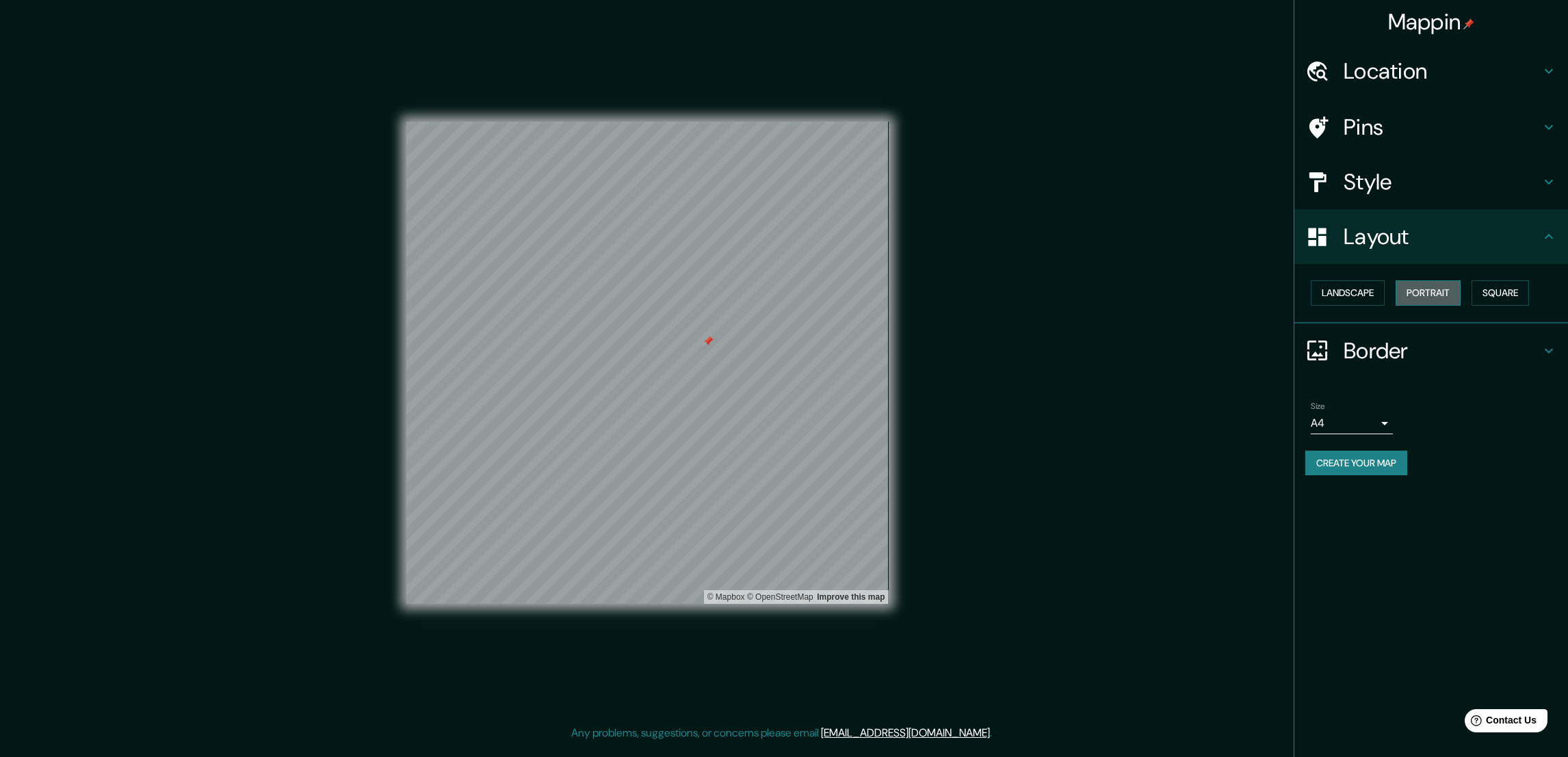
click at [1452, 296] on button "Portrait" at bounding box center [1428, 293] width 65 height 25
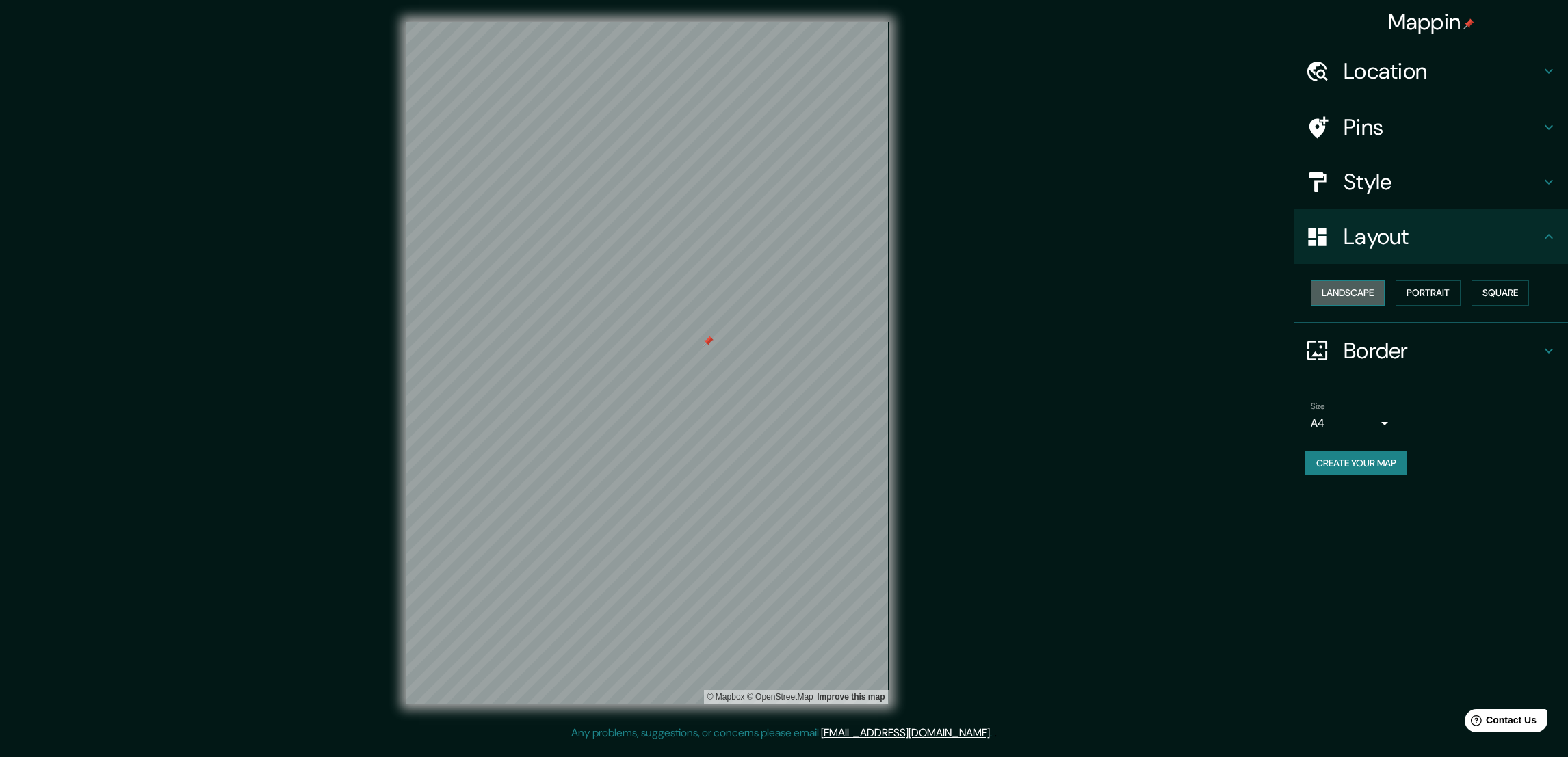
click at [1369, 290] on button "Landscape" at bounding box center [1348, 293] width 74 height 25
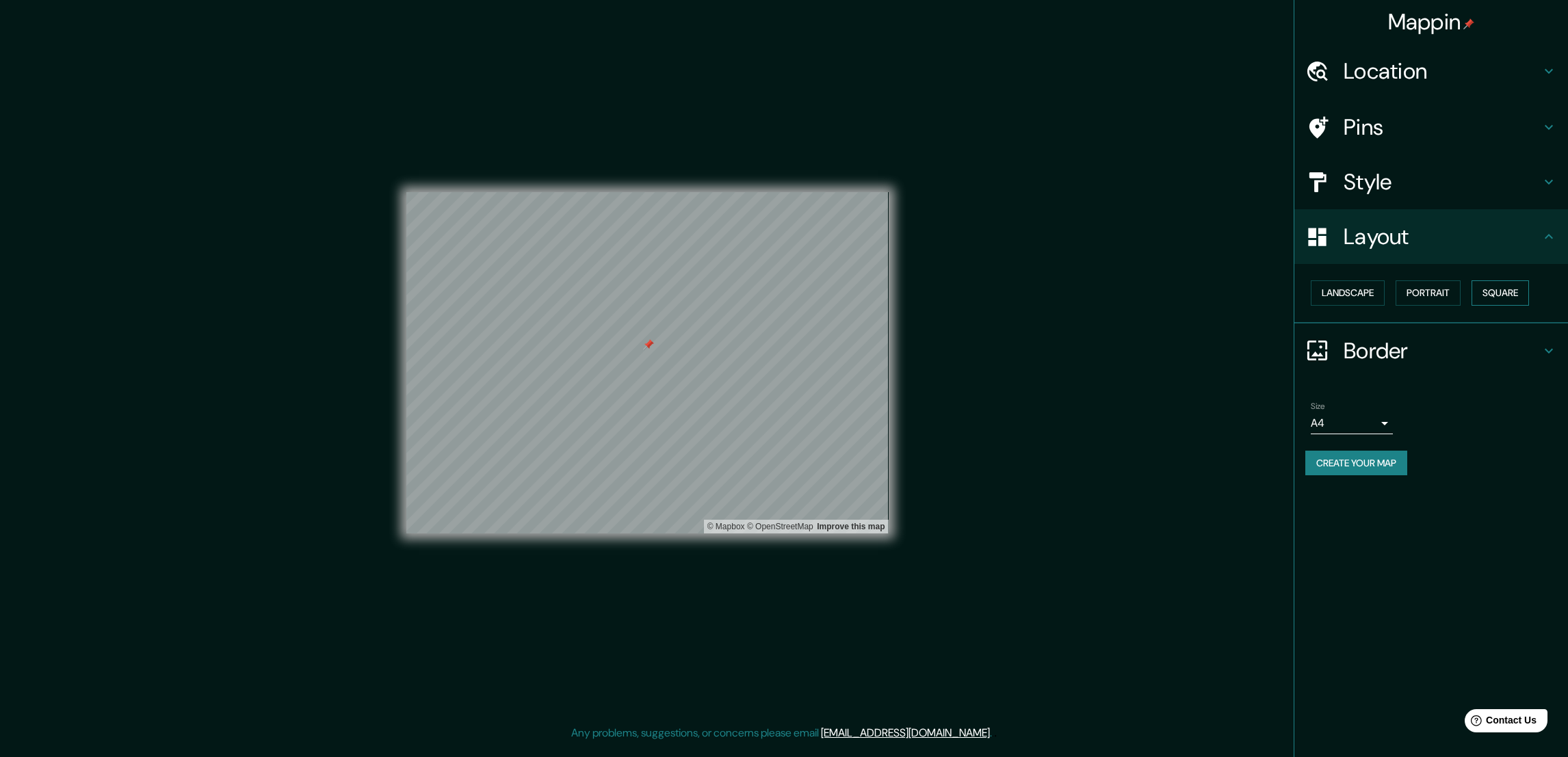
click at [1521, 288] on button "Square" at bounding box center [1501, 293] width 57 height 25
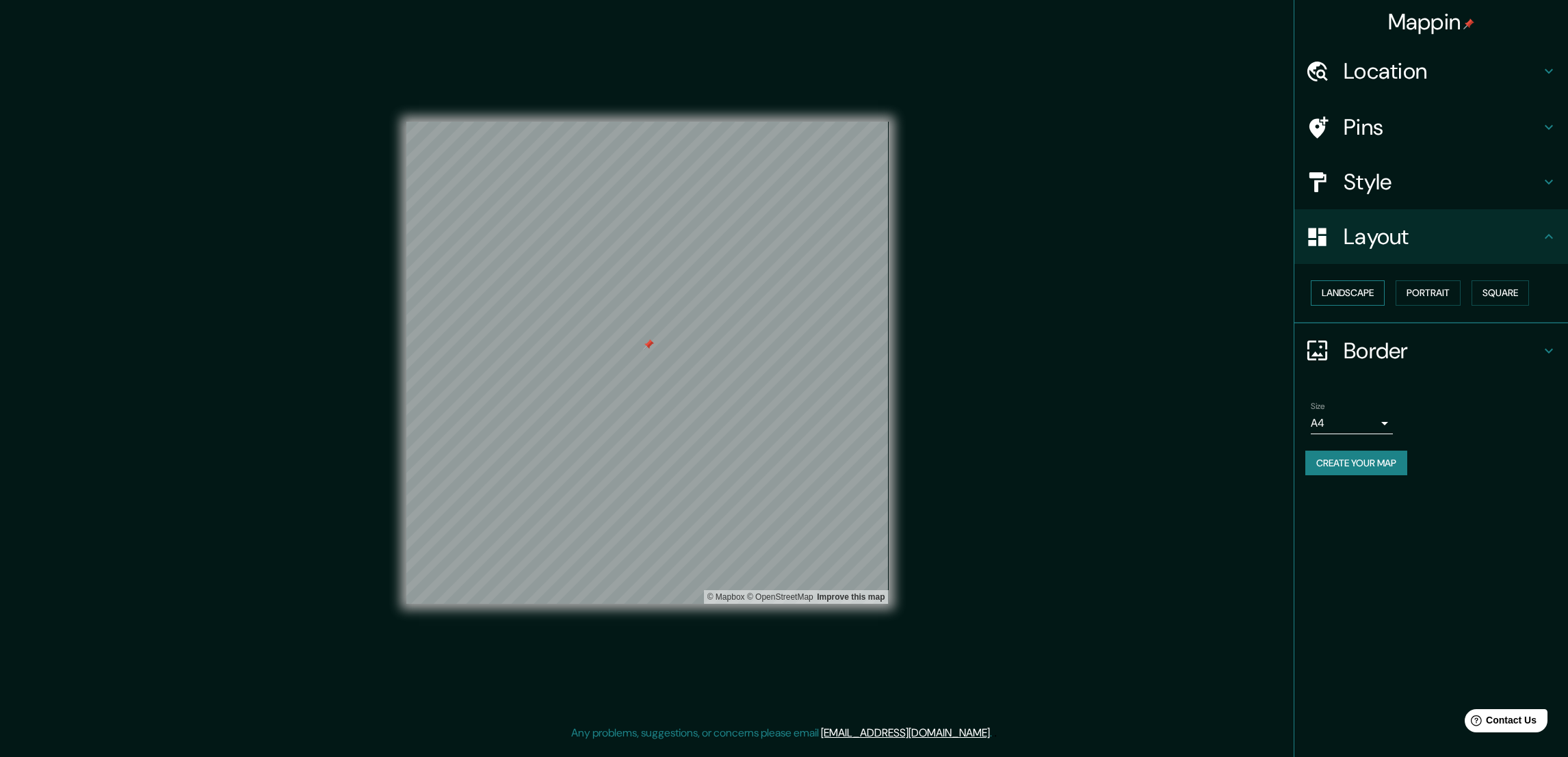
click at [1357, 291] on button "Landscape" at bounding box center [1348, 293] width 74 height 25
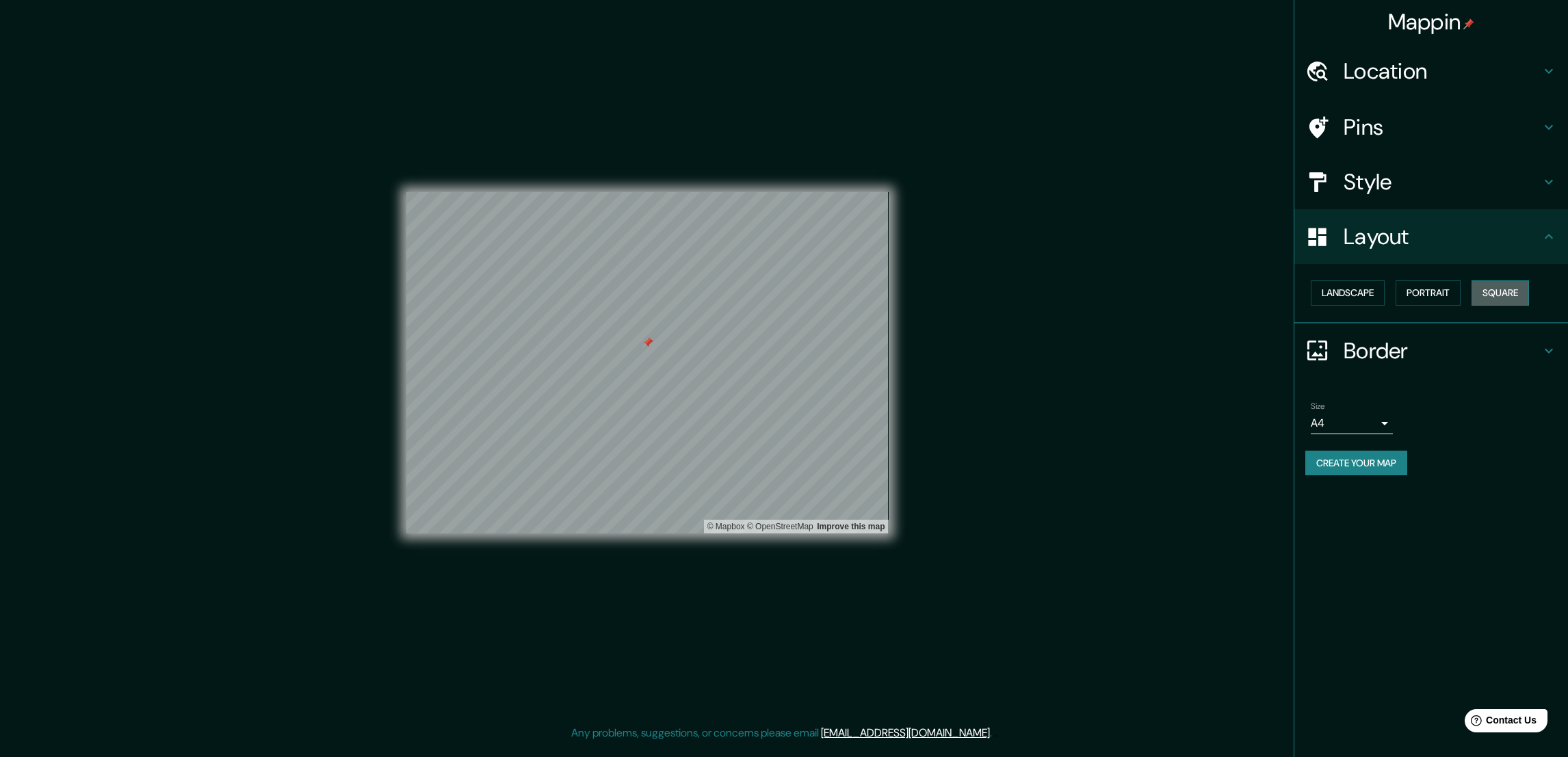
click at [1502, 292] on button "Square" at bounding box center [1501, 293] width 57 height 25
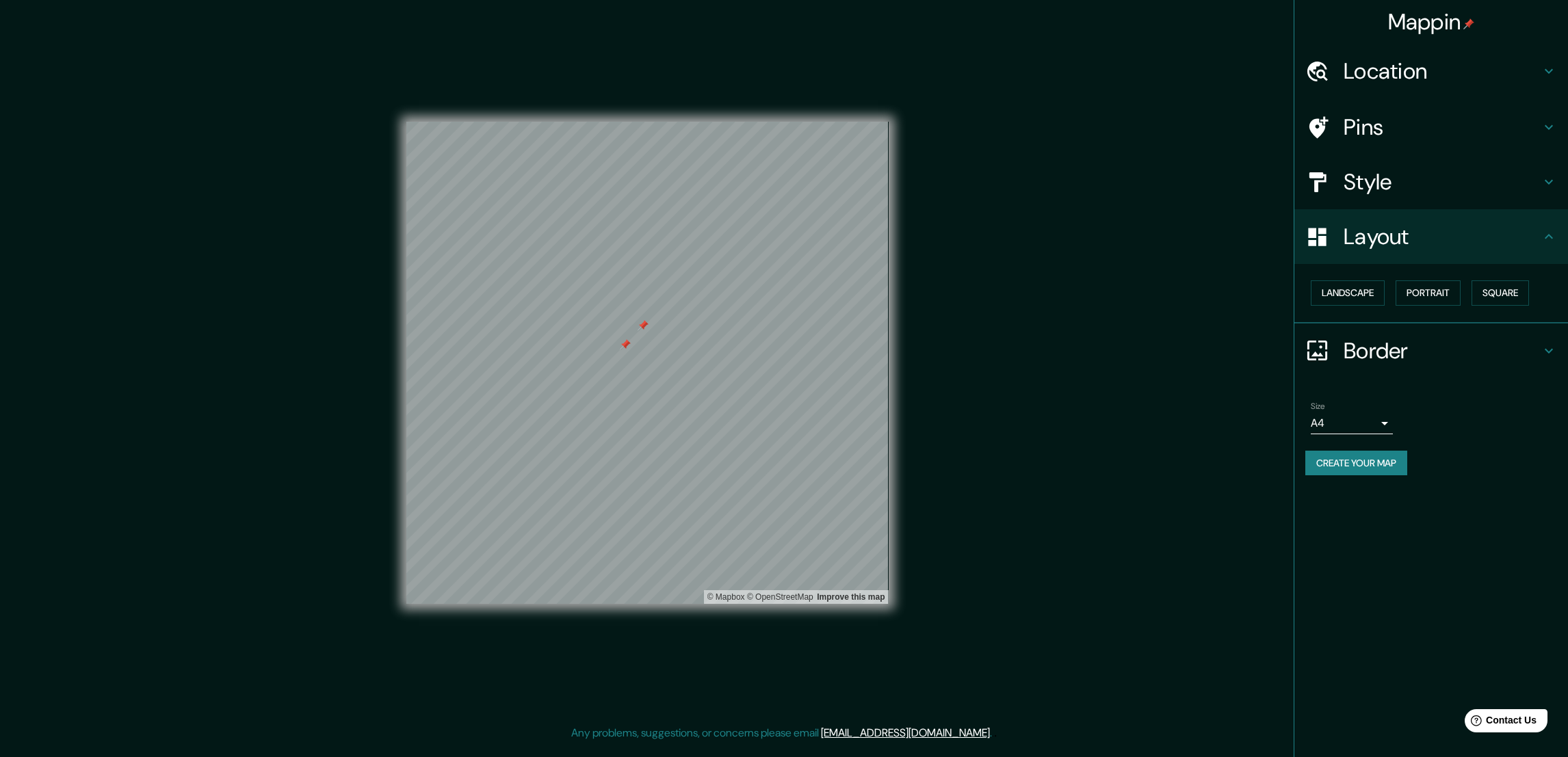
click at [625, 348] on div at bounding box center [625, 344] width 11 height 11
click at [1374, 456] on button "Create your map" at bounding box center [1356, 464] width 102 height 25
